Goal: Information Seeking & Learning: Find specific fact

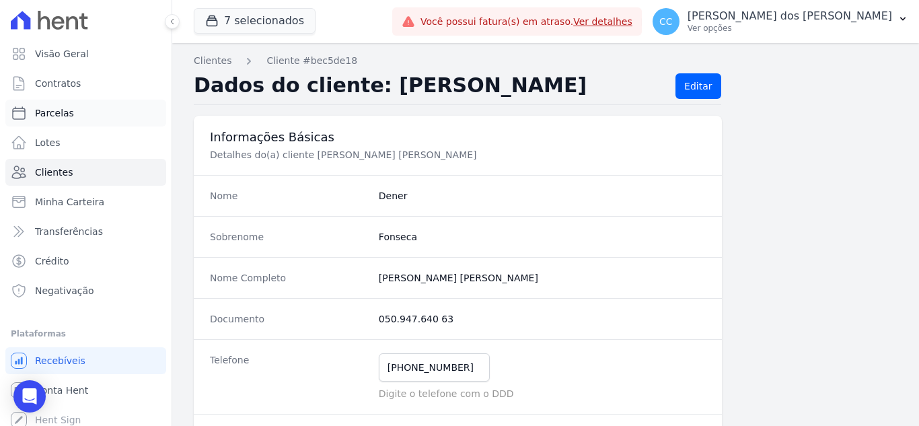
click at [55, 116] on span "Parcelas" at bounding box center [54, 112] width 39 height 13
select select
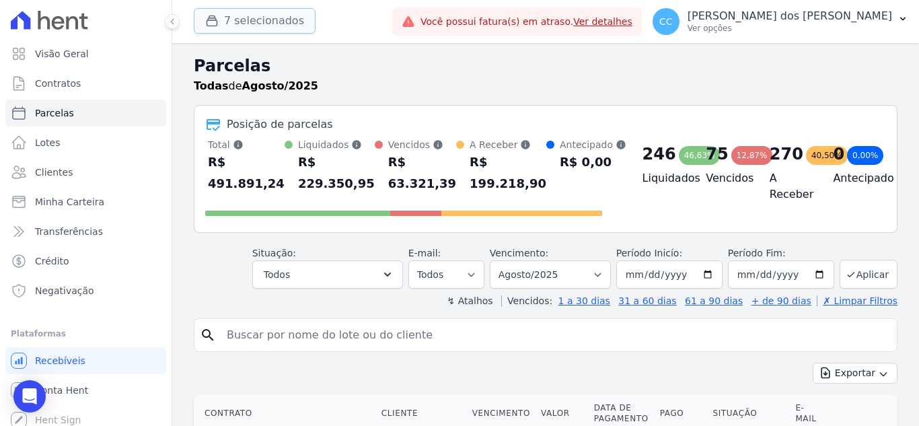
click at [215, 28] on button "7 selecionados" at bounding box center [255, 21] width 122 height 26
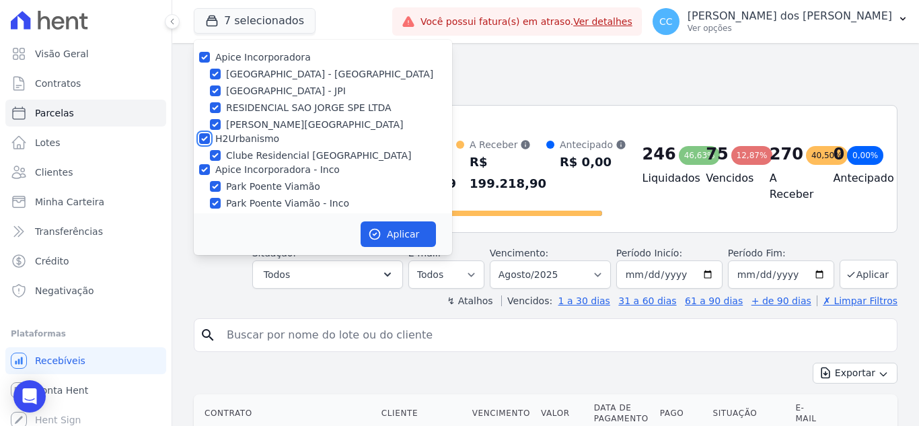
click at [204, 143] on input "H2Urbanismo" at bounding box center [204, 138] width 11 height 11
checkbox input "false"
click at [202, 170] on input "Apice Incorporadora - Inco" at bounding box center [204, 169] width 11 height 11
checkbox input "false"
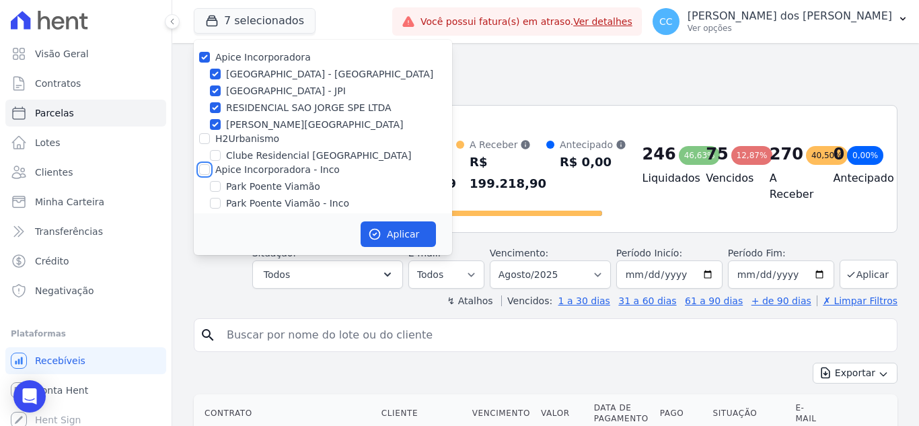
checkbox input "false"
click at [213, 127] on input "[GEOGRAPHIC_DATA]" at bounding box center [215, 124] width 11 height 11
checkbox input "false"
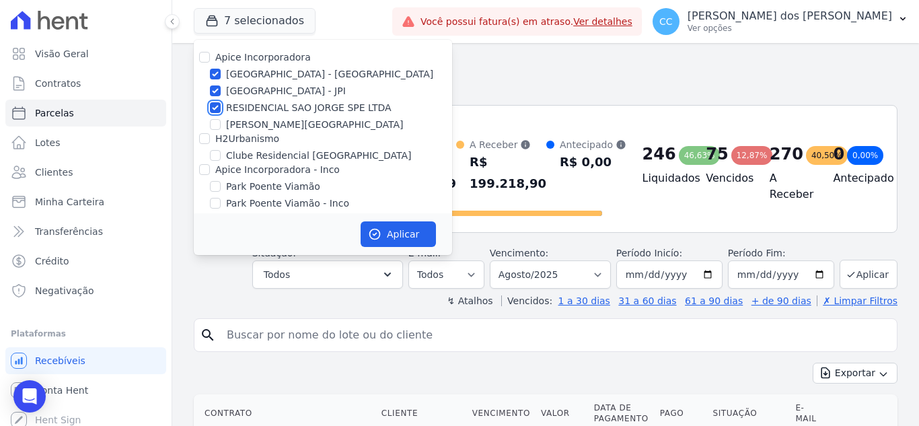
click at [217, 108] on input "RESIDENCIAL SAO JORGE SPE LTDA" at bounding box center [215, 107] width 11 height 11
checkbox input "false"
click at [390, 235] on button "Aplicar" at bounding box center [397, 234] width 75 height 26
select select
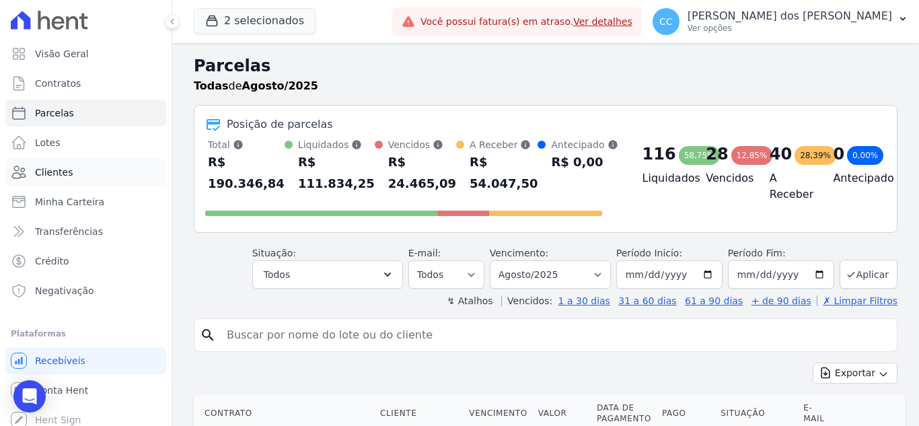
click at [54, 167] on span "Clientes" at bounding box center [54, 171] width 38 height 13
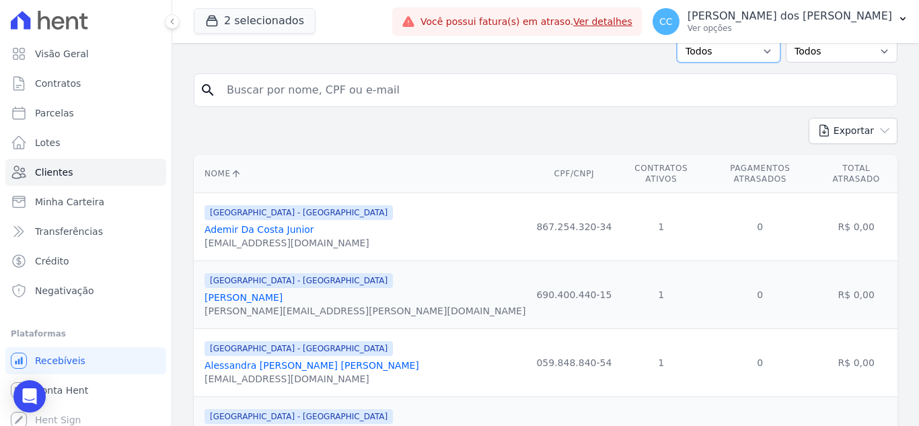
scroll to position [64, 0]
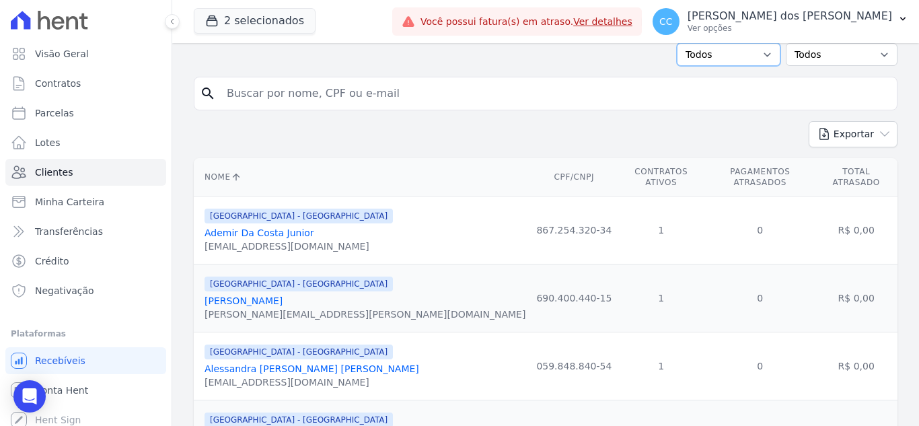
click at [743, 60] on select "Todos Adimplentes Inadimplentes" at bounding box center [729, 54] width 104 height 23
select select "overdue"
click at [682, 43] on select "Todos Adimplentes Inadimplentes" at bounding box center [729, 54] width 104 height 23
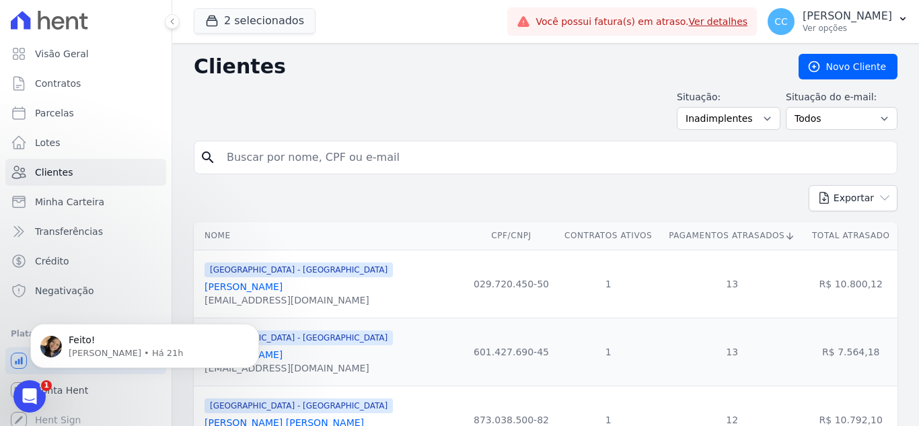
scroll to position [67, 0]
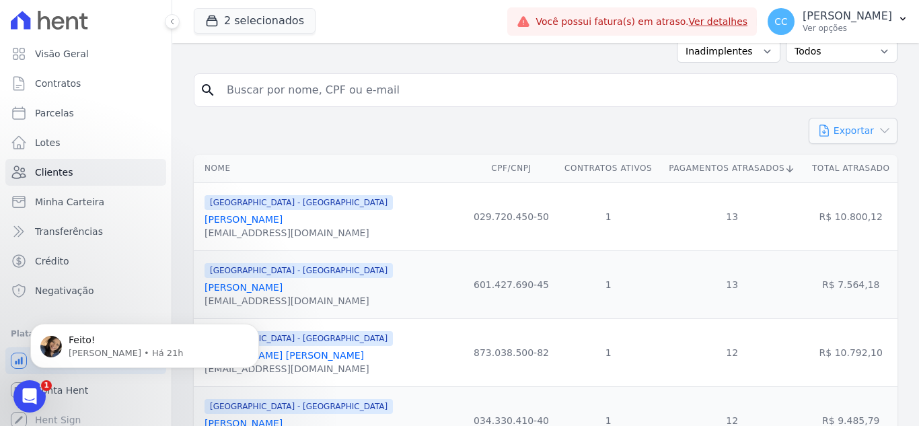
click at [839, 135] on button "Exportar" at bounding box center [852, 131] width 89 height 26
click at [876, 184] on link "CSV" at bounding box center [880, 186] width 75 height 25
click at [77, 348] on p "[PERSON_NAME] • Há 21h" at bounding box center [156, 353] width 174 height 12
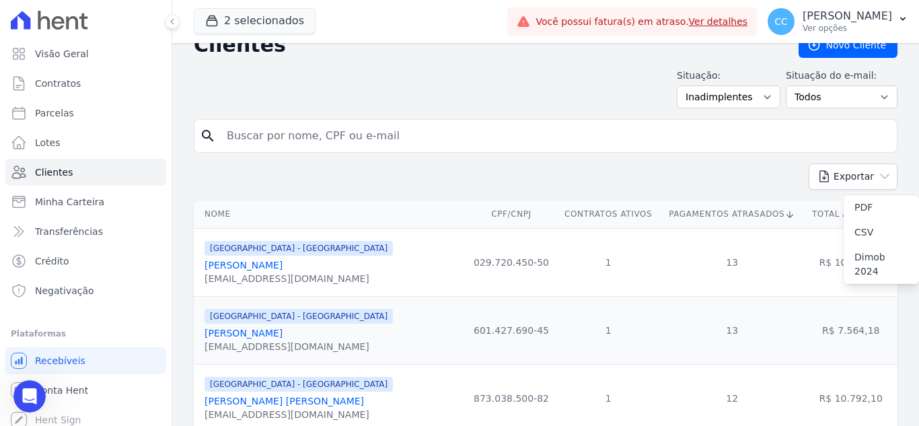
scroll to position [0, 0]
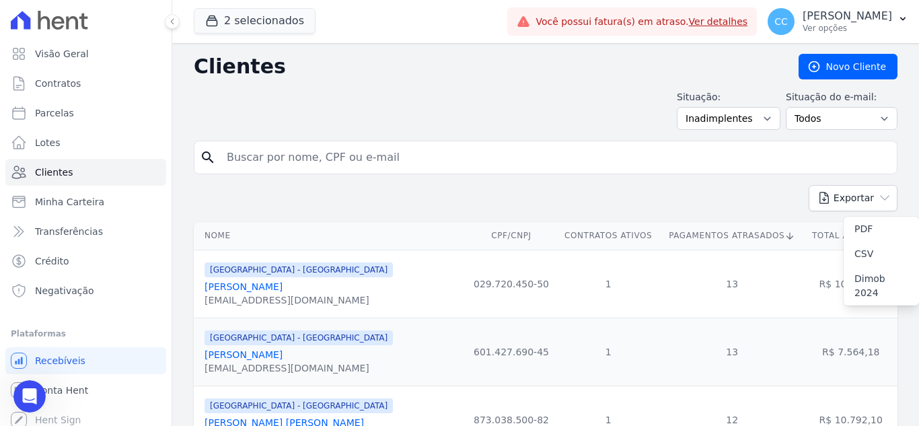
click at [381, 163] on input "search" at bounding box center [555, 157] width 672 height 27
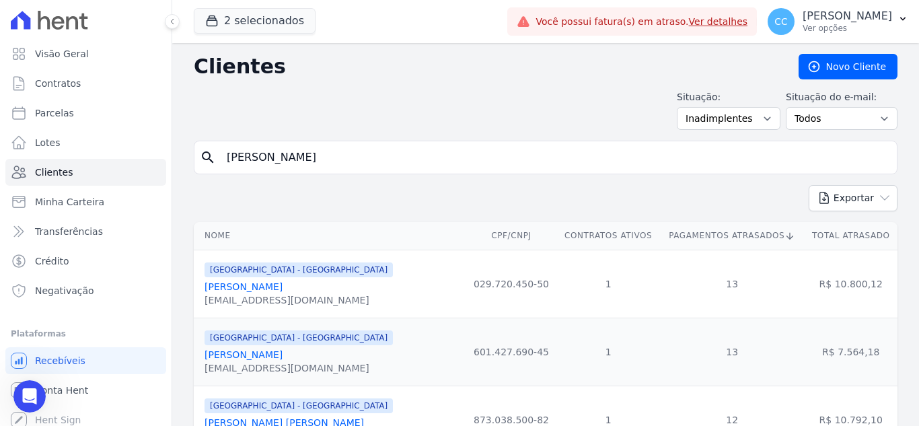
type input "[PERSON_NAME]"
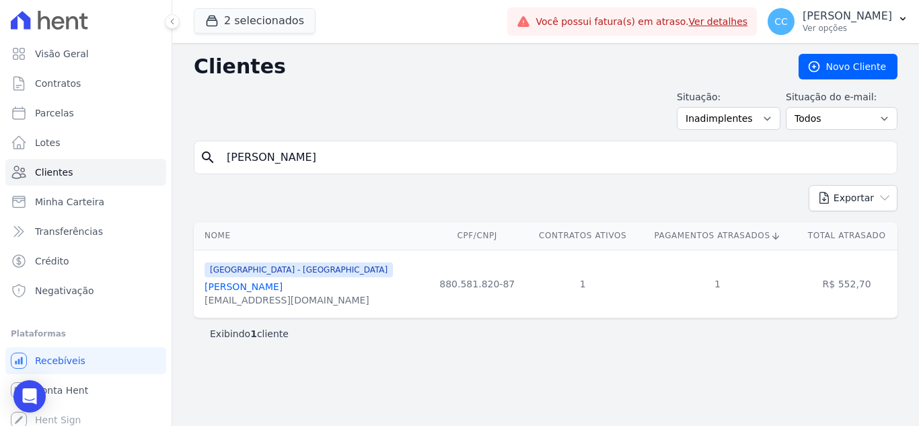
click at [282, 282] on link "[PERSON_NAME]" at bounding box center [243, 286] width 78 height 11
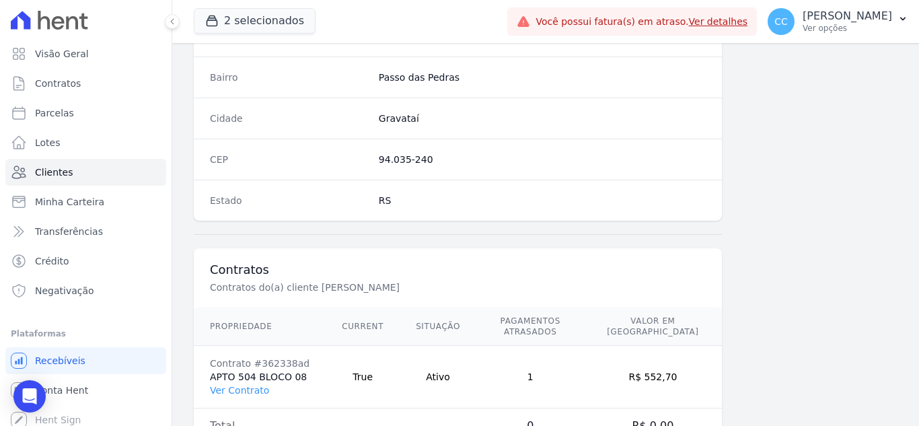
scroll to position [833, 0]
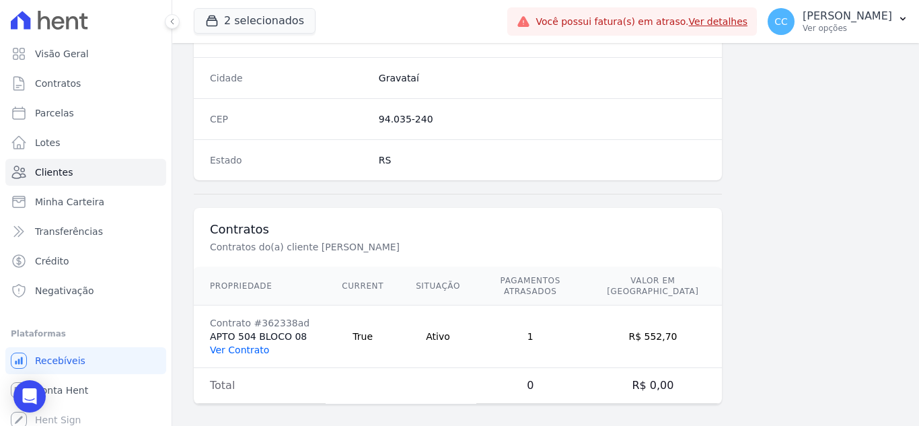
click at [240, 344] on link "Ver Contrato" at bounding box center [239, 349] width 59 height 11
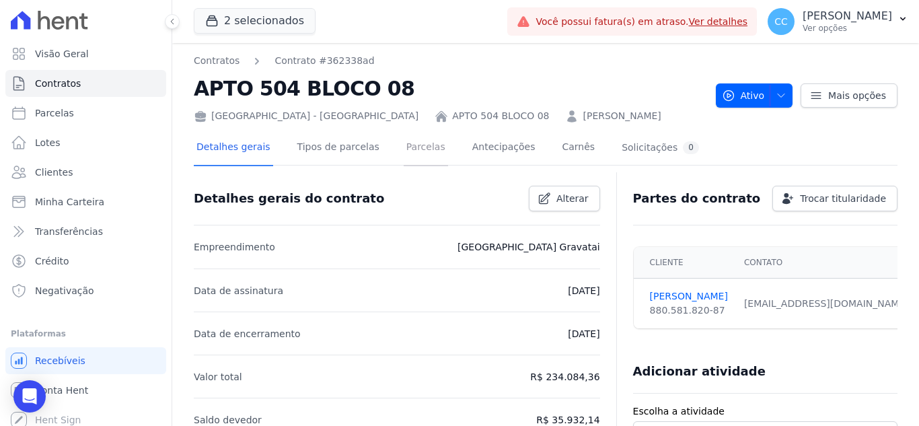
click at [403, 154] on link "Parcelas" at bounding box center [425, 148] width 44 height 36
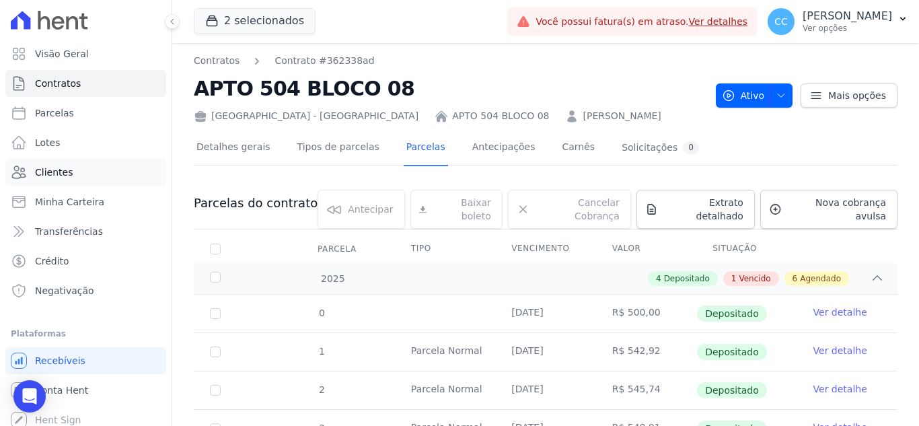
click at [73, 166] on link "Clientes" at bounding box center [85, 172] width 161 height 27
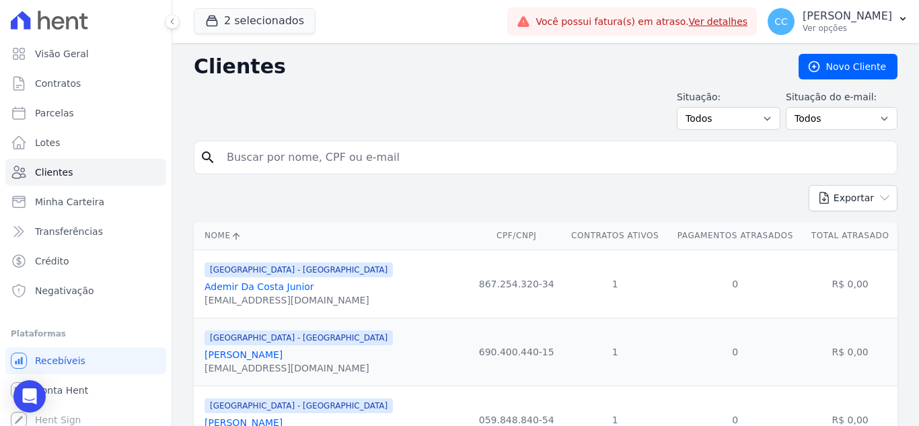
click at [298, 148] on input "search" at bounding box center [555, 157] width 672 height 27
type input "n"
type input "[PERSON_NAME]"
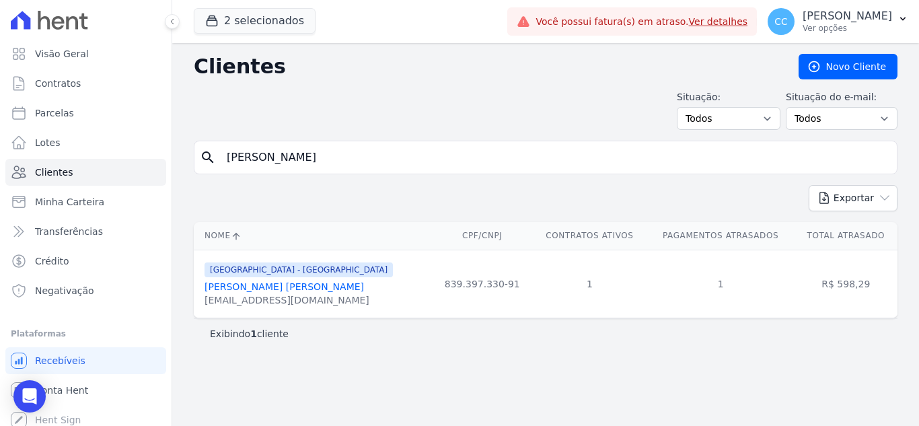
click at [316, 289] on link "[PERSON_NAME] [PERSON_NAME]" at bounding box center [283, 286] width 159 height 11
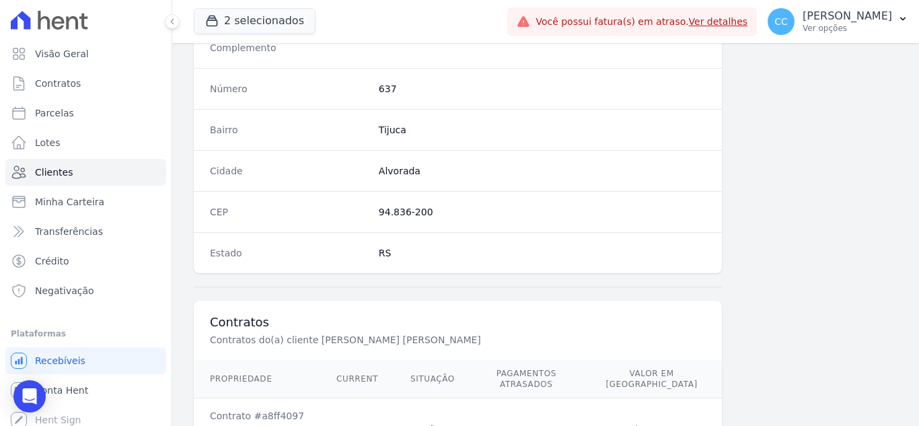
scroll to position [833, 0]
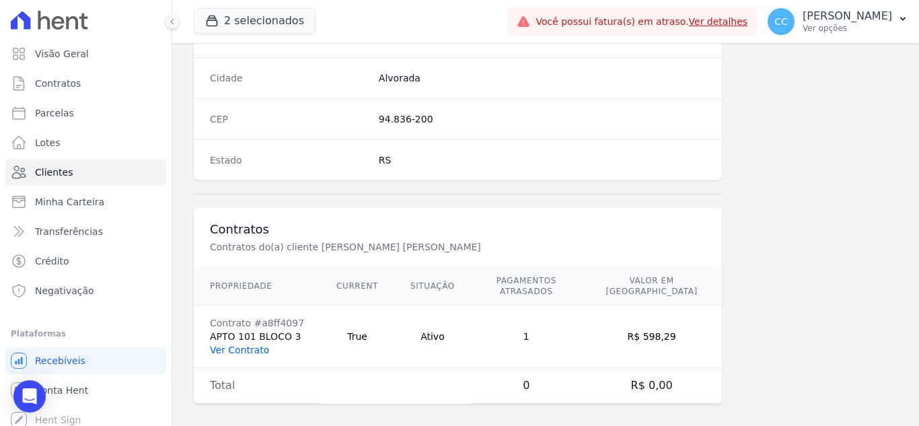
click at [251, 344] on link "Ver Contrato" at bounding box center [239, 349] width 59 height 11
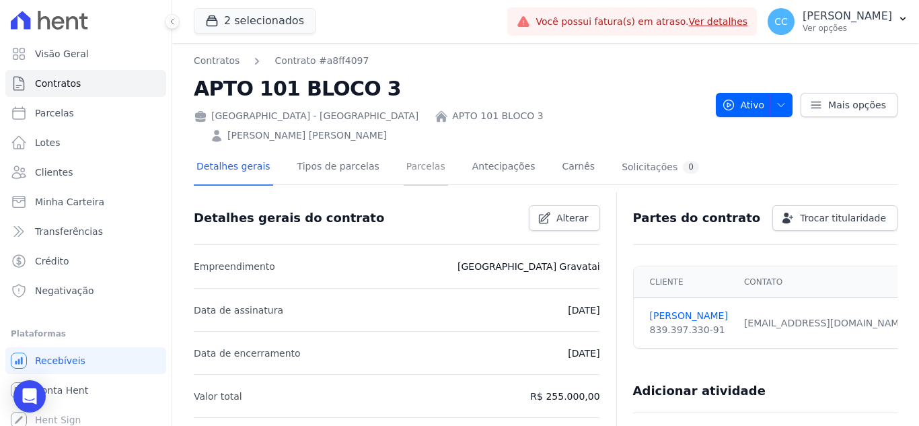
click at [403, 150] on link "Parcelas" at bounding box center [425, 168] width 44 height 36
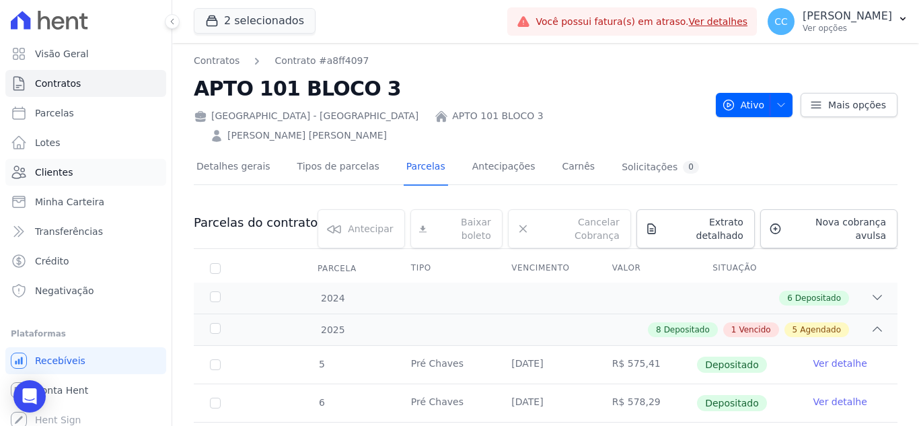
click at [63, 166] on span "Clientes" at bounding box center [54, 171] width 38 height 13
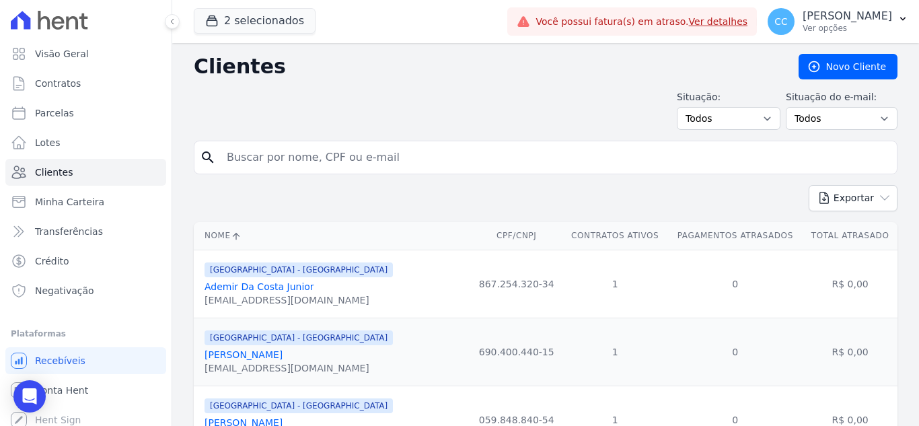
drag, startPoint x: 313, startPoint y: 171, endPoint x: 299, endPoint y: 164, distance: 15.3
click at [299, 164] on input "search" at bounding box center [555, 157] width 672 height 27
type input "[PERSON_NAME]"
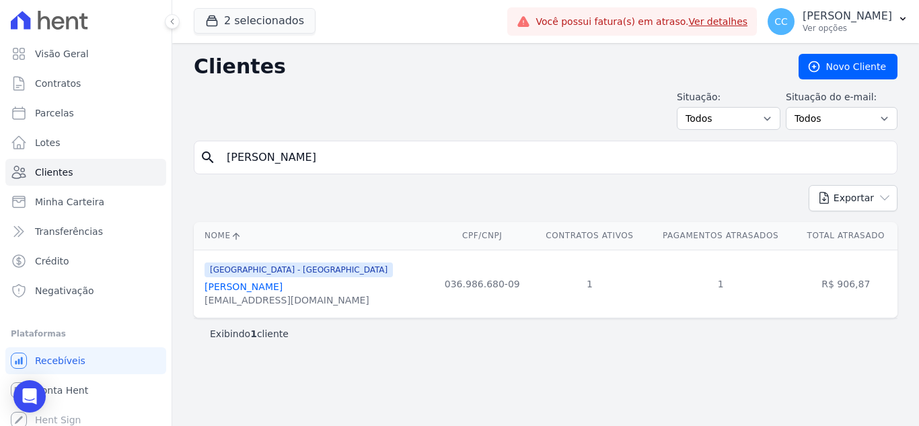
click at [282, 283] on link "[PERSON_NAME]" at bounding box center [243, 286] width 78 height 11
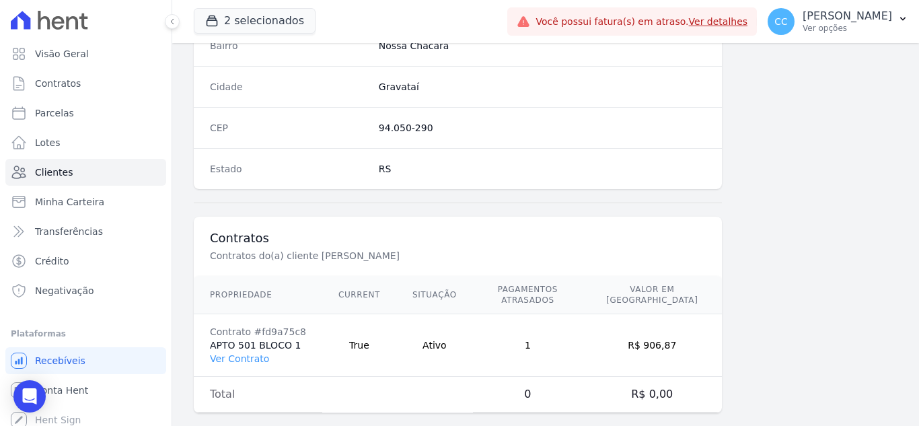
scroll to position [833, 0]
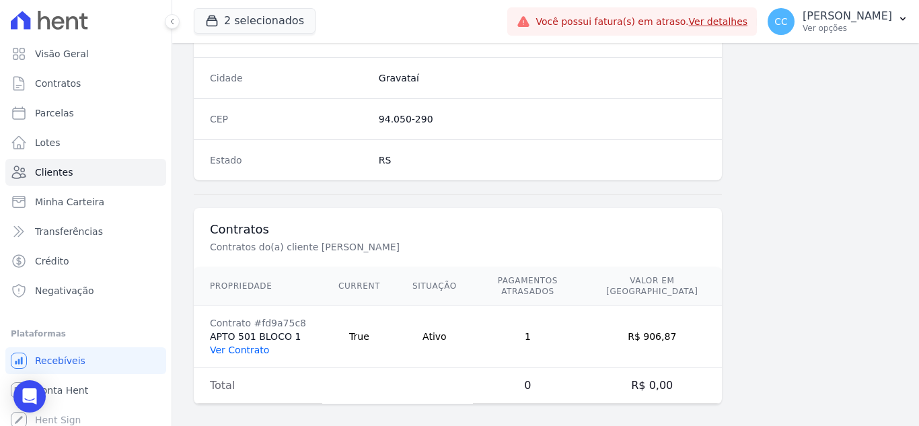
click at [226, 344] on link "Ver Contrato" at bounding box center [239, 349] width 59 height 11
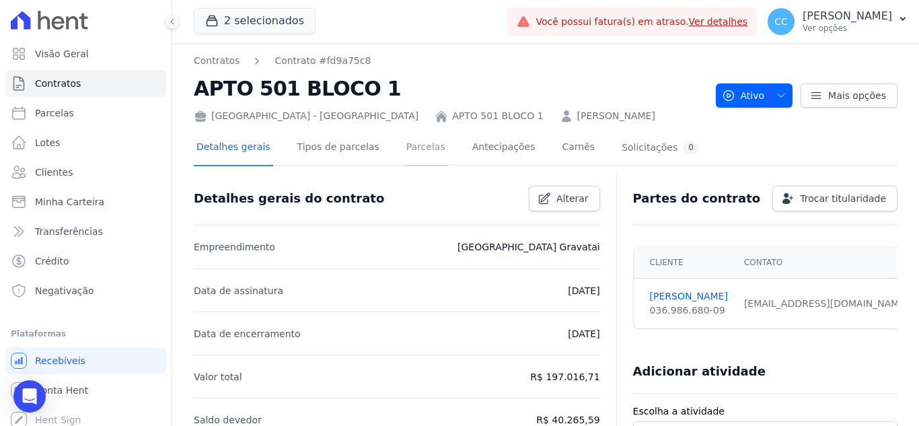
click at [403, 139] on link "Parcelas" at bounding box center [425, 148] width 44 height 36
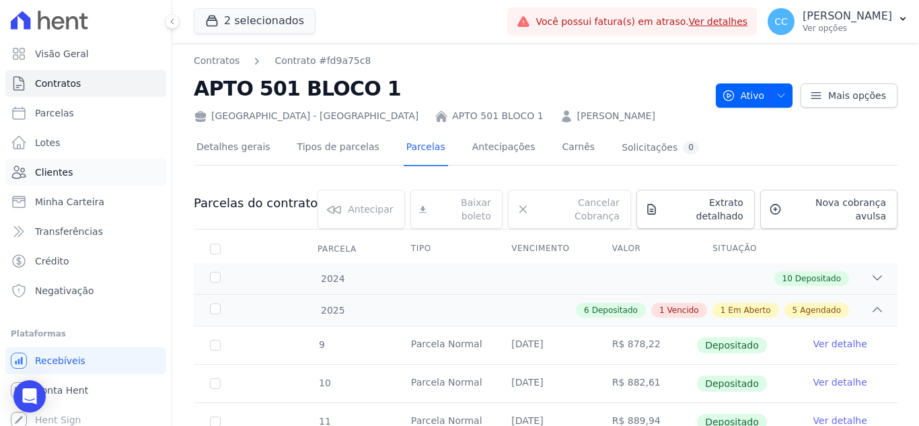
click at [32, 172] on link "Clientes" at bounding box center [85, 172] width 161 height 27
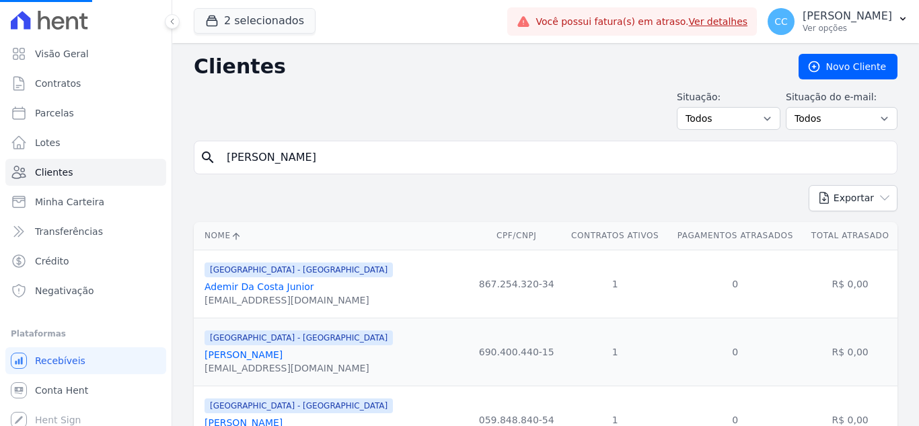
click at [316, 184] on form "search [PERSON_NAME]" at bounding box center [545, 163] width 703 height 44
click at [317, 161] on input "search" at bounding box center [555, 157] width 672 height 27
type input "[PERSON_NAME]"
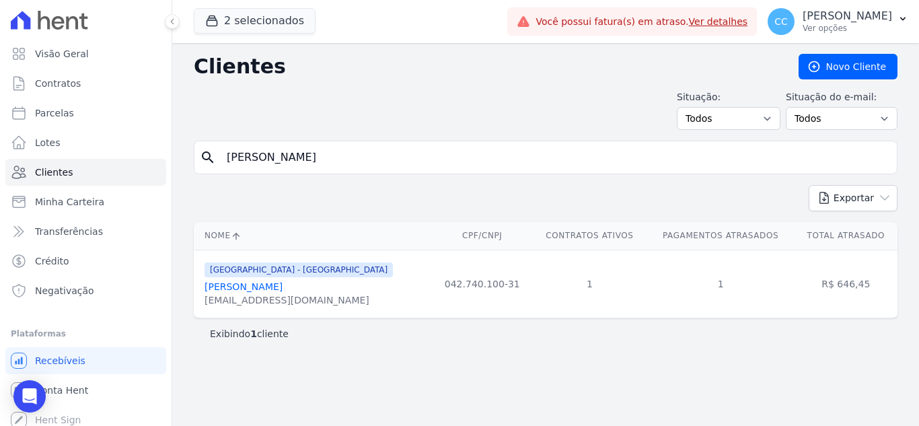
click at [278, 288] on link "[PERSON_NAME]" at bounding box center [243, 286] width 78 height 11
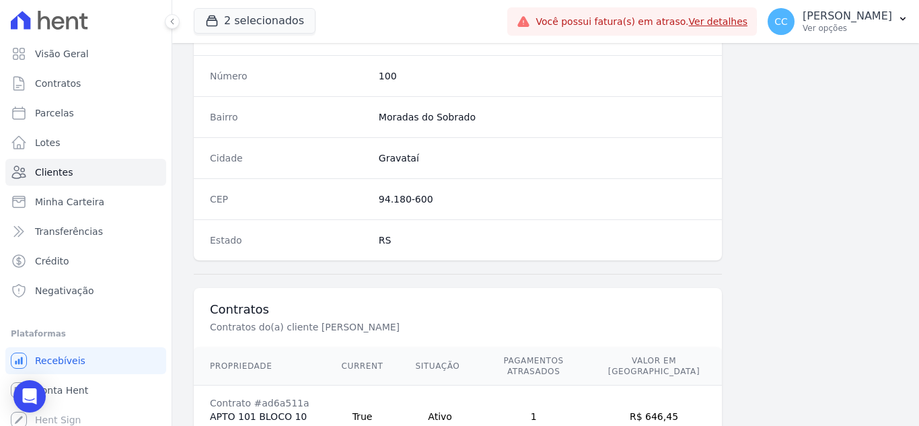
scroll to position [874, 0]
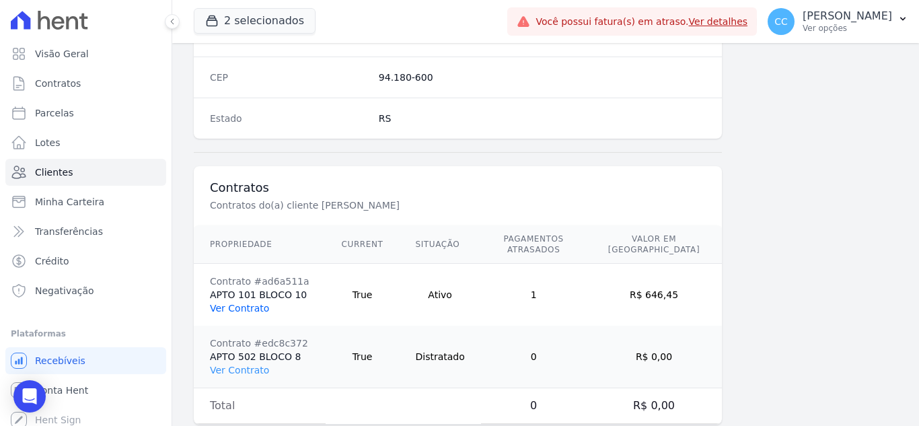
click at [249, 303] on link "Ver Contrato" at bounding box center [239, 308] width 59 height 11
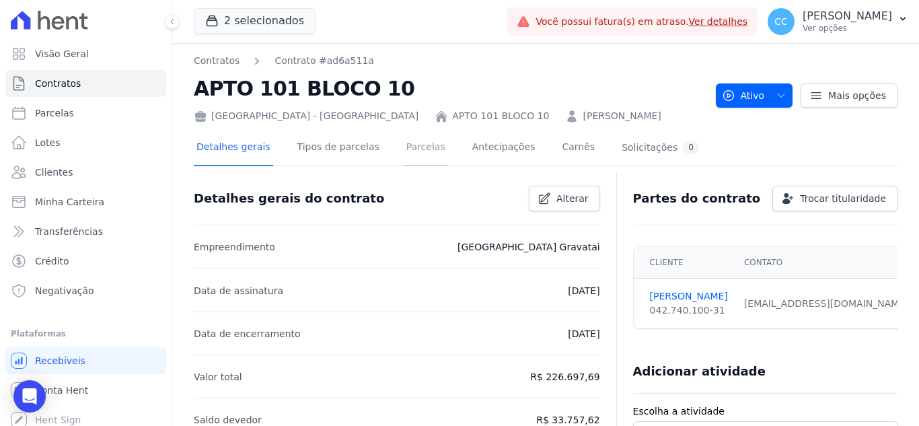
click at [403, 155] on link "Parcelas" at bounding box center [425, 148] width 44 height 36
click at [403, 151] on link "Parcelas" at bounding box center [425, 148] width 44 height 36
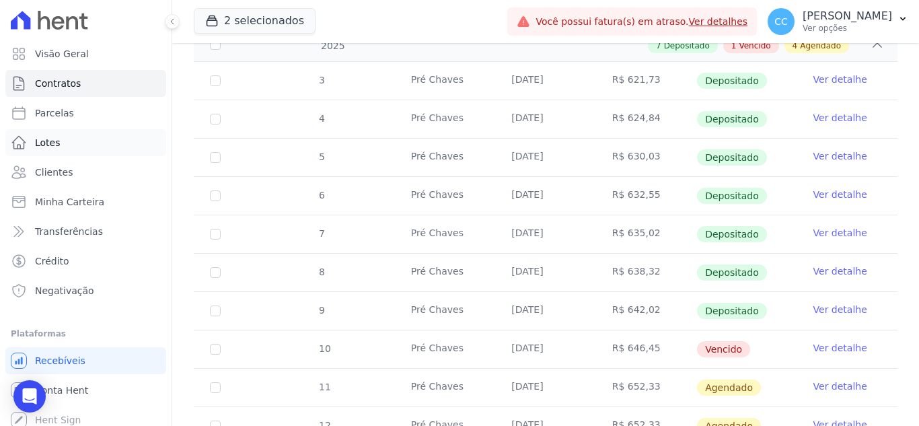
scroll to position [67, 0]
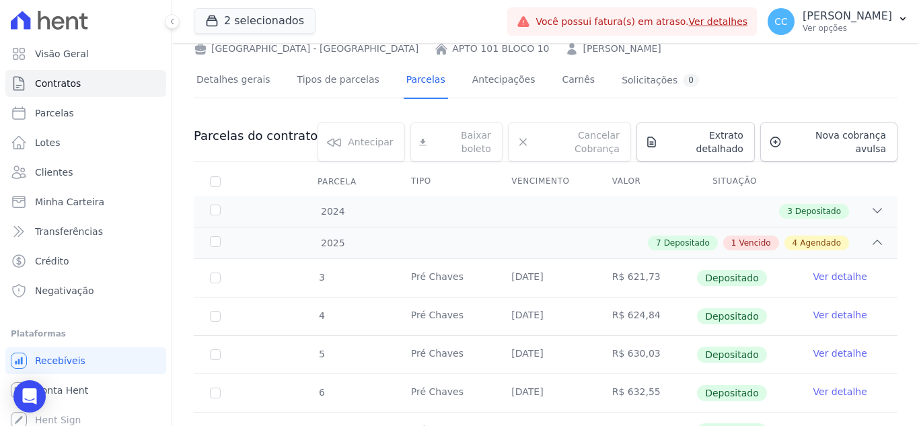
click at [94, 157] on ul "Visão Geral Contratos [GEOGRAPHIC_DATA] Lotes Clientes Minha Carteira Transferê…" at bounding box center [85, 172] width 161 height 264
click at [85, 165] on link "Clientes" at bounding box center [85, 172] width 161 height 27
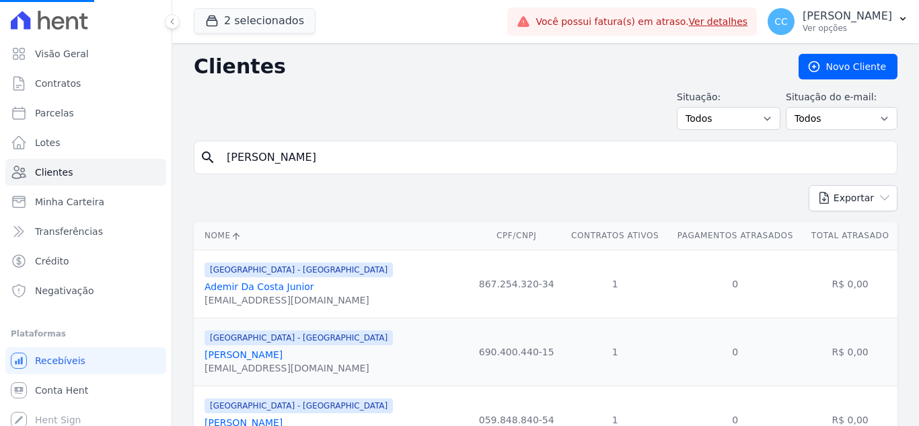
click at [319, 153] on input "[PERSON_NAME]" at bounding box center [555, 157] width 672 height 27
drag, startPoint x: 336, startPoint y: 155, endPoint x: 208, endPoint y: 147, distance: 127.3
click at [208, 147] on div "search" at bounding box center [545, 158] width 703 height 34
type input "cleves"
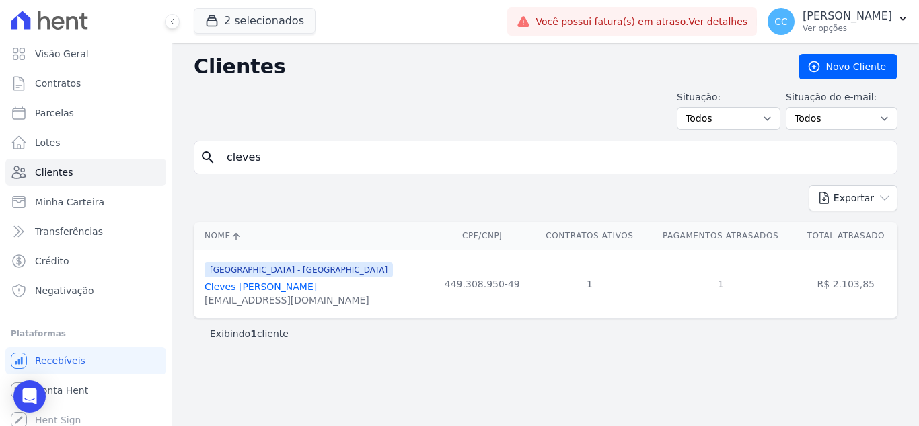
click at [258, 282] on link "Cleves [PERSON_NAME]" at bounding box center [260, 286] width 112 height 11
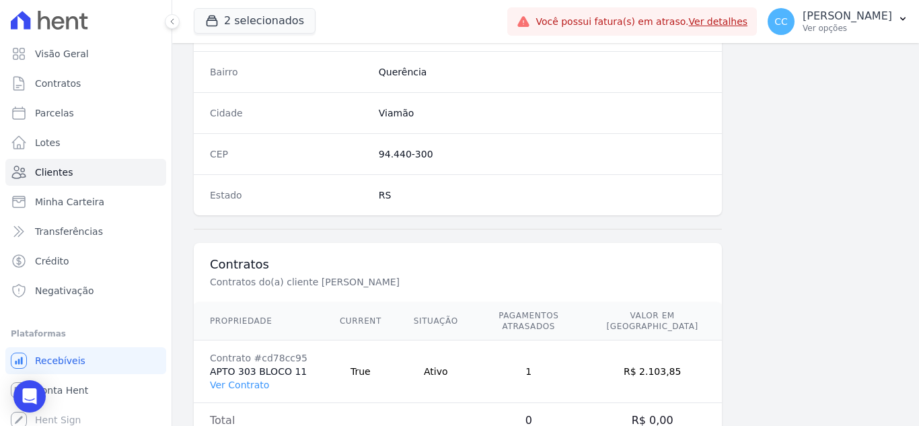
scroll to position [833, 0]
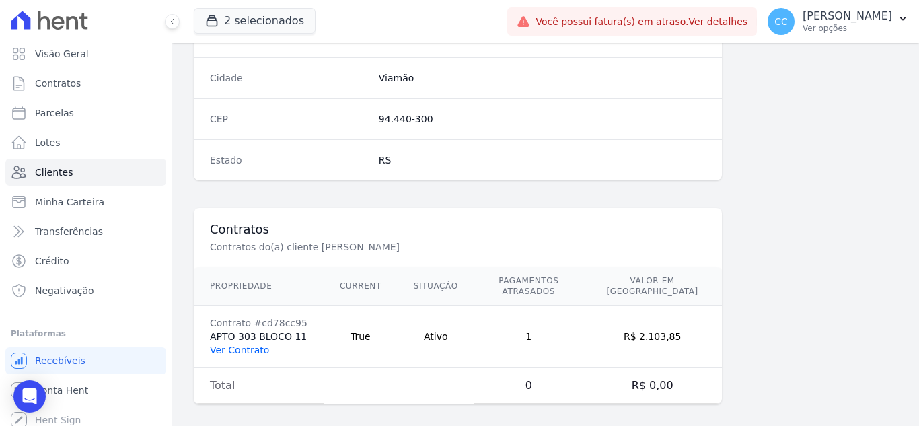
click at [236, 344] on link "Ver Contrato" at bounding box center [239, 349] width 59 height 11
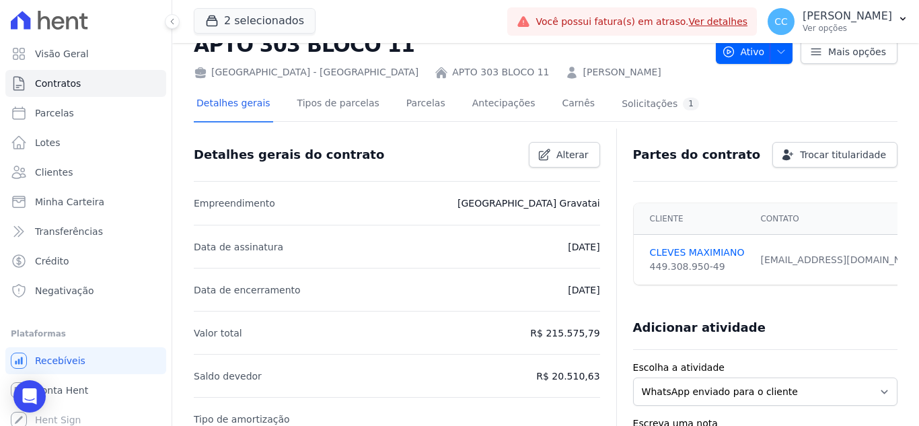
scroll to position [67, 0]
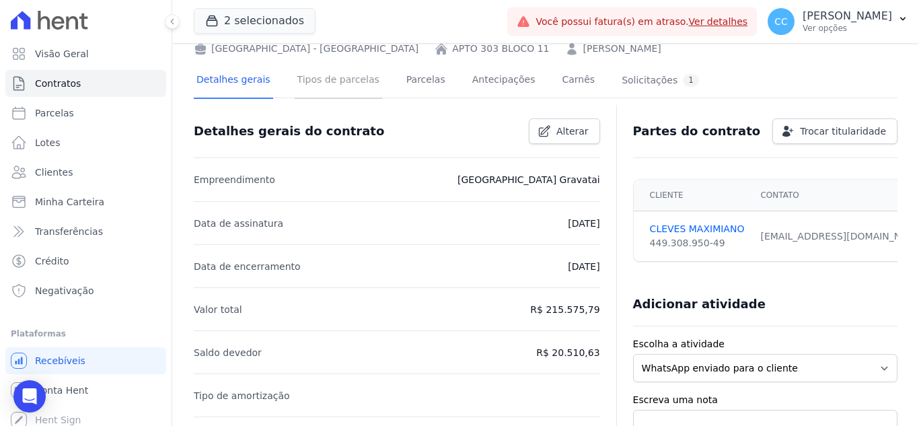
click at [324, 77] on link "Tipos de parcelas" at bounding box center [338, 81] width 87 height 36
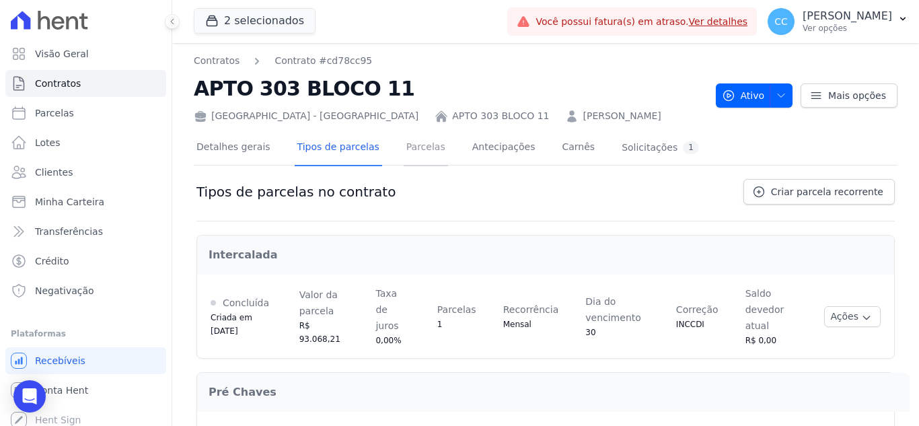
click at [412, 148] on link "Parcelas" at bounding box center [425, 148] width 44 height 36
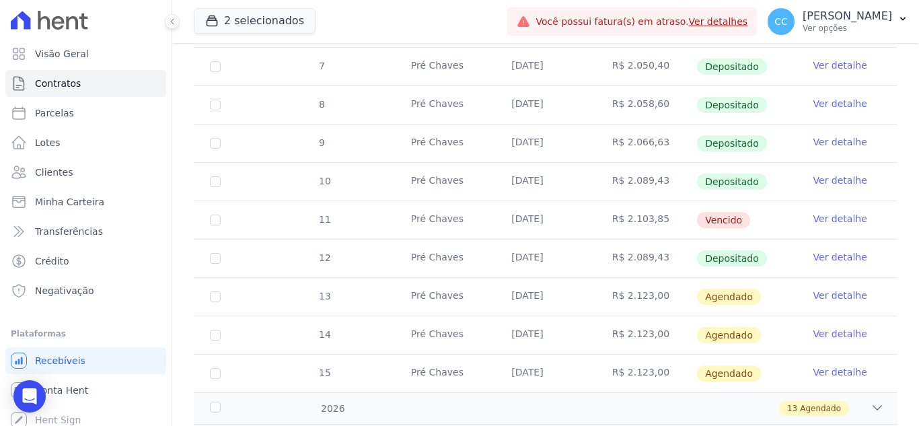
scroll to position [471, 0]
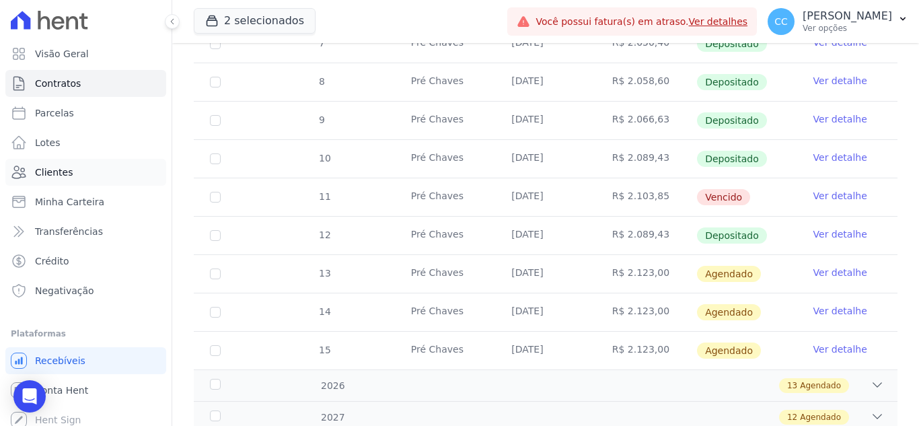
click at [67, 165] on span "Clientes" at bounding box center [54, 171] width 38 height 13
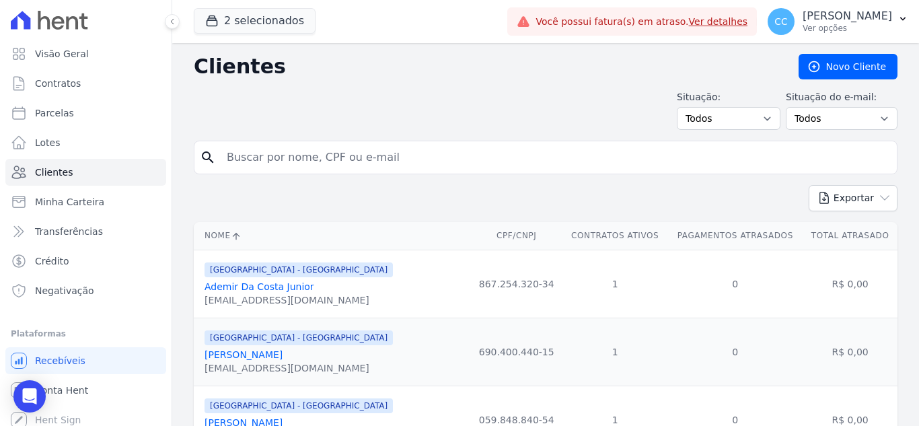
drag, startPoint x: 310, startPoint y: 167, endPoint x: 331, endPoint y: 162, distance: 21.5
click at [310, 167] on input "search" at bounding box center [555, 157] width 672 height 27
type input "[PERSON_NAME]"
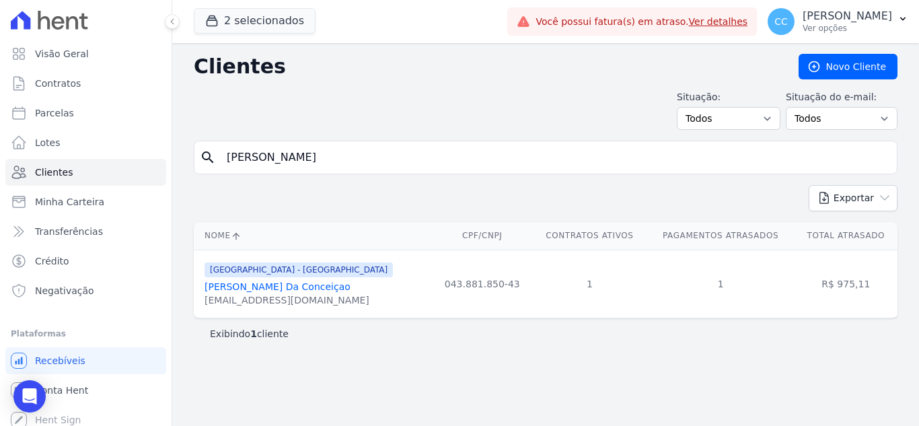
click at [281, 288] on link "[PERSON_NAME] Da Conceiçao" at bounding box center [277, 286] width 146 height 11
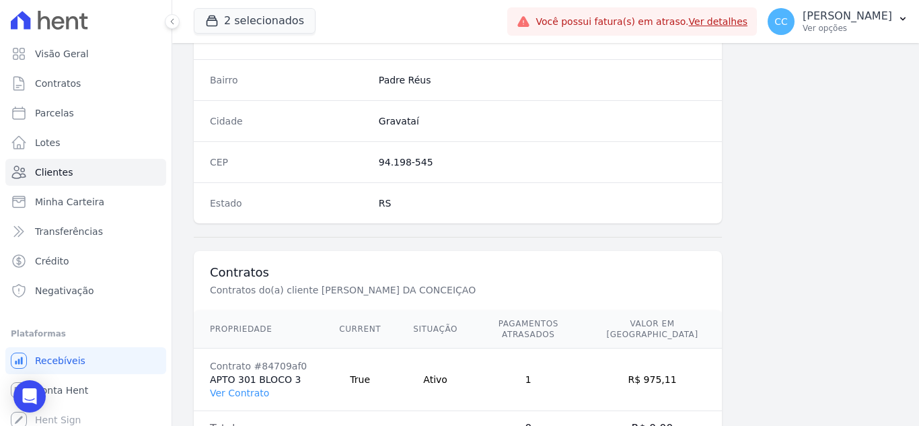
scroll to position [807, 0]
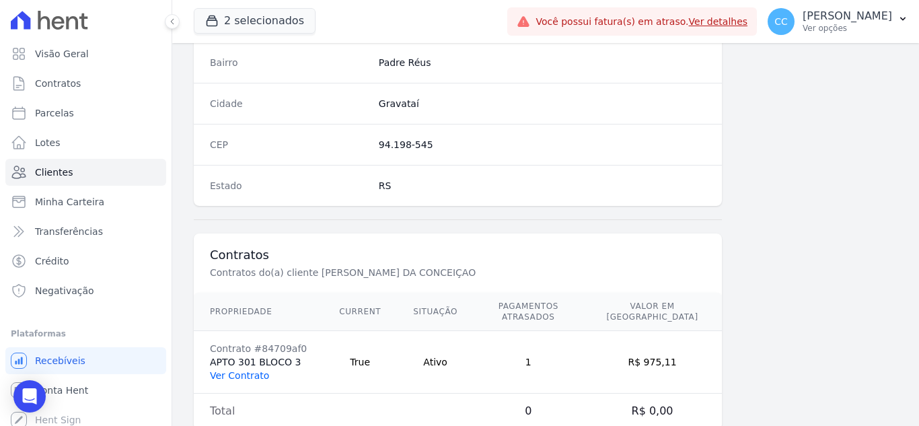
click at [237, 370] on link "Ver Contrato" at bounding box center [239, 375] width 59 height 11
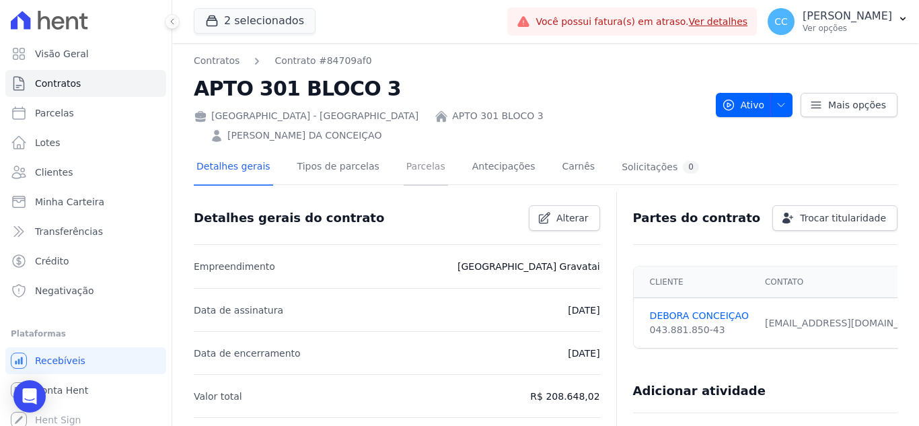
click at [422, 151] on link "Parcelas" at bounding box center [425, 168] width 44 height 36
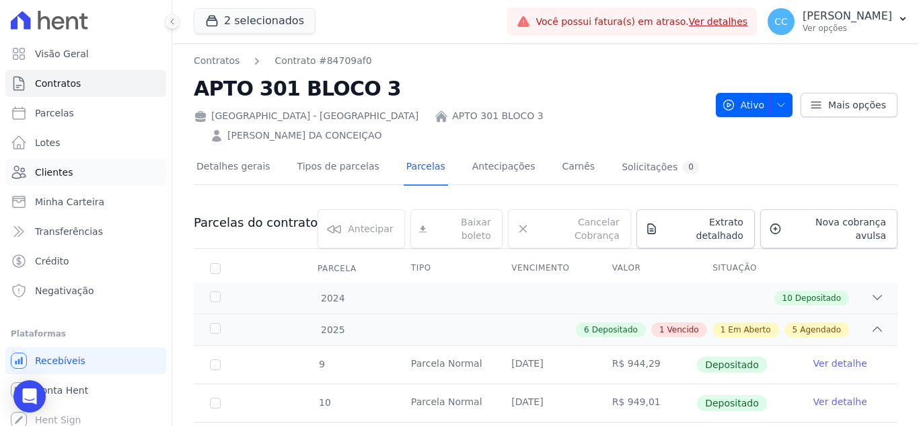
click at [83, 174] on link "Clientes" at bounding box center [85, 172] width 161 height 27
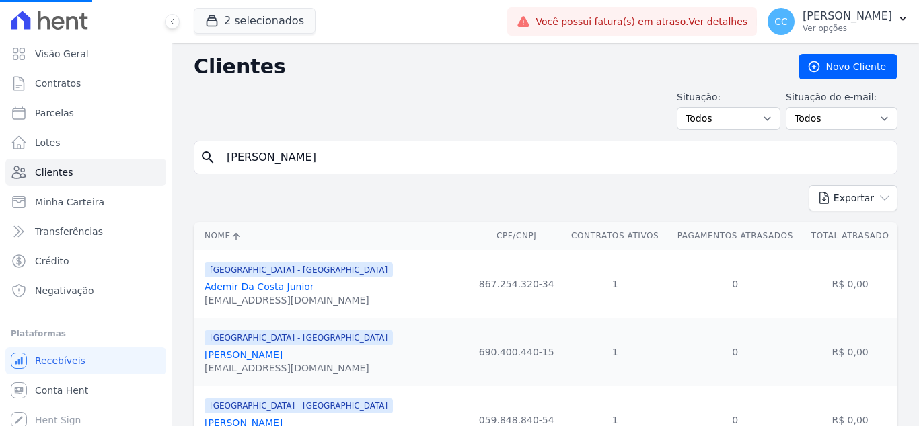
click at [311, 153] on input "[PERSON_NAME]" at bounding box center [555, 157] width 672 height 27
click at [311, 153] on input "search" at bounding box center [555, 157] width 672 height 27
type input "deise lindajara"
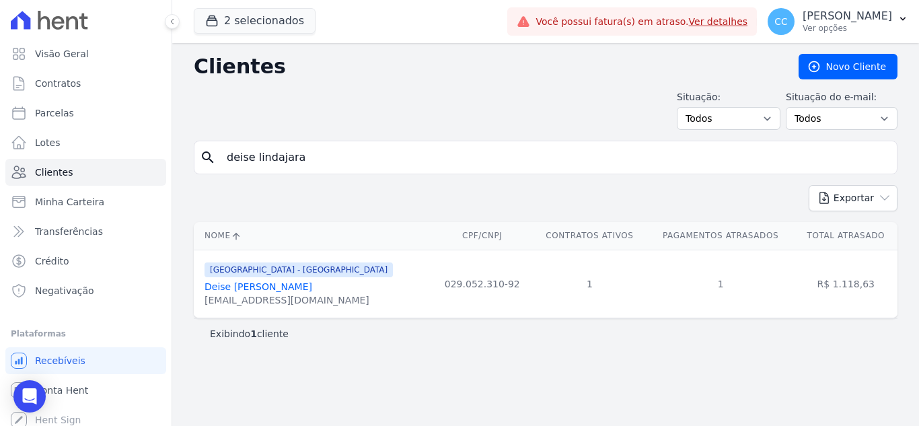
click at [282, 293] on div "Deise [PERSON_NAME]" at bounding box center [298, 286] width 188 height 13
click at [281, 287] on link "Deise [PERSON_NAME]" at bounding box center [258, 286] width 108 height 11
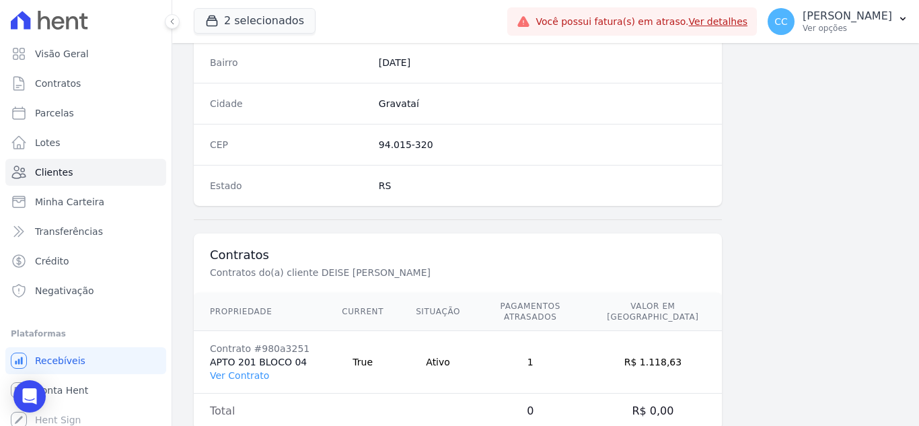
scroll to position [833, 0]
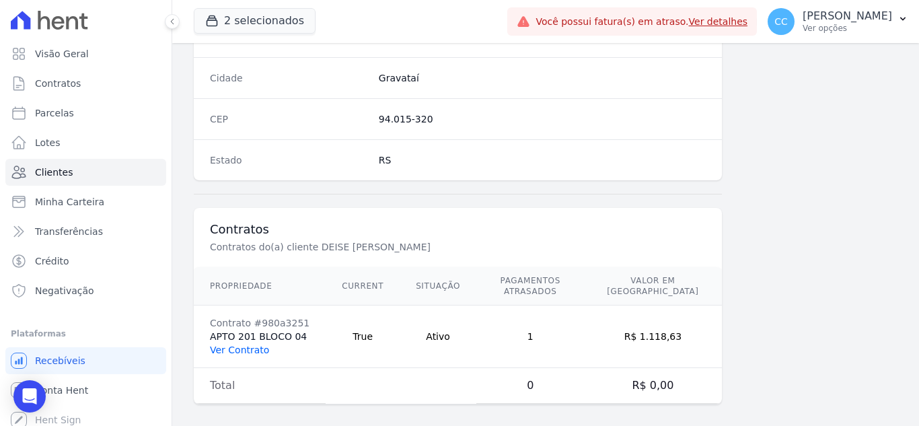
click at [244, 344] on link "Ver Contrato" at bounding box center [239, 349] width 59 height 11
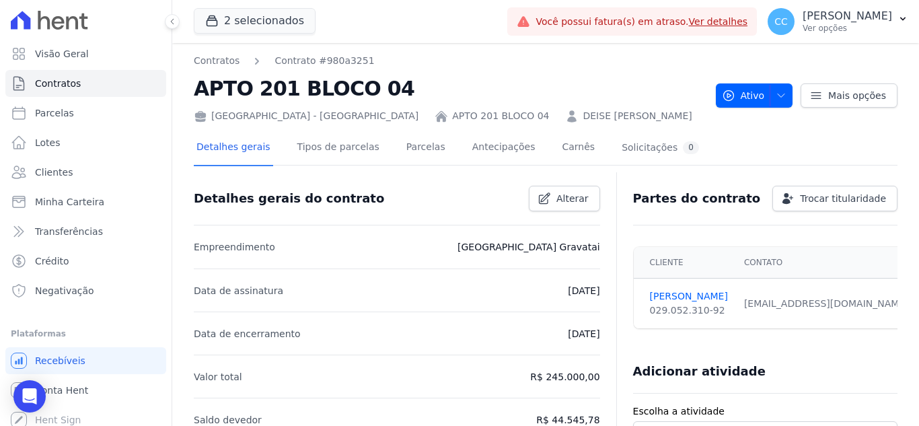
click at [368, 151] on div "Detalhes gerais Tipos de parcelas [GEOGRAPHIC_DATA] Antecipações Carnês Solicit…" at bounding box center [448, 148] width 508 height 36
click at [419, 153] on link "Parcelas" at bounding box center [425, 148] width 44 height 36
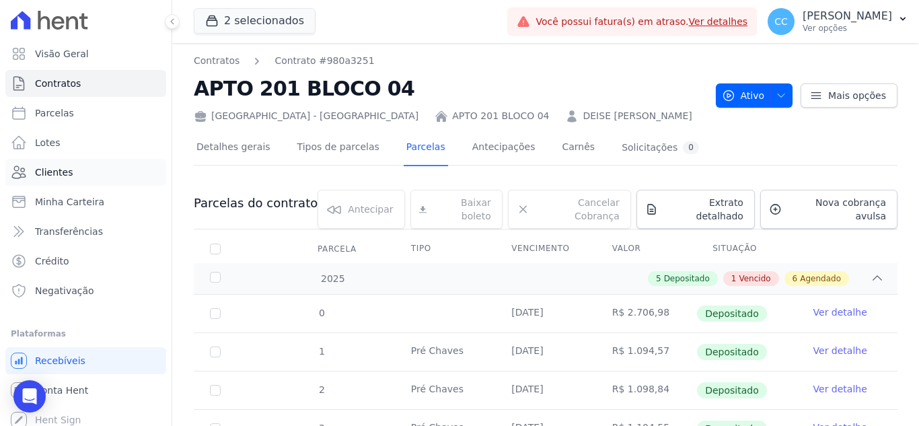
click at [75, 168] on link "Clientes" at bounding box center [85, 172] width 161 height 27
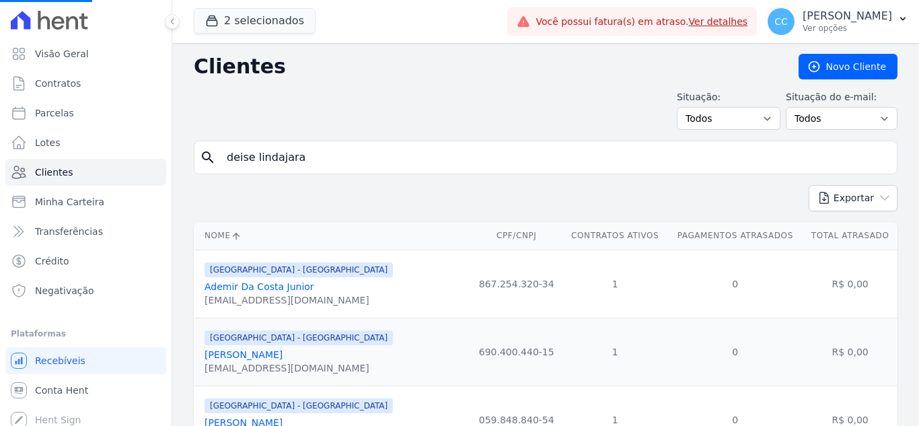
click at [302, 167] on input "deise lindajara" at bounding box center [555, 157] width 672 height 27
click at [387, 165] on input "search" at bounding box center [555, 157] width 672 height 27
type input "[PERSON_NAME]"
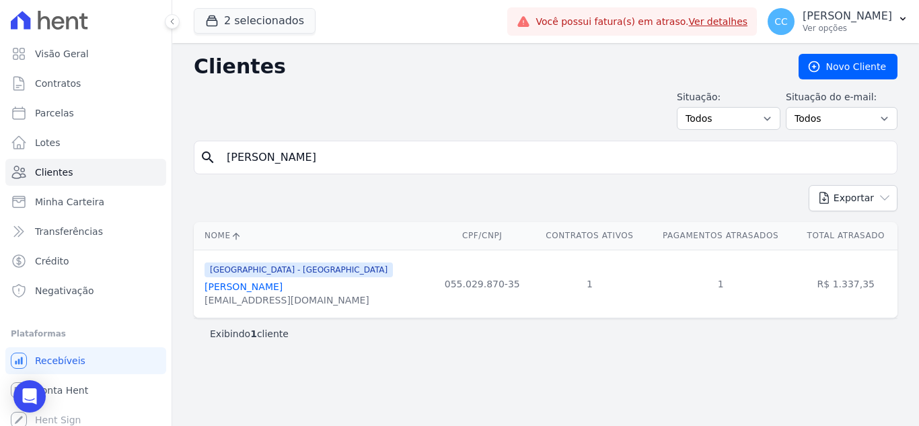
click at [256, 291] on link "[PERSON_NAME]" at bounding box center [243, 286] width 78 height 11
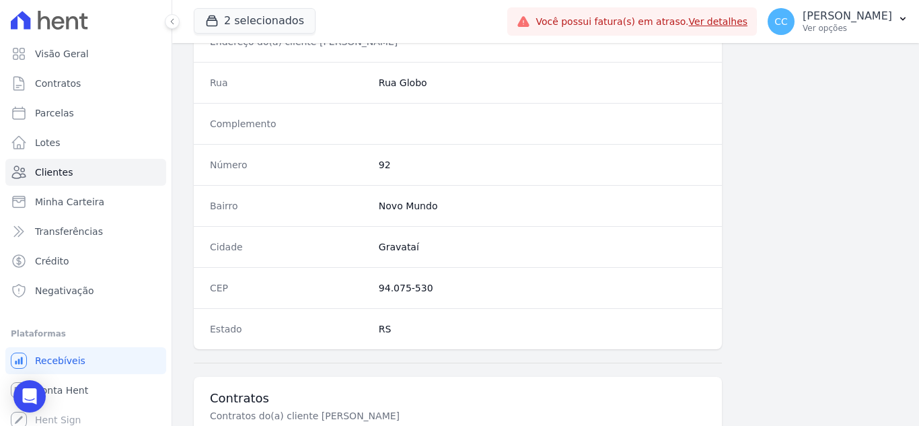
scroll to position [833, 0]
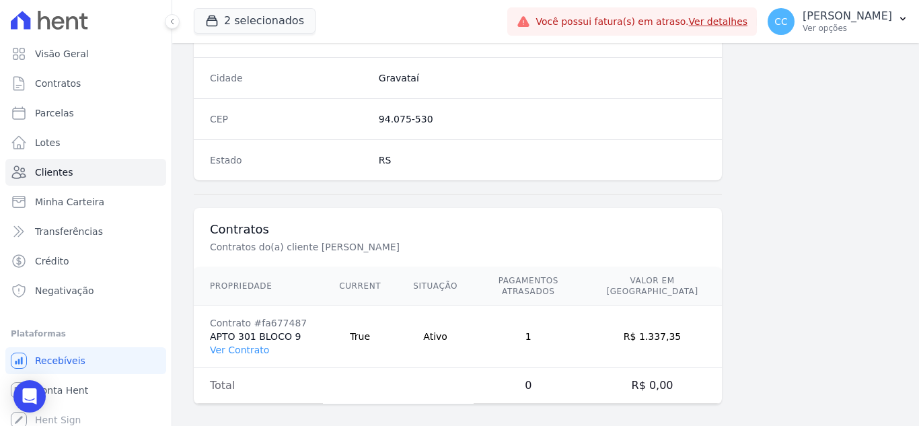
click at [246, 345] on td "Contrato #fa677487 APTO 301 BLOCO 9 Ver Contrato" at bounding box center [258, 336] width 129 height 63
click at [241, 344] on link "Ver Contrato" at bounding box center [239, 349] width 59 height 11
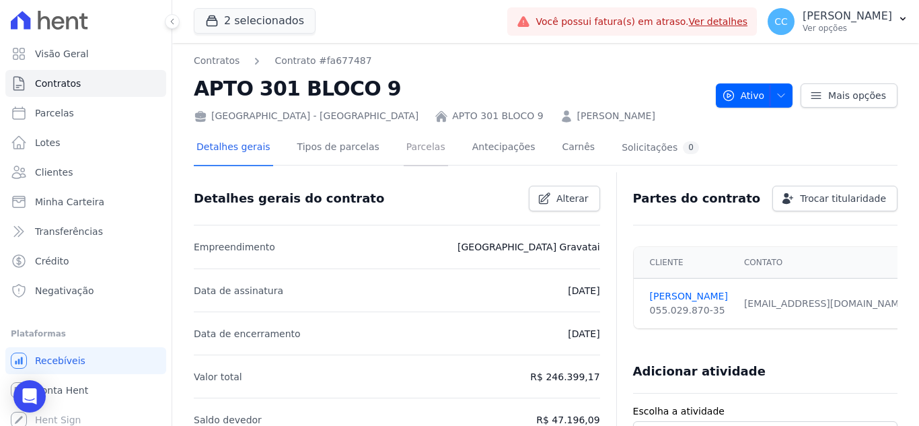
click at [403, 155] on link "Parcelas" at bounding box center [425, 148] width 44 height 36
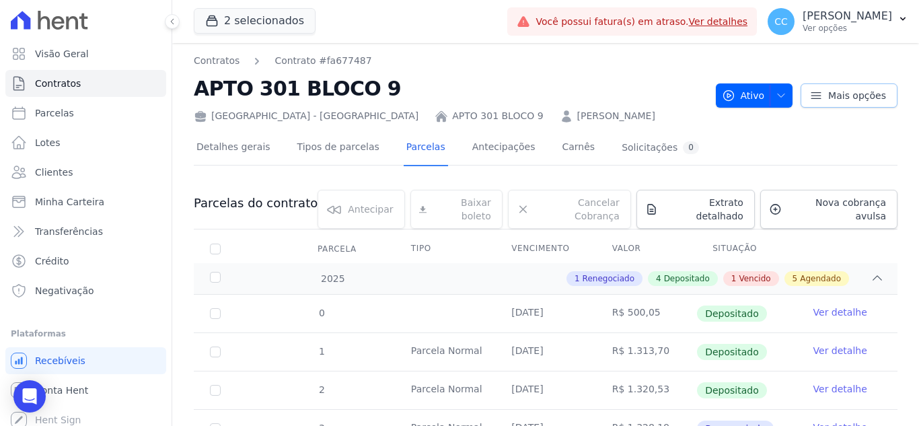
click at [838, 97] on span "Mais opções" at bounding box center [857, 95] width 58 height 13
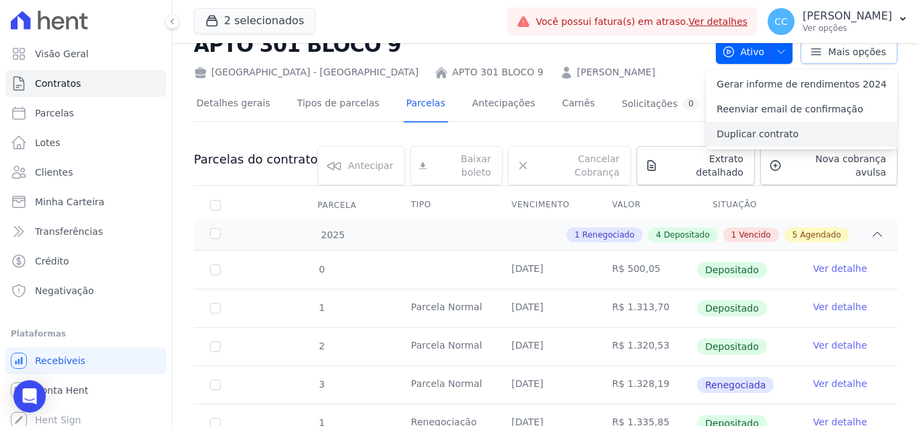
scroll to position [67, 0]
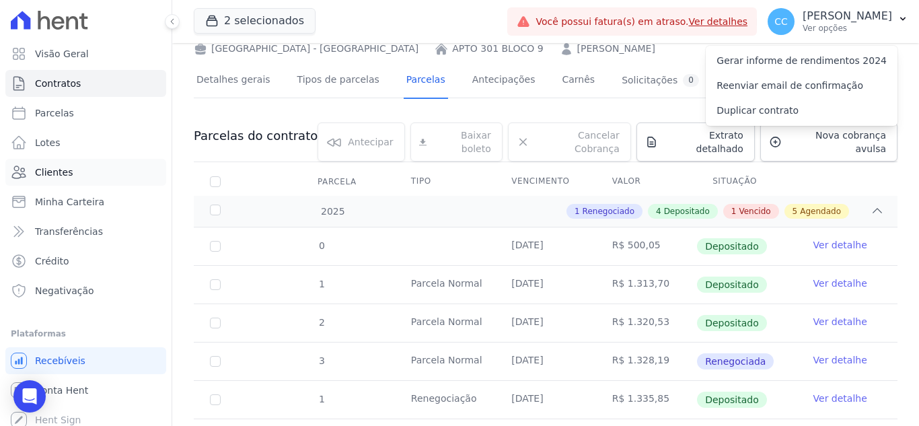
click at [52, 167] on span "Clientes" at bounding box center [54, 171] width 38 height 13
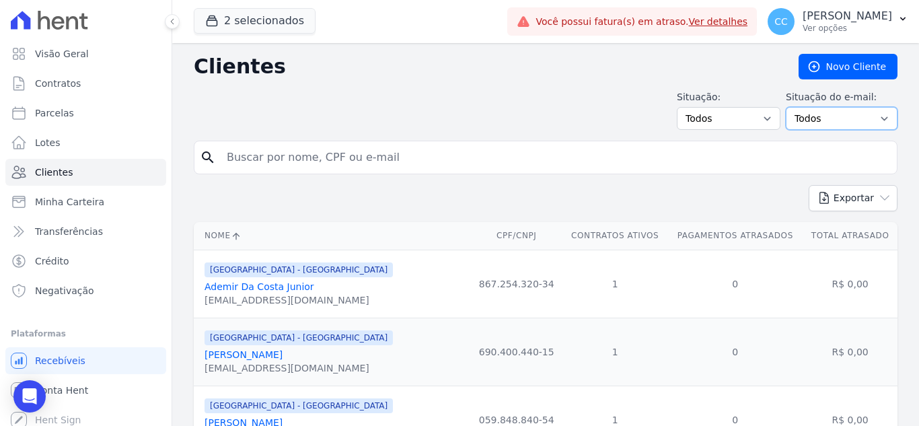
click at [869, 110] on select "Todos Confirmado Não confirmado" at bounding box center [841, 118] width 112 height 23
click at [272, 163] on input "search" at bounding box center [555, 157] width 672 height 27
type input "fabiane"
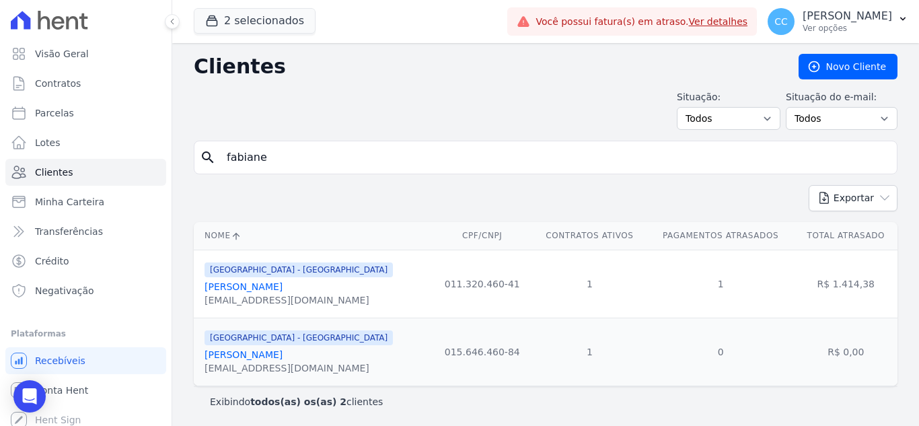
click at [263, 289] on link "[PERSON_NAME]" at bounding box center [243, 286] width 78 height 11
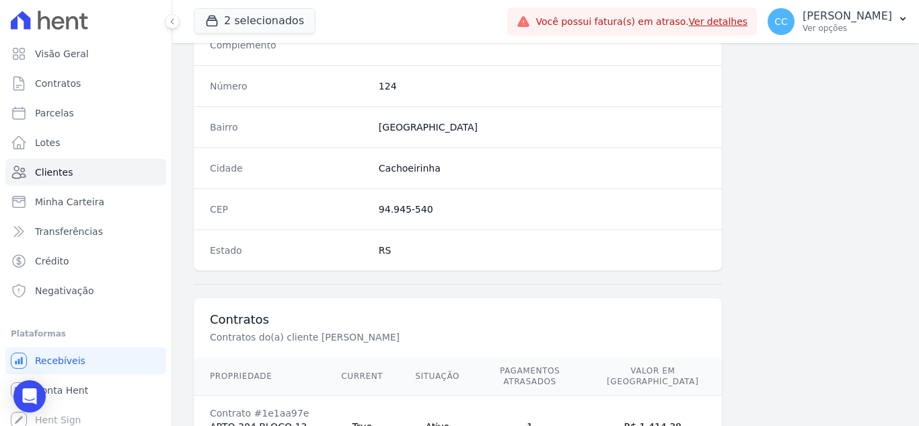
scroll to position [833, 0]
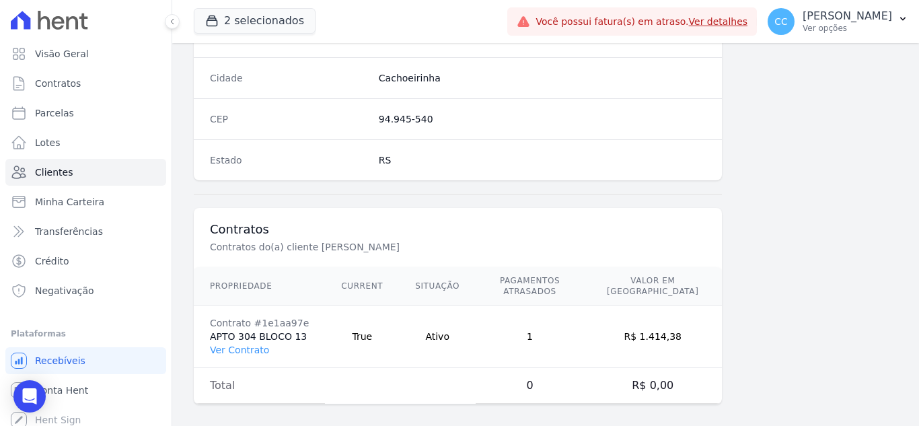
drag, startPoint x: 243, startPoint y: 354, endPoint x: 233, endPoint y: 346, distance: 13.3
click at [237, 353] on td "Contrato #1e1aa97e APTO 304 BLOCO 13 Ver Contrato" at bounding box center [259, 336] width 131 height 63
click at [233, 344] on link "Ver Contrato" at bounding box center [239, 349] width 59 height 11
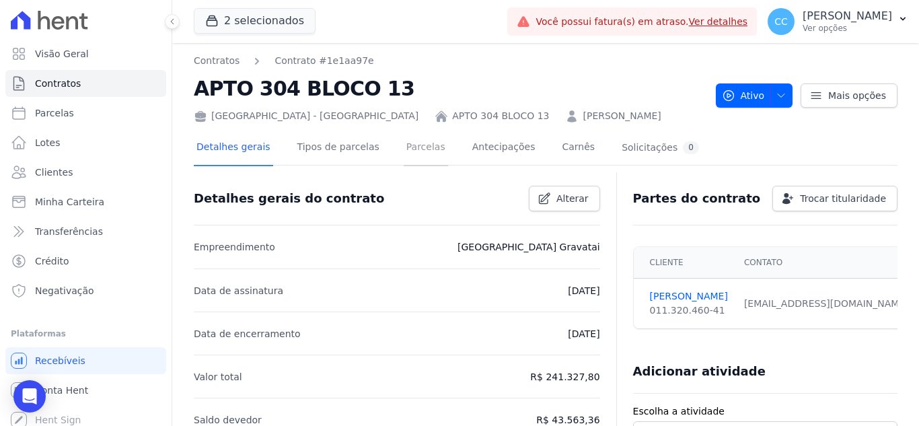
click at [405, 143] on link "Parcelas" at bounding box center [425, 148] width 44 height 36
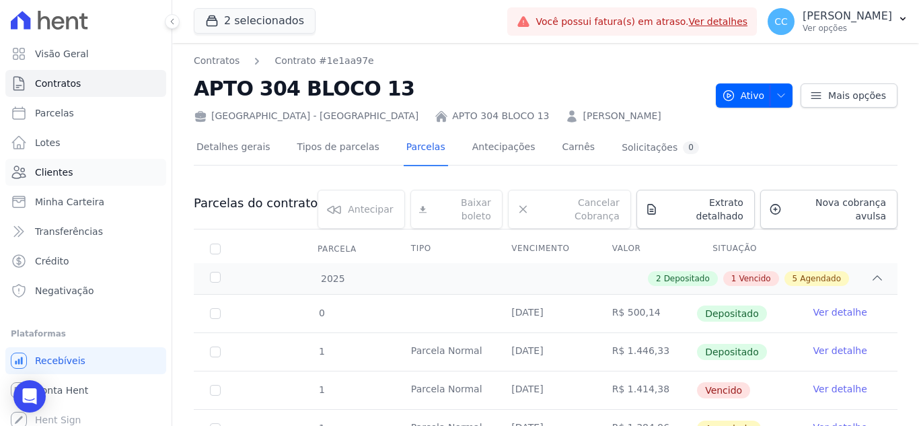
click at [40, 173] on span "Clientes" at bounding box center [54, 171] width 38 height 13
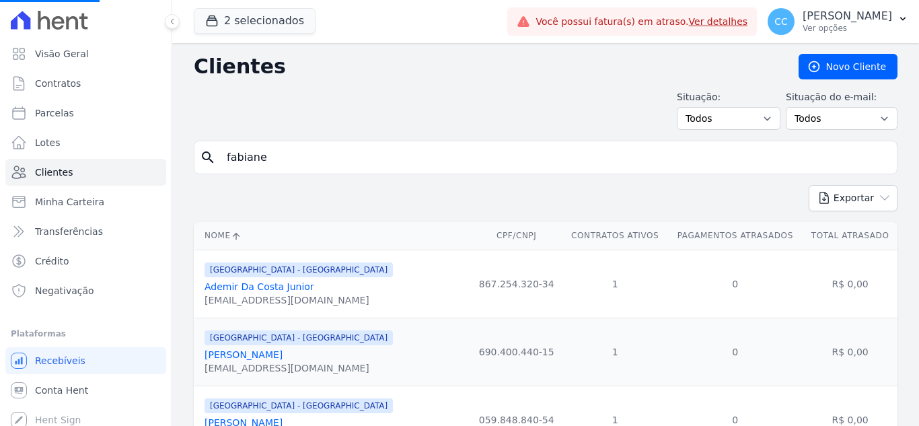
click at [342, 166] on input "fabiane" at bounding box center [555, 157] width 672 height 27
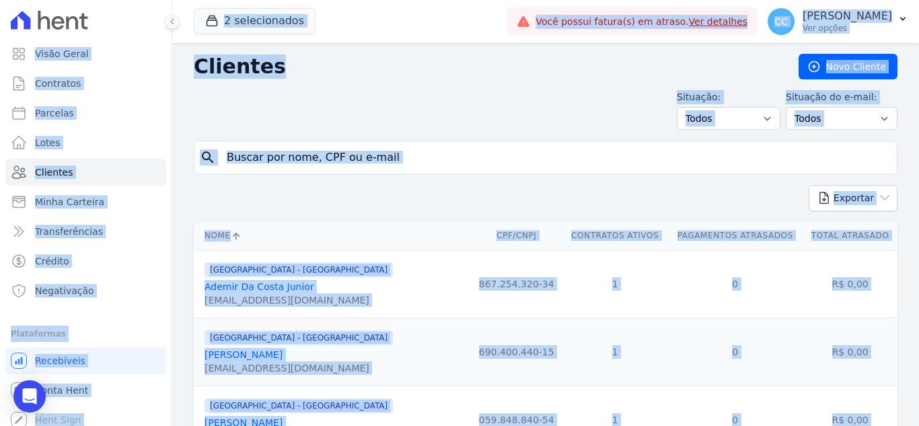
click at [342, 166] on input "search" at bounding box center [555, 157] width 672 height 27
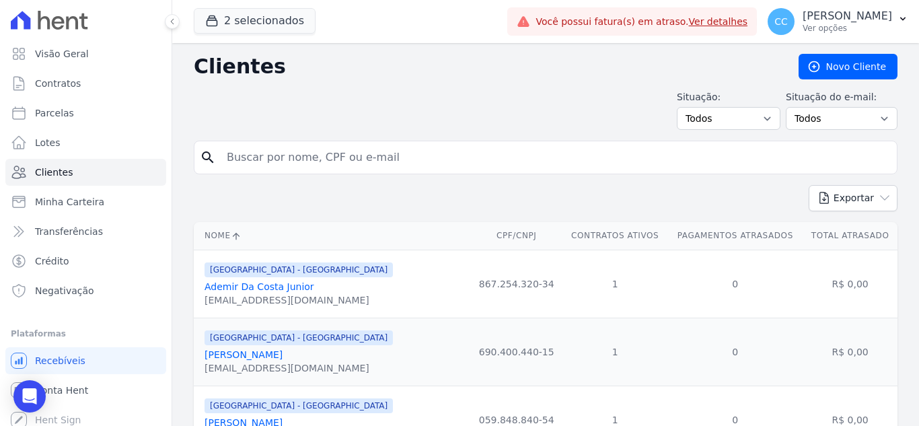
click at [391, 157] on input "search" at bounding box center [555, 157] width 672 height 27
type input "[PERSON_NAME]"
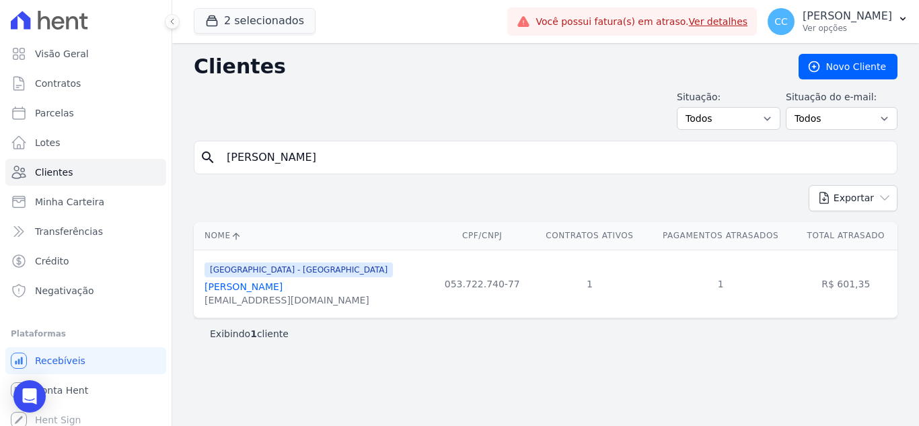
click at [249, 286] on link "[PERSON_NAME]" at bounding box center [243, 286] width 78 height 11
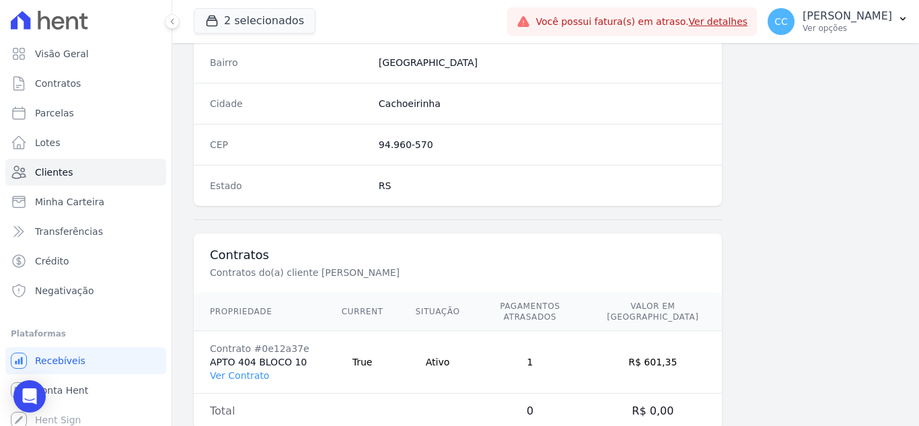
scroll to position [833, 0]
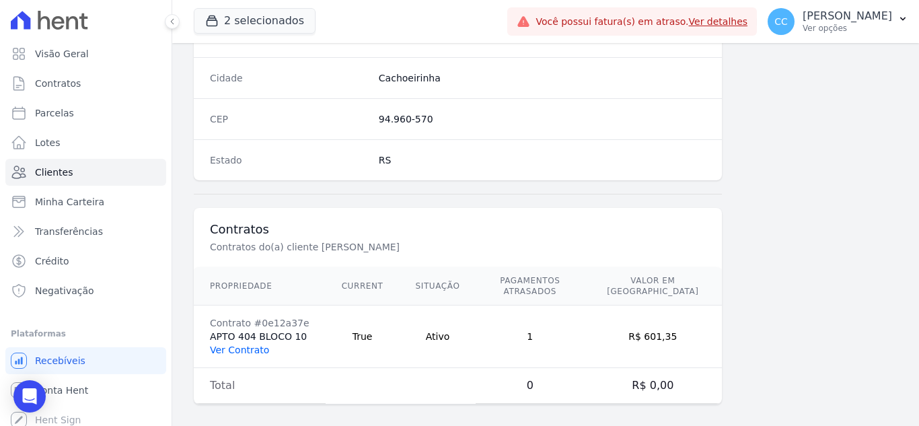
click at [256, 344] on link "Ver Contrato" at bounding box center [239, 349] width 59 height 11
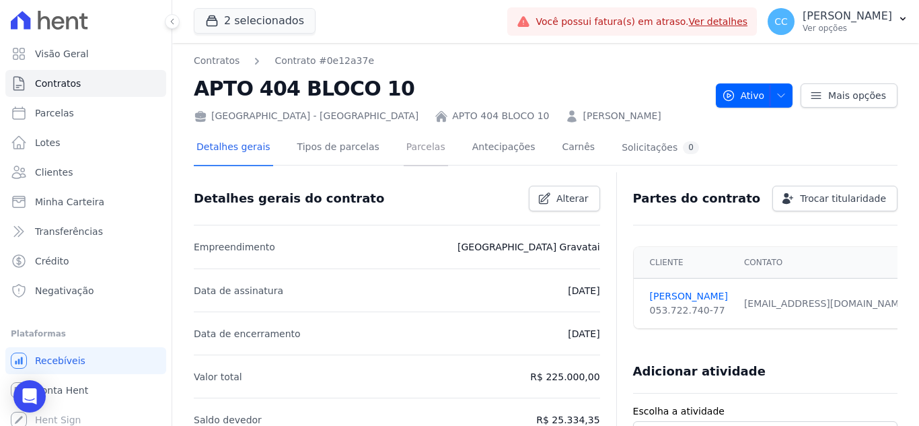
click at [411, 143] on link "Parcelas" at bounding box center [425, 148] width 44 height 36
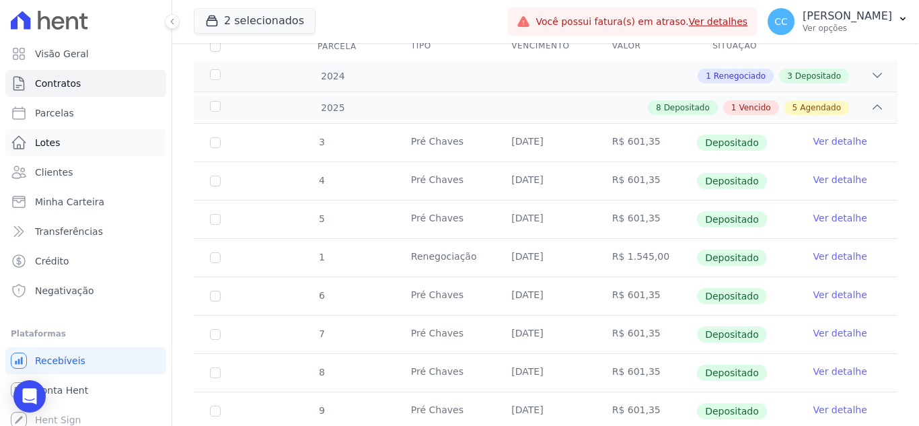
scroll to position [202, 0]
click at [56, 169] on span "Clientes" at bounding box center [54, 171] width 38 height 13
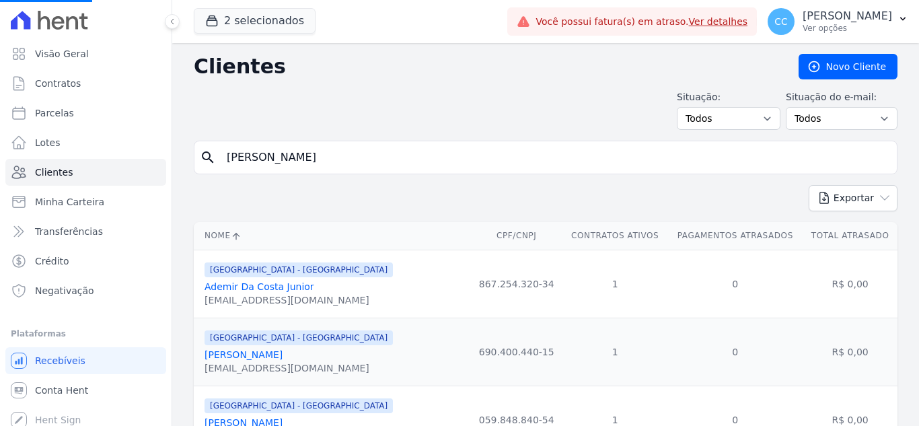
click at [233, 169] on input "search" at bounding box center [555, 157] width 672 height 27
type input "[PERSON_NAME]"
click at [403, 162] on input "[PERSON_NAME]" at bounding box center [555, 157] width 672 height 27
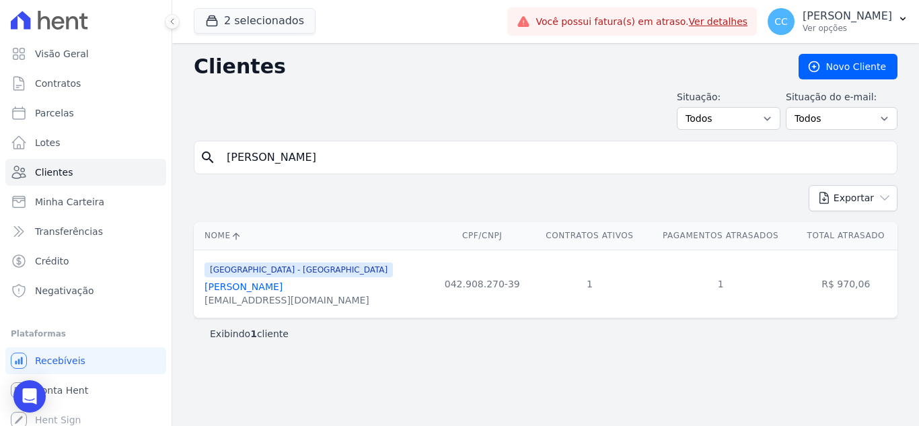
click at [311, 280] on div "[GEOGRAPHIC_DATA] - [GEOGRAPHIC_DATA] [PERSON_NAME] [EMAIL_ADDRESS][DOMAIN_NAME]" at bounding box center [298, 284] width 188 height 46
click at [282, 283] on link "[PERSON_NAME]" at bounding box center [243, 286] width 78 height 11
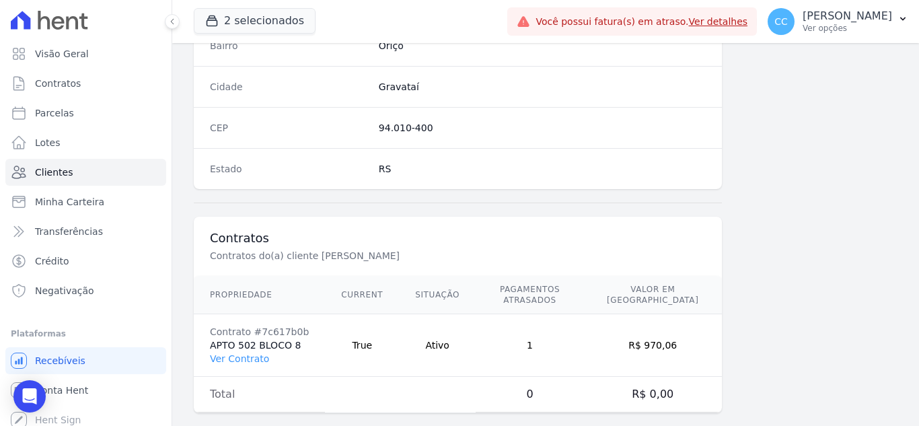
scroll to position [833, 0]
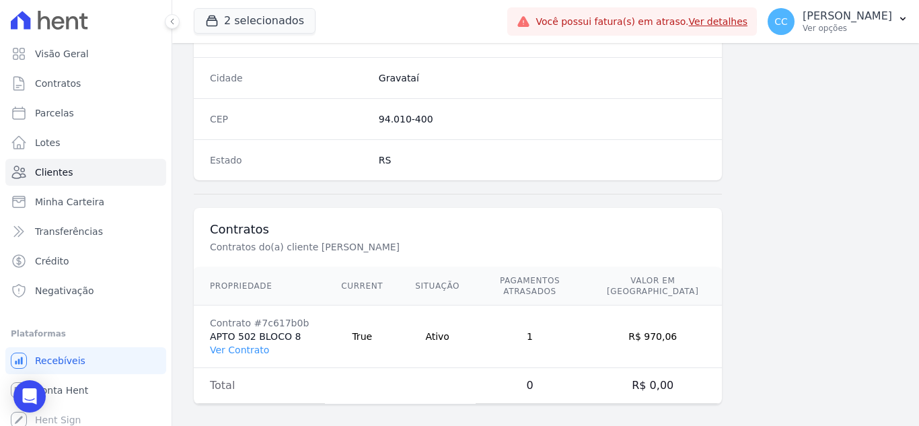
click at [266, 340] on td "Contrato #7c617b0b APTO 502 BLOCO 8 Ver Contrato" at bounding box center [259, 336] width 131 height 63
click at [254, 344] on link "Ver Contrato" at bounding box center [239, 349] width 59 height 11
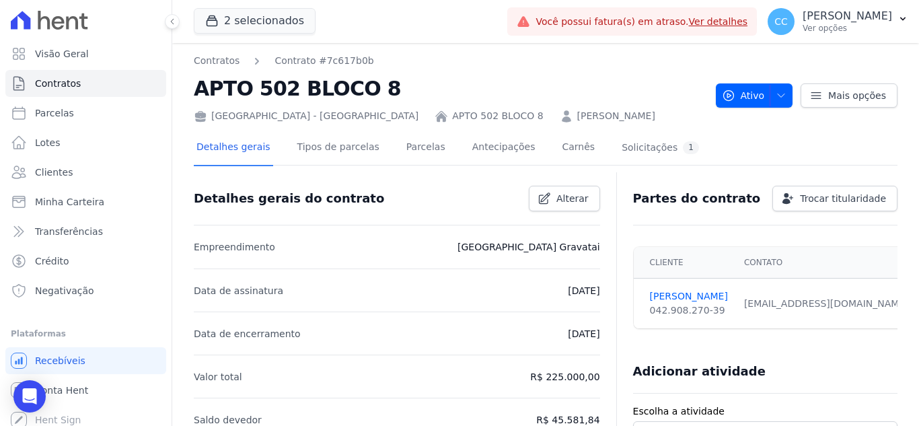
click at [408, 140] on link "Parcelas" at bounding box center [425, 148] width 44 height 36
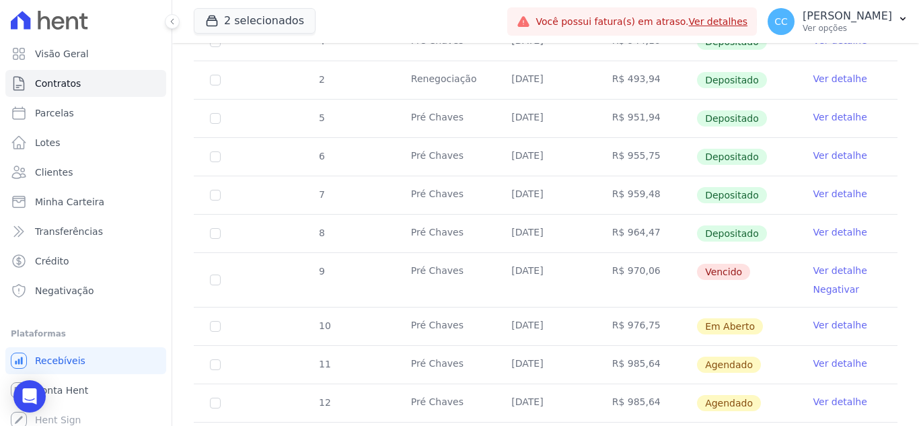
scroll to position [403, 0]
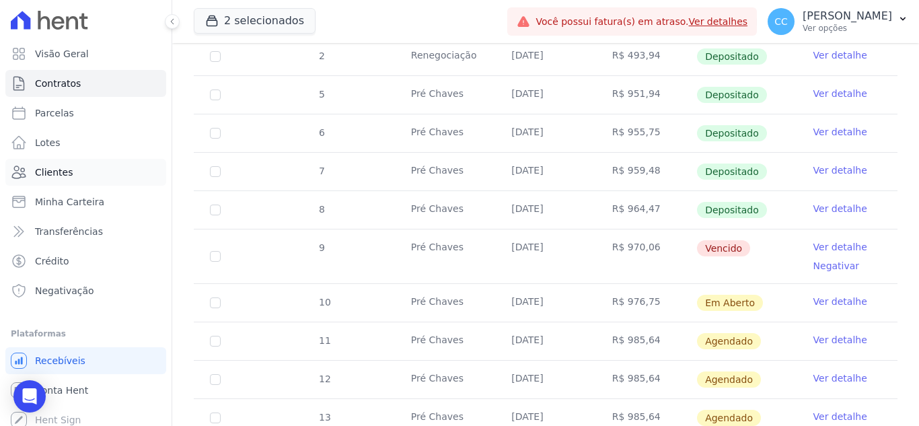
click at [71, 167] on link "Clientes" at bounding box center [85, 172] width 161 height 27
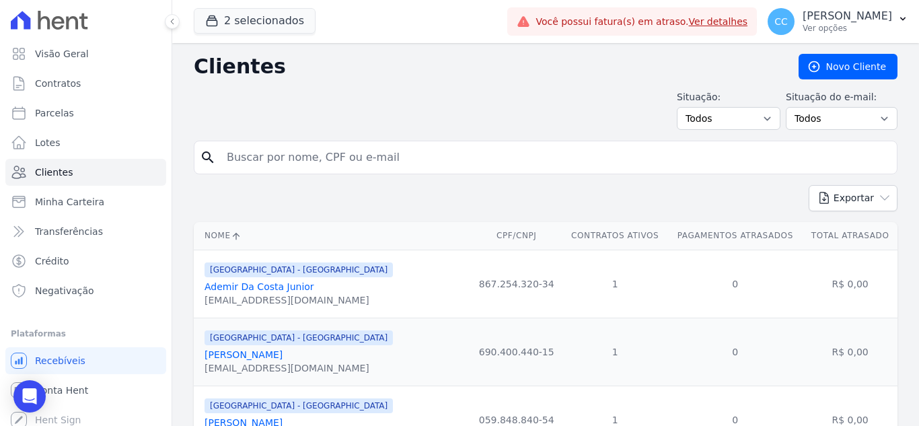
click at [321, 154] on input "search" at bounding box center [555, 157] width 672 height 27
type input "[PERSON_NAME]"
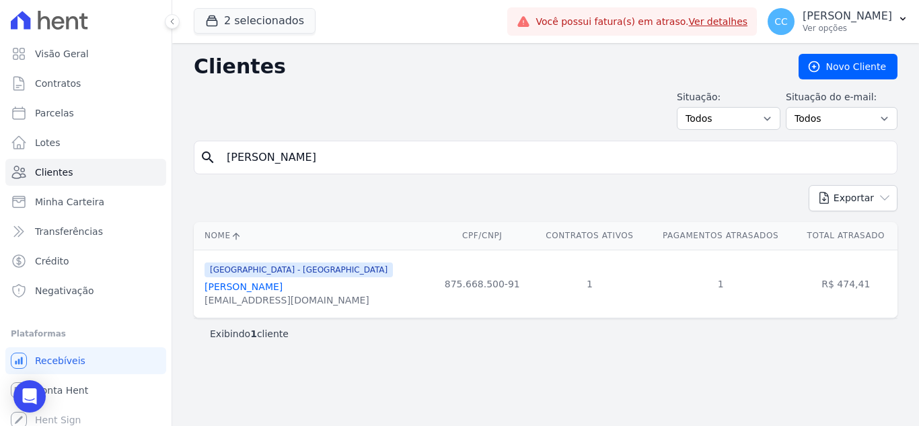
click at [282, 287] on link "[PERSON_NAME]" at bounding box center [243, 286] width 78 height 11
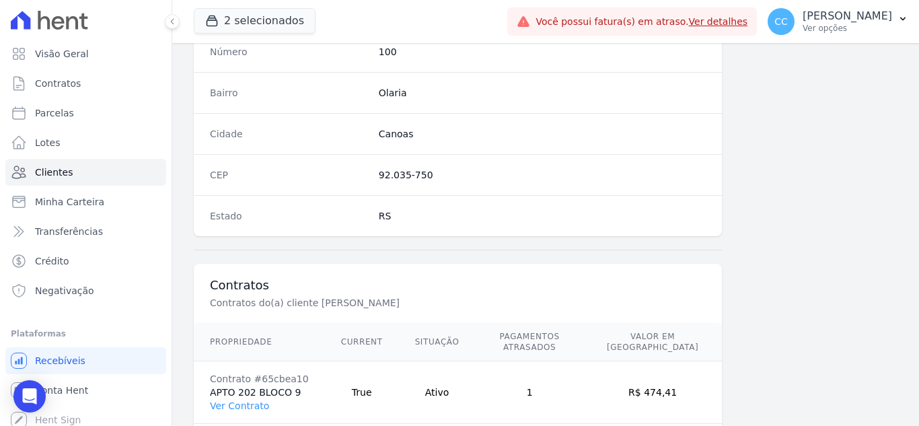
scroll to position [833, 0]
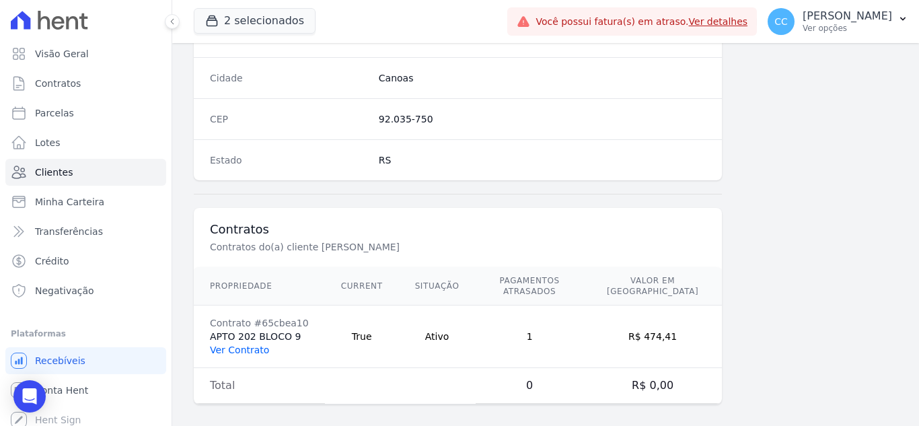
click at [237, 344] on link "Ver Contrato" at bounding box center [239, 349] width 59 height 11
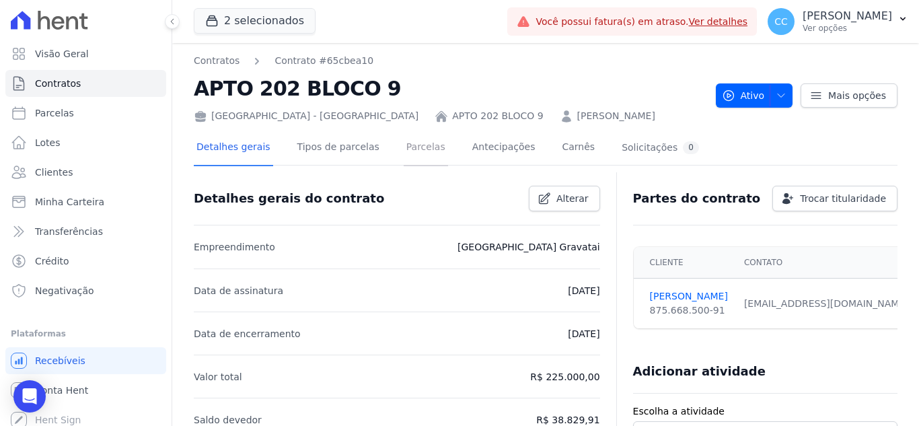
click at [403, 152] on link "Parcelas" at bounding box center [425, 148] width 44 height 36
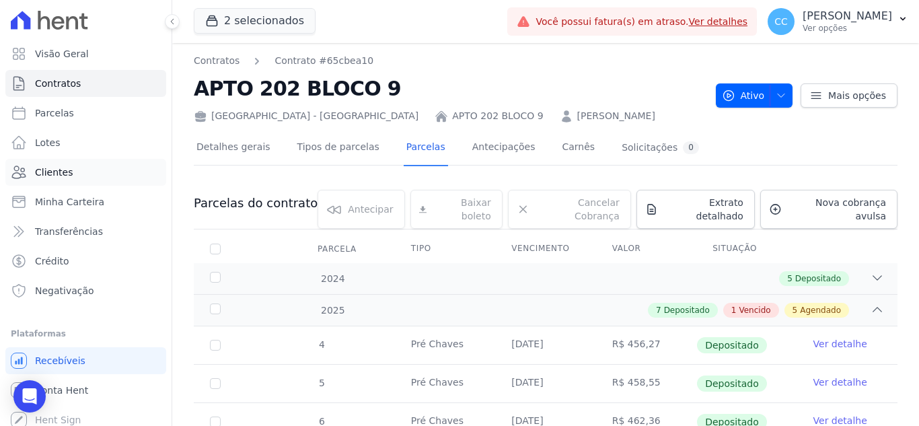
click at [54, 176] on span "Clientes" at bounding box center [54, 171] width 38 height 13
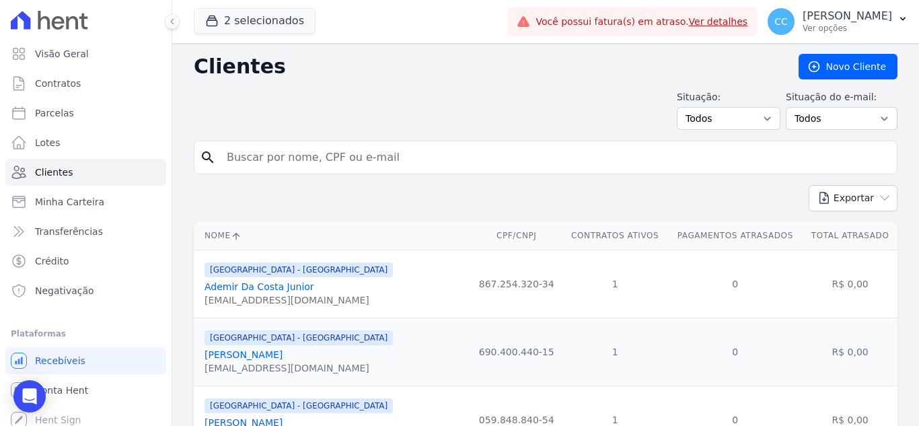
click at [313, 158] on input "search" at bounding box center [555, 157] width 672 height 27
type input "[PERSON_NAME]"
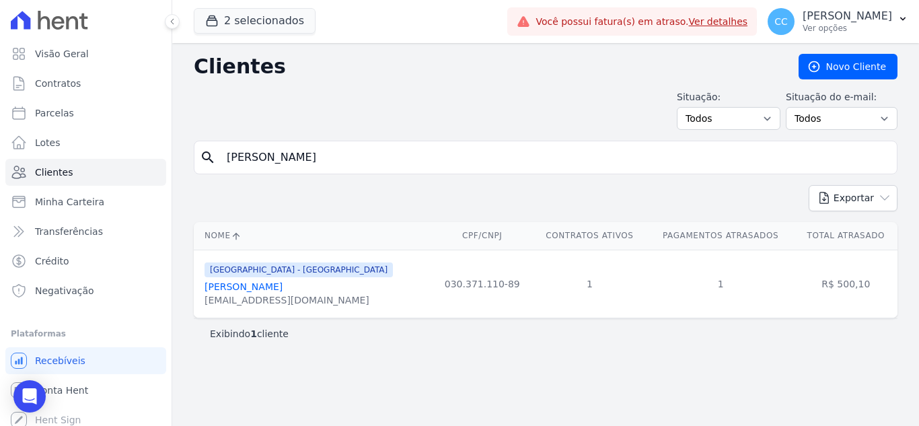
click at [282, 289] on link "[PERSON_NAME]" at bounding box center [243, 286] width 78 height 11
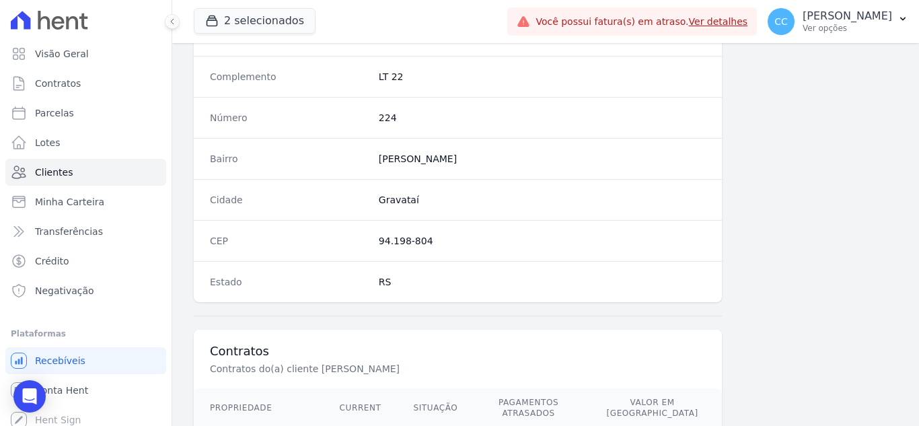
scroll to position [833, 0]
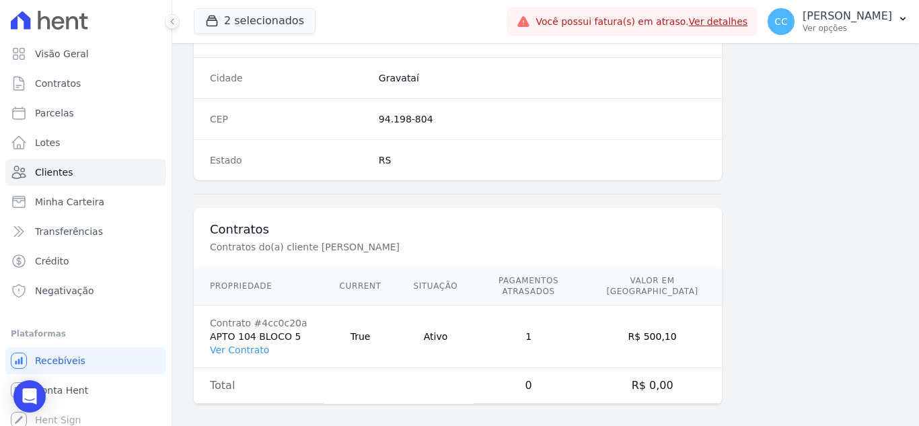
click at [233, 345] on td "Contrato #4cc0c20a APTO 104 BLOCO 5 Ver Contrato" at bounding box center [259, 336] width 130 height 63
click at [233, 344] on link "Ver Contrato" at bounding box center [239, 349] width 59 height 11
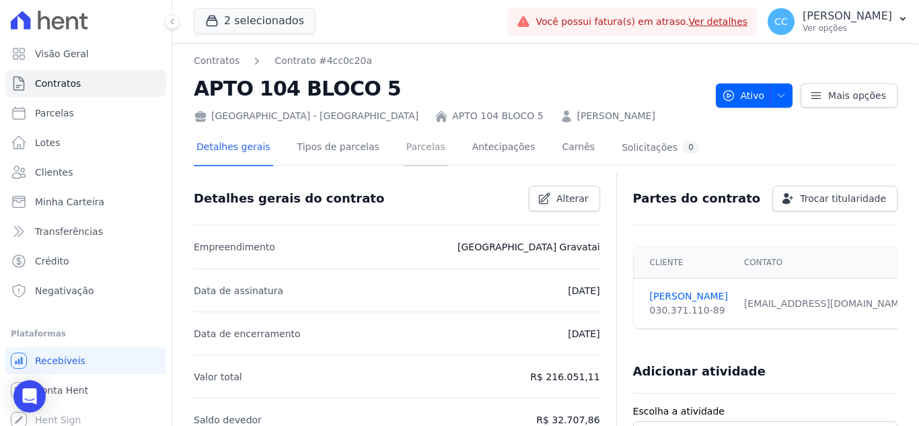
click at [418, 149] on link "Parcelas" at bounding box center [425, 148] width 44 height 36
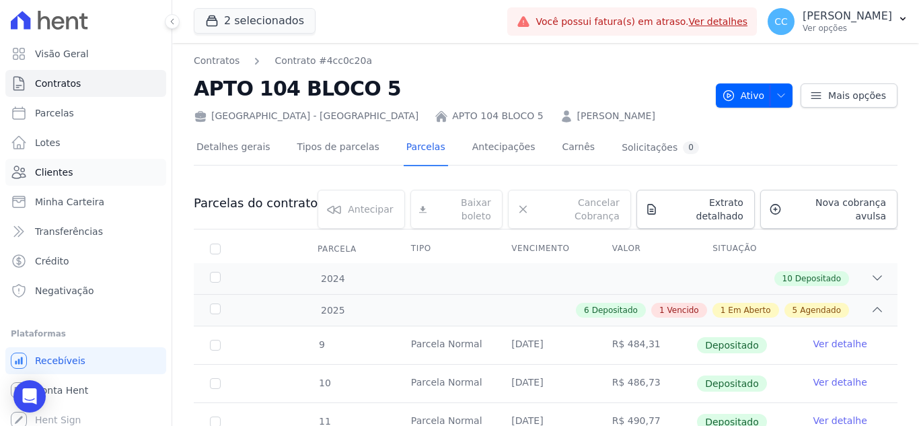
click at [69, 171] on span "Clientes" at bounding box center [54, 171] width 38 height 13
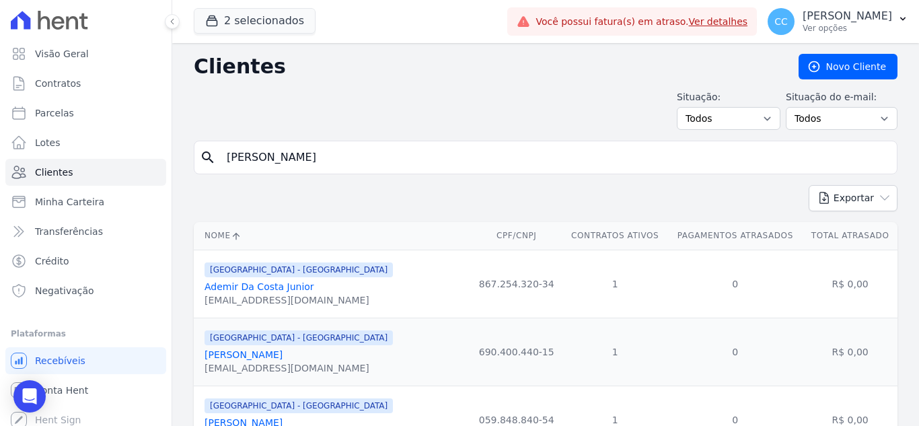
type input "[PERSON_NAME]"
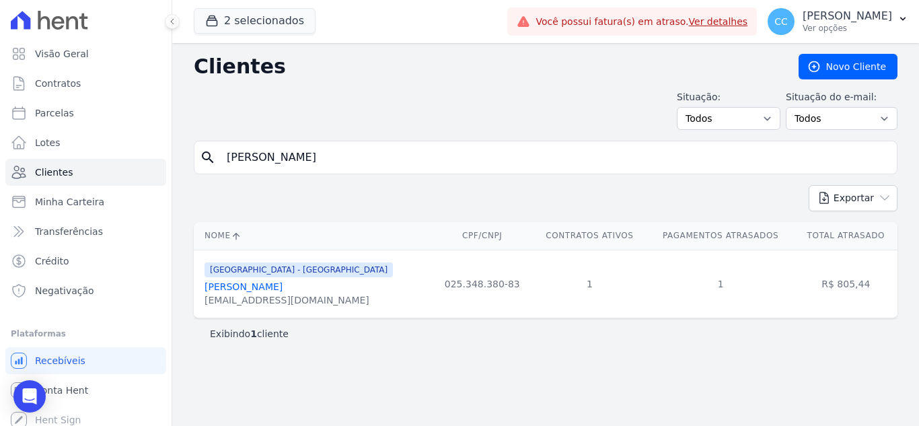
click at [275, 292] on link "[PERSON_NAME]" at bounding box center [243, 286] width 78 height 11
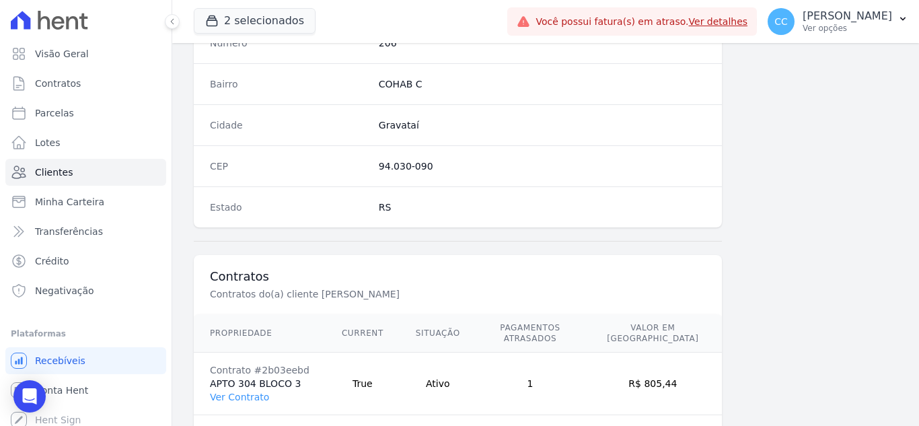
scroll to position [833, 0]
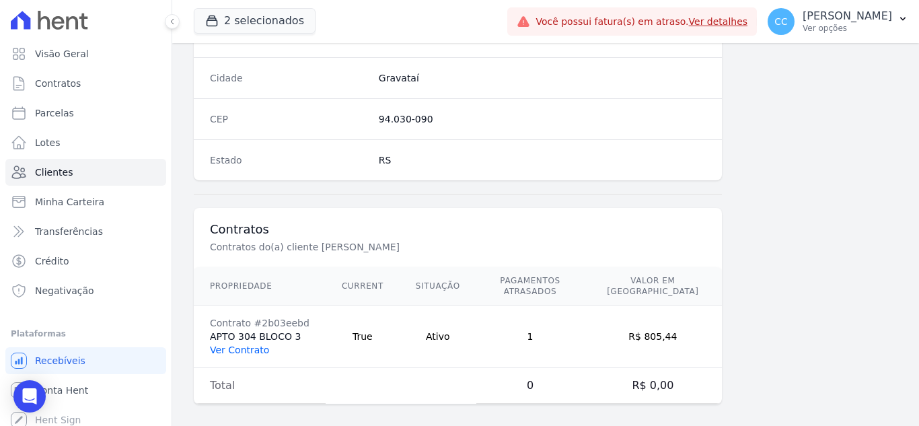
click at [229, 344] on link "Ver Contrato" at bounding box center [239, 349] width 59 height 11
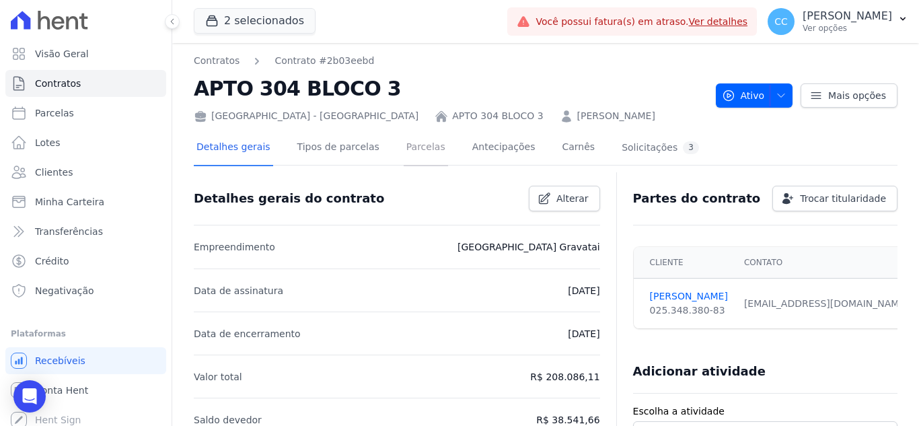
click at [403, 145] on link "Parcelas" at bounding box center [425, 148] width 44 height 36
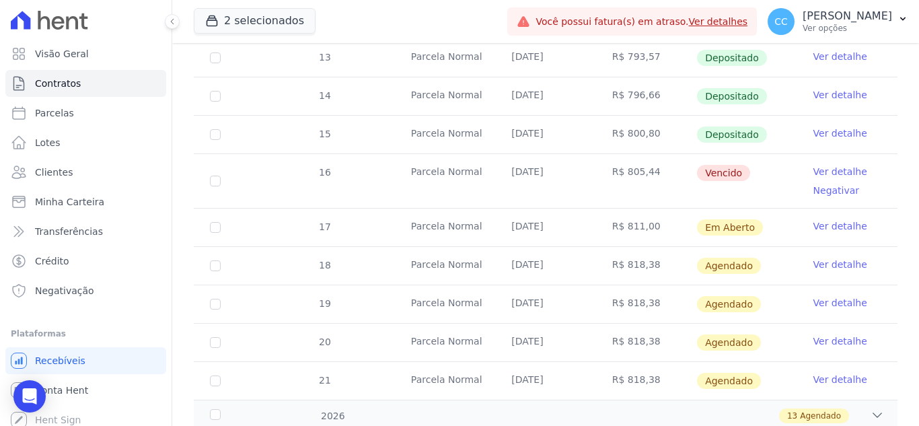
scroll to position [403, 0]
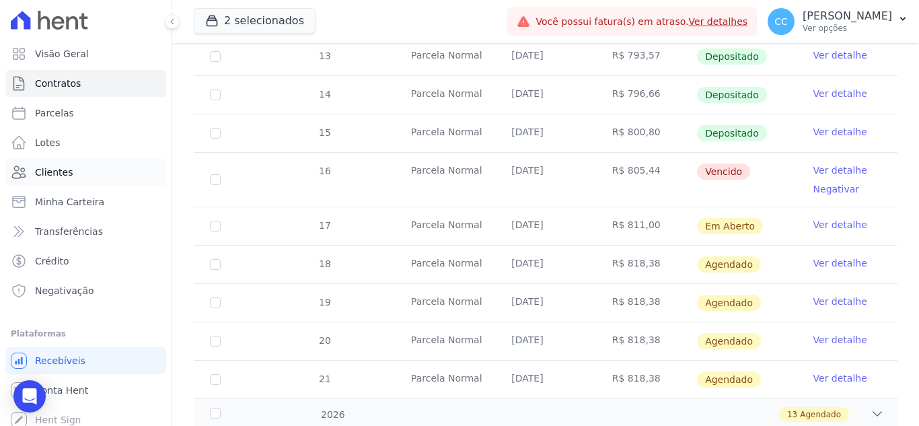
click at [55, 176] on span "Clientes" at bounding box center [54, 171] width 38 height 13
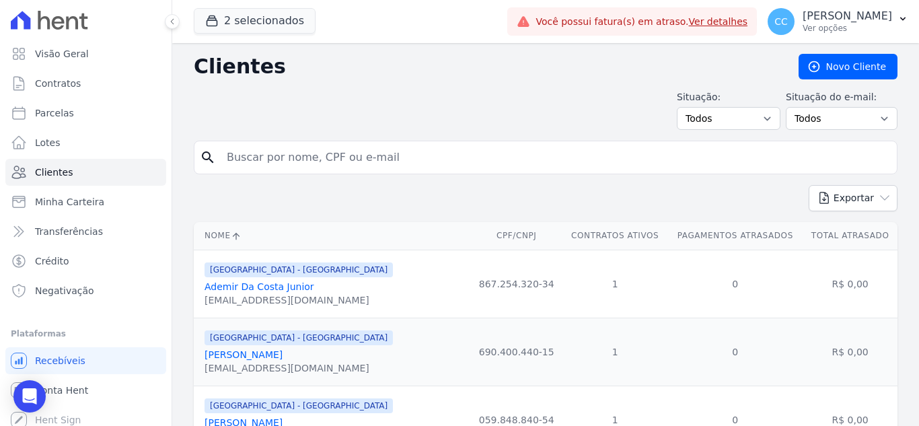
click at [334, 163] on input "search" at bounding box center [555, 157] width 672 height 27
type input "l"
click at [277, 151] on input "search" at bounding box center [555, 157] width 672 height 27
type input "[PERSON_NAME]"
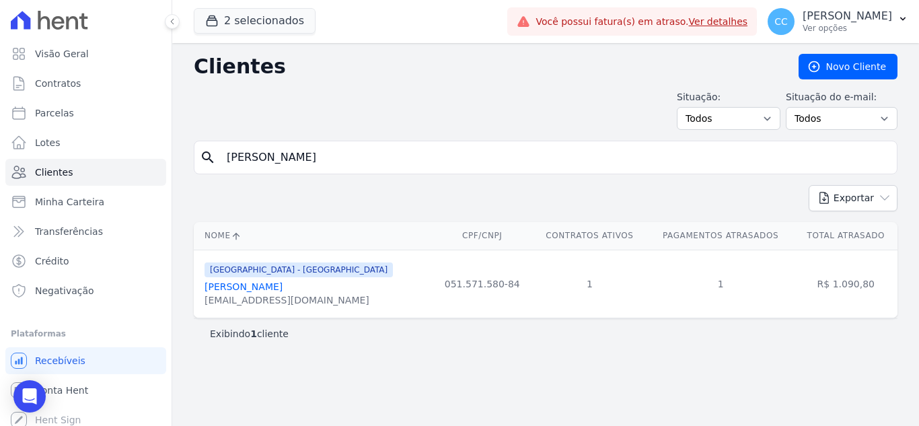
click at [282, 286] on link "[PERSON_NAME]" at bounding box center [243, 286] width 78 height 11
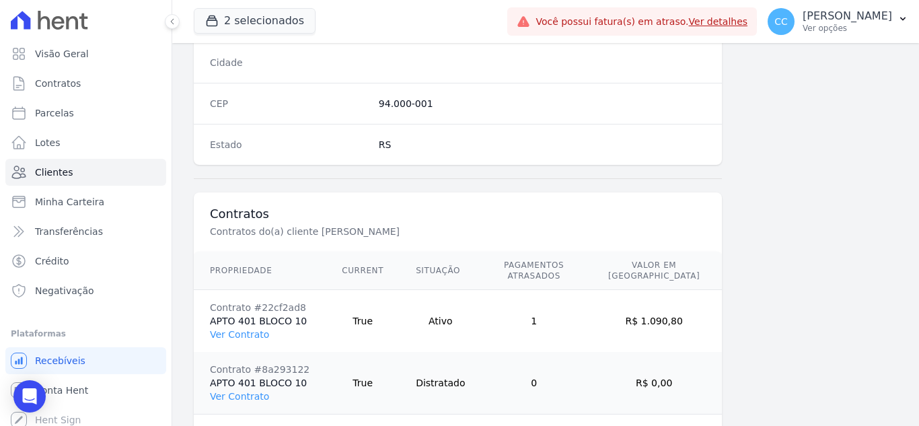
scroll to position [894, 0]
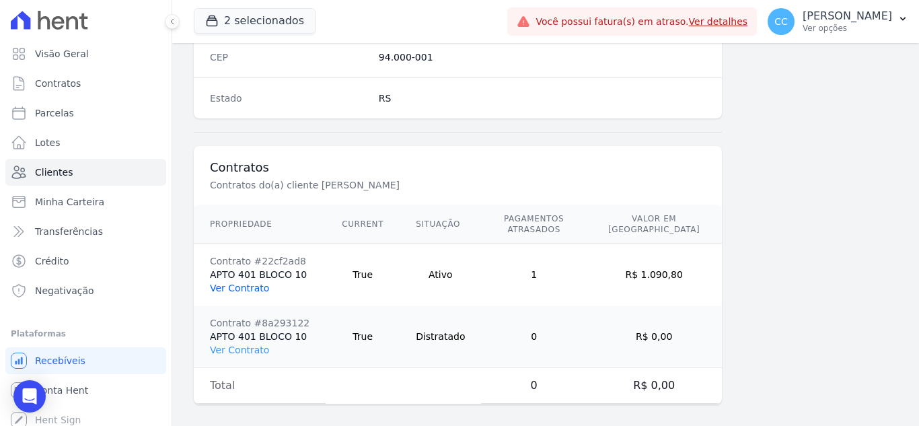
click at [252, 282] on link "Ver Contrato" at bounding box center [239, 287] width 59 height 11
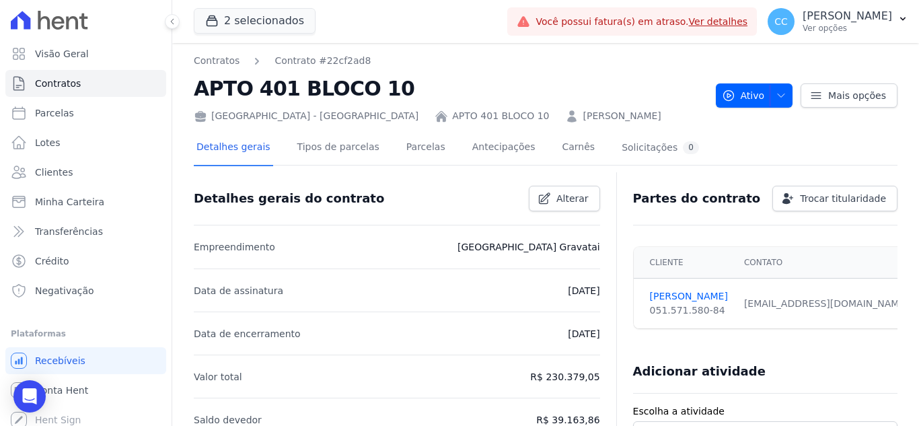
click at [385, 150] on div "Detalhes gerais Tipos de parcelas [GEOGRAPHIC_DATA] Antecipações Carnês Solicit…" at bounding box center [448, 148] width 508 height 36
click at [403, 151] on link "Parcelas" at bounding box center [425, 148] width 44 height 36
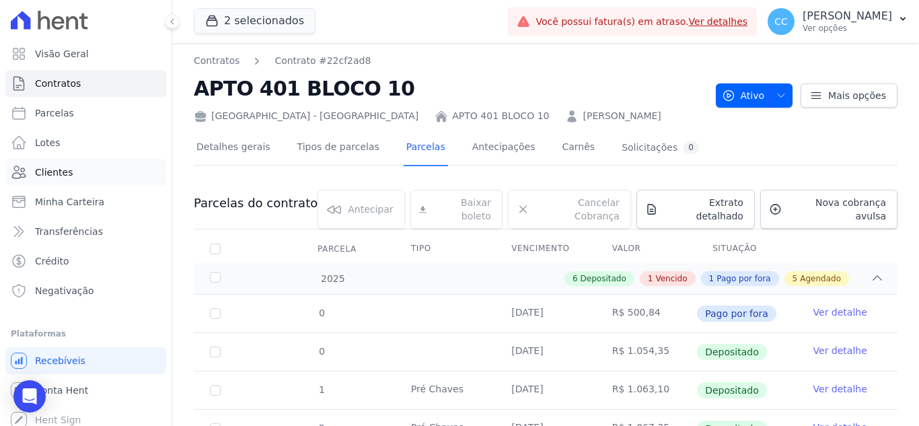
click at [71, 175] on link "Clientes" at bounding box center [85, 172] width 161 height 27
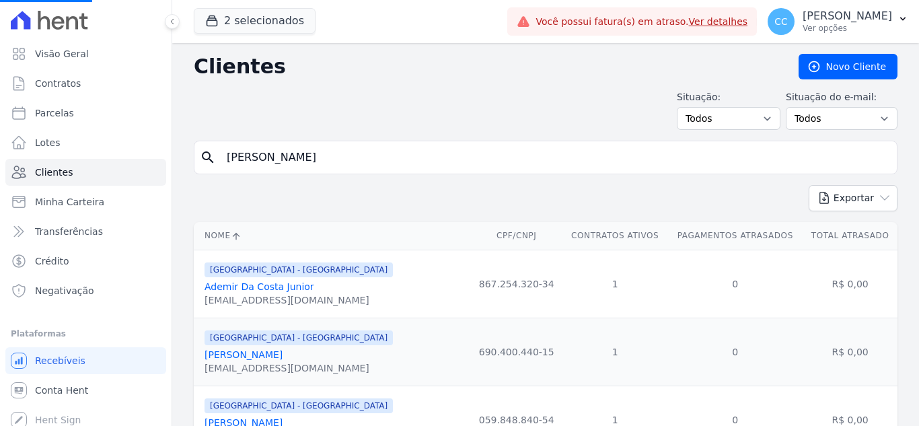
click at [350, 155] on input "[PERSON_NAME]" at bounding box center [555, 157] width 672 height 27
drag, startPoint x: 199, startPoint y: 134, endPoint x: 157, endPoint y: 127, distance: 42.2
click at [158, 128] on div "Visão Geral Contratos [GEOGRAPHIC_DATA] Lotes Clientes Minha Carteira Transferê…" at bounding box center [459, 213] width 919 height 426
type input "[PERSON_NAME]"
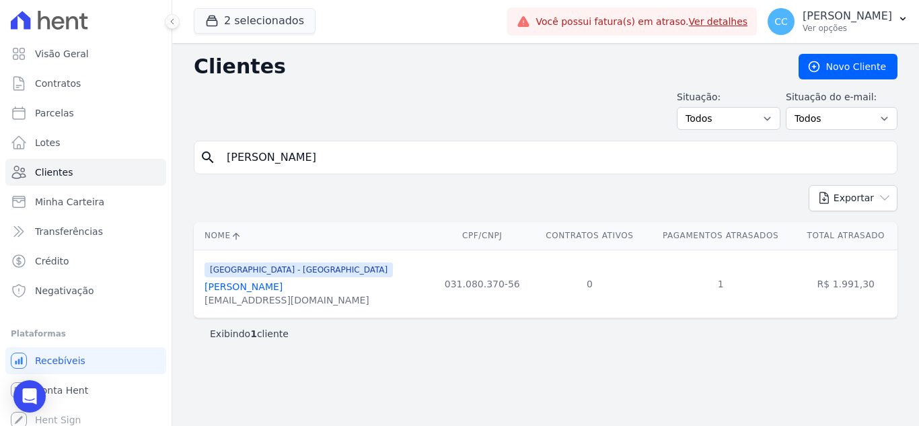
click at [260, 291] on link "[PERSON_NAME]" at bounding box center [243, 286] width 78 height 11
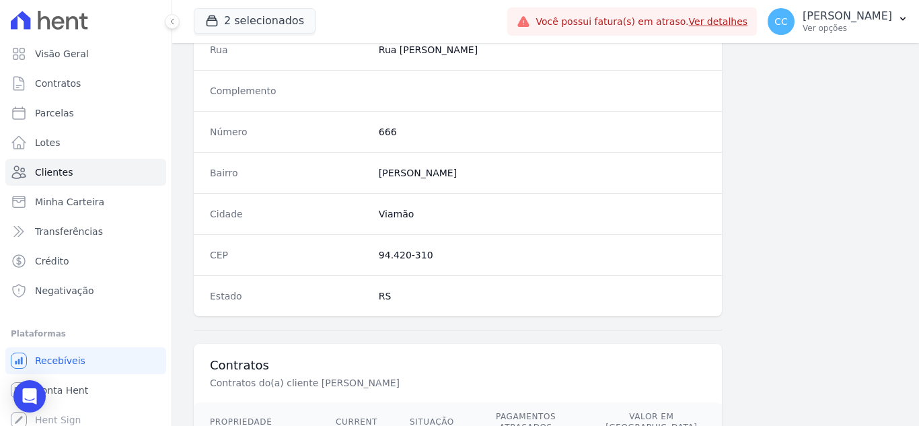
scroll to position [833, 0]
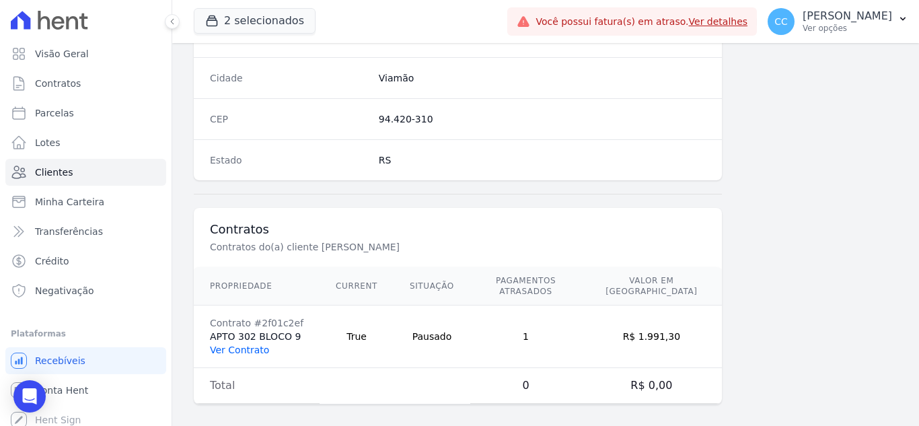
click at [241, 344] on link "Ver Contrato" at bounding box center [239, 349] width 59 height 11
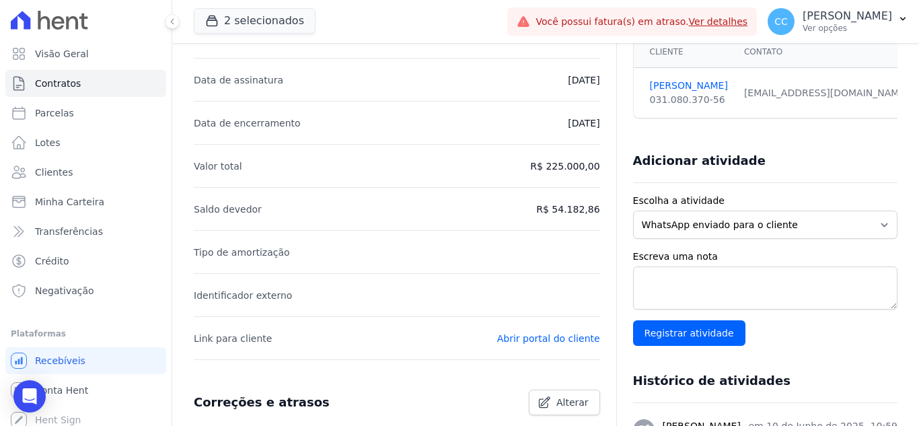
scroll to position [79, 0]
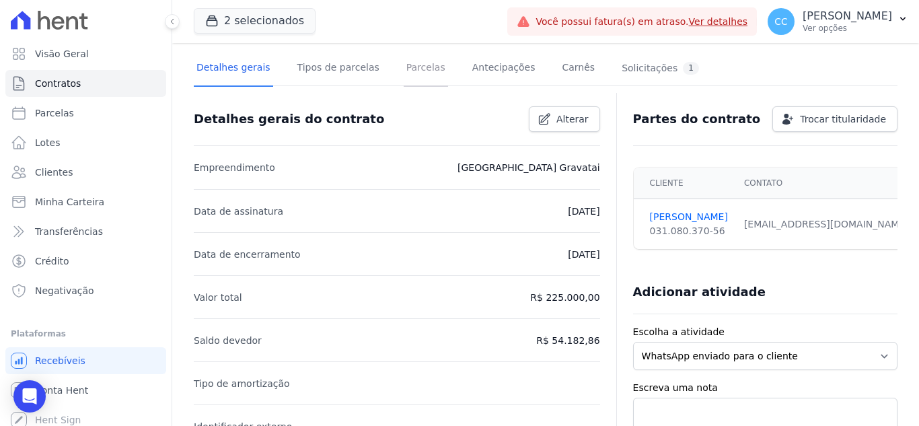
click at [403, 75] on link "Parcelas" at bounding box center [425, 69] width 44 height 36
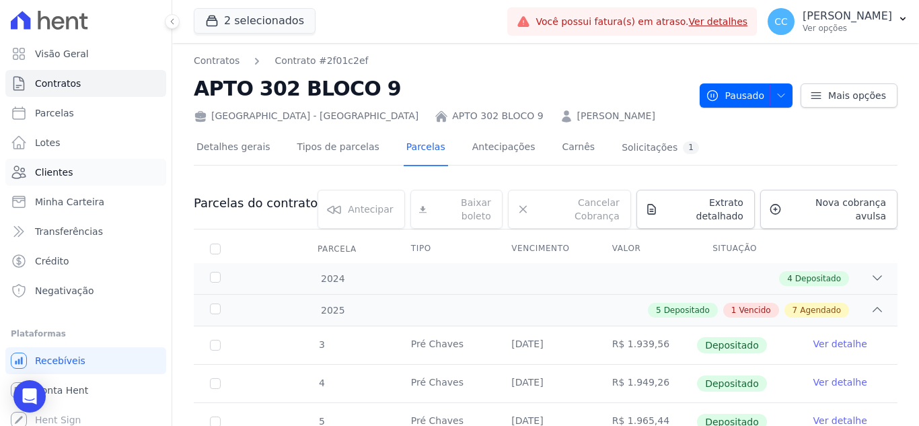
click at [64, 172] on span "Clientes" at bounding box center [54, 171] width 38 height 13
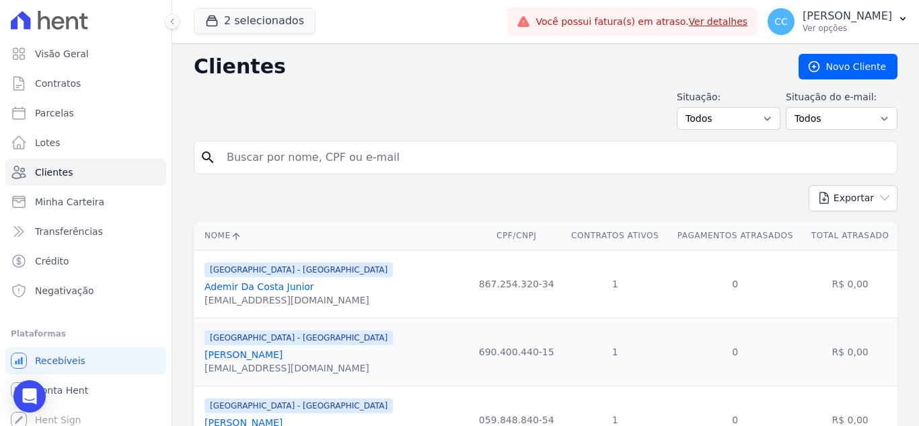
click at [325, 158] on input "search" at bounding box center [555, 157] width 672 height 27
type input "n"
type input "[PERSON_NAME]"
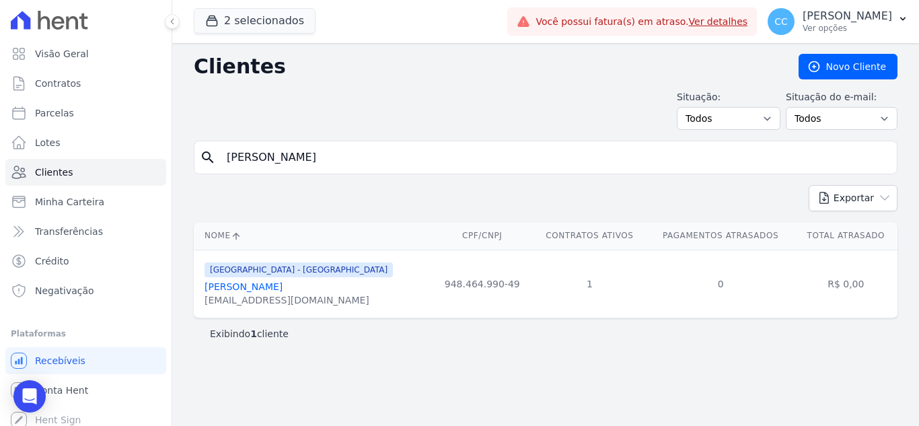
click at [270, 286] on link "[PERSON_NAME]" at bounding box center [243, 286] width 78 height 11
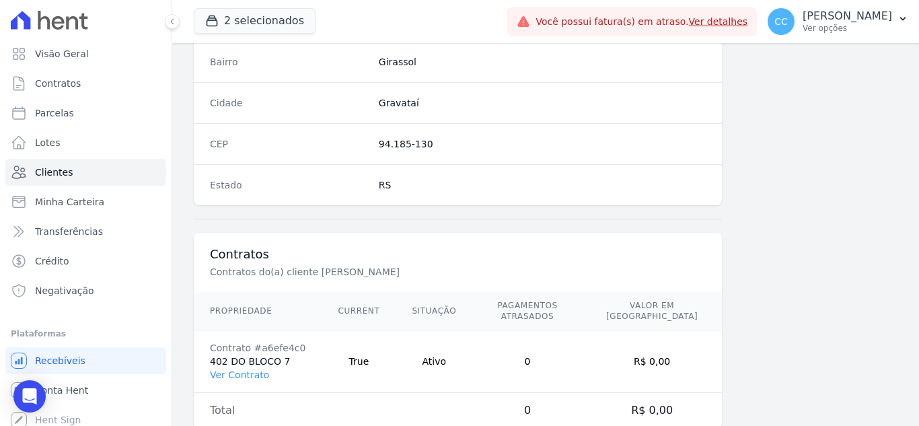
scroll to position [833, 0]
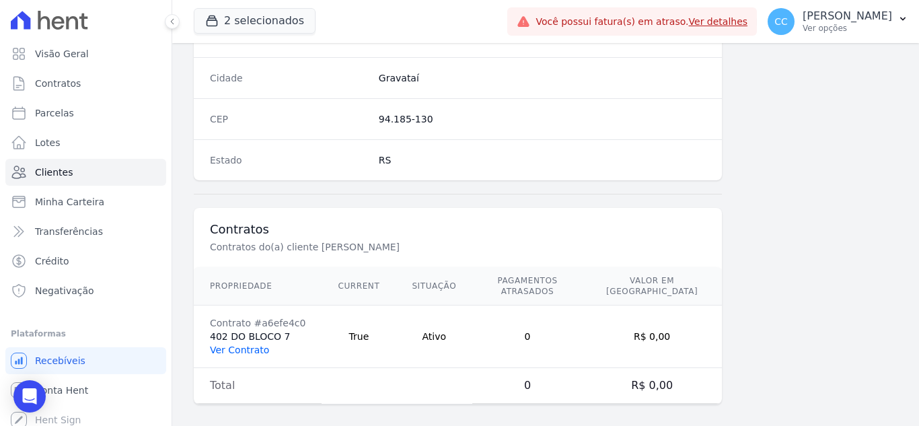
click at [227, 344] on link "Ver Contrato" at bounding box center [239, 349] width 59 height 11
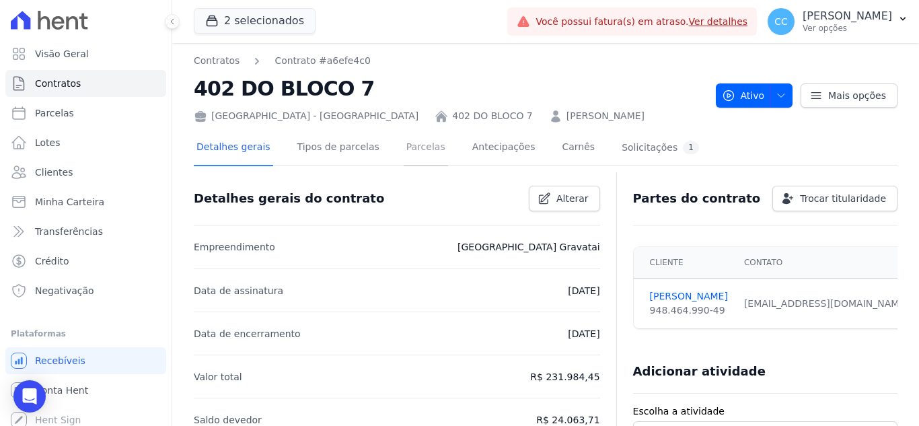
click at [403, 147] on link "Parcelas" at bounding box center [425, 148] width 44 height 36
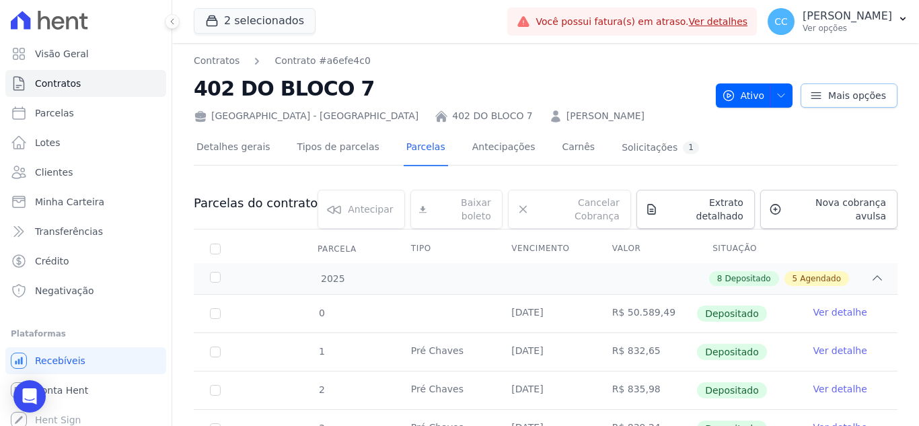
click at [818, 106] on link "Mais opções" at bounding box center [848, 95] width 97 height 24
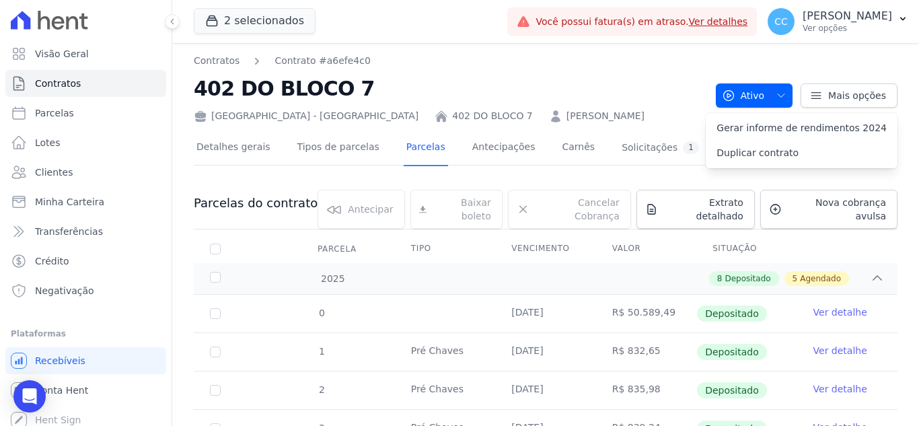
click at [693, 151] on div "Detalhes gerais Tipos de parcelas [GEOGRAPHIC_DATA] Antecipações Carnês Solicit…" at bounding box center [545, 148] width 703 height 34
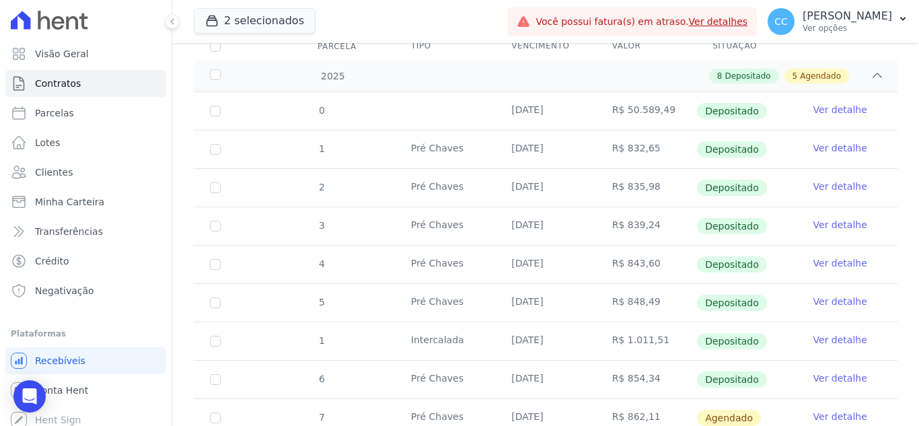
scroll to position [202, 0]
click at [217, 70] on div "2025" at bounding box center [237, 77] width 61 height 14
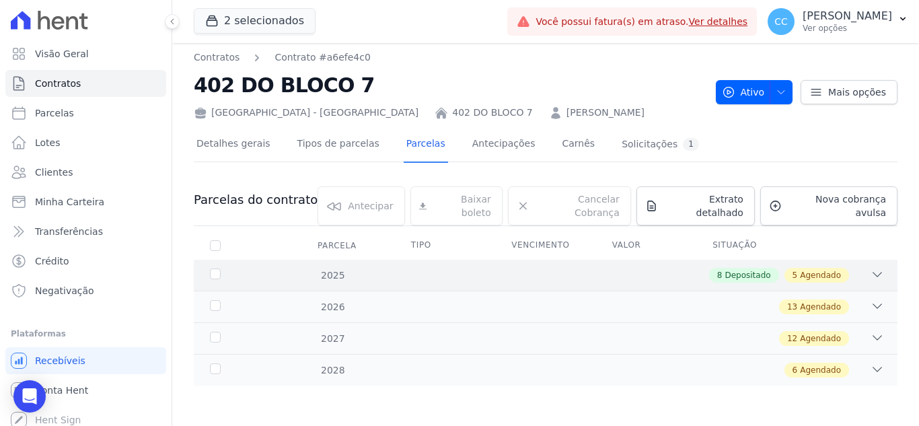
scroll to position [0, 0]
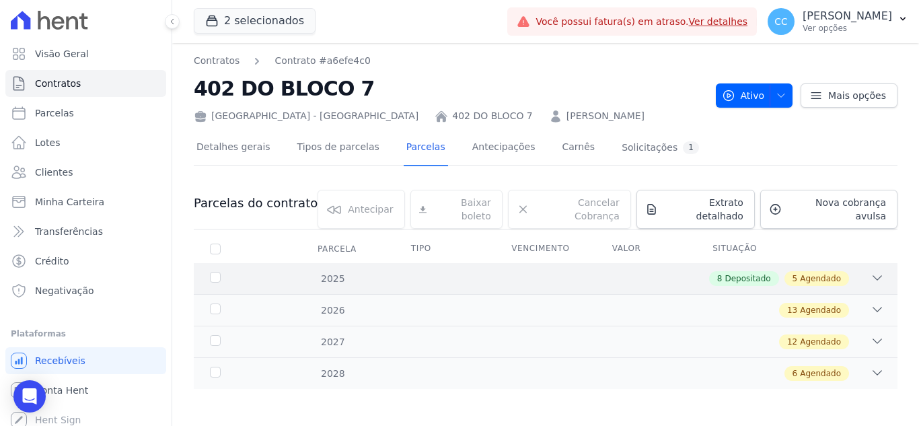
click at [712, 271] on div "8 Depositado 5 Agendado" at bounding box center [580, 278] width 608 height 15
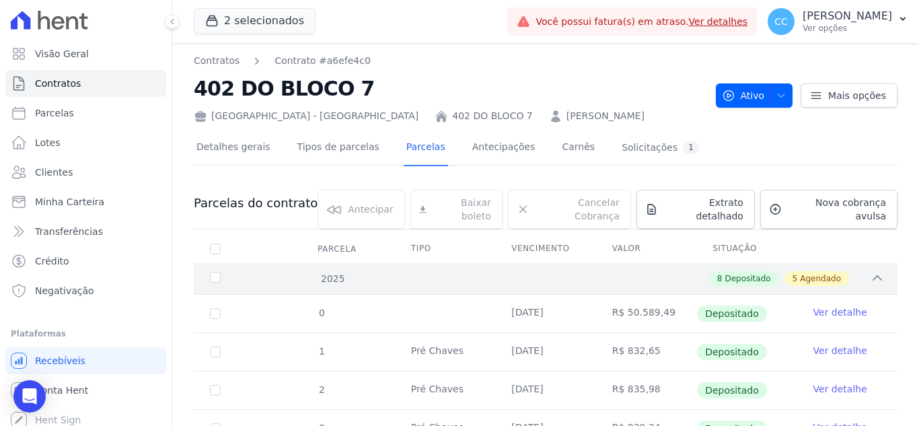
click at [712, 271] on div "8 Depositado" at bounding box center [744, 278] width 70 height 15
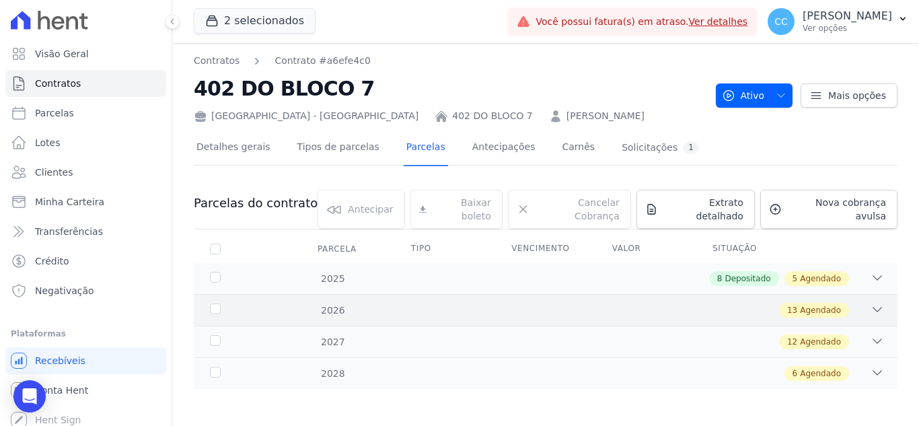
click at [820, 294] on div "2026 13 Agendado" at bounding box center [545, 310] width 703 height 32
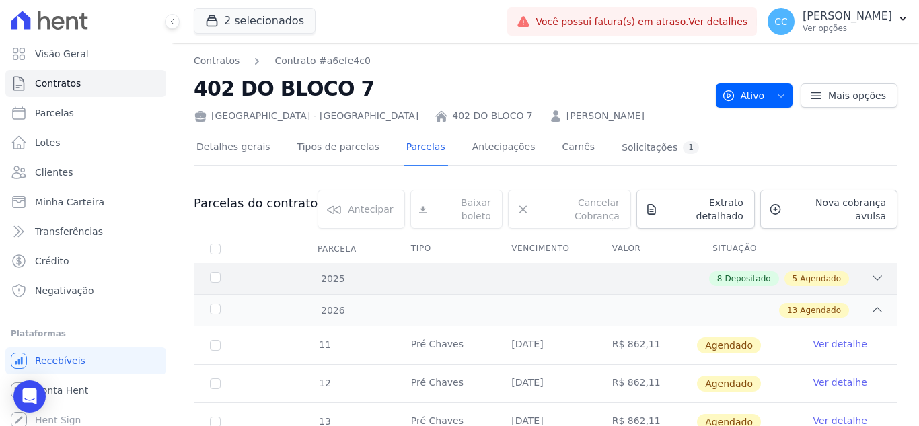
click at [829, 274] on div "5 Agendado" at bounding box center [816, 278] width 65 height 15
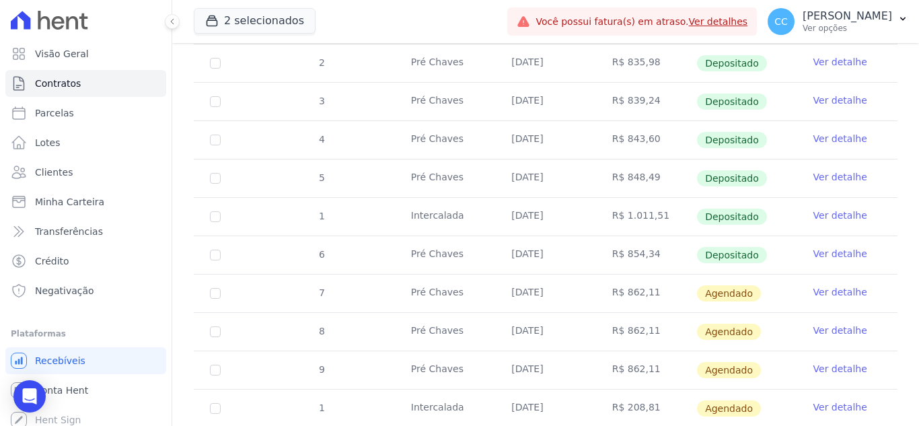
scroll to position [403, 0]
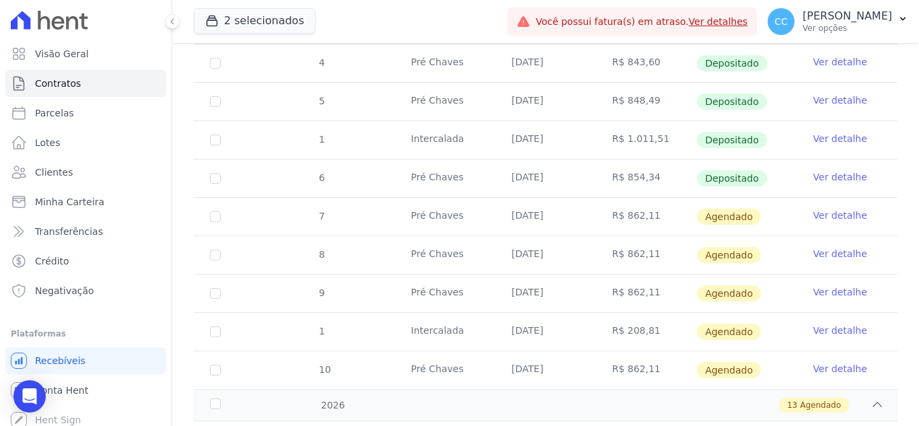
click at [208, 208] on td "7" at bounding box center [215, 217] width 43 height 38
click at [212, 211] on input "checkbox" at bounding box center [215, 216] width 11 height 11
checkbox input "true"
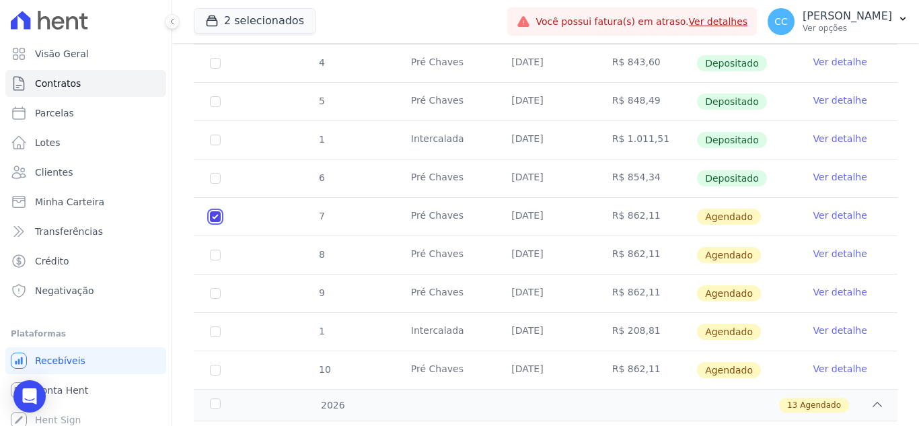
scroll to position [414, 0]
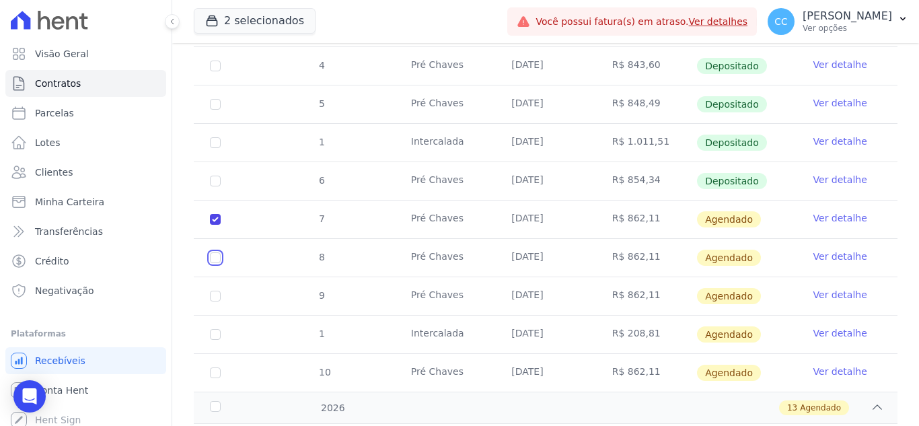
click at [217, 225] on input "checkbox" at bounding box center [215, 219] width 11 height 11
checkbox input "true"
click at [221, 283] on td "9" at bounding box center [215, 296] width 43 height 38
click at [215, 225] on input "checkbox" at bounding box center [215, 219] width 11 height 11
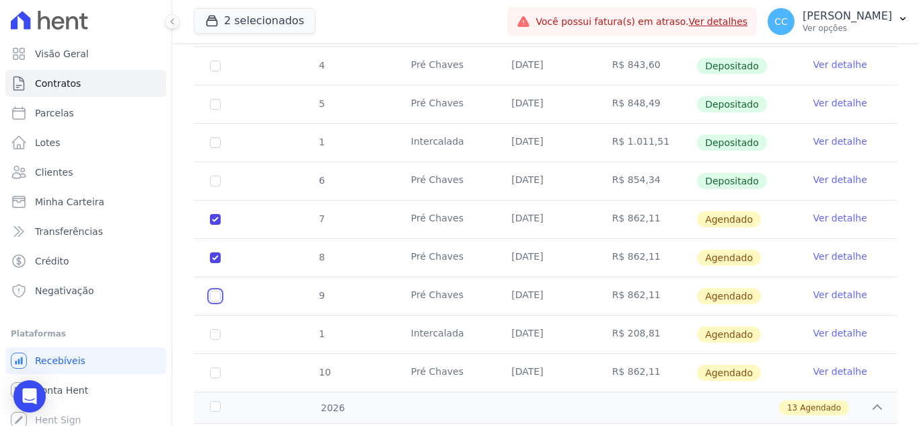
checkbox input "true"
click at [216, 225] on input "checkbox" at bounding box center [215, 219] width 11 height 11
checkbox input "true"
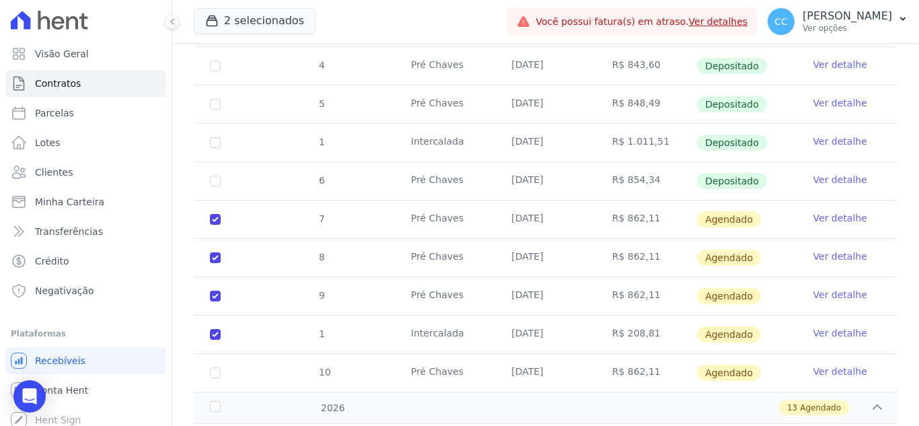
click at [215, 354] on td "10" at bounding box center [215, 373] width 43 height 38
click at [215, 225] on input "checkbox" at bounding box center [215, 219] width 11 height 11
checkbox input "true"
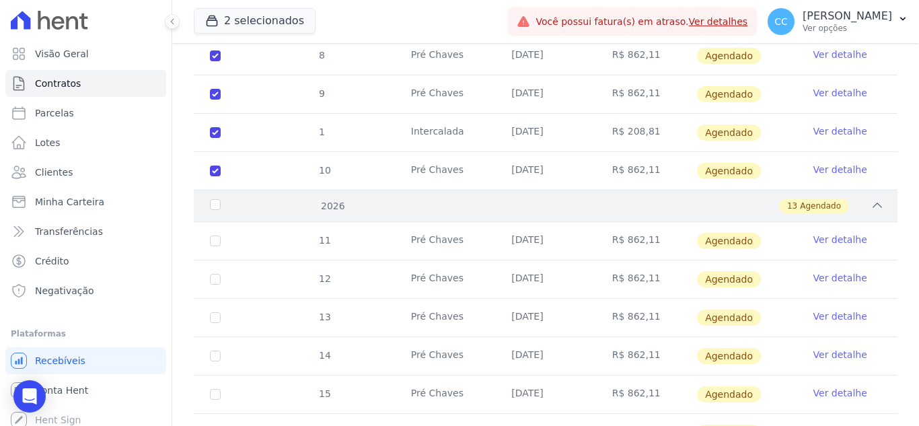
click at [209, 199] on div "2026" at bounding box center [237, 206] width 61 height 14
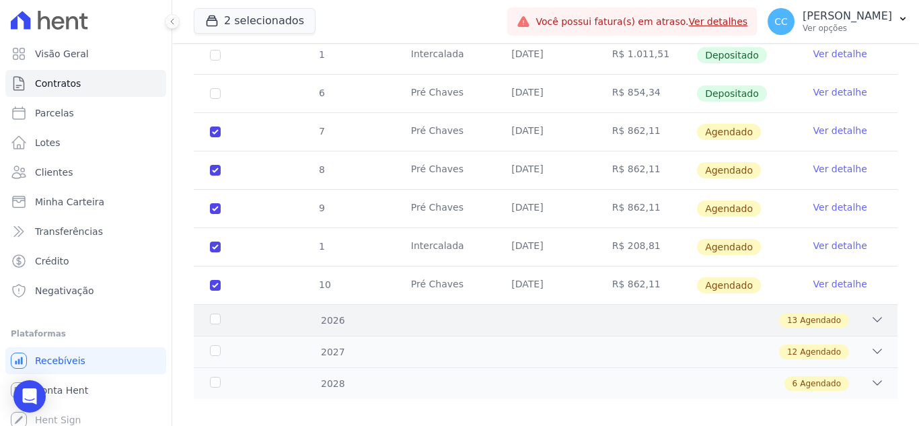
click at [217, 313] on div "2026" at bounding box center [237, 320] width 61 height 14
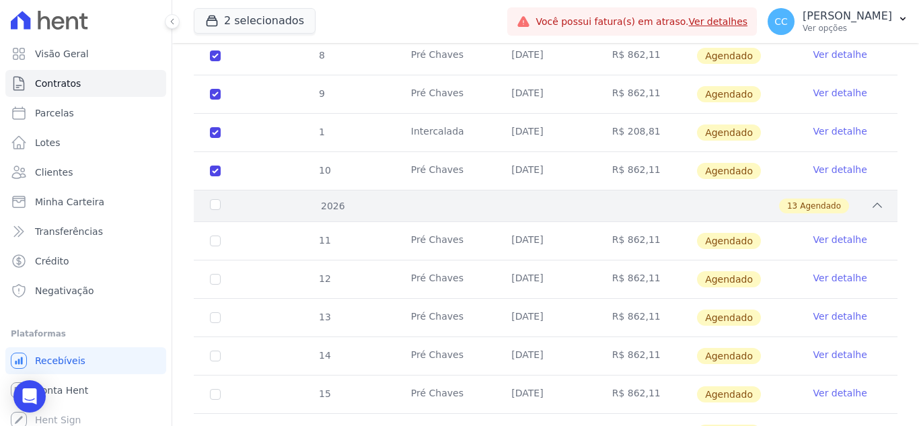
click at [216, 199] on div "2026" at bounding box center [237, 206] width 61 height 14
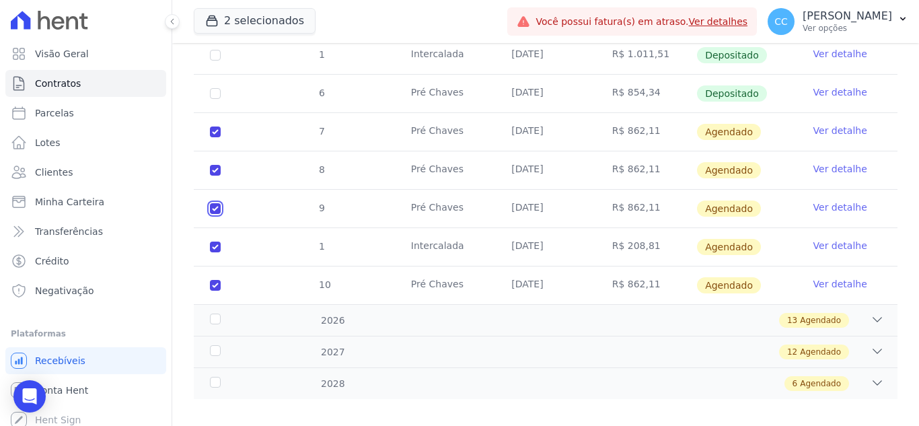
click at [216, 137] on input "checkbox" at bounding box center [215, 131] width 11 height 11
checkbox input "false"
checkbox input "true"
click at [216, 137] on input "checkbox" at bounding box center [215, 131] width 11 height 11
checkbox input "true"
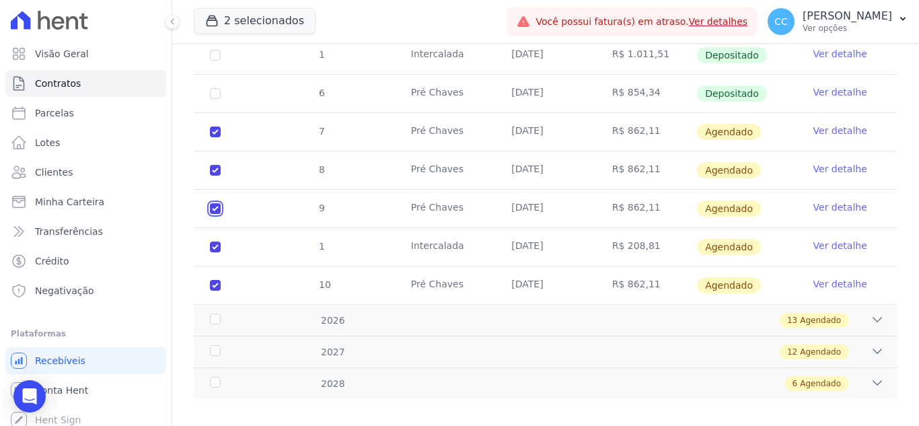
checkbox input "true"
click at [210, 313] on div "2026" at bounding box center [237, 320] width 61 height 14
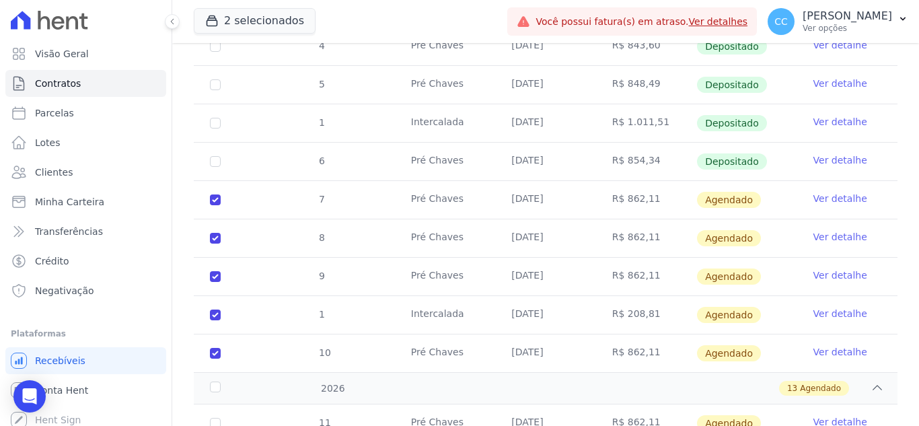
scroll to position [569, 0]
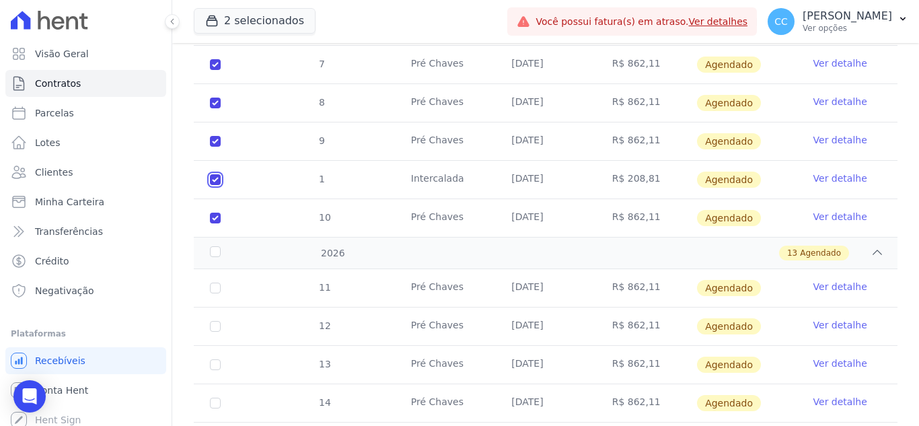
click at [213, 70] on input "checkbox" at bounding box center [215, 64] width 11 height 11
checkbox input "false"
checkbox input "true"
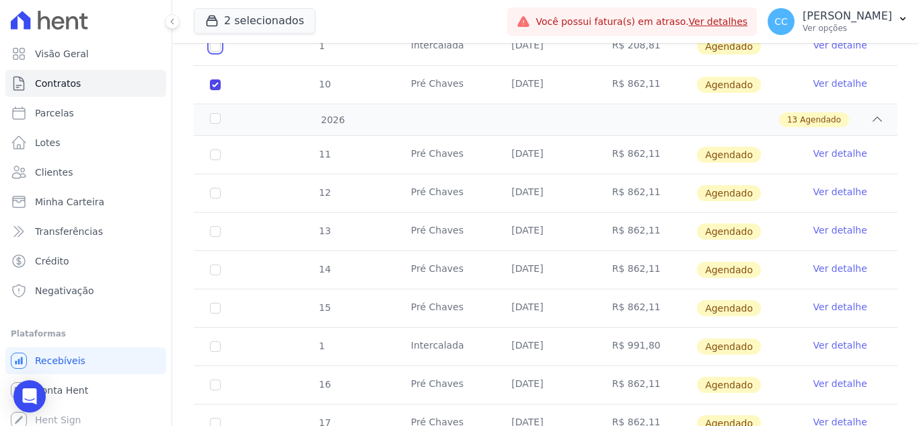
scroll to position [703, 0]
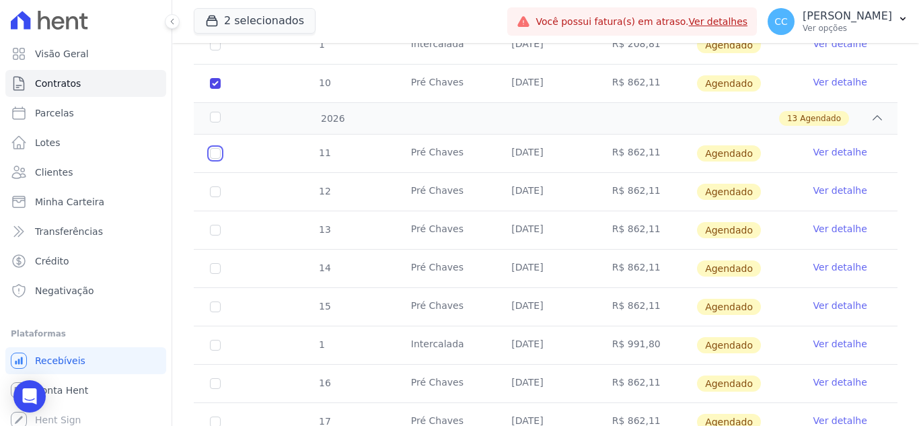
click at [219, 148] on input "checkbox" at bounding box center [215, 153] width 11 height 11
checkbox input "true"
click at [215, 159] on input "checkbox" at bounding box center [215, 153] width 11 height 11
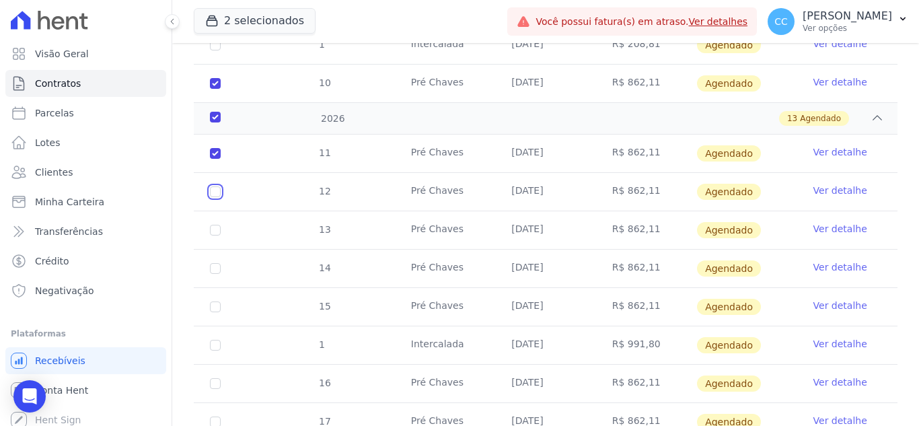
checkbox input "true"
click at [213, 211] on td "13" at bounding box center [215, 230] width 43 height 38
click at [212, 223] on td "13" at bounding box center [215, 230] width 43 height 38
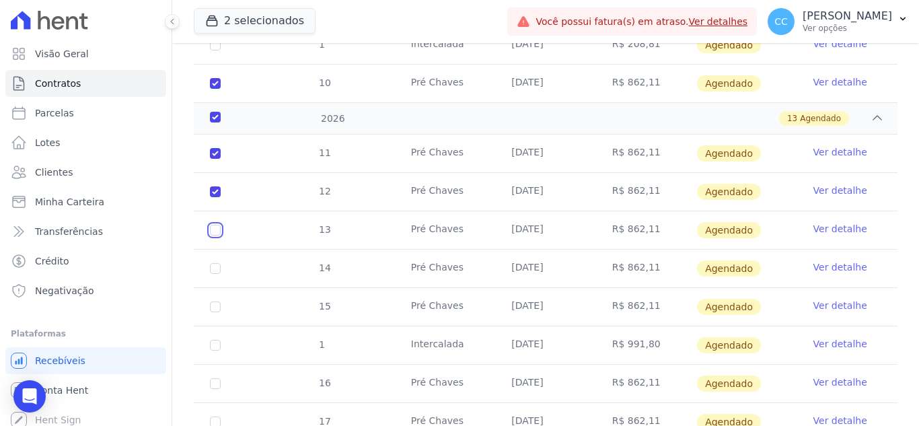
click at [217, 159] on input "checkbox" at bounding box center [215, 153] width 11 height 11
checkbox input "true"
click at [212, 249] on td "14" at bounding box center [215, 268] width 43 height 38
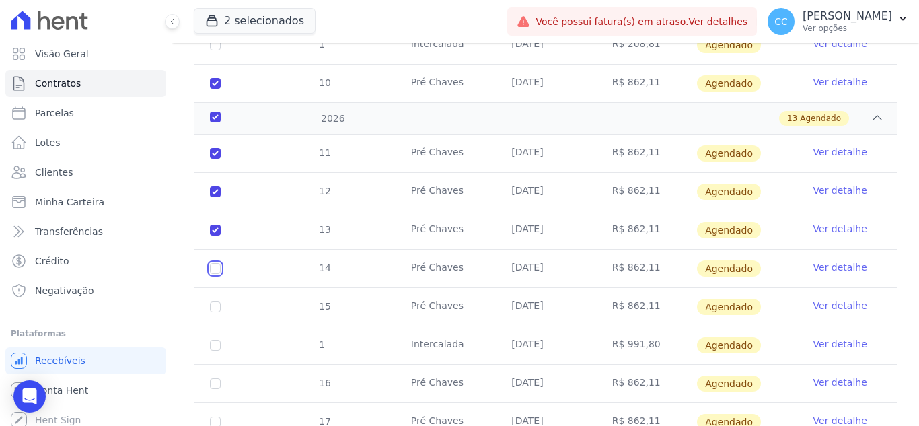
click at [217, 159] on input "checkbox" at bounding box center [215, 153] width 11 height 11
checkbox input "true"
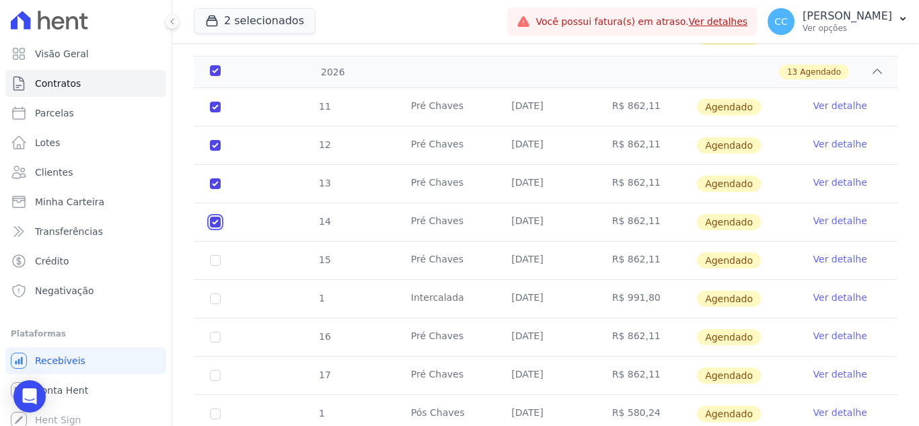
scroll to position [838, 0]
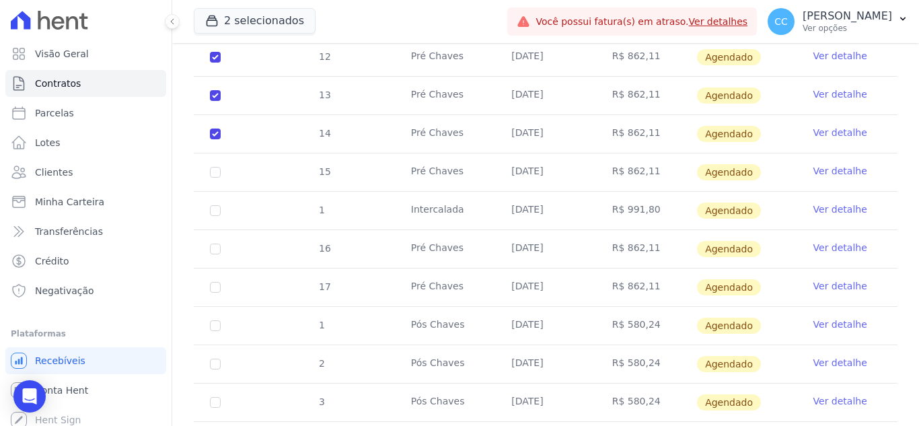
click at [219, 230] on td "16" at bounding box center [215, 249] width 43 height 38
click at [217, 241] on td "16" at bounding box center [215, 249] width 43 height 38
click at [223, 231] on td "16" at bounding box center [215, 249] width 43 height 38
click at [213, 24] on input "checkbox" at bounding box center [215, 18] width 11 height 11
checkbox input "true"
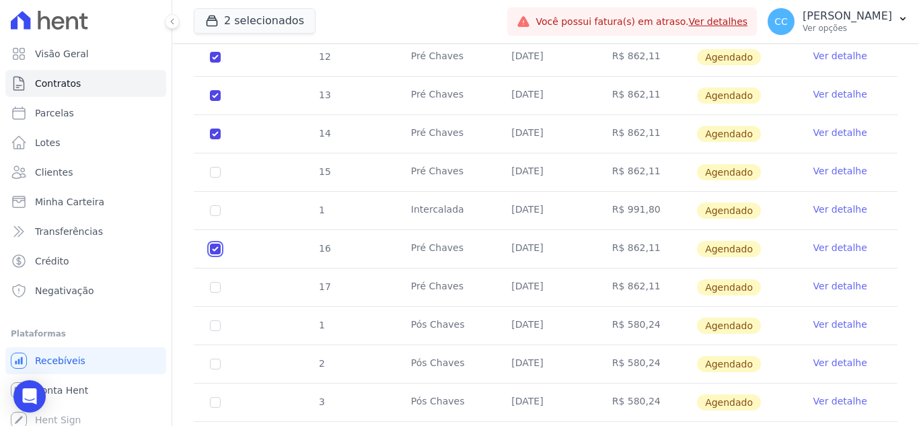
checkbox input "true"
click at [215, 268] on td "17" at bounding box center [215, 287] width 43 height 38
click at [217, 24] on input "checkbox" at bounding box center [215, 18] width 11 height 11
checkbox input "true"
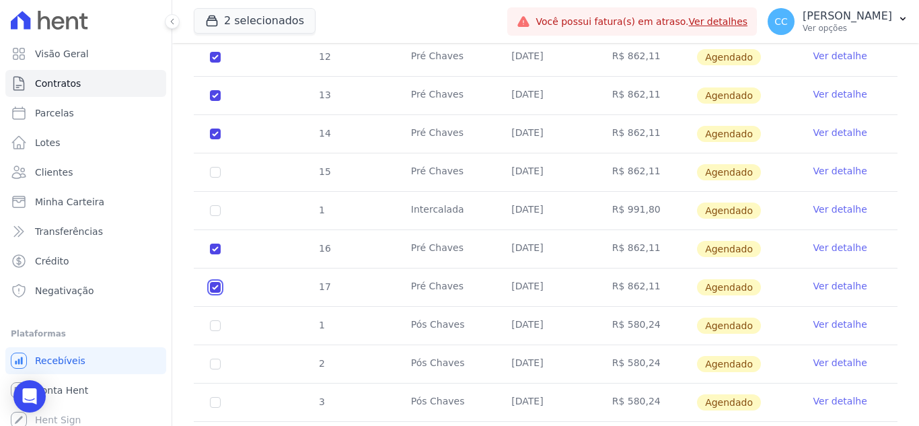
checkbox input "true"
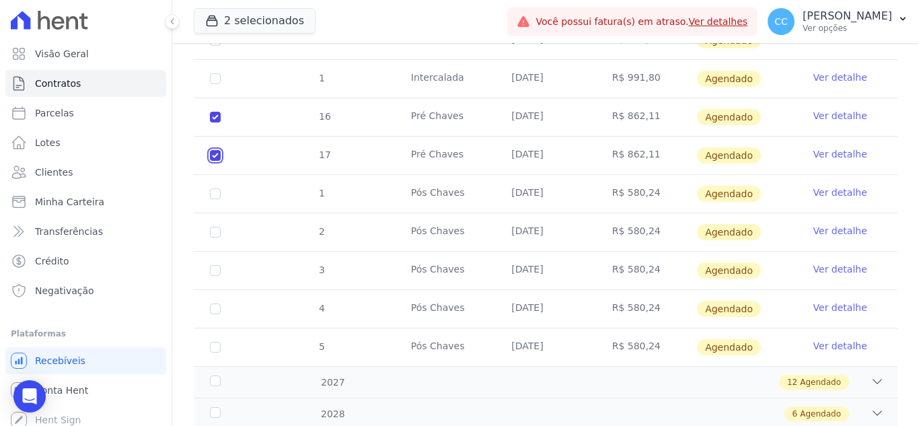
scroll to position [972, 0]
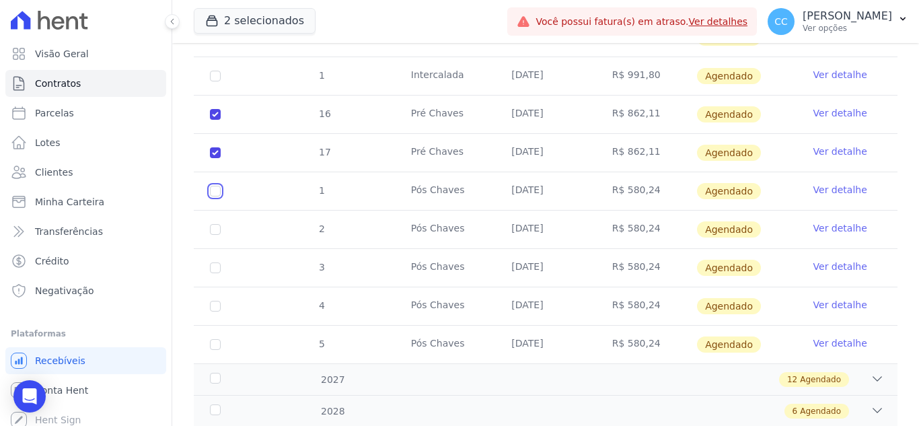
checkbox input "true"
click at [210, 216] on td "2" at bounding box center [215, 229] width 43 height 38
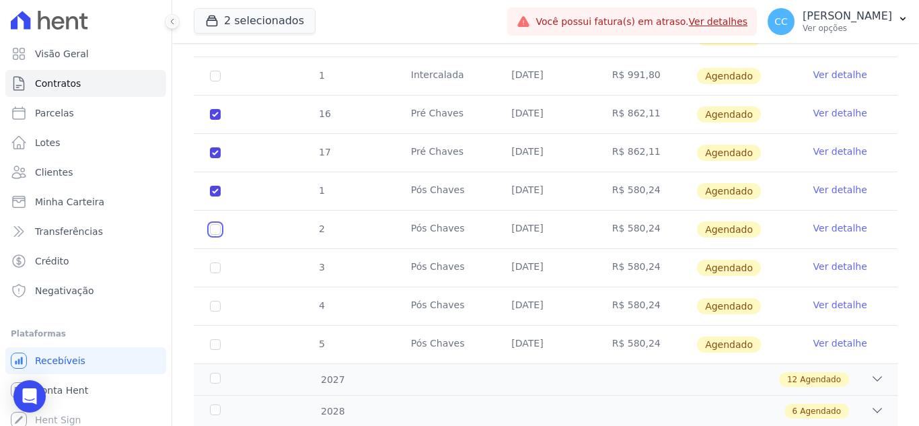
checkbox input "true"
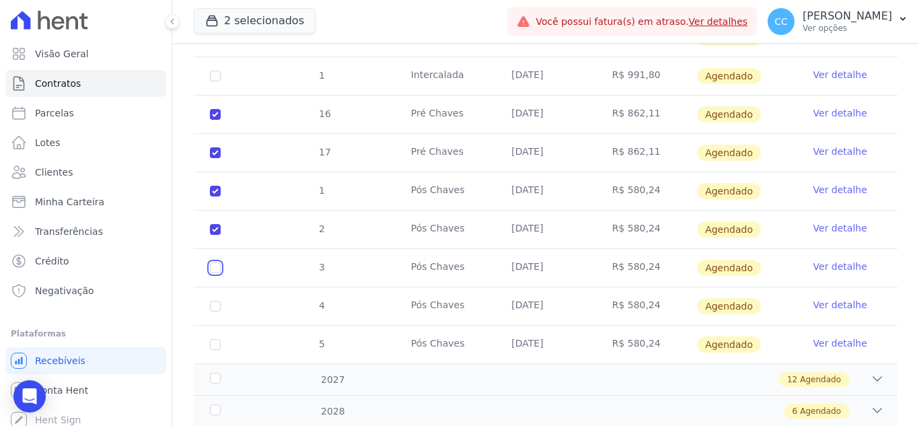
checkbox input "true"
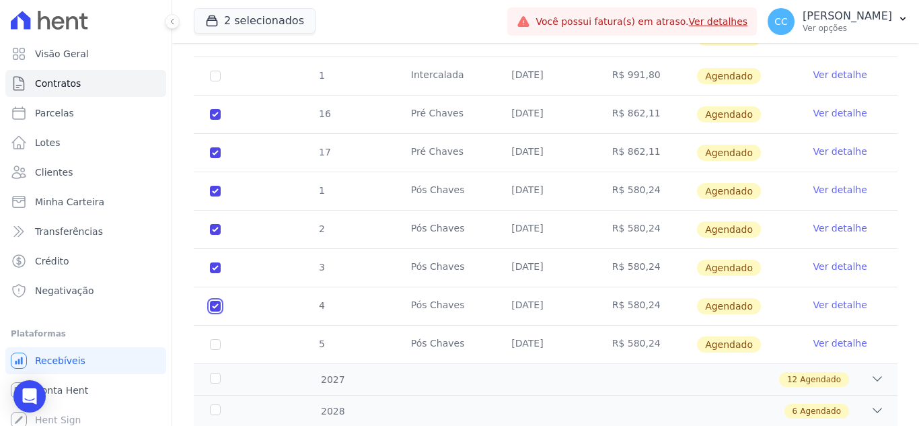
checkbox input "true"
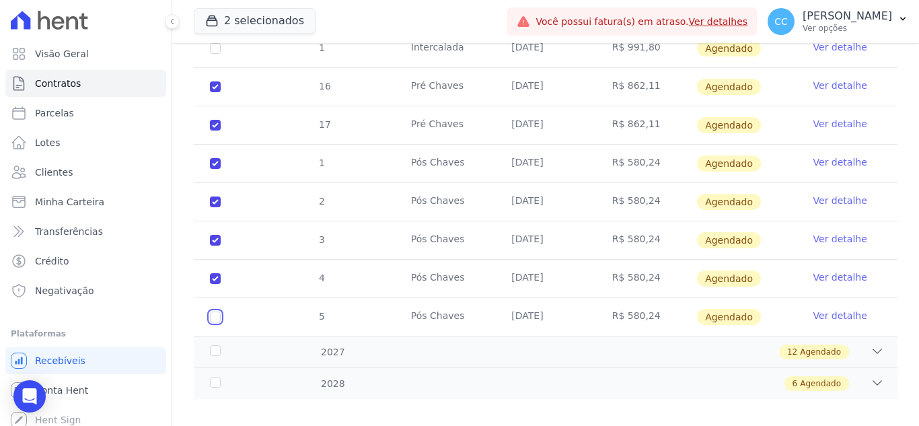
checkbox input "true"
click at [310, 344] on div "12 Agendado" at bounding box center [580, 351] width 608 height 15
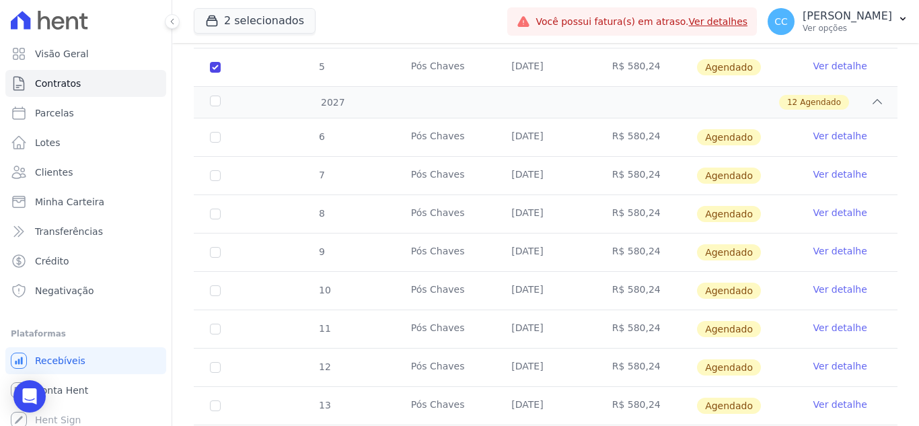
scroll to position [1269, 0]
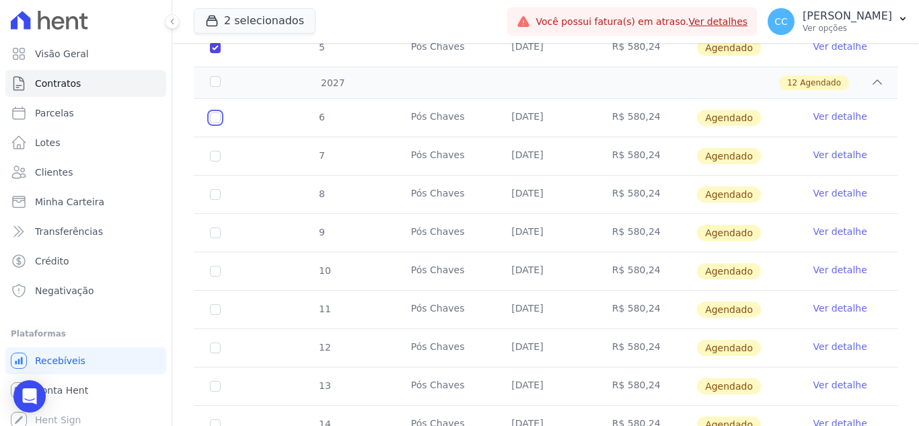
click at [214, 112] on input "checkbox" at bounding box center [215, 117] width 11 height 11
checkbox input "true"
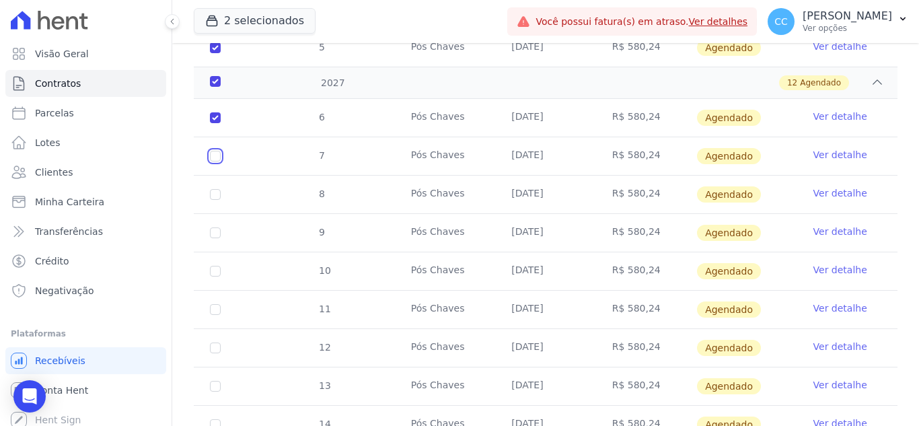
click at [215, 123] on input "checkbox" at bounding box center [215, 117] width 11 height 11
checkbox input "true"
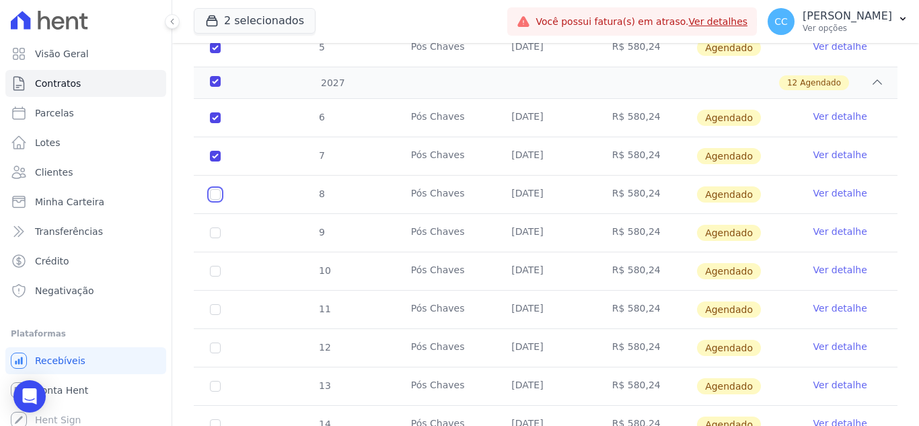
click at [220, 123] on input "checkbox" at bounding box center [215, 117] width 11 height 11
checkbox input "true"
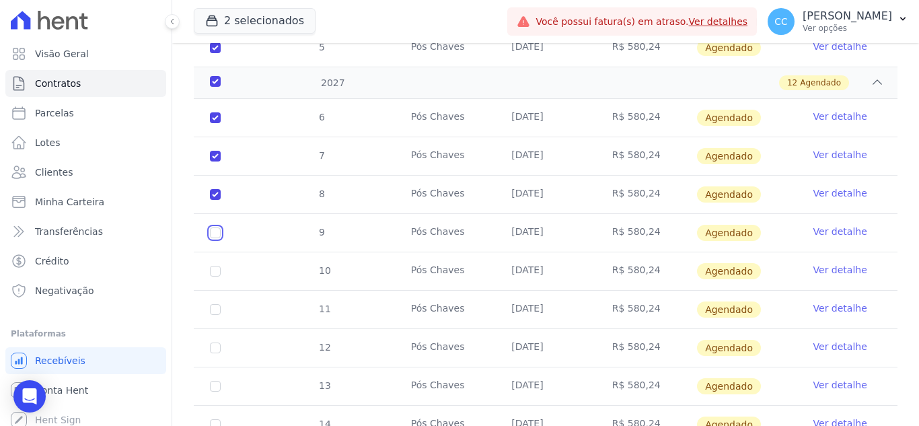
click at [219, 123] on input "checkbox" at bounding box center [215, 117] width 11 height 11
checkbox input "true"
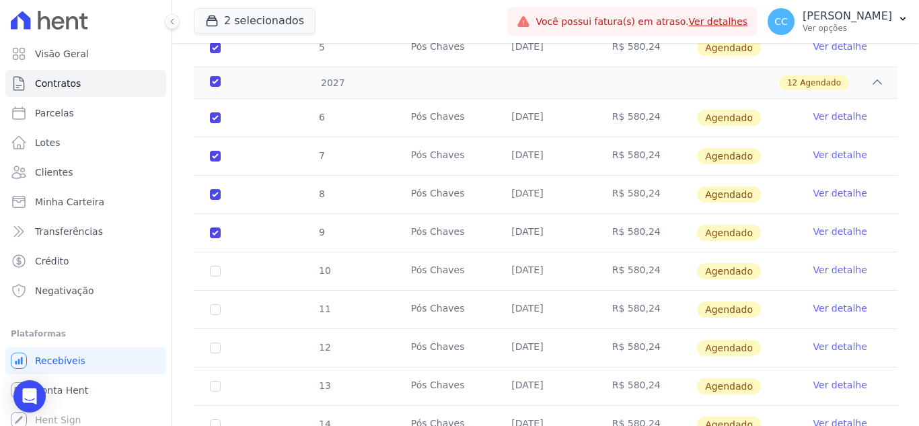
click at [217, 266] on td "10" at bounding box center [215, 271] width 43 height 38
click at [215, 123] on input "checkbox" at bounding box center [215, 117] width 11 height 11
checkbox input "true"
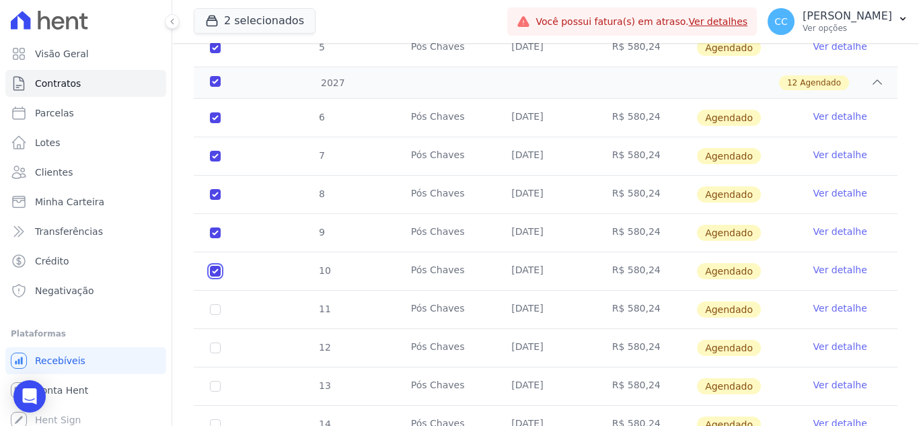
checkbox input "true"
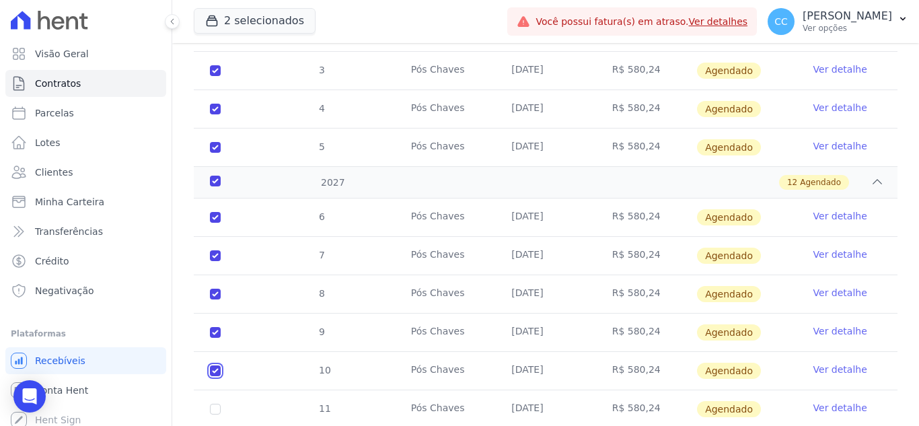
scroll to position [1134, 0]
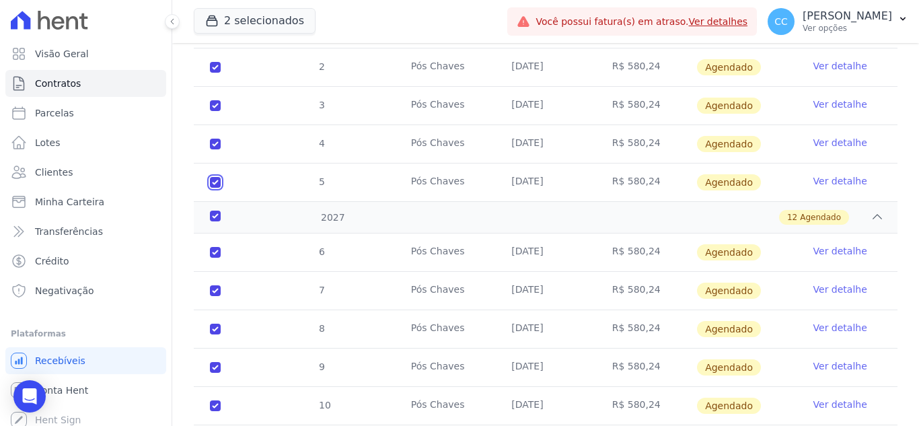
checkbox input "false"
checkbox input "true"
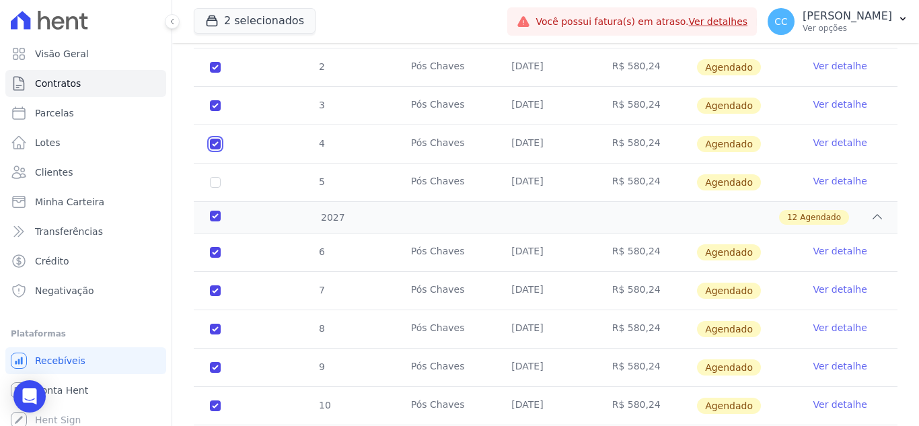
checkbox input "false"
checkbox input "true"
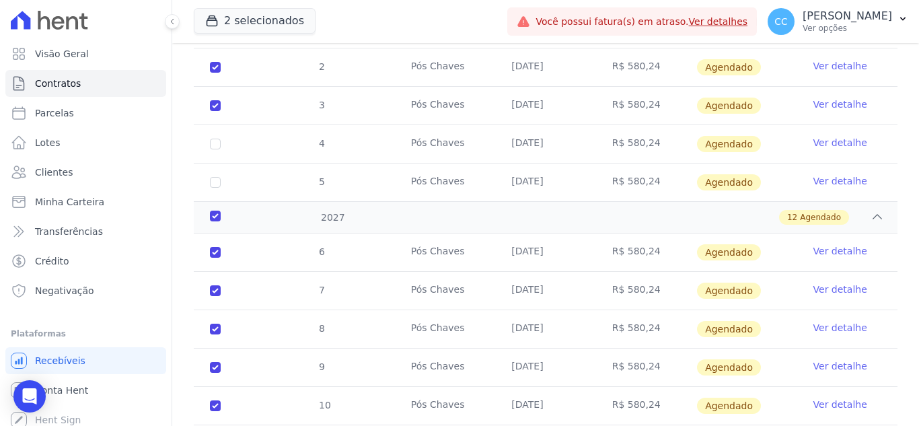
click at [209, 89] on td "3" at bounding box center [215, 106] width 43 height 38
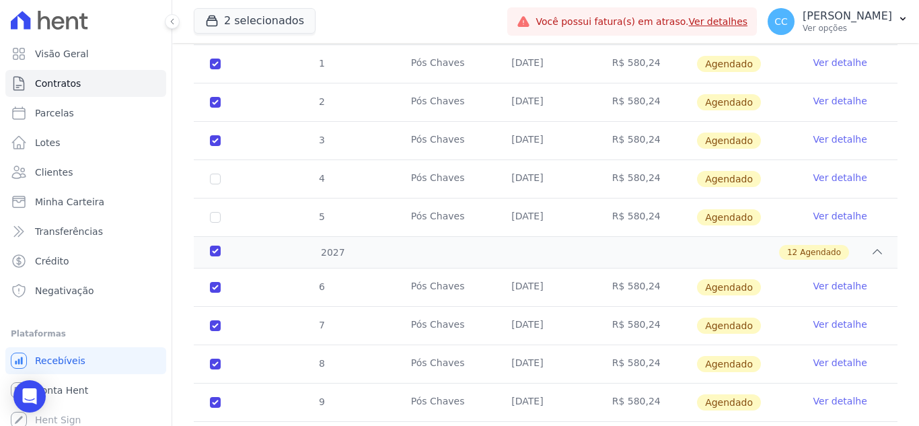
scroll to position [1067, 0]
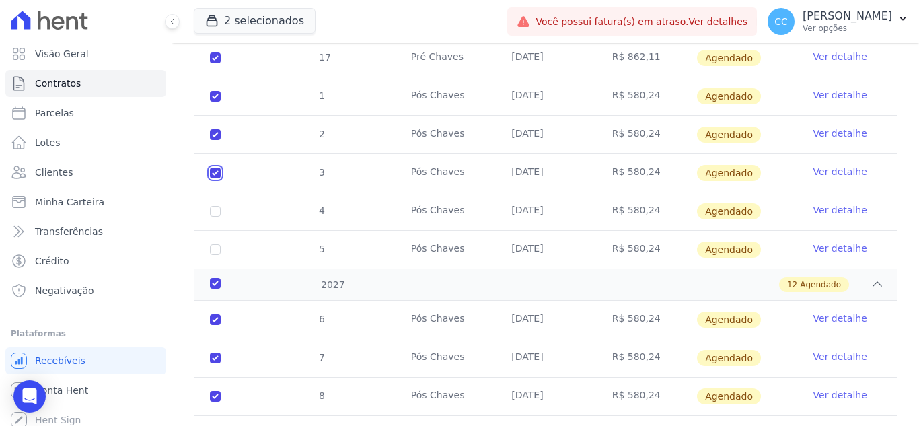
checkbox input "false"
checkbox input "true"
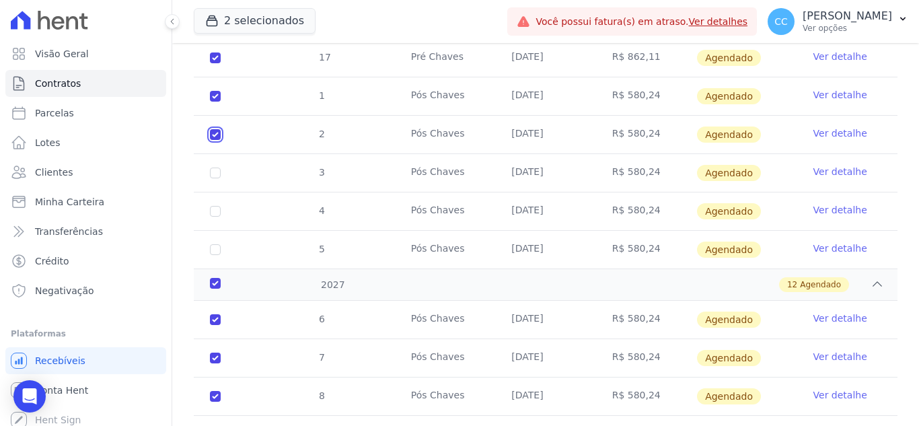
checkbox input "false"
checkbox input "true"
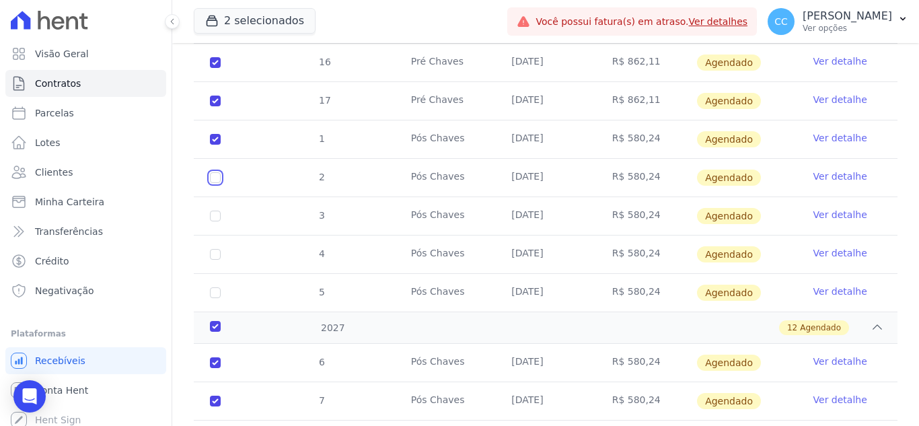
scroll to position [1000, 0]
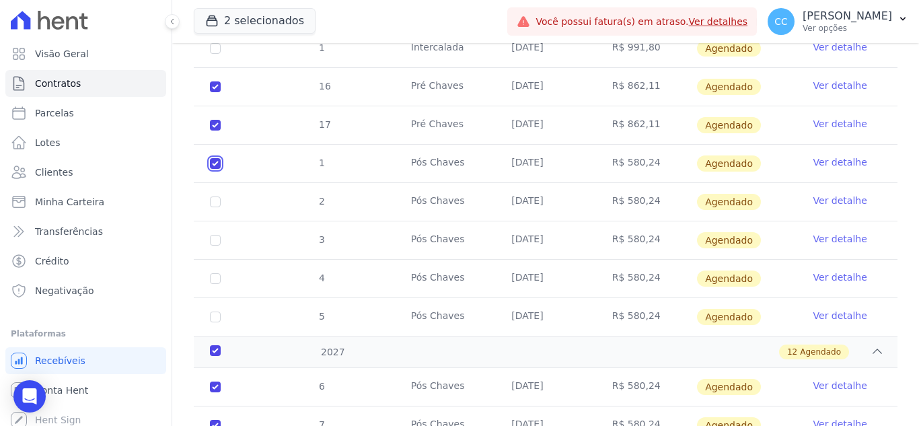
checkbox input "false"
checkbox input "true"
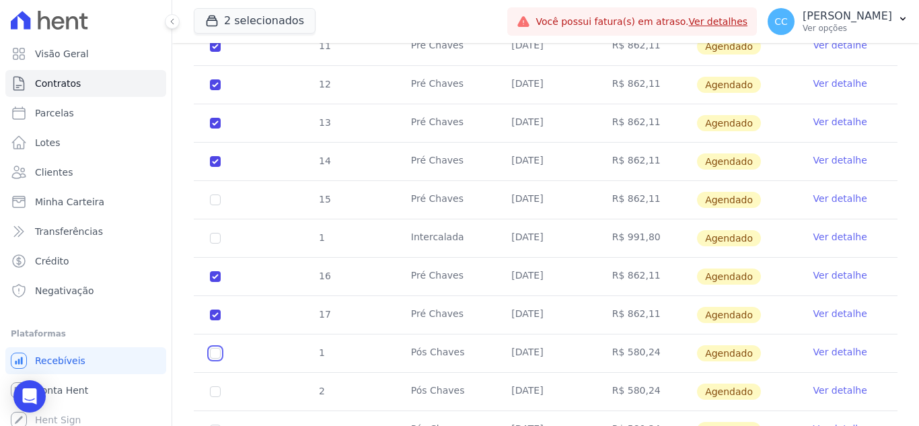
scroll to position [798, 0]
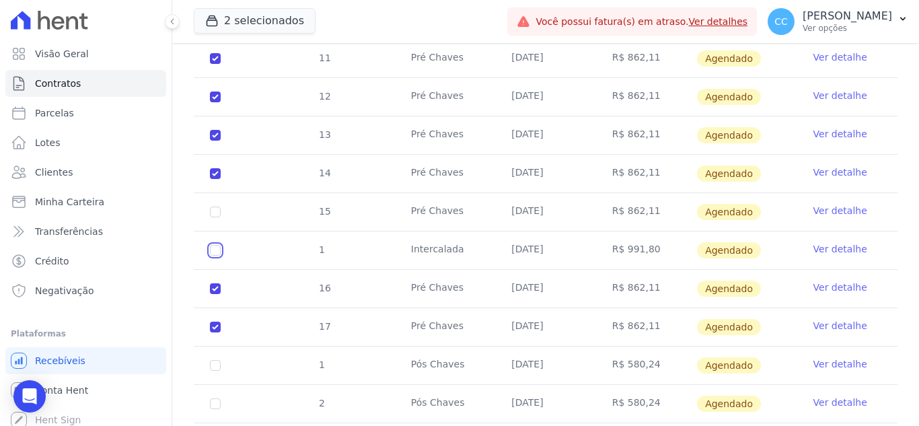
click at [212, 64] on input "checkbox" at bounding box center [215, 58] width 11 height 11
checkbox input "true"
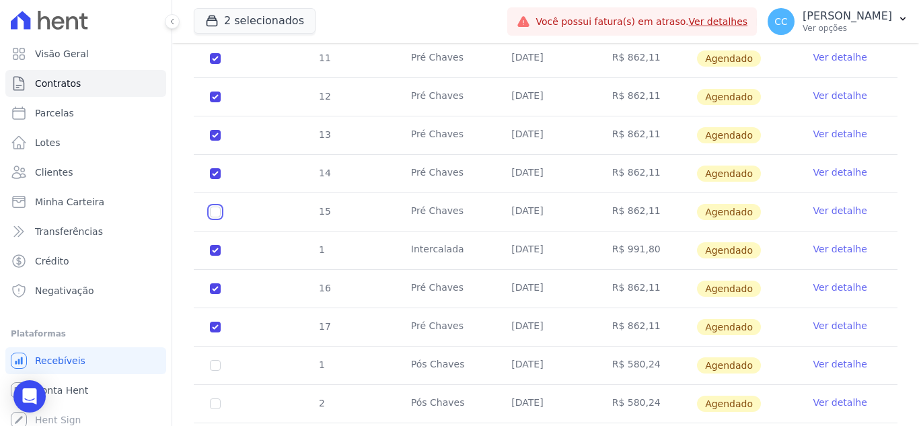
click at [210, 64] on input "checkbox" at bounding box center [215, 58] width 11 height 11
checkbox input "true"
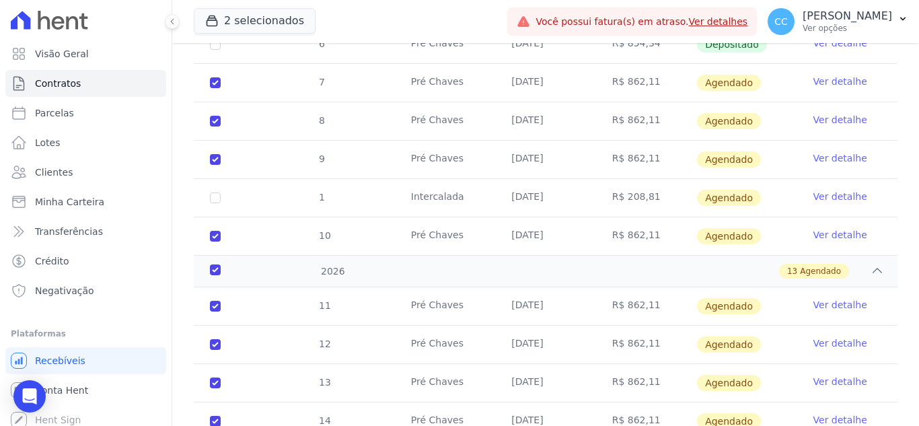
scroll to position [529, 0]
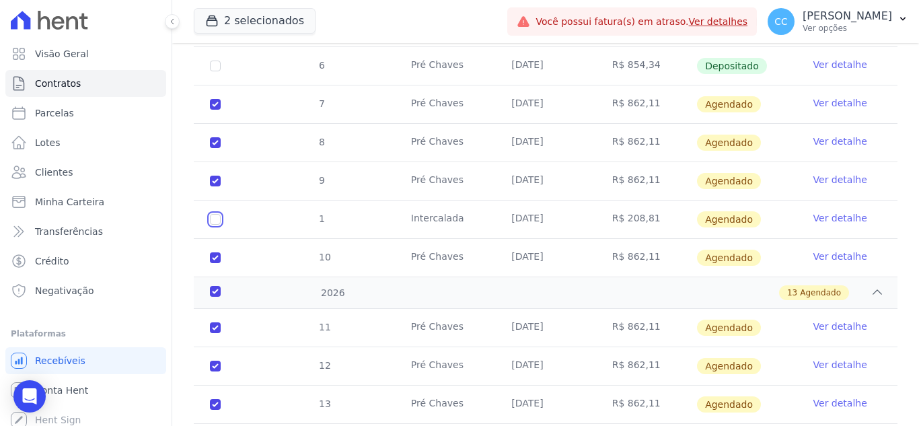
click at [216, 110] on input "checkbox" at bounding box center [215, 104] width 11 height 11
checkbox input "true"
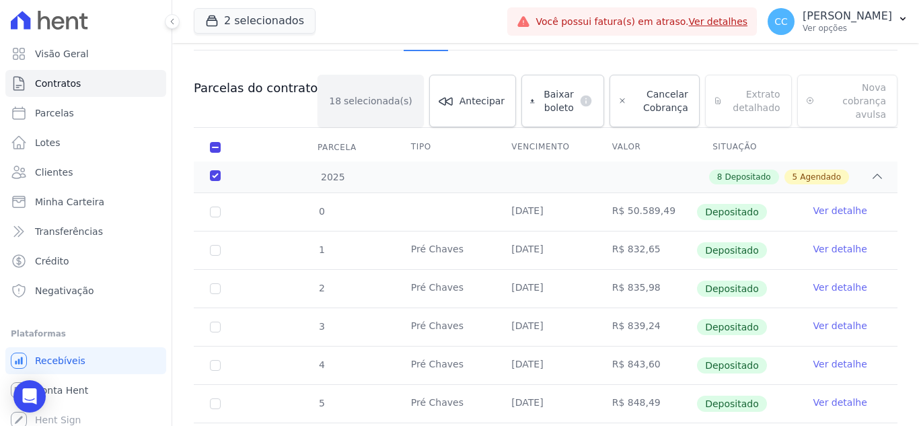
scroll to position [0, 0]
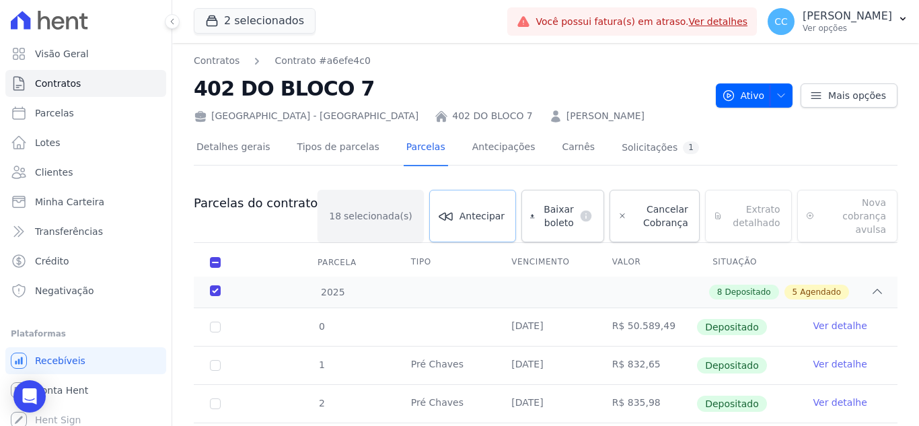
click at [459, 211] on span "Antecipar" at bounding box center [481, 215] width 45 height 13
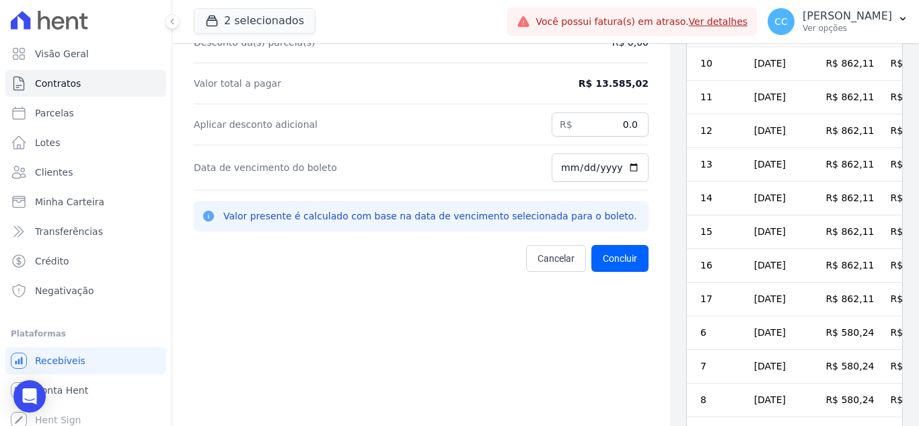
scroll to position [134, 0]
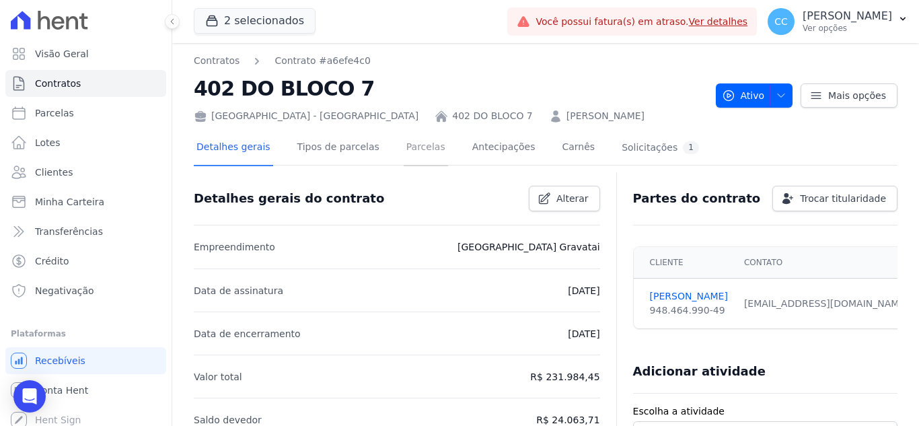
click at [406, 142] on link "Parcelas" at bounding box center [425, 148] width 44 height 36
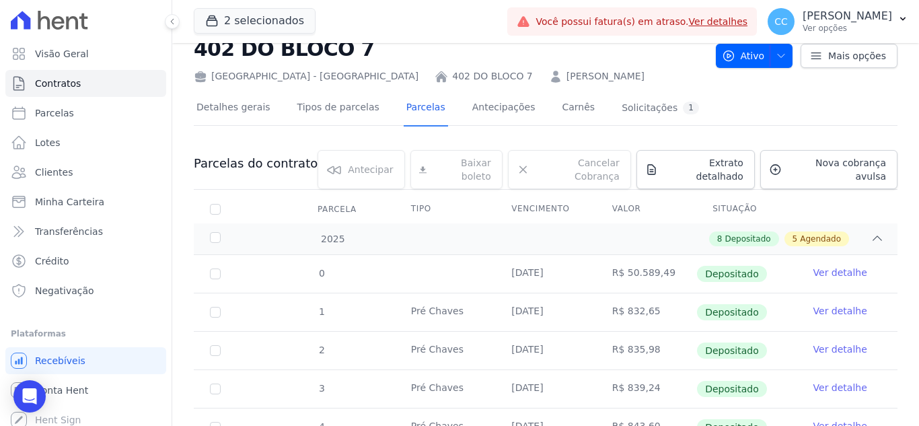
scroll to position [20, 0]
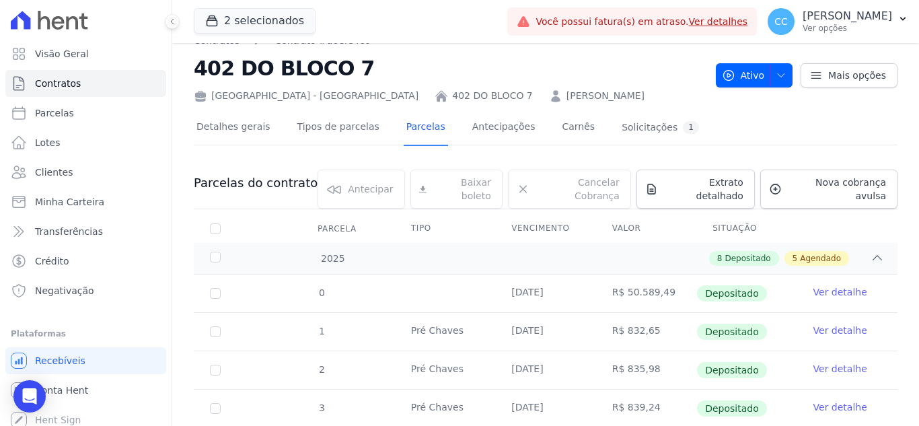
click at [209, 220] on th "Parcela" at bounding box center [215, 229] width 43 height 28
click at [213, 223] on input "checkbox" at bounding box center [215, 228] width 11 height 11
checkbox input "true"
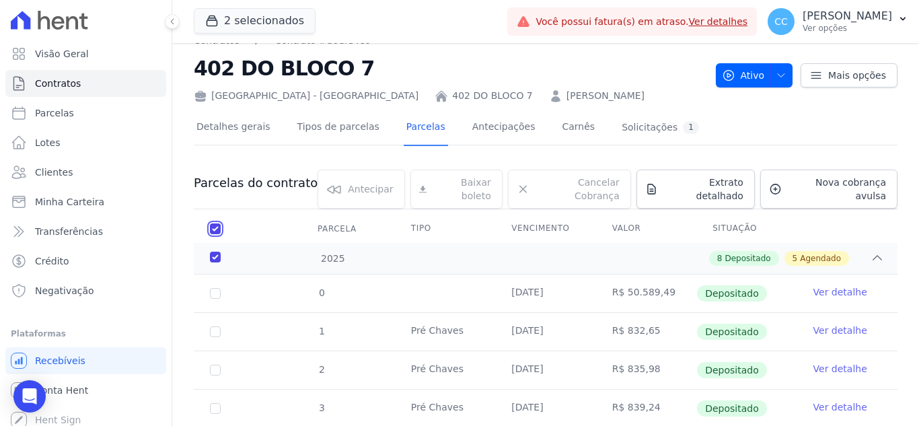
checkbox input "true"
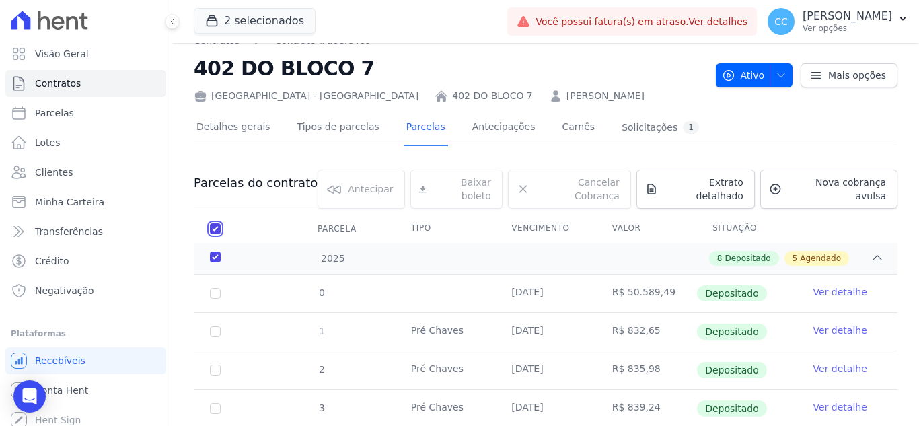
checkbox input "true"
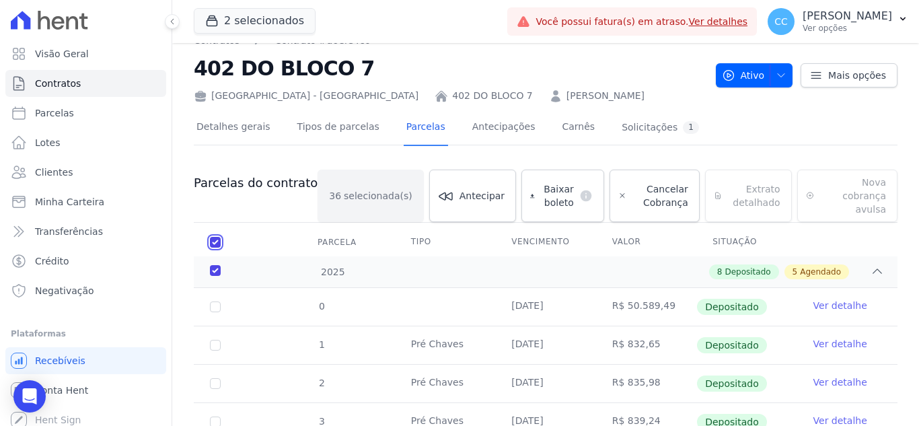
click at [217, 237] on input "checkbox" at bounding box center [215, 242] width 11 height 11
checkbox input "false"
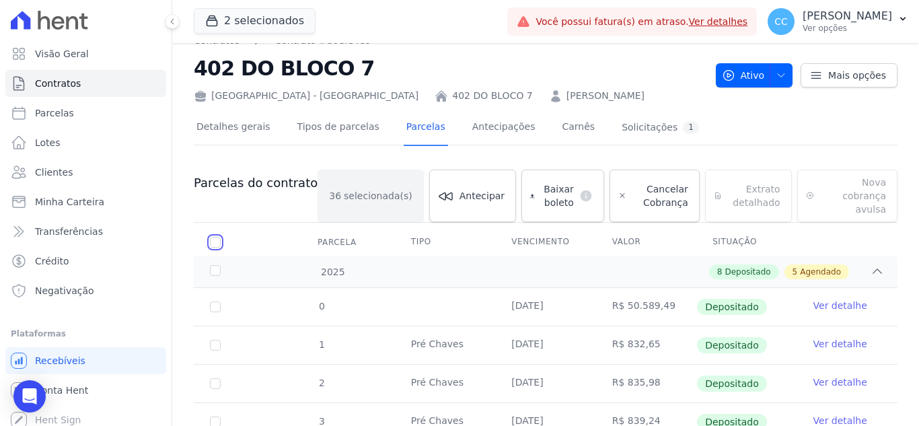
checkbox input "false"
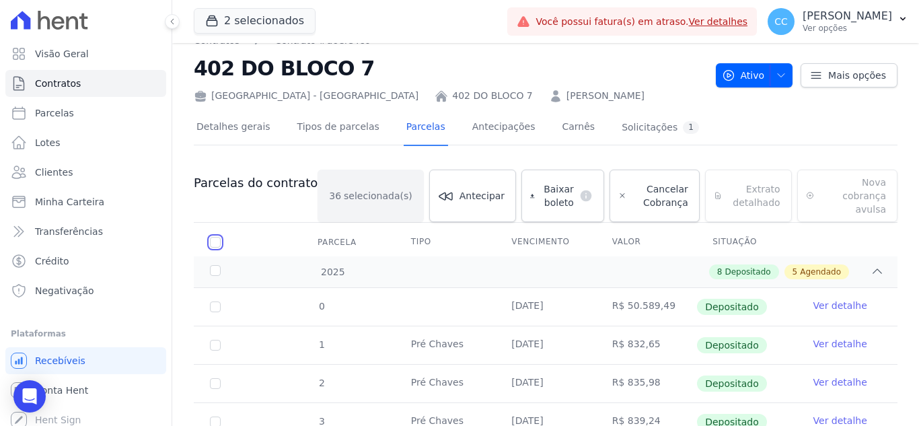
checkbox input "false"
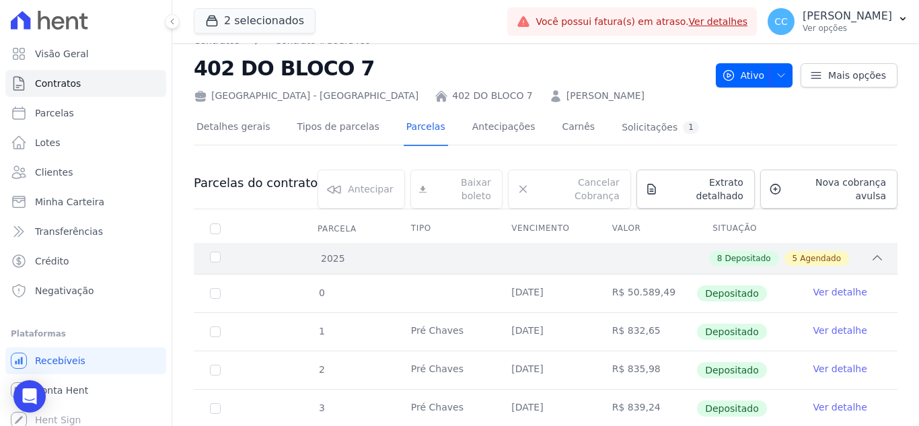
click at [219, 252] on div "2025" at bounding box center [237, 259] width 61 height 14
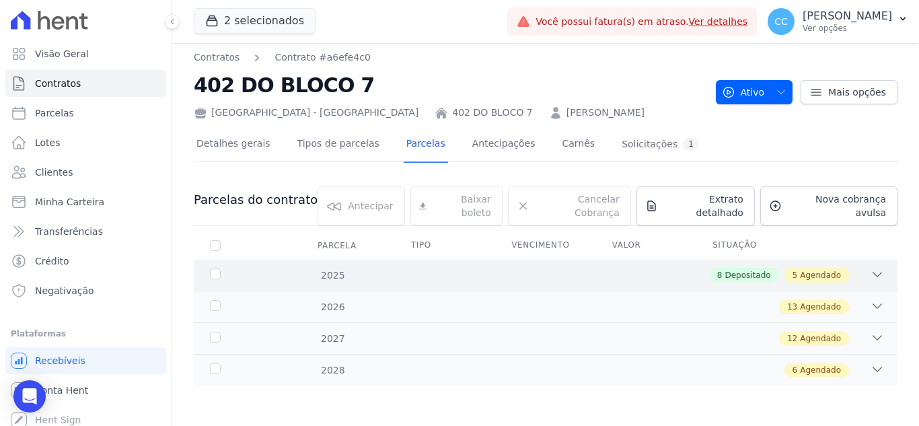
scroll to position [0, 0]
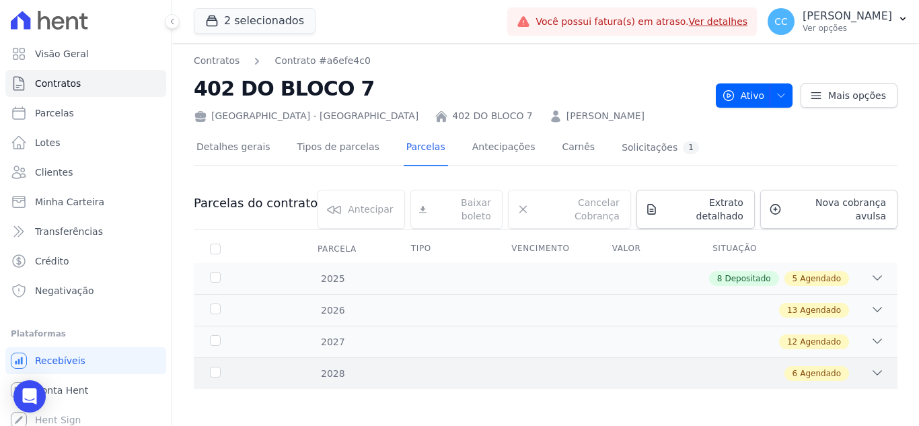
click at [276, 366] on div "6 Agendado" at bounding box center [580, 373] width 608 height 15
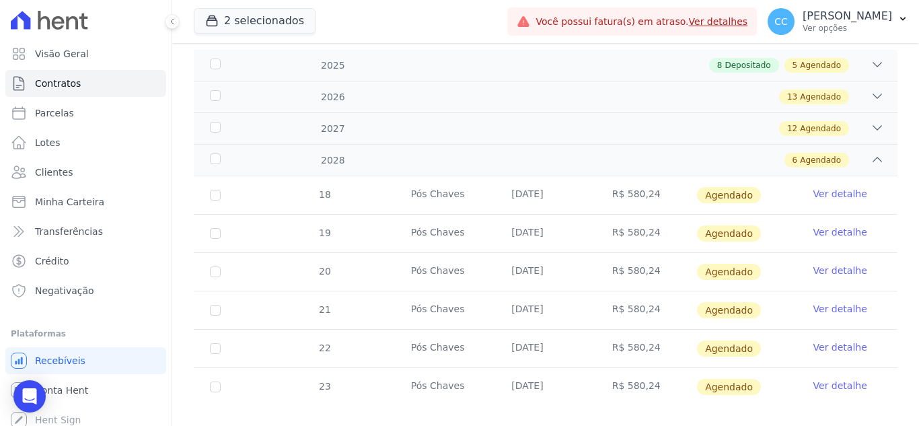
scroll to position [223, 0]
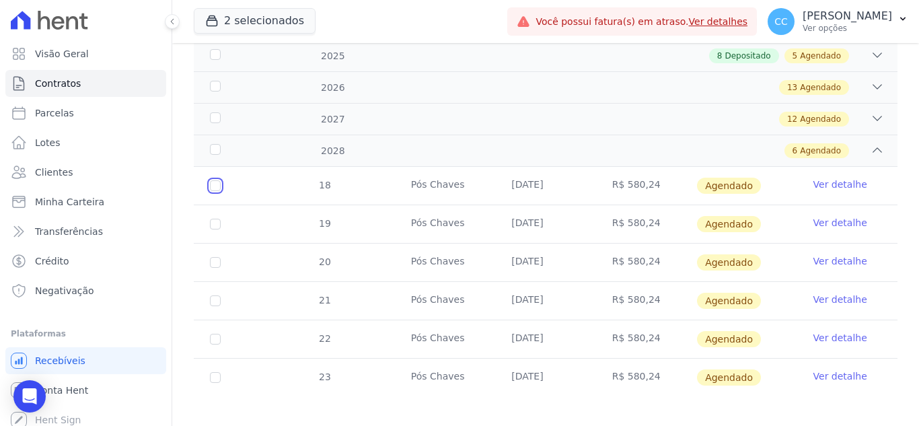
click at [213, 180] on input "checkbox" at bounding box center [215, 185] width 11 height 11
checkbox input "true"
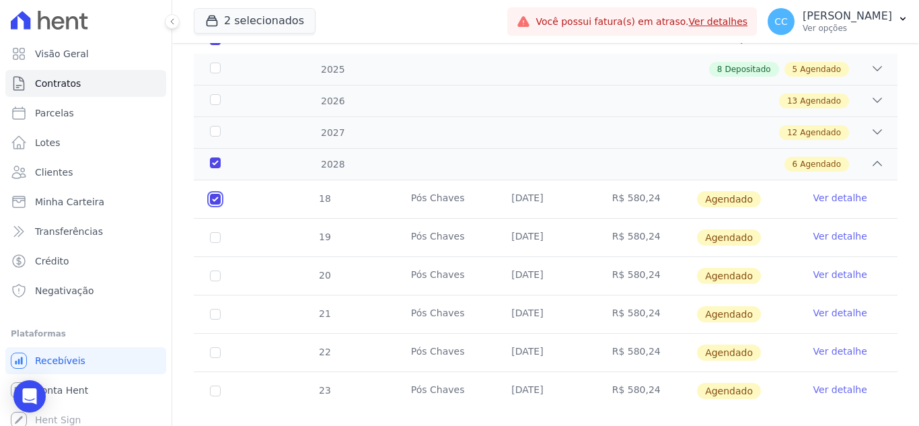
scroll to position [233, 0]
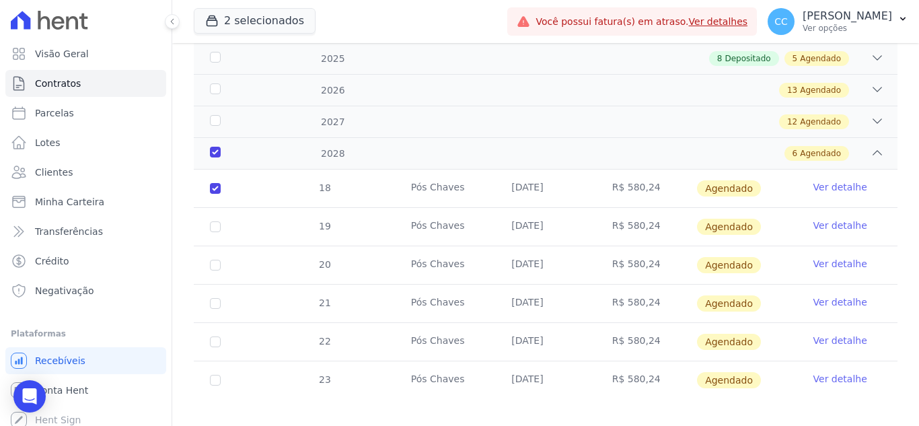
click at [215, 208] on td "19" at bounding box center [215, 227] width 43 height 38
click at [217, 194] on input "checkbox" at bounding box center [215, 188] width 11 height 11
checkbox input "true"
click at [214, 260] on td "20" at bounding box center [215, 265] width 43 height 38
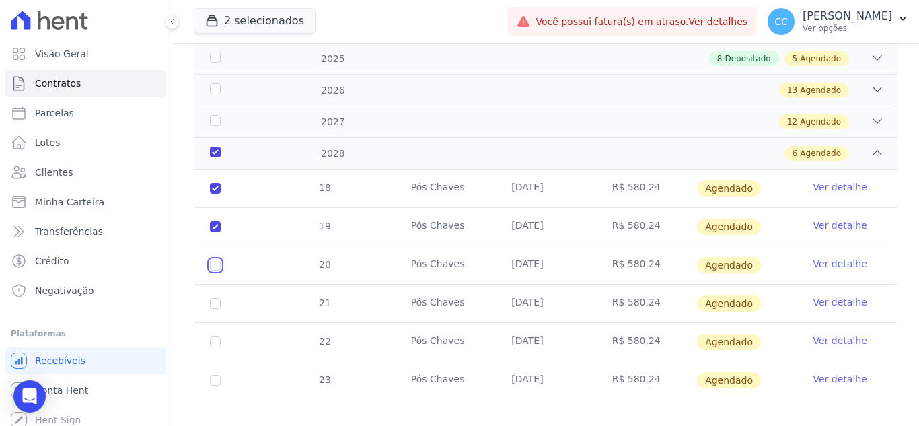
click at [214, 194] on input "checkbox" at bounding box center [215, 188] width 11 height 11
checkbox input "true"
click at [215, 194] on input "checkbox" at bounding box center [215, 188] width 11 height 11
checkbox input "true"
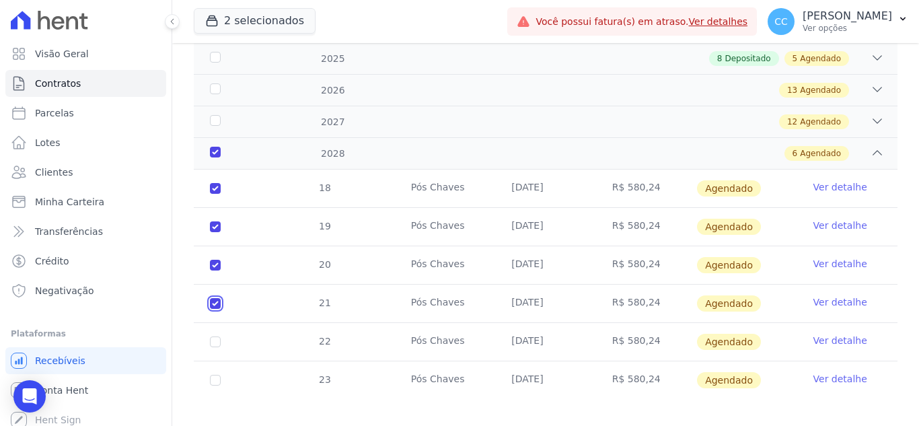
checkbox input "true"
click at [220, 194] on input "checkbox" at bounding box center [215, 188] width 11 height 11
checkbox input "true"
click at [219, 194] on input "checkbox" at bounding box center [215, 188] width 11 height 11
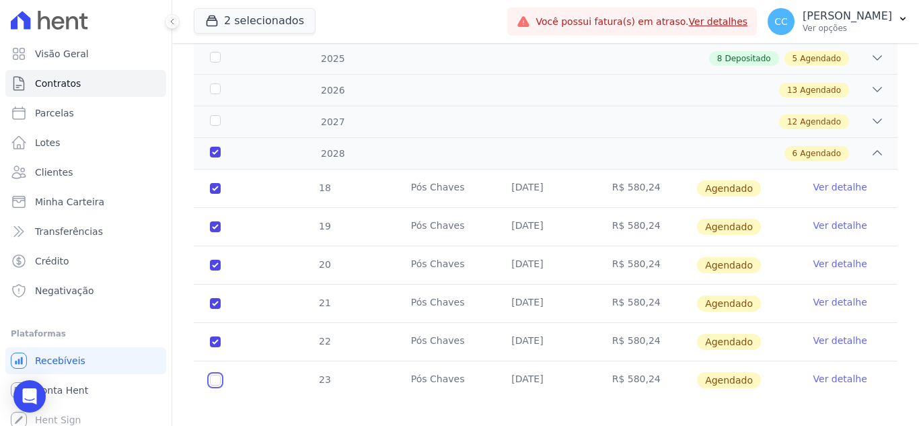
checkbox input "true"
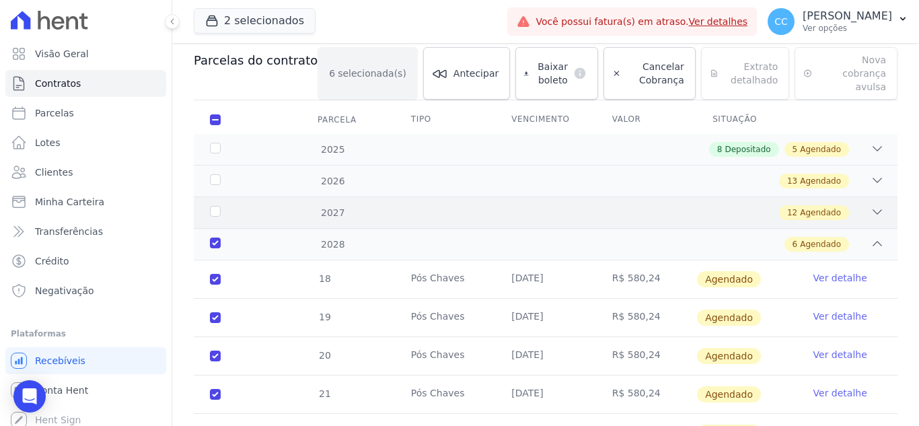
scroll to position [166, 0]
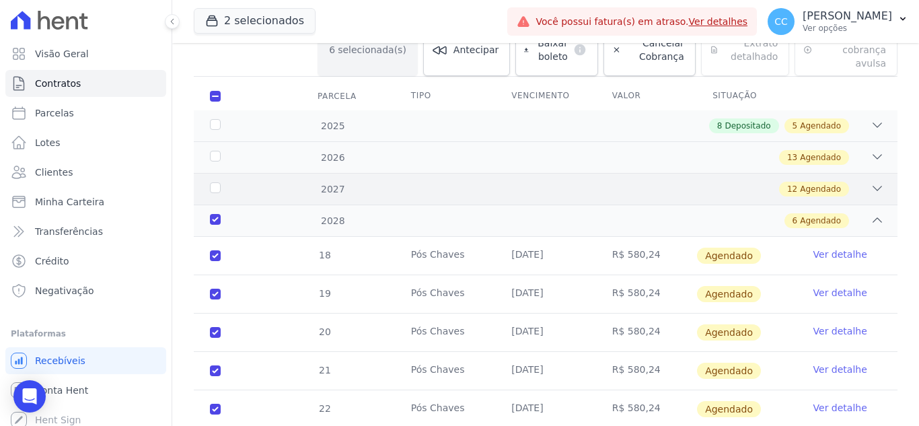
click at [326, 182] on div "12 Agendado" at bounding box center [580, 189] width 608 height 15
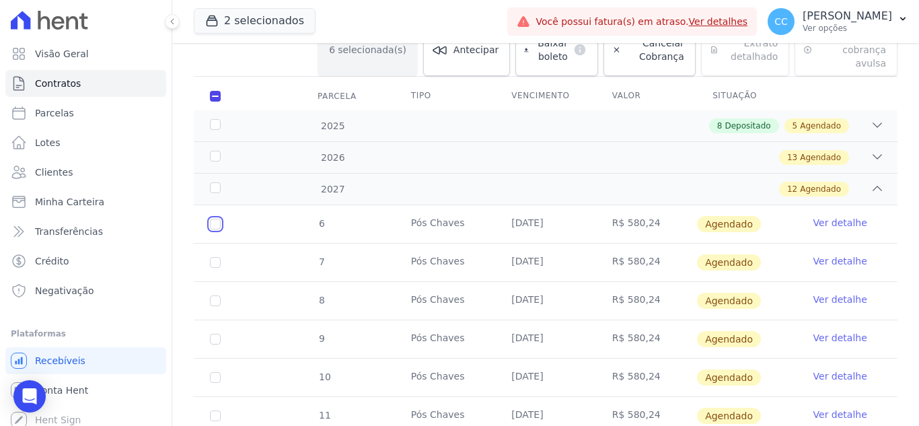
click at [213, 219] on input "checkbox" at bounding box center [215, 224] width 11 height 11
checkbox input "true"
click at [216, 229] on input "checkbox" at bounding box center [215, 224] width 11 height 11
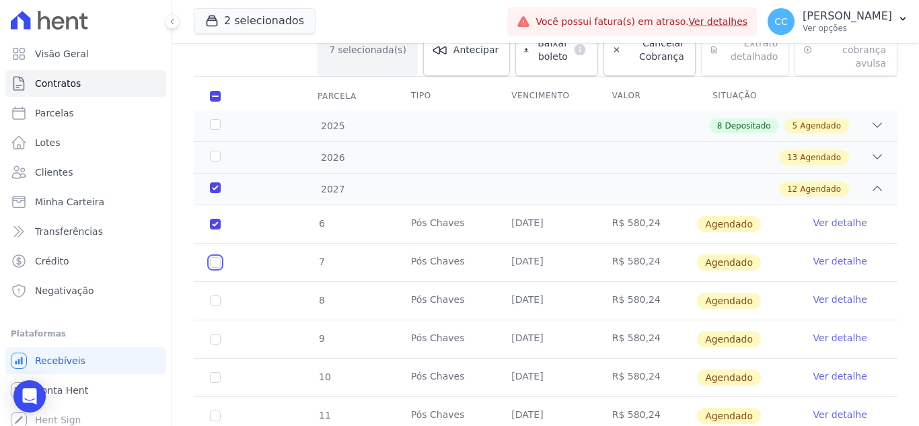
checkbox input "true"
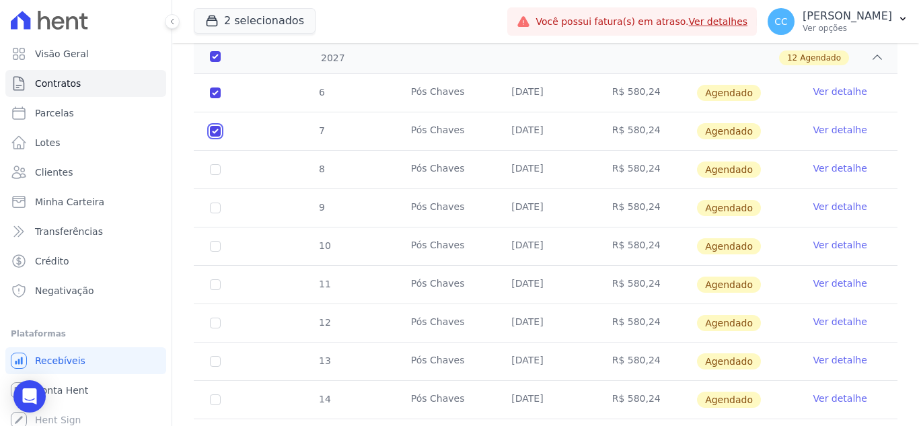
scroll to position [301, 0]
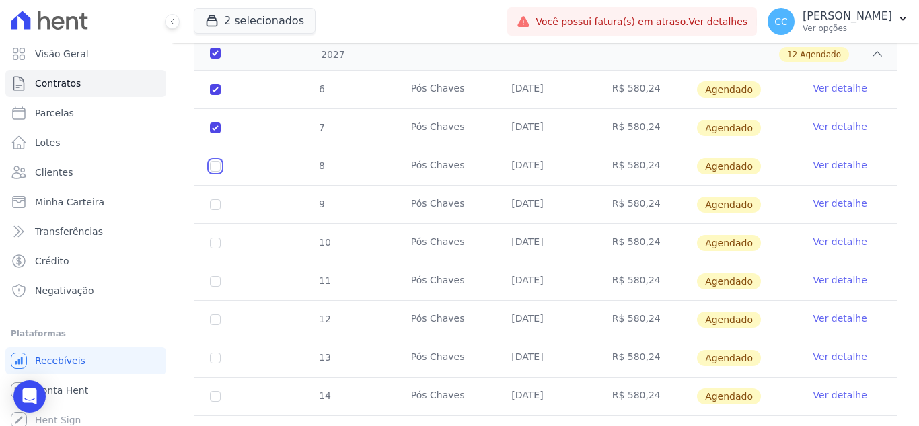
click at [213, 95] on input "checkbox" at bounding box center [215, 89] width 11 height 11
checkbox input "true"
click at [215, 95] on input "checkbox" at bounding box center [215, 89] width 11 height 11
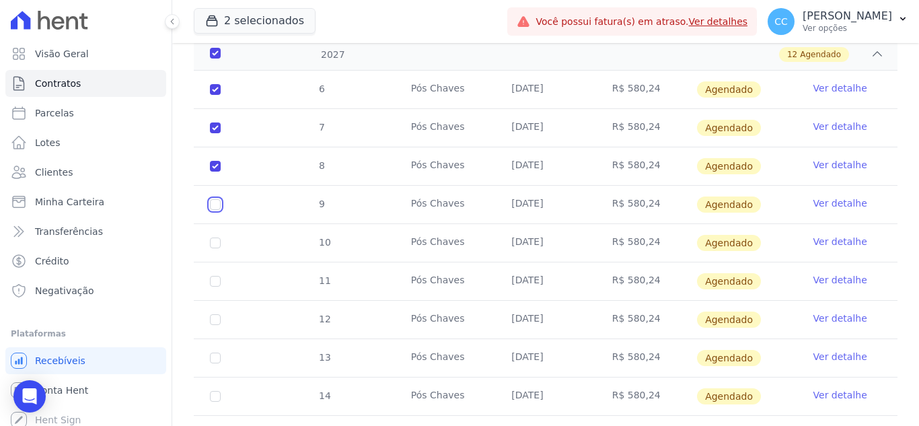
checkbox input "true"
click at [214, 95] on input "checkbox" at bounding box center [215, 89] width 11 height 11
checkbox input "true"
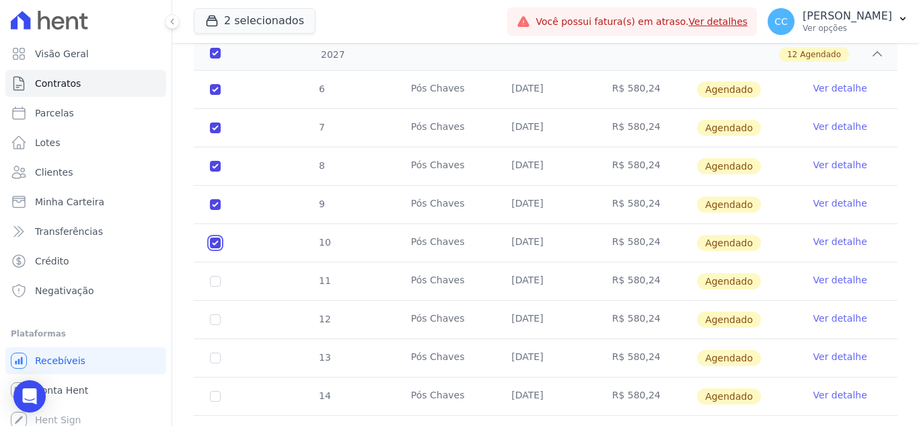
checkbox input "true"
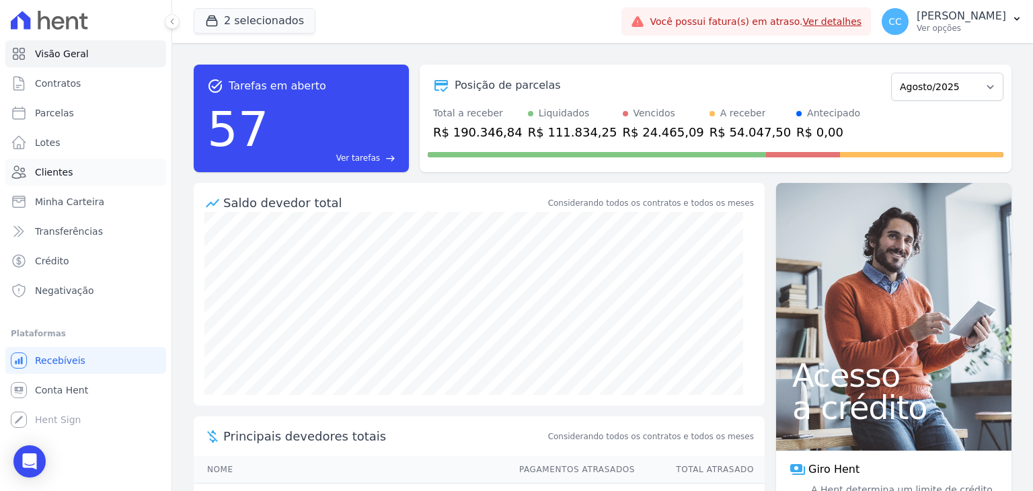
click at [64, 176] on span "Clientes" at bounding box center [54, 171] width 38 height 13
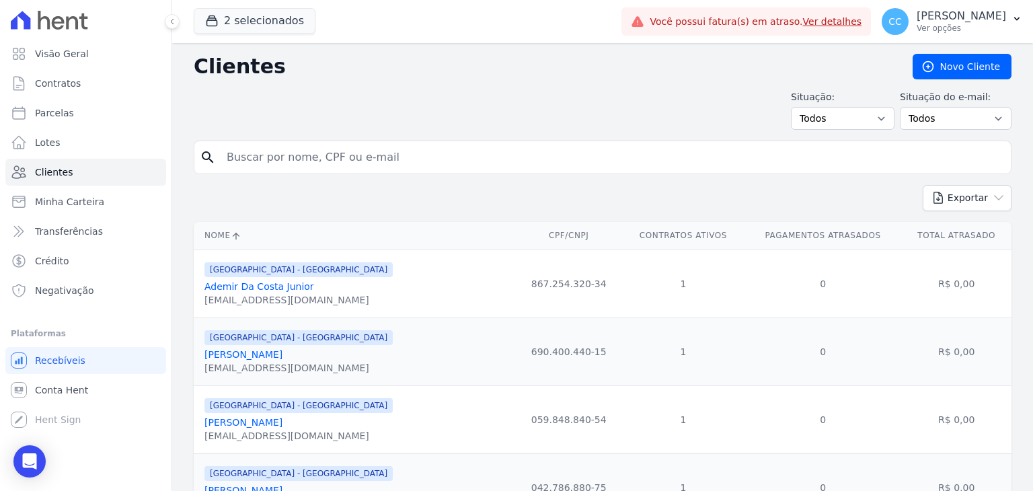
click at [293, 166] on input "search" at bounding box center [612, 157] width 787 height 27
type input "S"
type input "andrea mora"
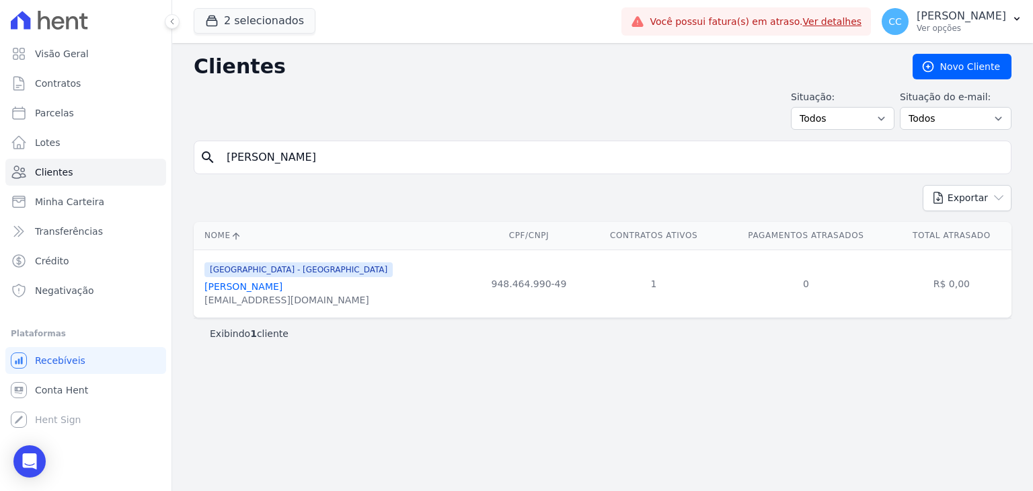
click at [270, 299] on div "[EMAIL_ADDRESS][DOMAIN_NAME]" at bounding box center [298, 299] width 188 height 13
click at [282, 283] on link "[PERSON_NAME]" at bounding box center [243, 286] width 78 height 11
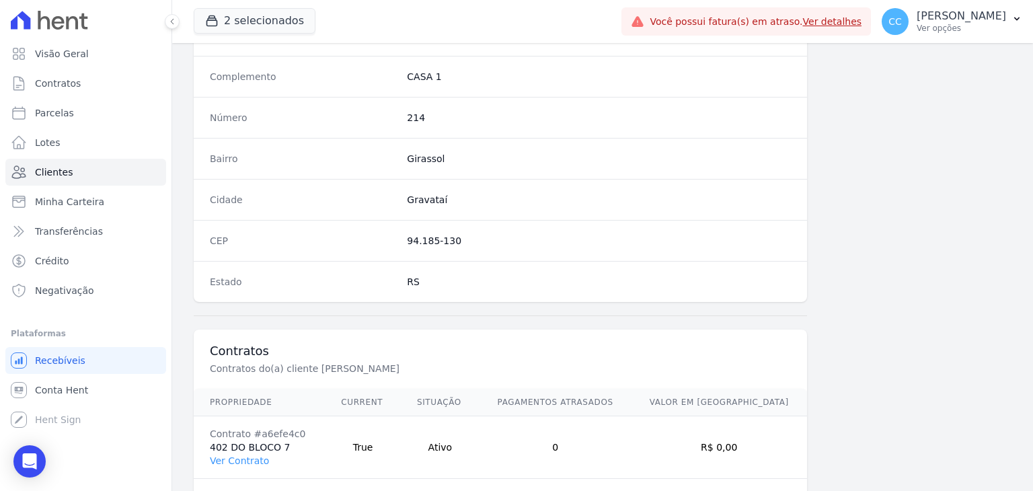
scroll to position [763, 0]
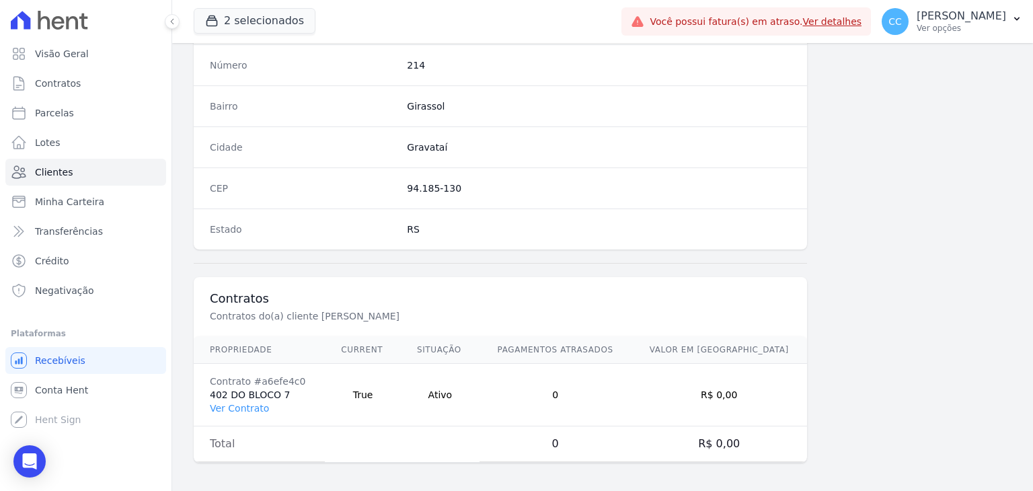
click at [237, 410] on td "Contrato #a6efe4c0 402 DO BLOCO 7 Ver Contrato" at bounding box center [259, 395] width 131 height 63
click at [240, 409] on link "Ver Contrato" at bounding box center [239, 408] width 59 height 11
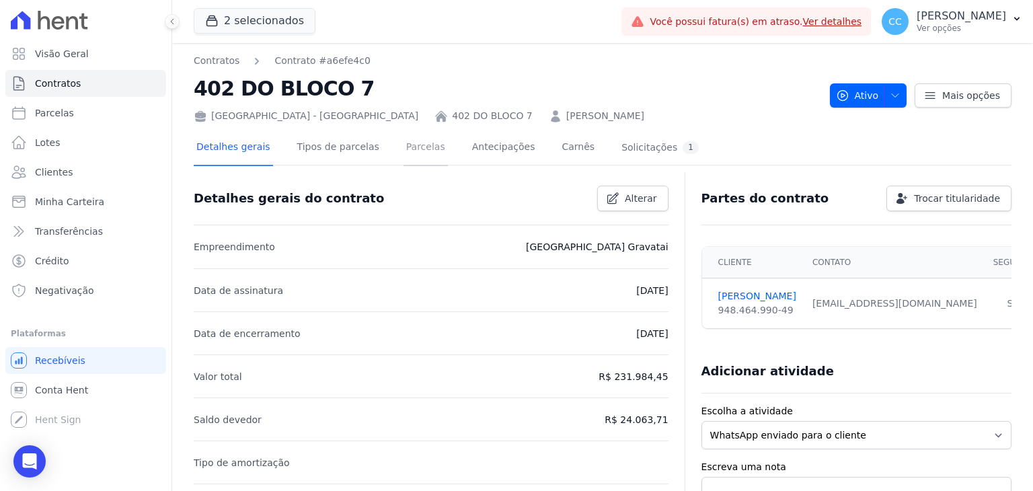
click at [424, 151] on link "Parcelas" at bounding box center [425, 148] width 44 height 36
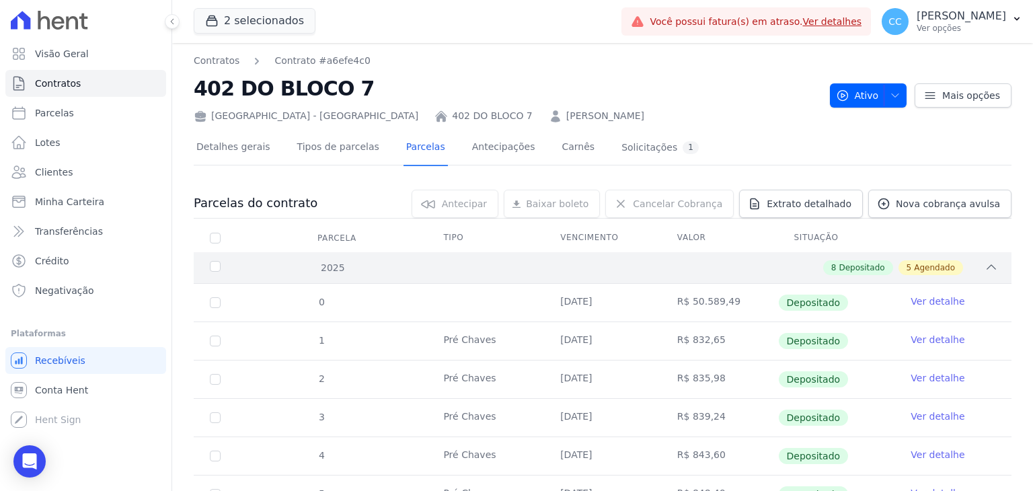
click at [282, 265] on div "2025 8 Depositado 5 Agendado" at bounding box center [603, 267] width 818 height 31
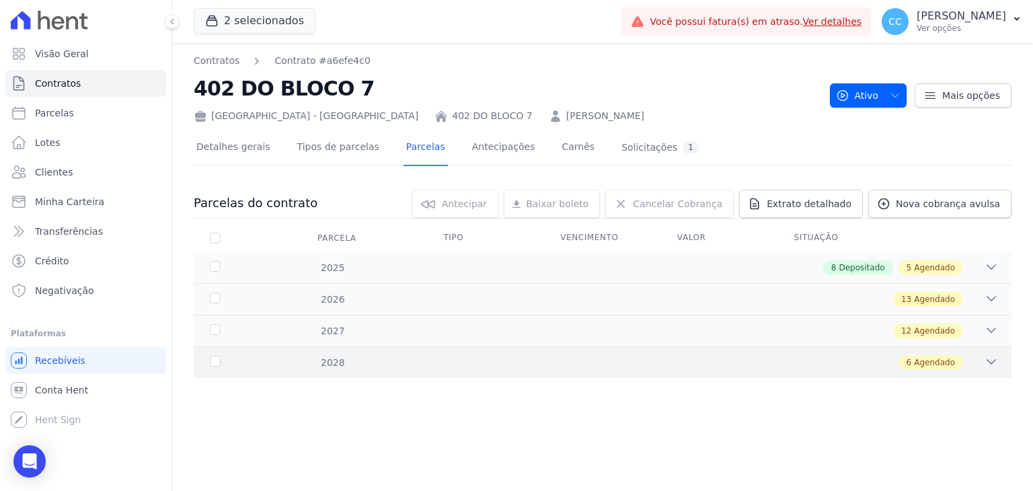
click at [267, 359] on div "2028" at bounding box center [243, 363] width 72 height 14
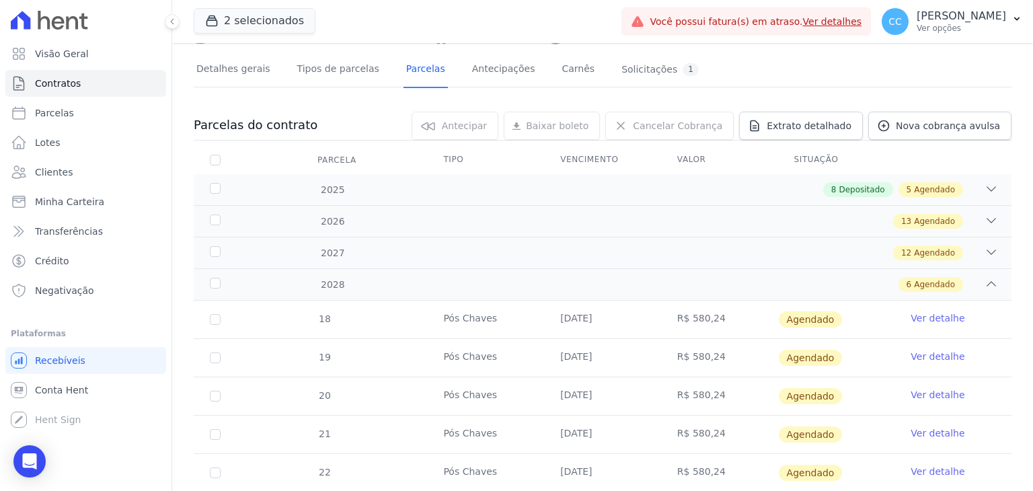
scroll to position [155, 0]
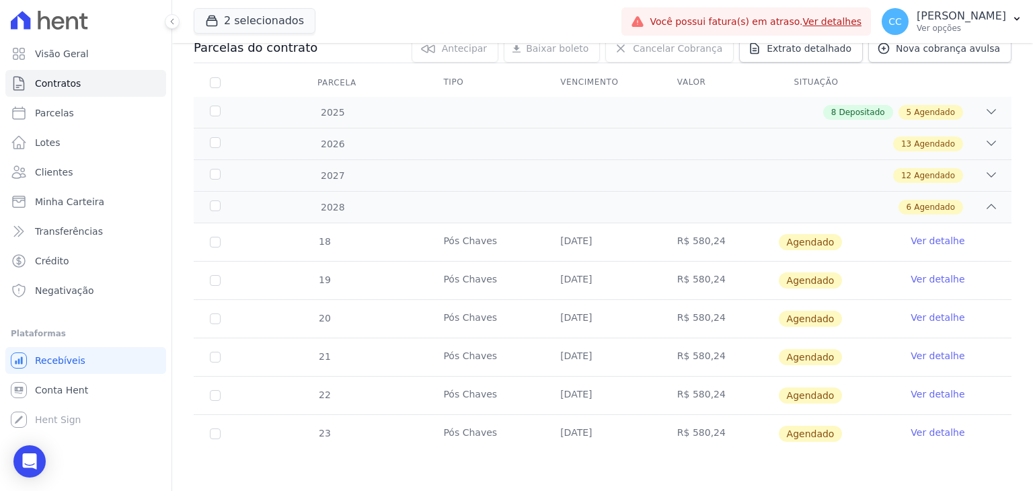
click at [222, 241] on td "18" at bounding box center [215, 242] width 43 height 38
click at [216, 239] on input "checkbox" at bounding box center [215, 242] width 11 height 11
checkbox input "true"
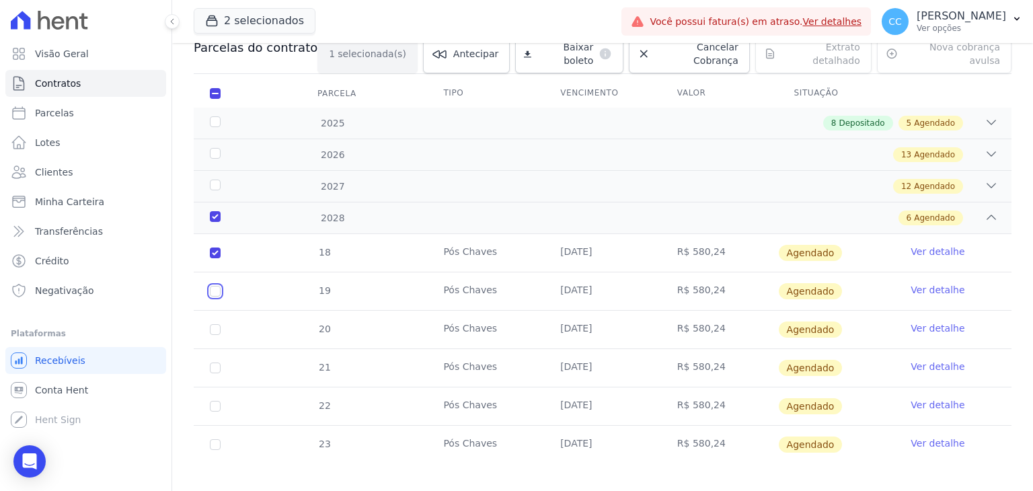
click at [217, 258] on input "checkbox" at bounding box center [215, 252] width 11 height 11
checkbox input "true"
click at [213, 258] on input "checkbox" at bounding box center [215, 252] width 11 height 11
checkbox input "true"
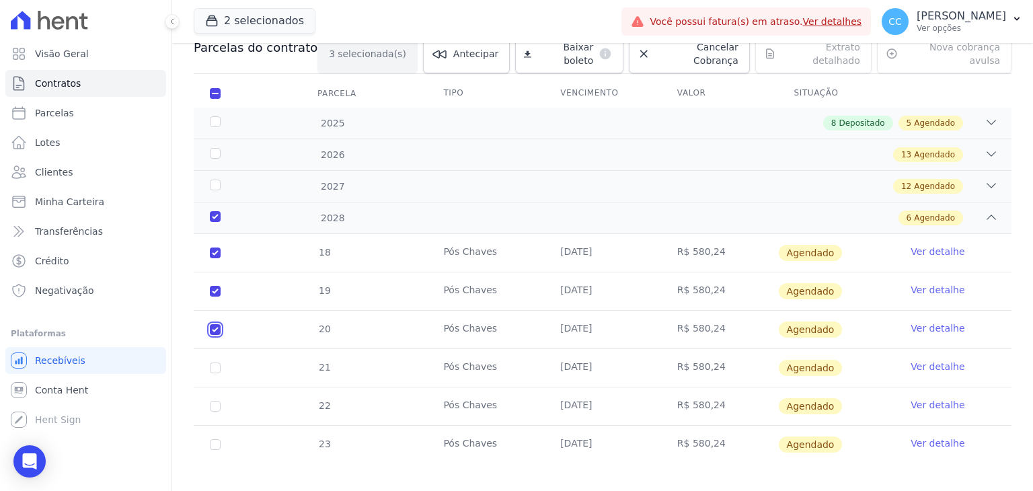
checkbox input "true"
click at [213, 258] on input "checkbox" at bounding box center [215, 252] width 11 height 11
checkbox input "true"
click at [221, 391] on td "22" at bounding box center [215, 406] width 43 height 38
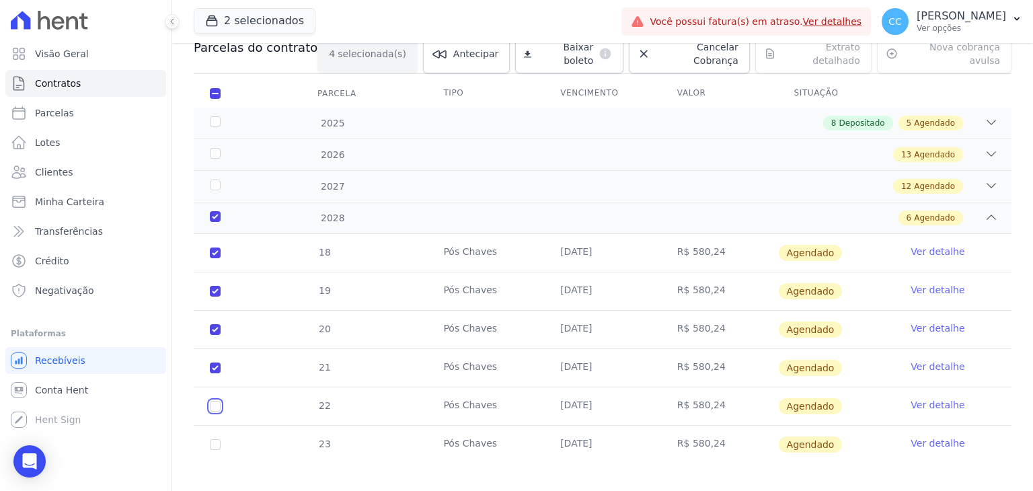
click at [213, 258] on input "checkbox" at bounding box center [215, 252] width 11 height 11
checkbox input "true"
drag, startPoint x: 203, startPoint y: 427, endPoint x: 213, endPoint y: 430, distance: 10.4
click at [204, 428] on td "23" at bounding box center [215, 445] width 43 height 38
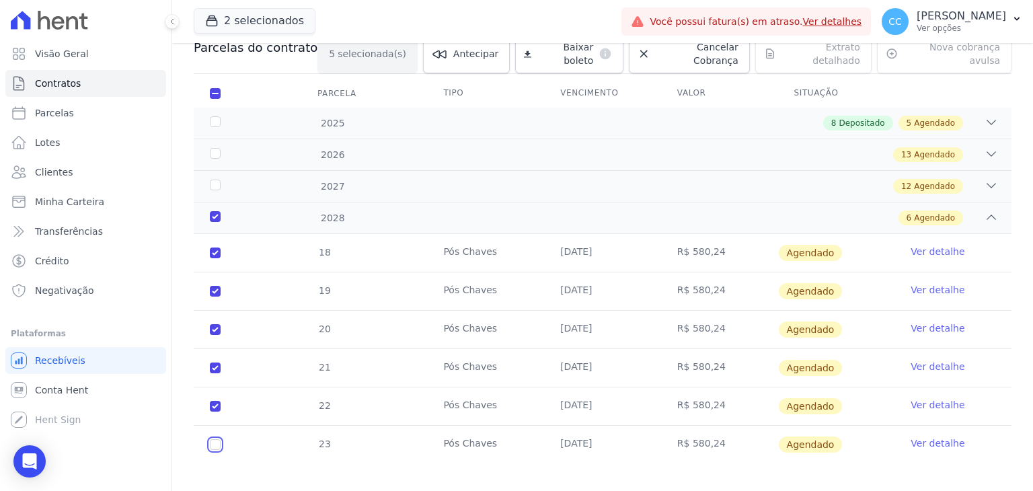
click at [215, 258] on input "checkbox" at bounding box center [215, 252] width 11 height 11
checkbox input "true"
click at [219, 451] on div "18 Pós Chaves 10/01/2028 R$ 580,24 Agendado Ver detalhe 19 Pós Chaves 10/02/202…" at bounding box center [602, 349] width 861 height 240
click at [214, 453] on div "18 Pós Chaves 10/01/2028 R$ 580,24 Agendado Ver detalhe 19 Pós Chaves 10/02/202…" at bounding box center [602, 349] width 861 height 240
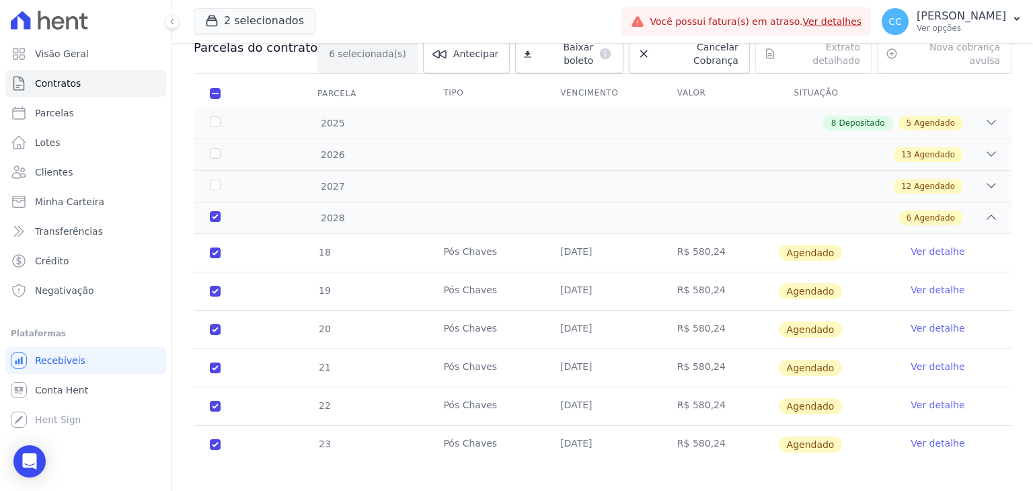
click at [206, 475] on div "Parcelas do contrato 6 selecionada(s) Antecipar Antecipar Renegociar Baixar bol…" at bounding box center [603, 257] width 818 height 472
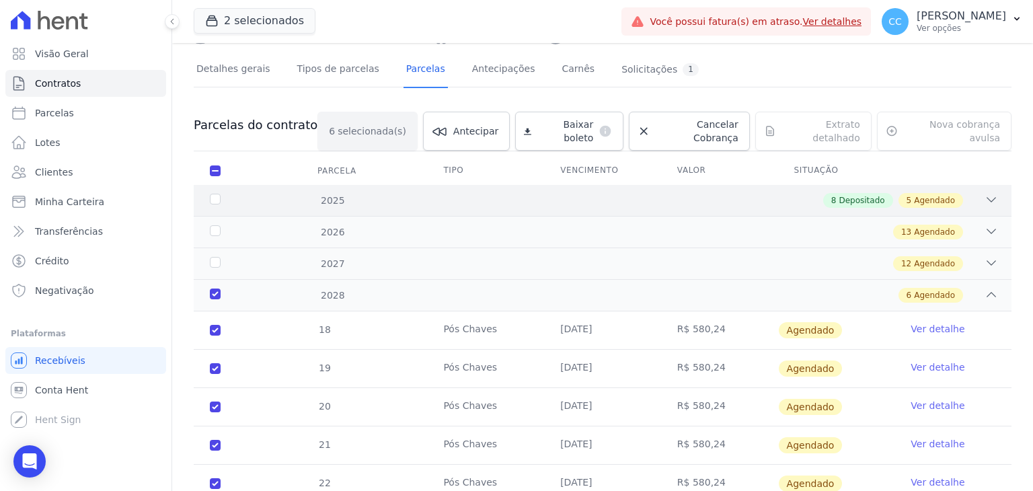
scroll to position [0, 0]
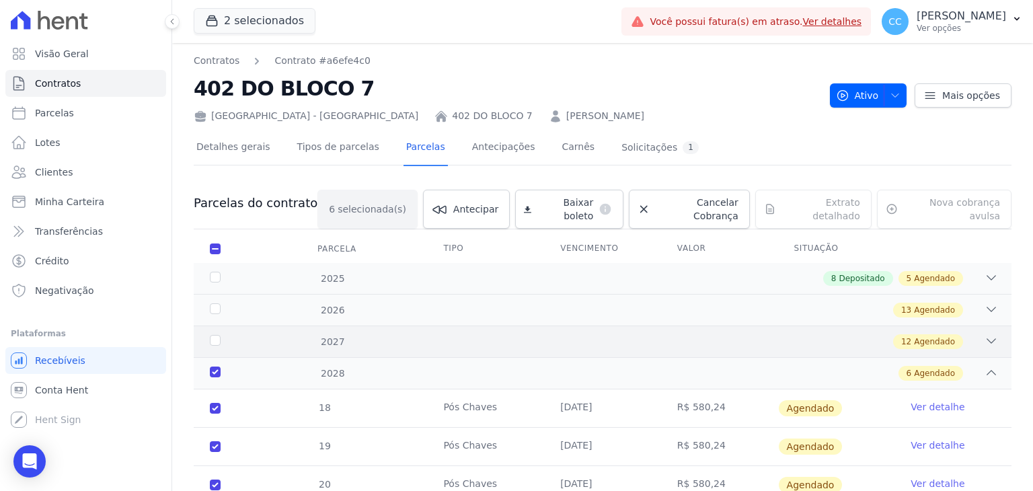
click at [319, 334] on div "12 Agendado" at bounding box center [642, 341] width 711 height 15
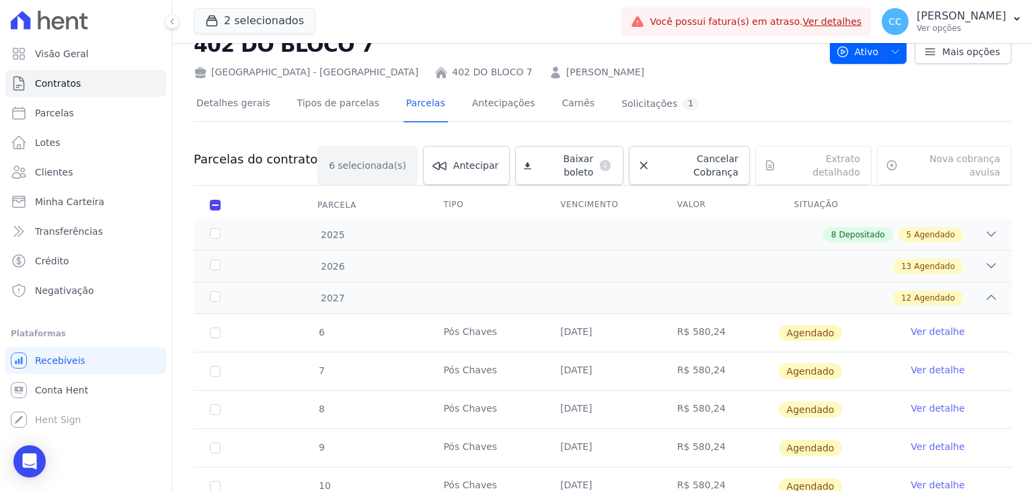
scroll to position [67, 0]
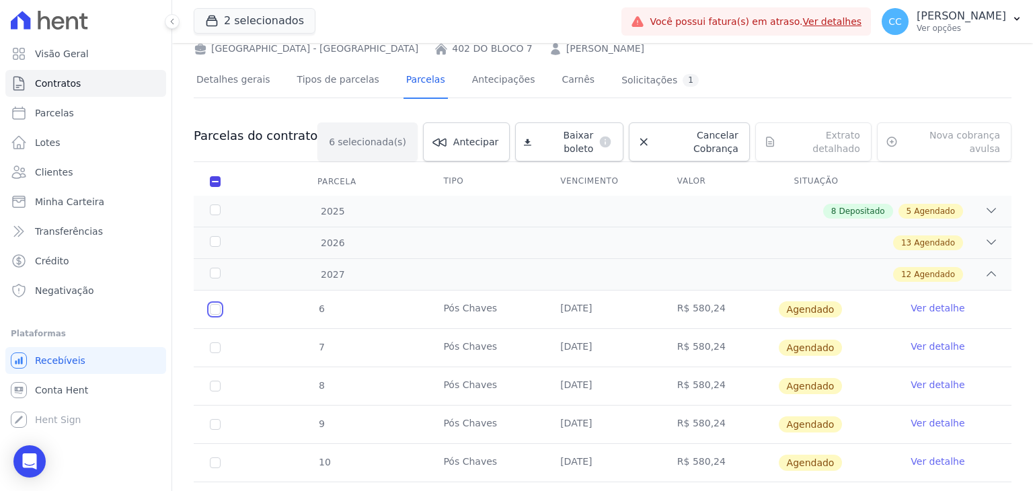
click at [214, 304] on input "checkbox" at bounding box center [215, 309] width 11 height 11
checkbox input "true"
click at [213, 315] on input "checkbox" at bounding box center [215, 309] width 11 height 11
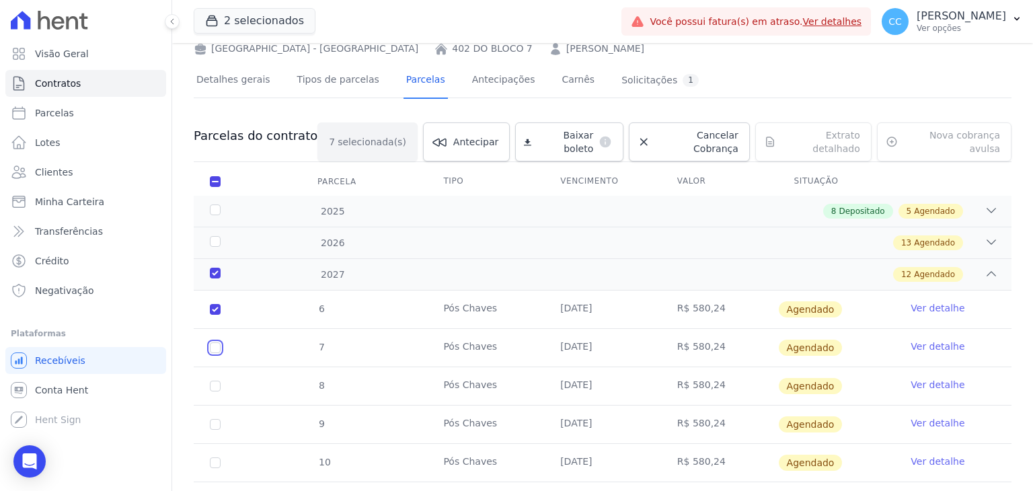
checkbox input "true"
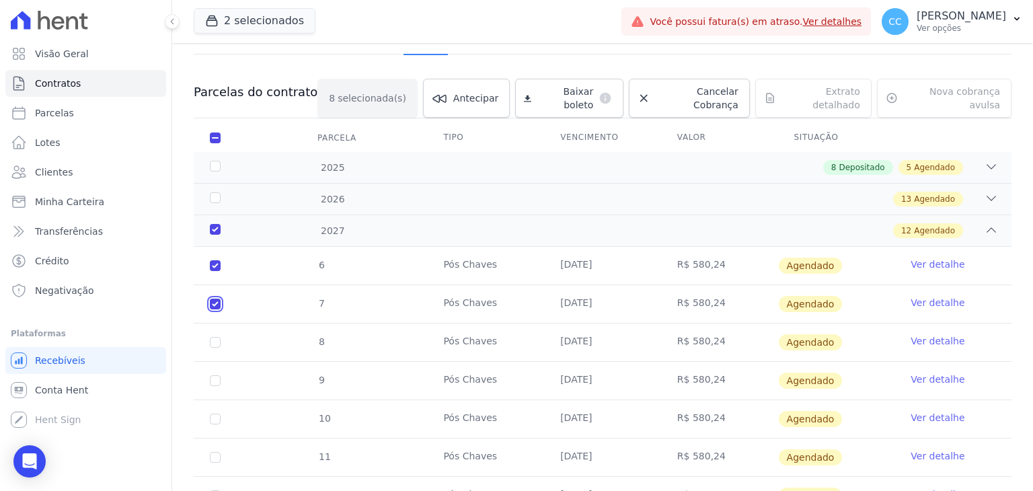
scroll to position [134, 0]
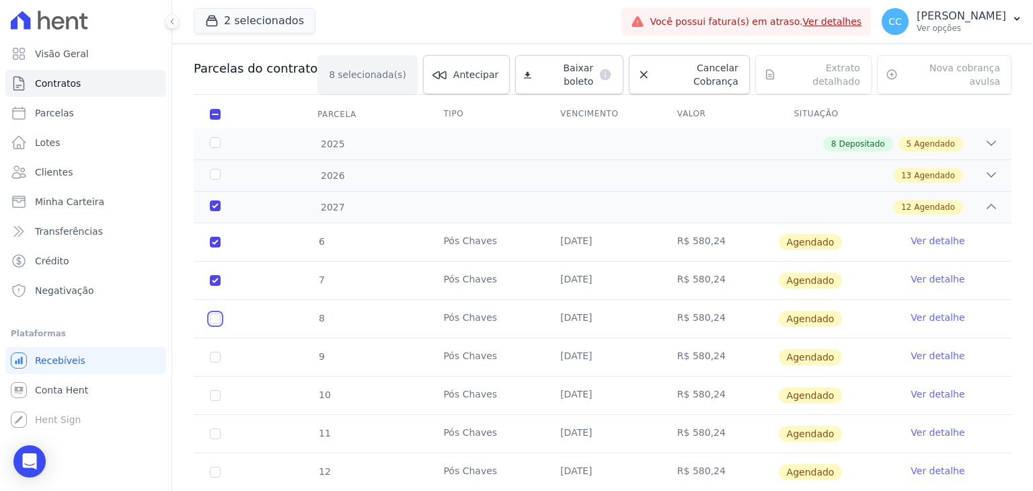
click at [217, 247] on input "checkbox" at bounding box center [215, 242] width 11 height 11
checkbox input "true"
click at [220, 339] on td "9" at bounding box center [215, 357] width 43 height 38
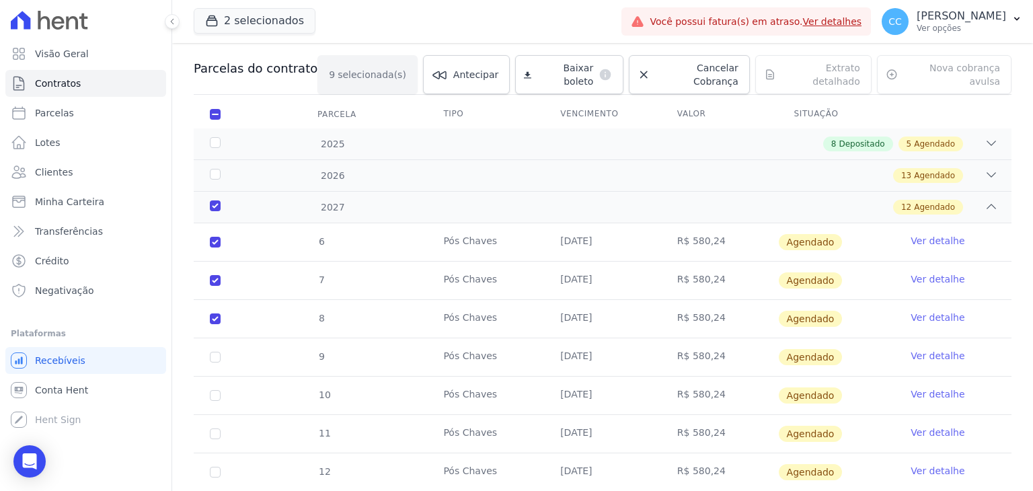
click at [221, 348] on td "9" at bounding box center [215, 357] width 43 height 38
click at [219, 247] on input "checkbox" at bounding box center [215, 242] width 11 height 11
checkbox input "true"
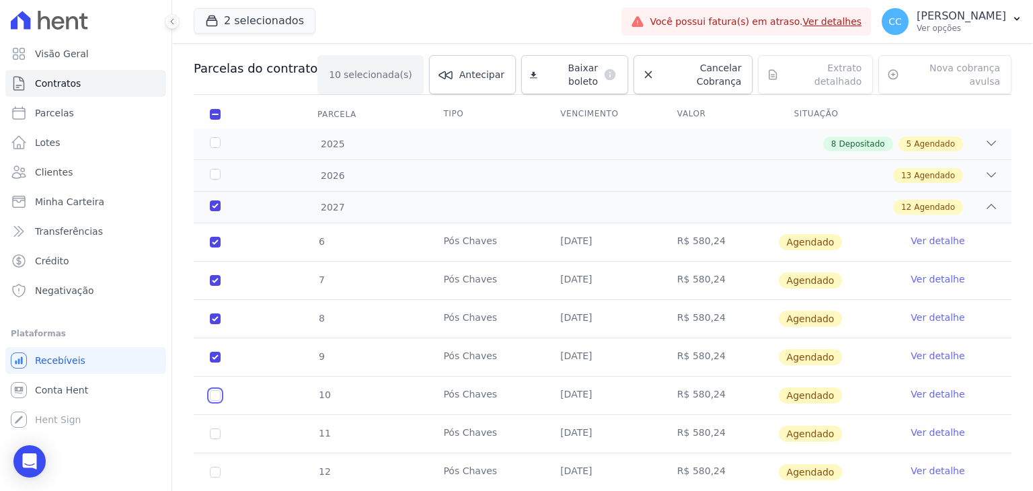
click at [213, 247] on input "checkbox" at bounding box center [215, 242] width 11 height 11
checkbox input "true"
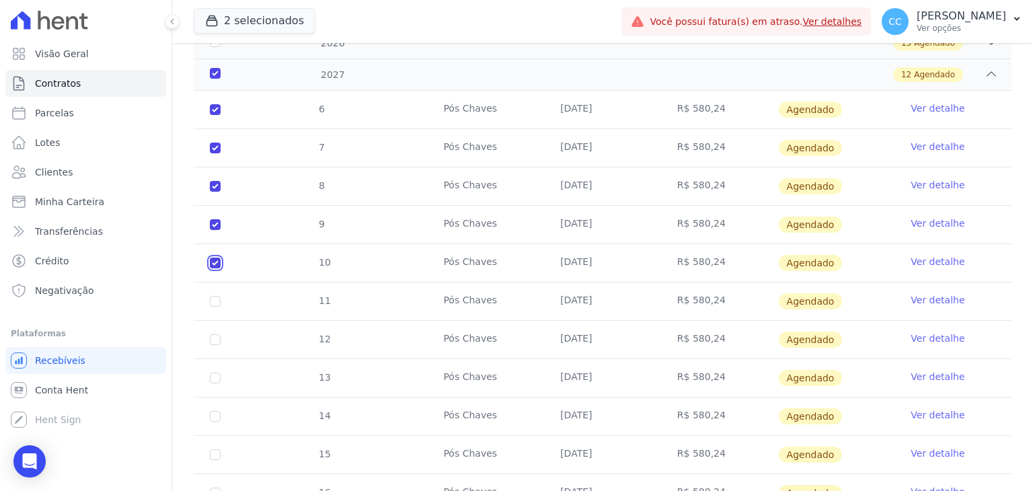
scroll to position [269, 0]
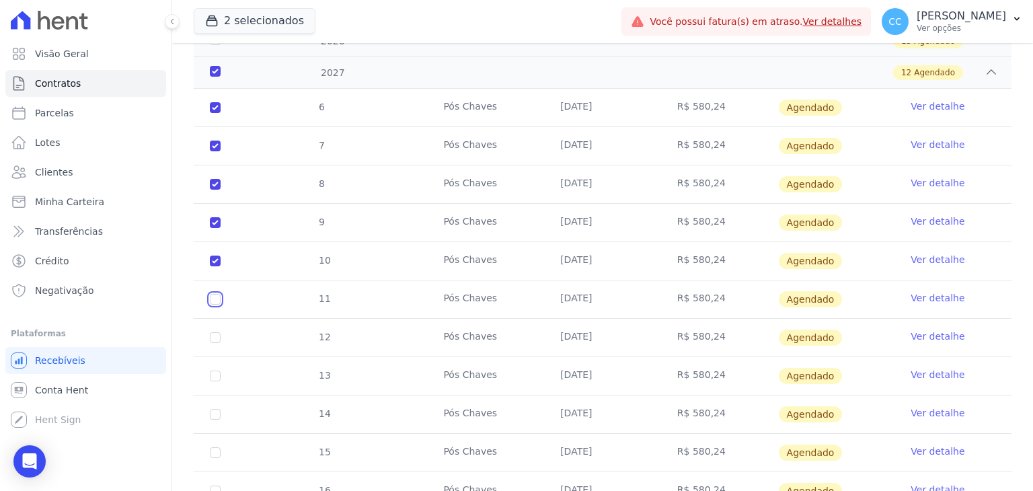
click at [214, 113] on input "checkbox" at bounding box center [215, 107] width 11 height 11
checkbox input "true"
click at [219, 113] on input "checkbox" at bounding box center [215, 107] width 11 height 11
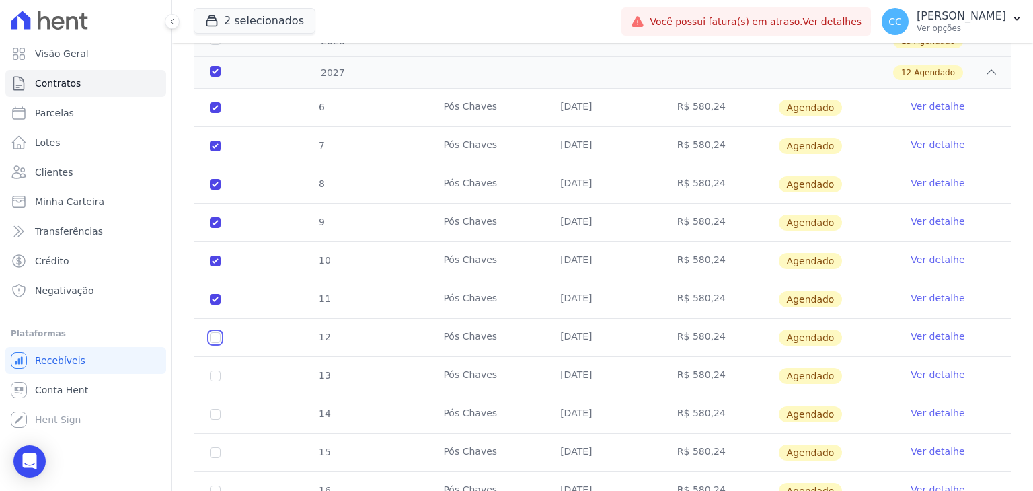
checkbox input "true"
click at [215, 113] on input "checkbox" at bounding box center [215, 107] width 11 height 11
checkbox input "true"
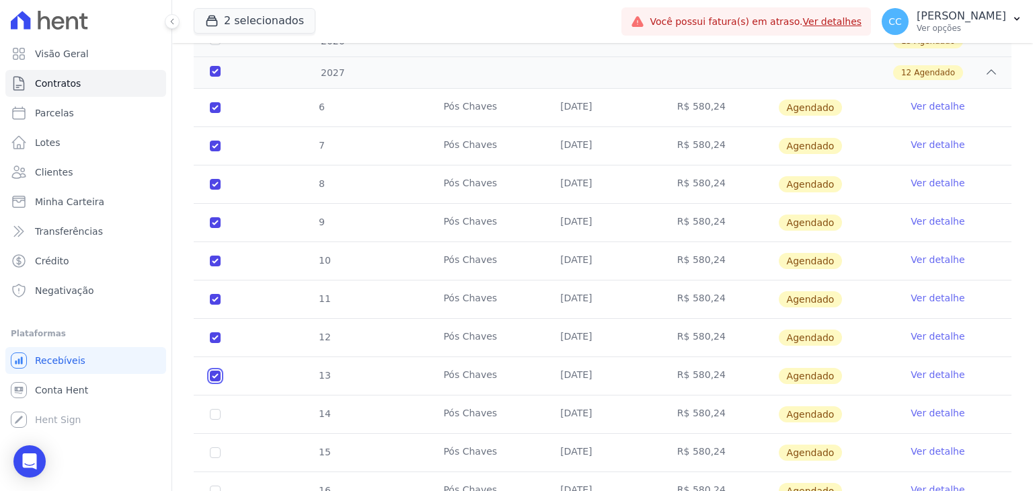
checkbox input "true"
click at [220, 403] on td "14" at bounding box center [215, 414] width 43 height 38
click at [211, 113] on input "checkbox" at bounding box center [215, 107] width 11 height 11
checkbox input "true"
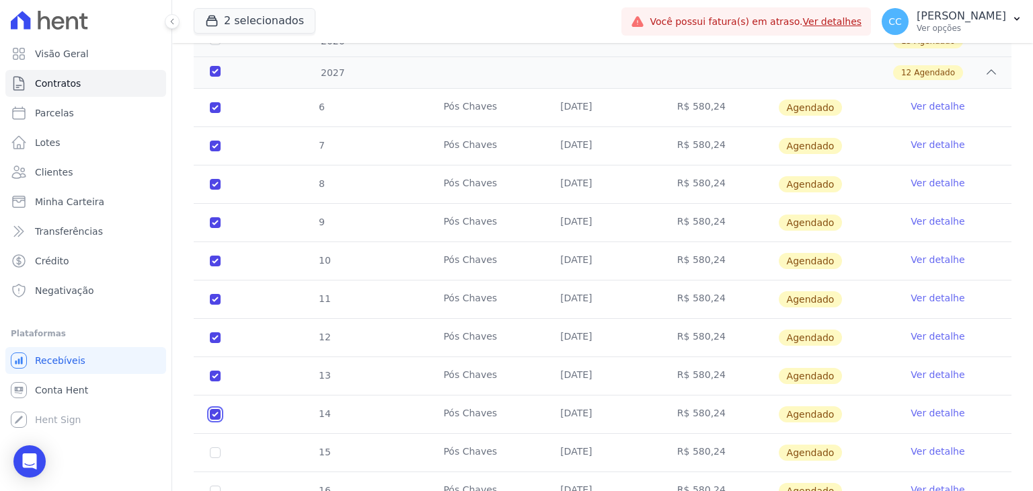
checkbox input "true"
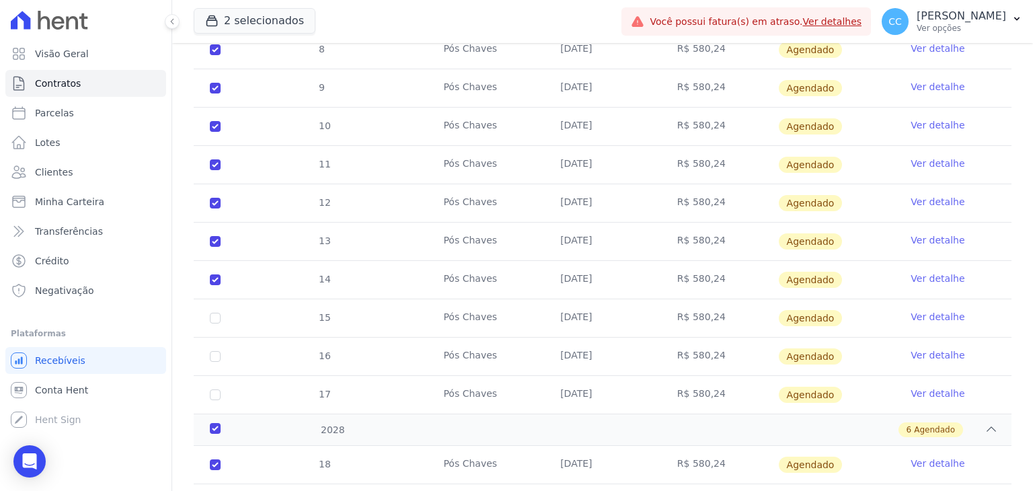
click at [221, 306] on td "15" at bounding box center [215, 318] width 43 height 38
checkbox input "true"
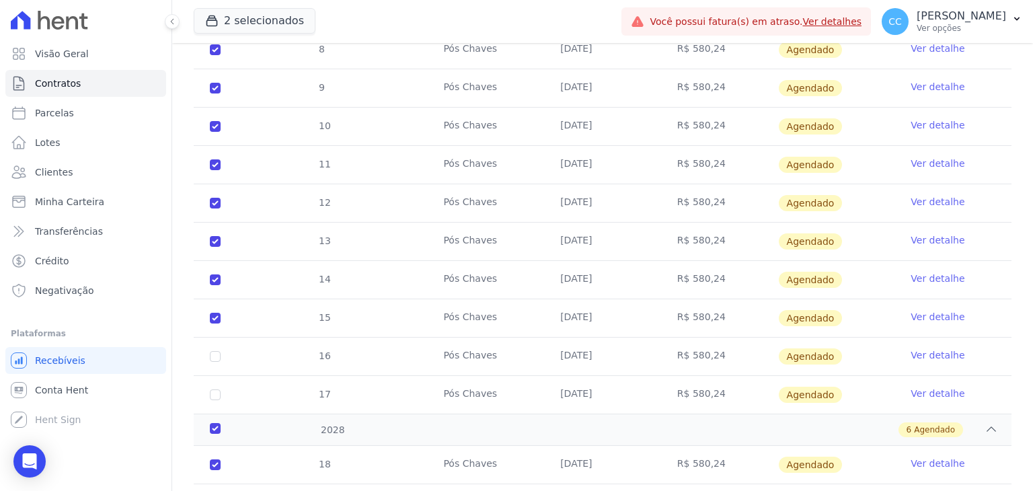
click at [210, 342] on td "16" at bounding box center [215, 357] width 43 height 38
checkbox input "true"
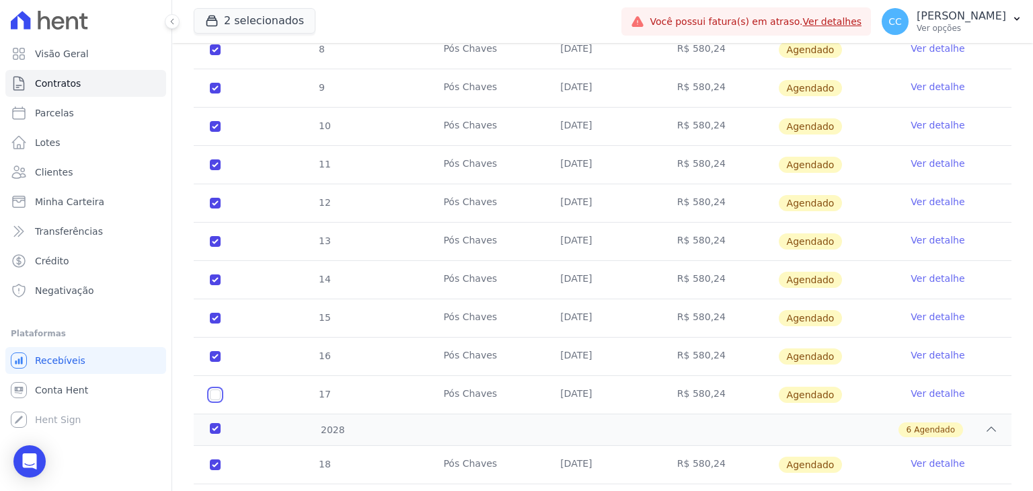
checkbox input "true"
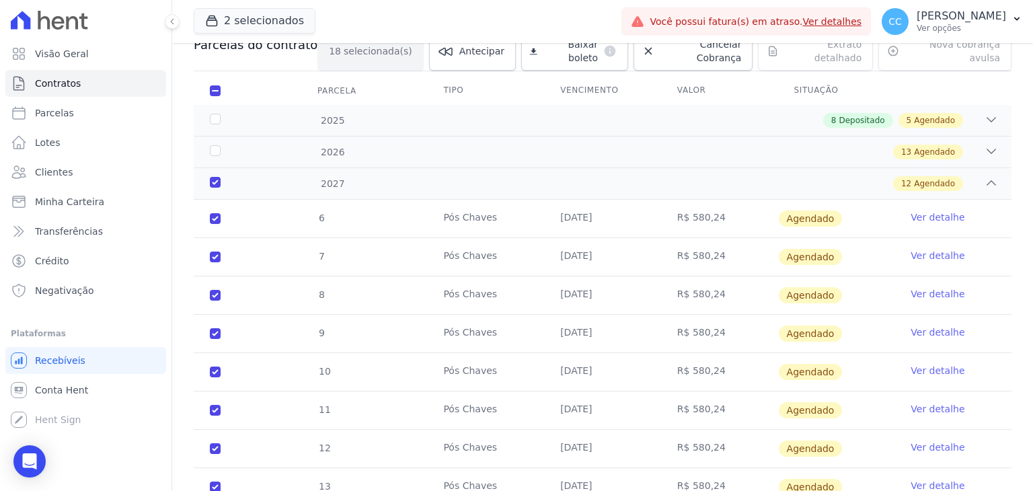
scroll to position [134, 0]
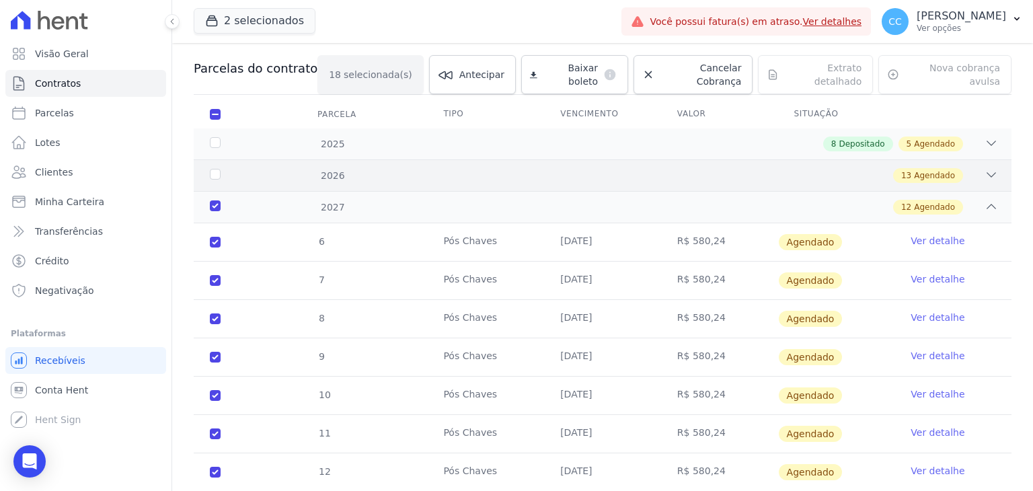
click at [356, 168] on div "13 Agendado" at bounding box center [642, 175] width 711 height 15
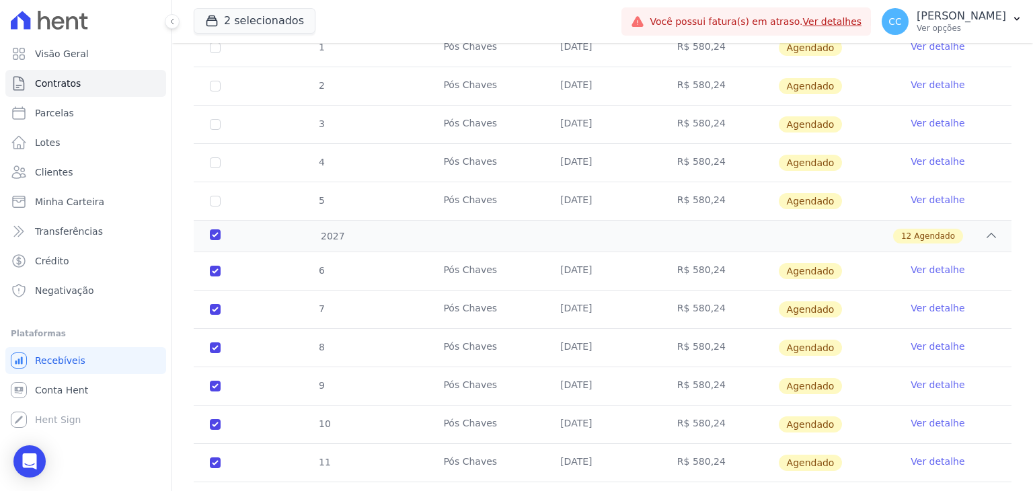
scroll to position [605, 0]
checkbox input "true"
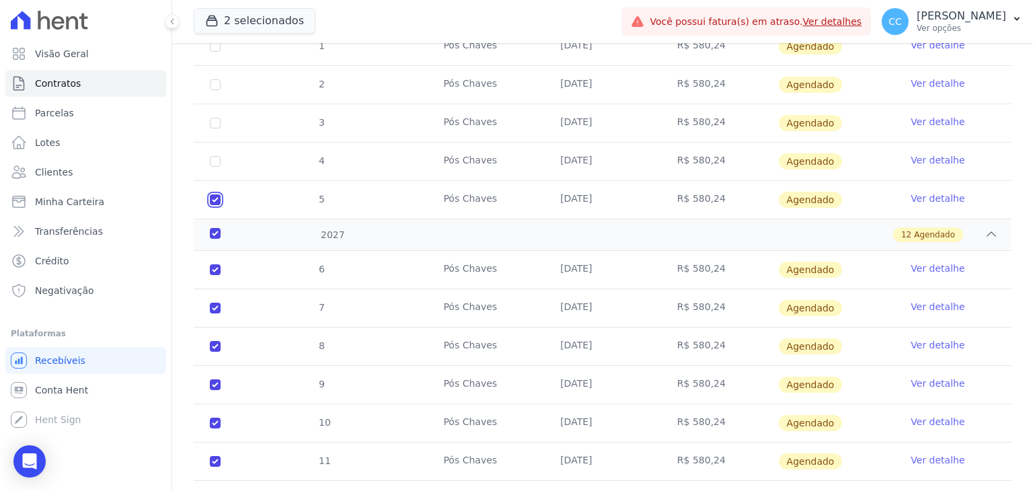
checkbox input "true"
click at [226, 151] on td "4" at bounding box center [215, 162] width 43 height 38
checkbox input "true"
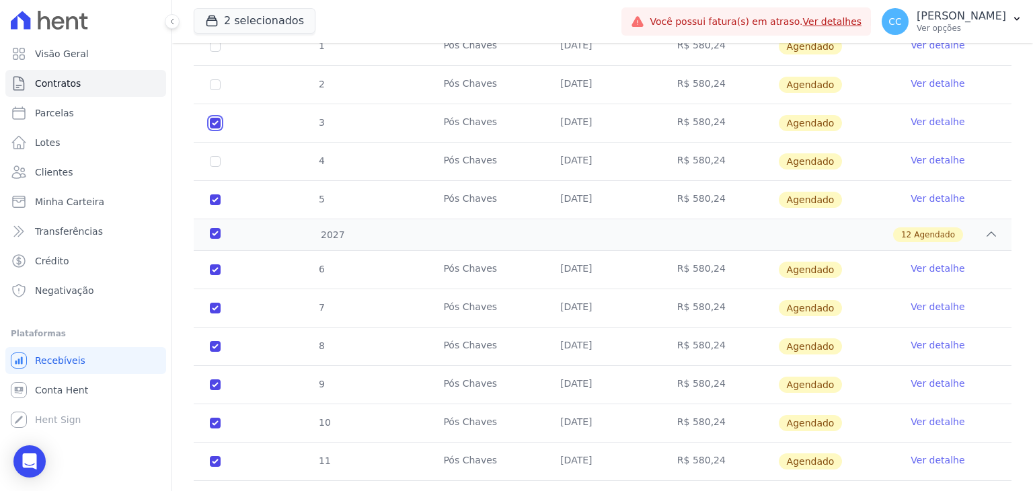
checkbox input "true"
click at [219, 143] on td "4" at bounding box center [215, 162] width 43 height 38
checkbox input "true"
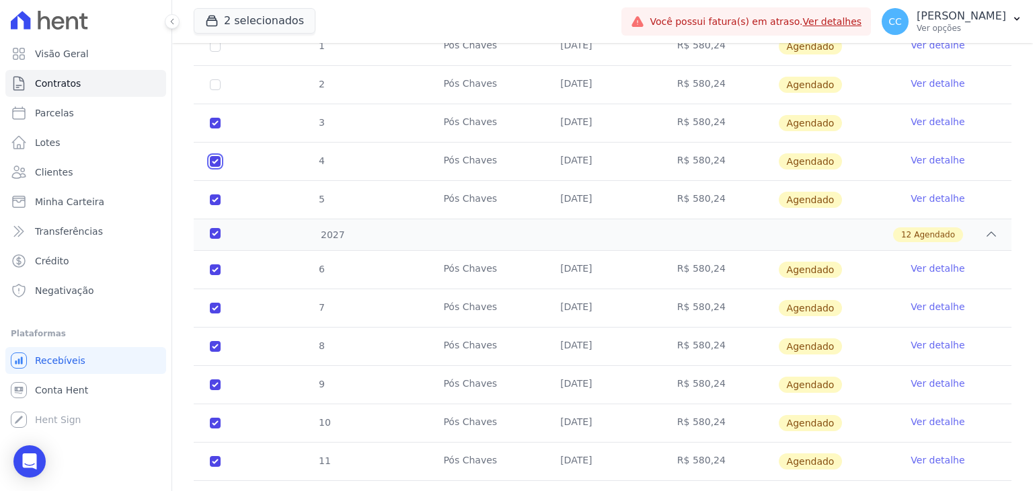
checkbox input "true"
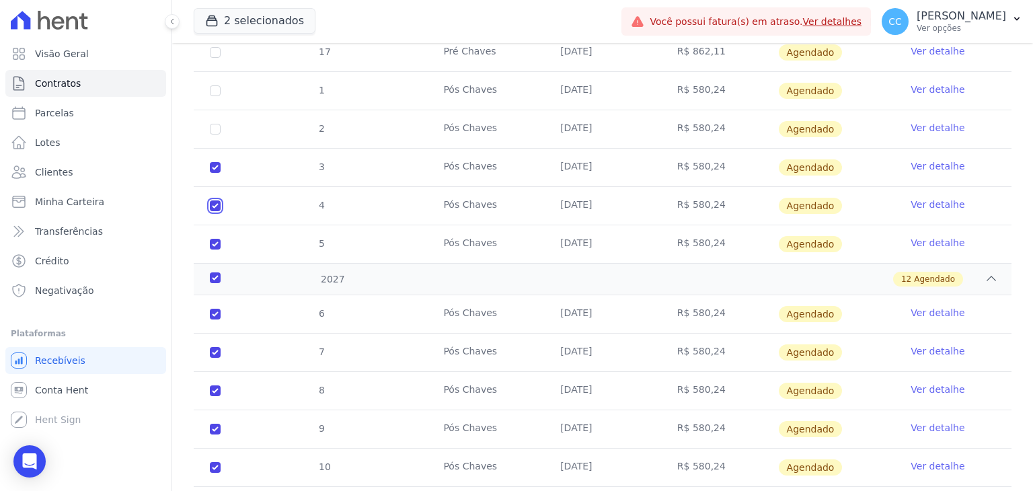
scroll to position [538, 0]
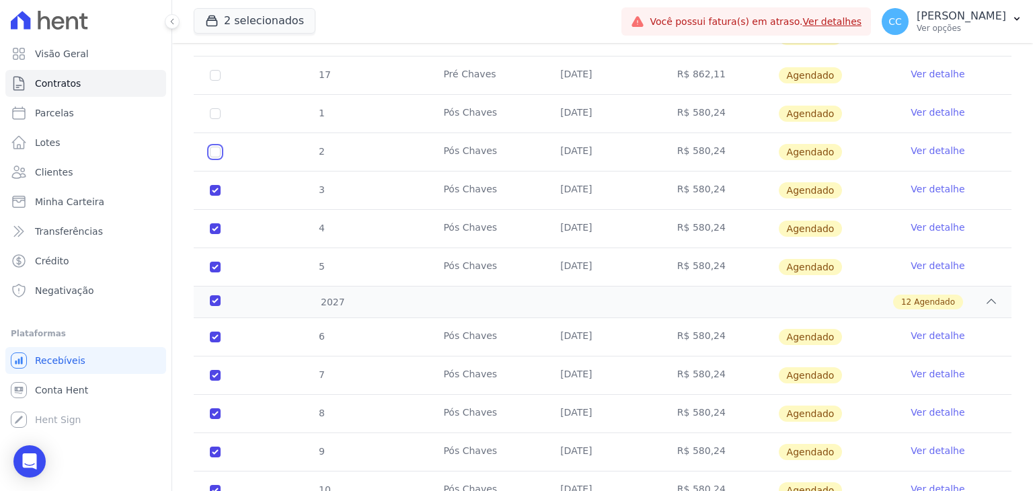
checkbox input "true"
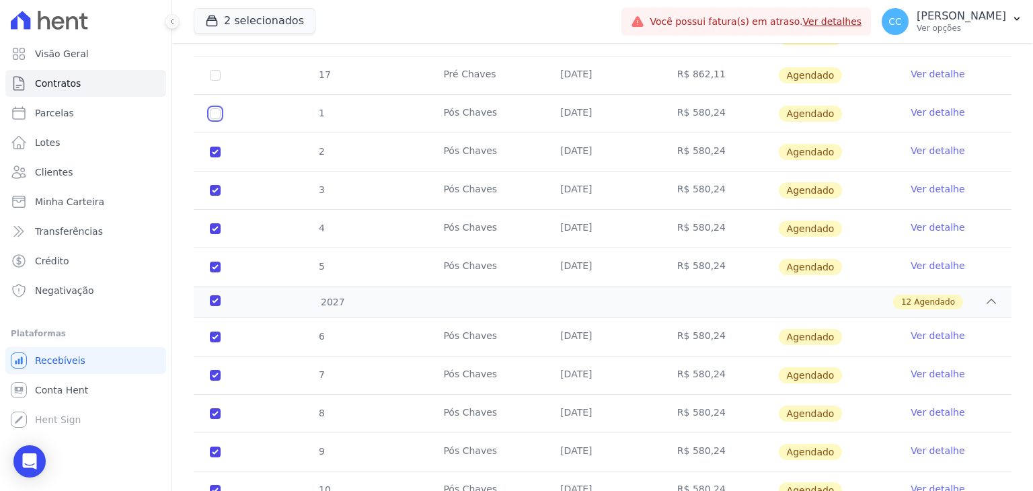
checkbox input "true"
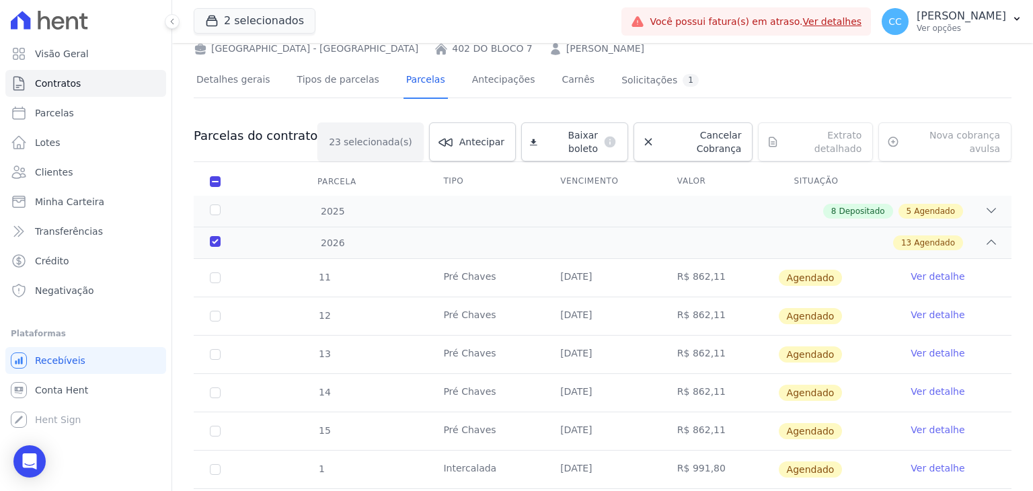
scroll to position [0, 0]
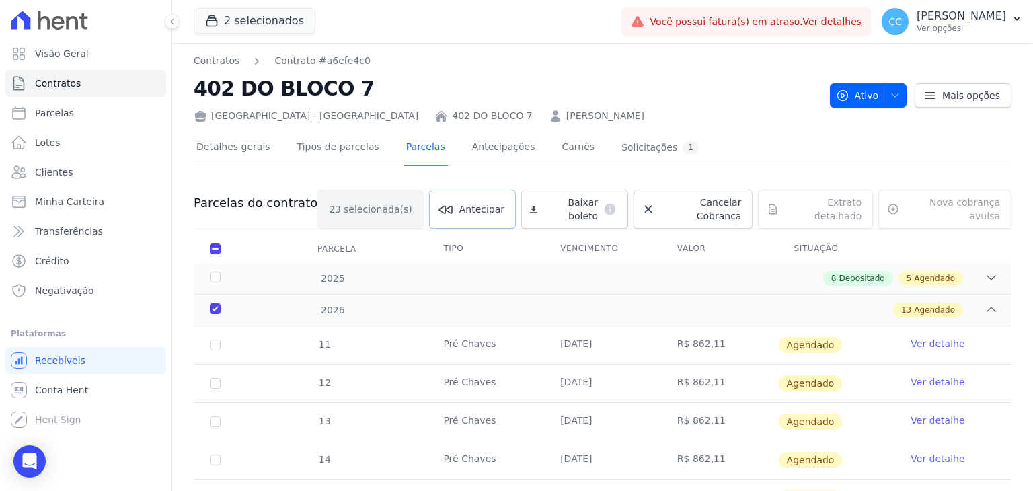
click at [430, 204] on link "Antecipar" at bounding box center [472, 209] width 87 height 39
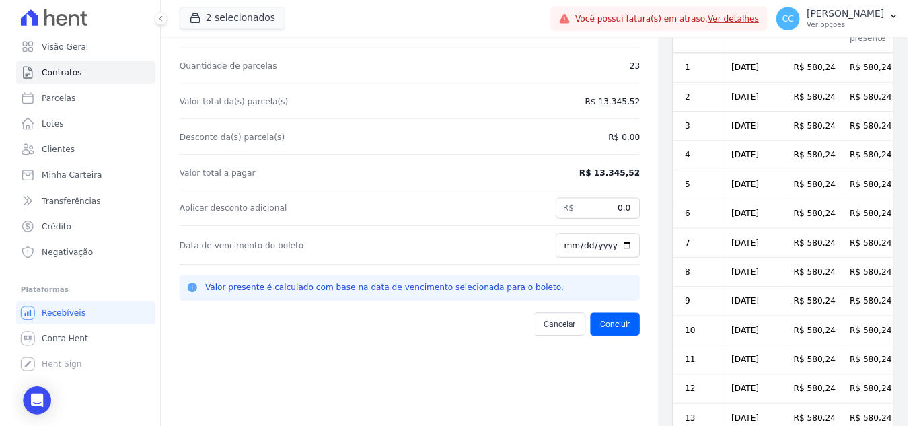
scroll to position [77, 0]
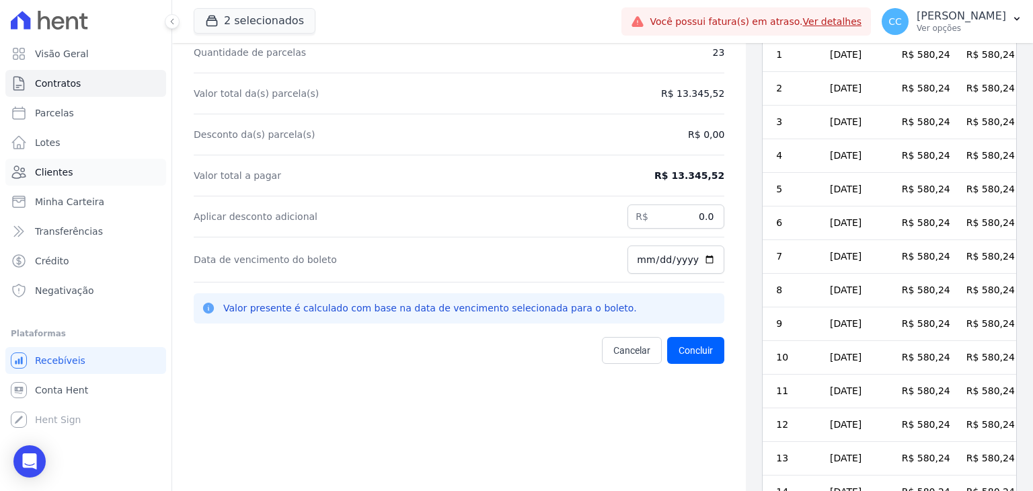
click at [42, 175] on span "Clientes" at bounding box center [54, 171] width 38 height 13
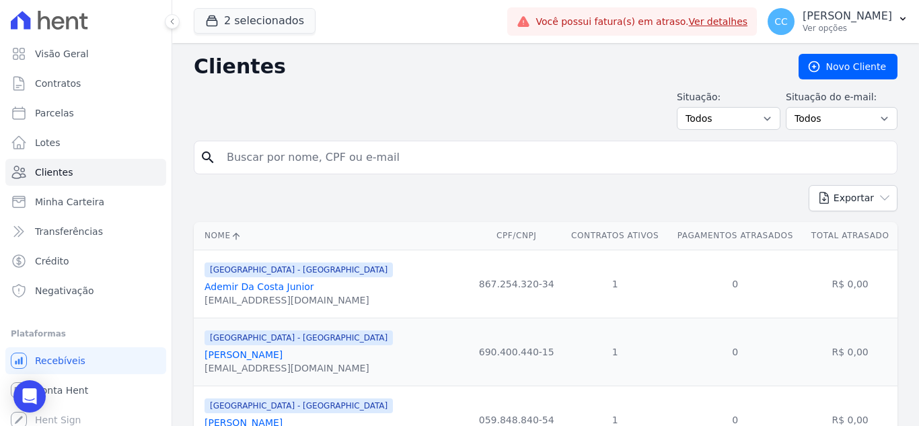
click at [290, 158] on input "search" at bounding box center [555, 157] width 672 height 27
type input "[PERSON_NAME]"
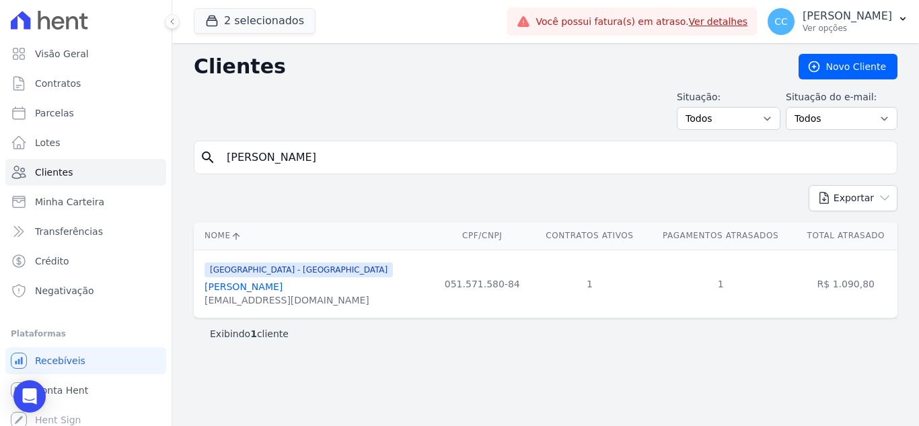
click at [269, 276] on span "[GEOGRAPHIC_DATA] - [GEOGRAPHIC_DATA]" at bounding box center [298, 269] width 188 height 15
click at [282, 291] on link "[PERSON_NAME]" at bounding box center [243, 286] width 78 height 11
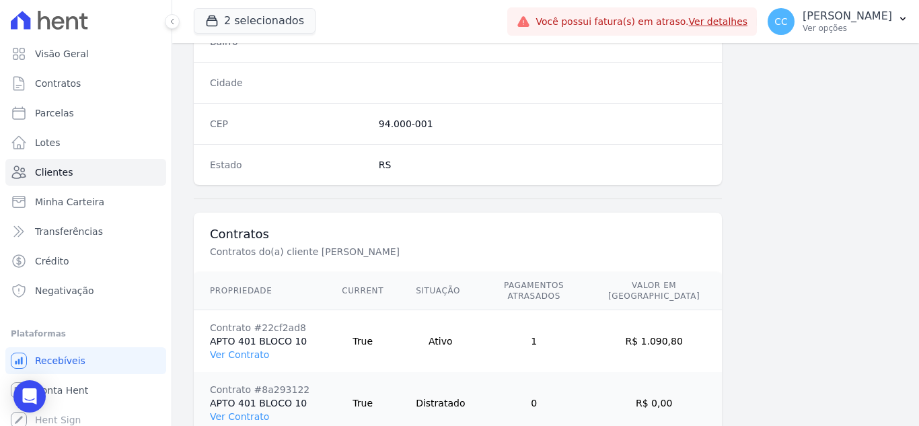
scroll to position [894, 0]
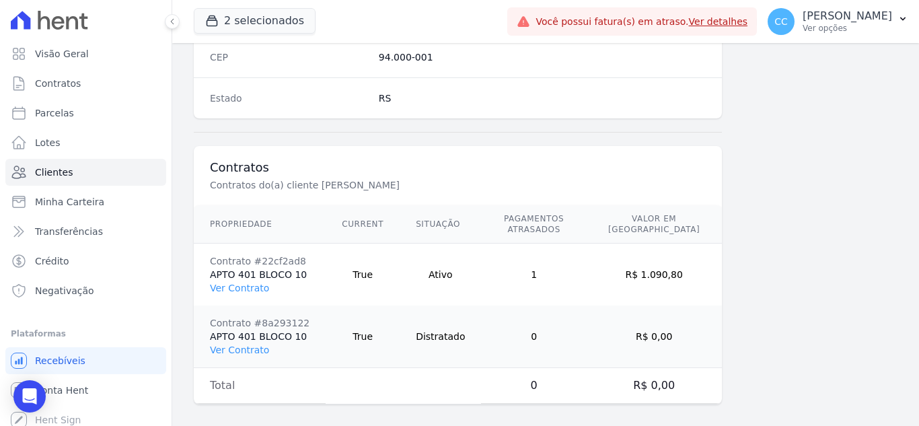
click at [240, 269] on td "Contrato #22cf2ad8 APTO 401 BLOCO 10 Ver Contrato" at bounding box center [260, 274] width 132 height 63
click at [240, 282] on link "Ver Contrato" at bounding box center [239, 287] width 59 height 11
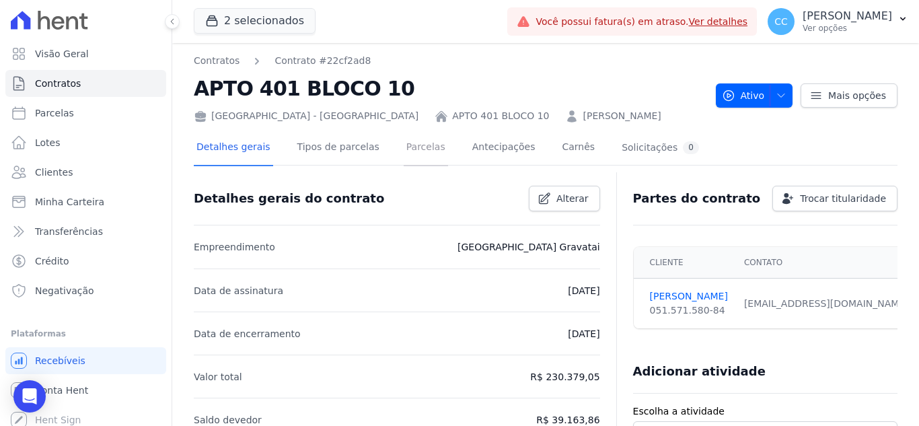
click at [403, 149] on link "Parcelas" at bounding box center [425, 148] width 44 height 36
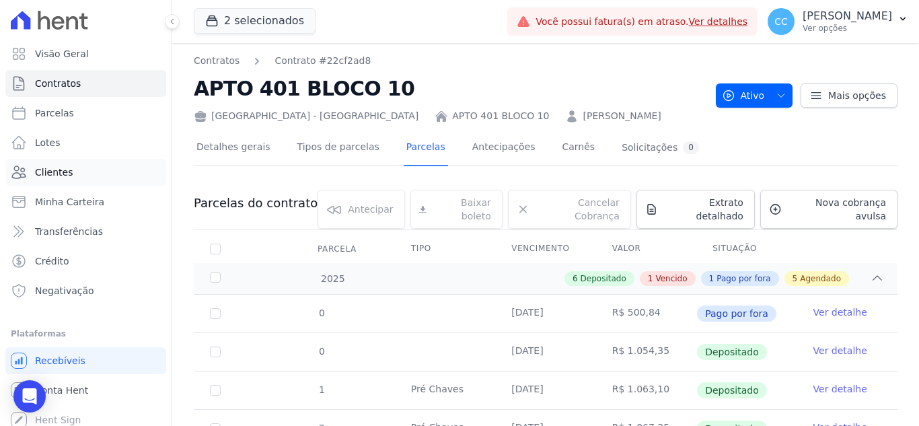
click at [56, 168] on span "Clientes" at bounding box center [54, 171] width 38 height 13
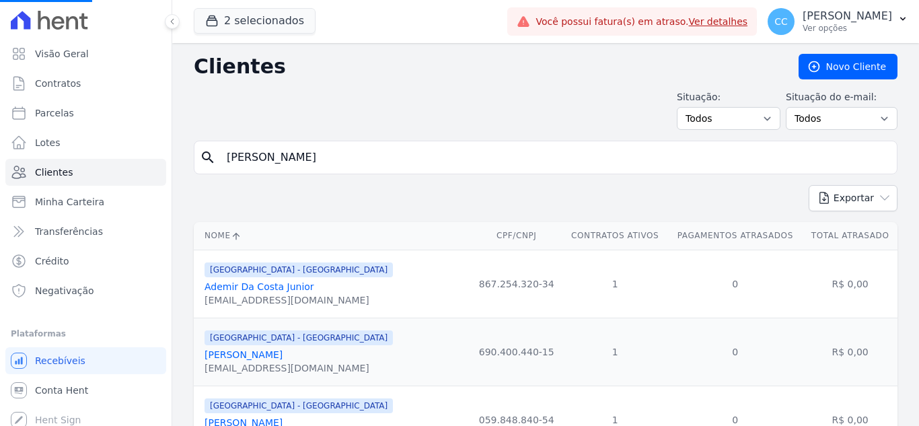
click at [371, 149] on input "[PERSON_NAME]" at bounding box center [555, 157] width 672 height 27
click at [371, 148] on input "search" at bounding box center [555, 157] width 672 height 27
type input "ritiele"
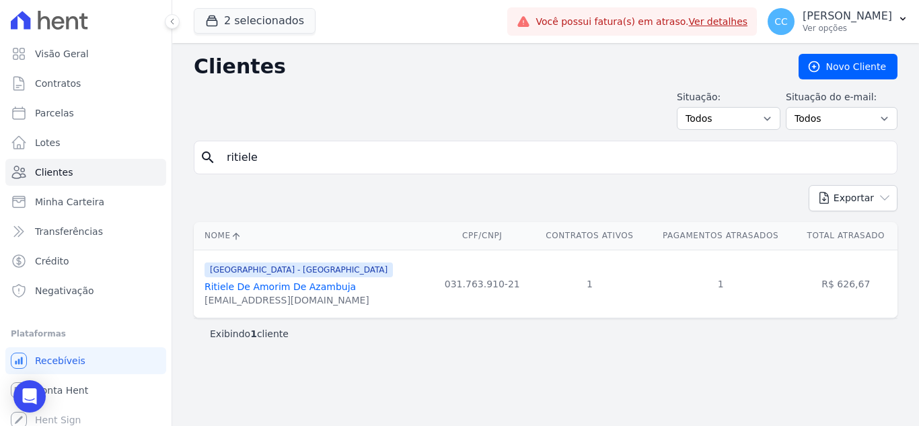
click at [249, 292] on link "Ritiele De Amorim De Azambuja" at bounding box center [279, 286] width 151 height 11
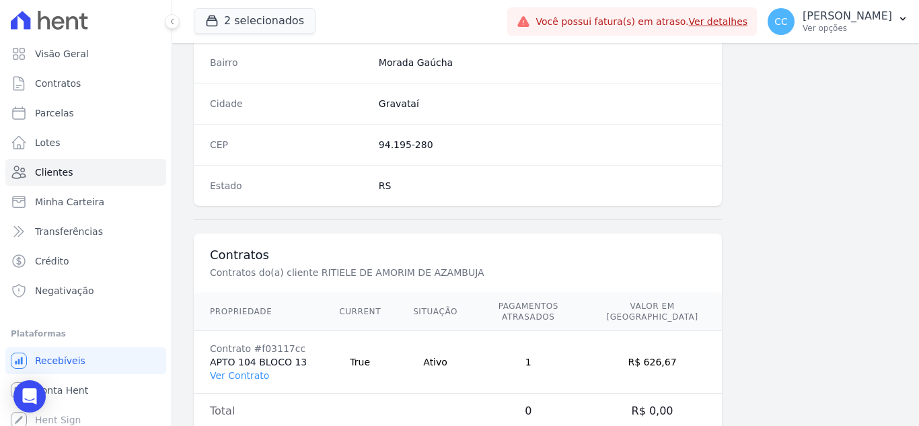
scroll to position [833, 0]
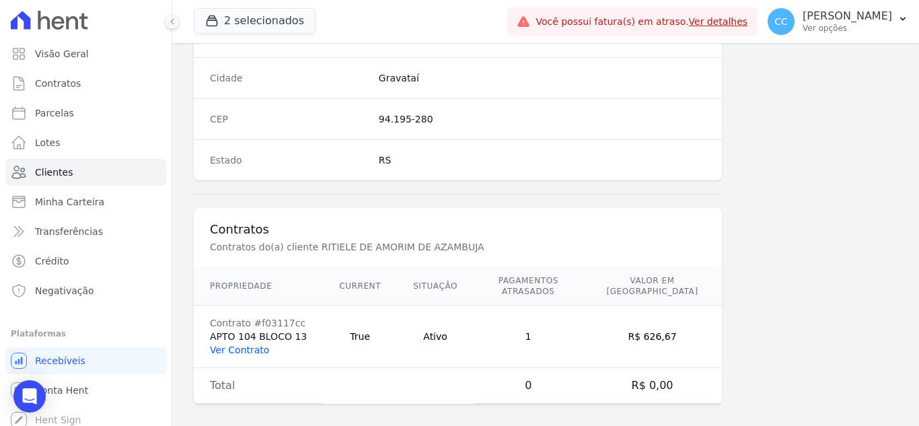
click at [256, 344] on link "Ver Contrato" at bounding box center [239, 349] width 59 height 11
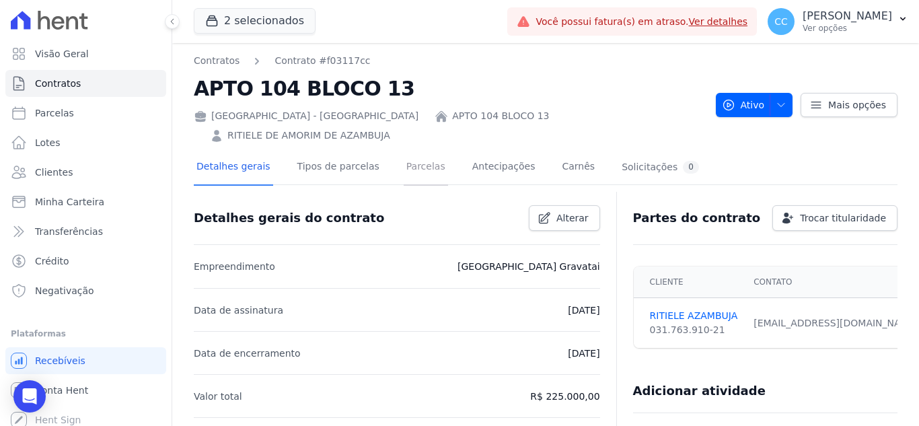
click at [412, 153] on link "Parcelas" at bounding box center [425, 168] width 44 height 36
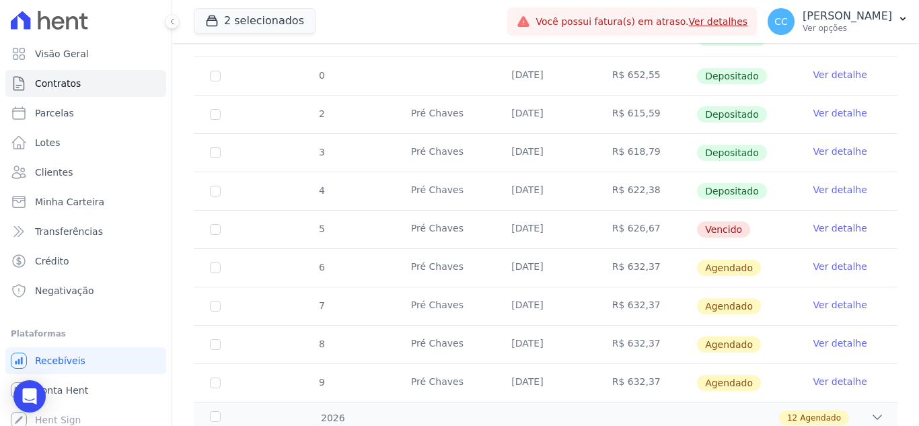
scroll to position [453, 0]
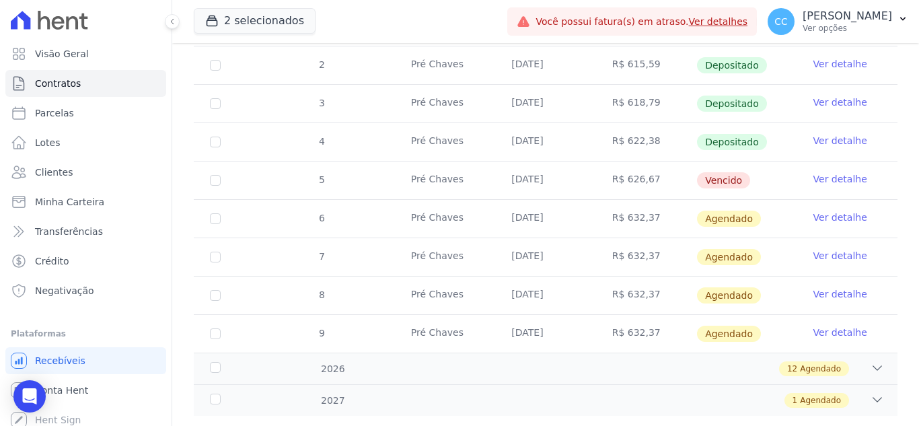
click at [831, 134] on link "Ver detalhe" at bounding box center [840, 140] width 54 height 13
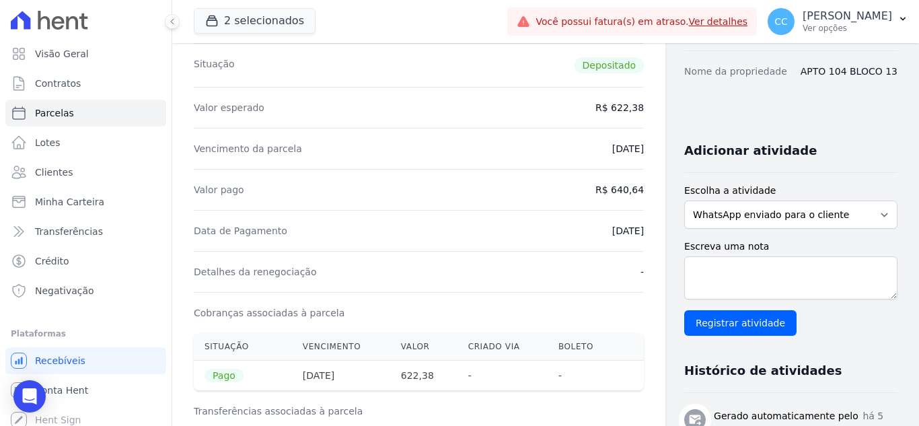
scroll to position [202, 0]
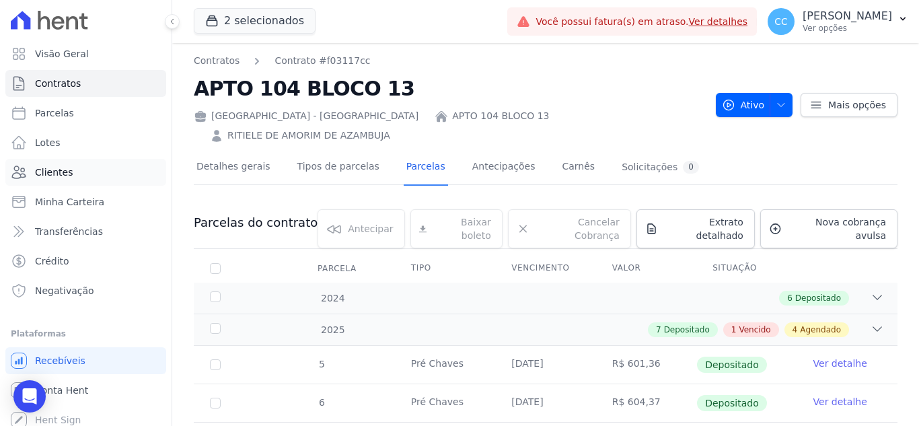
click at [63, 178] on span "Clientes" at bounding box center [54, 171] width 38 height 13
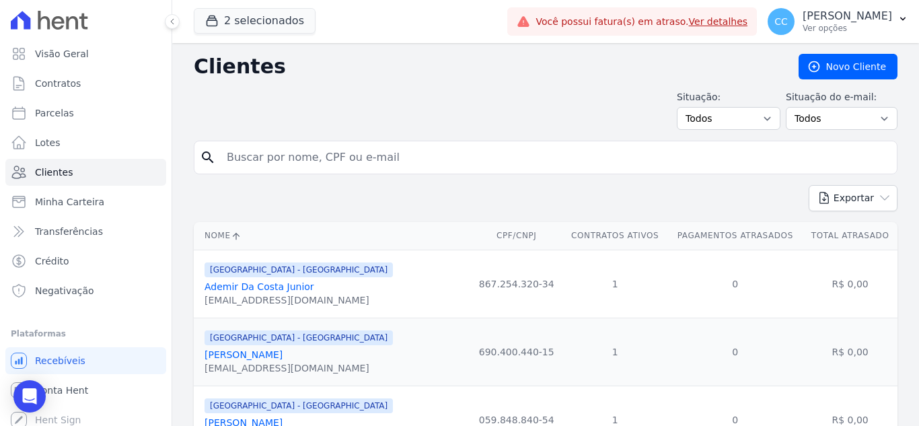
click at [291, 161] on input "search" at bounding box center [555, 157] width 672 height 27
type input "thiago manoel"
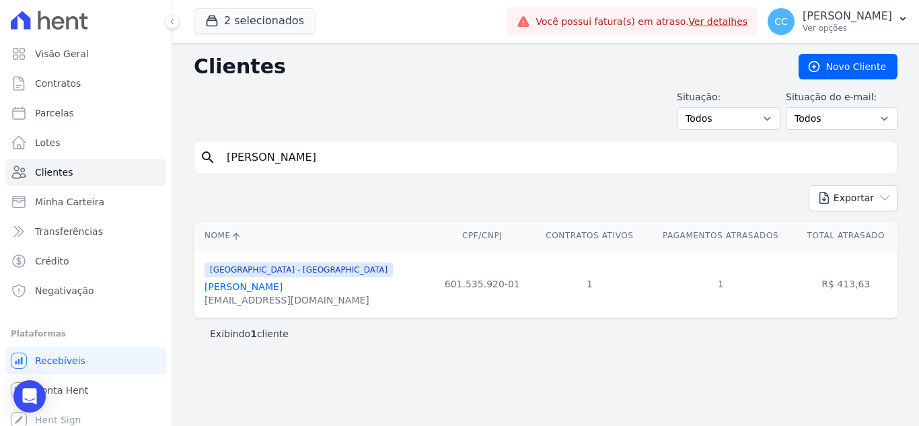
click at [282, 283] on link "Thiago Manoel Da Luz Machado" at bounding box center [243, 286] width 78 height 11
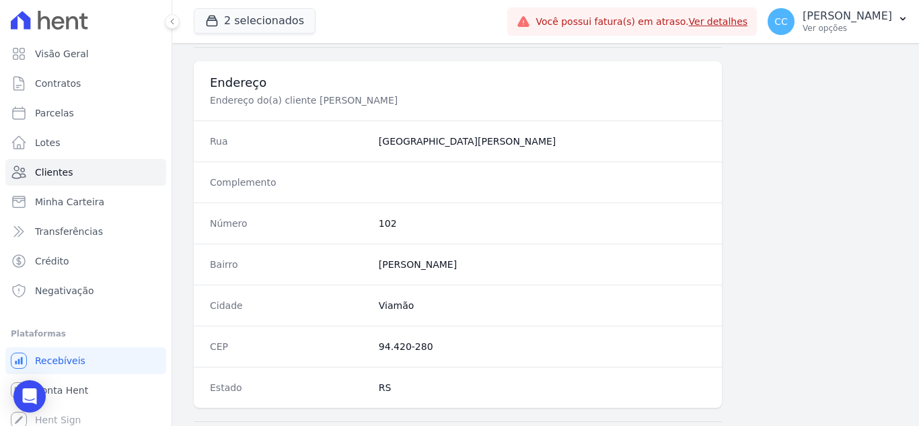
scroll to position [894, 0]
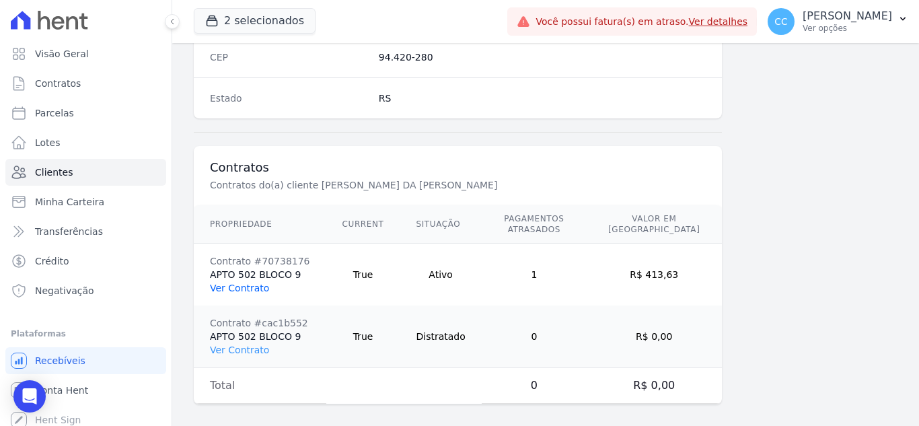
click at [215, 282] on link "Ver Contrato" at bounding box center [239, 287] width 59 height 11
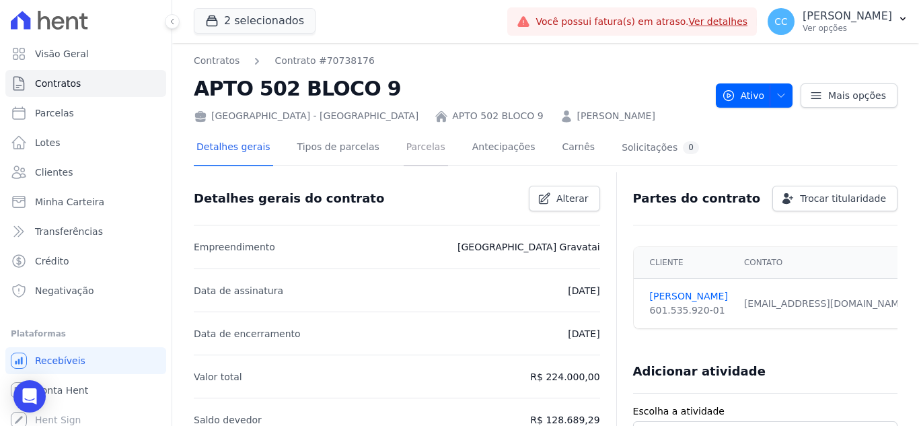
click at [403, 153] on link "Parcelas" at bounding box center [425, 148] width 44 height 36
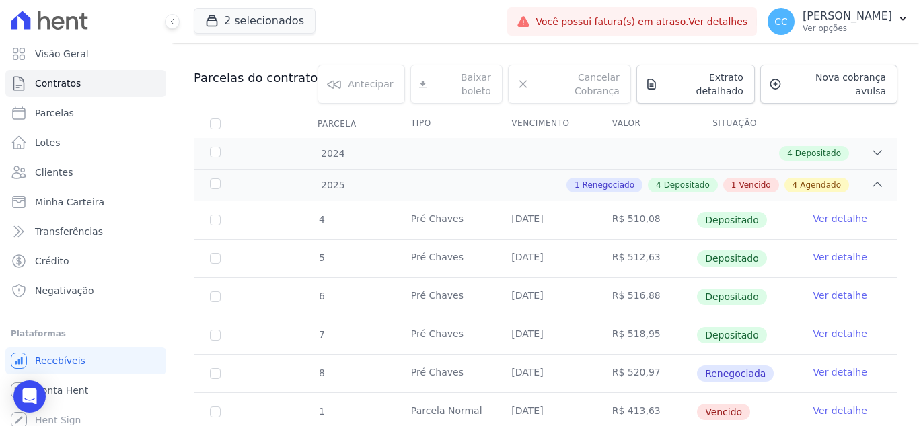
scroll to position [336, 0]
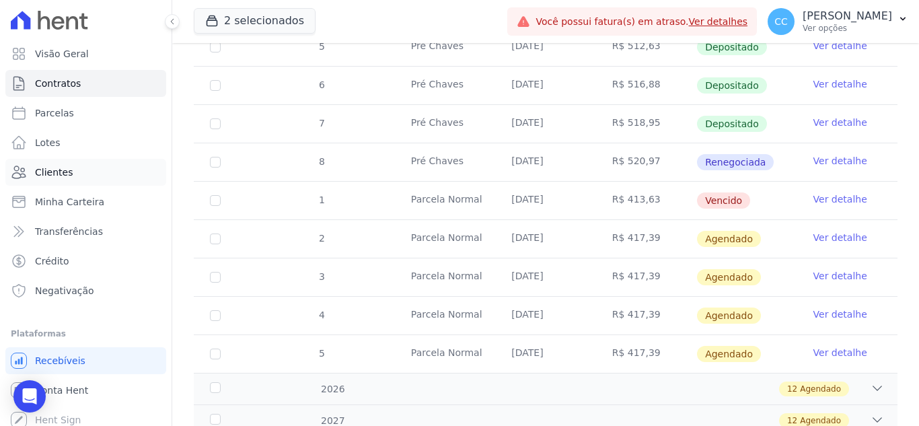
click at [63, 171] on span "Clientes" at bounding box center [54, 171] width 38 height 13
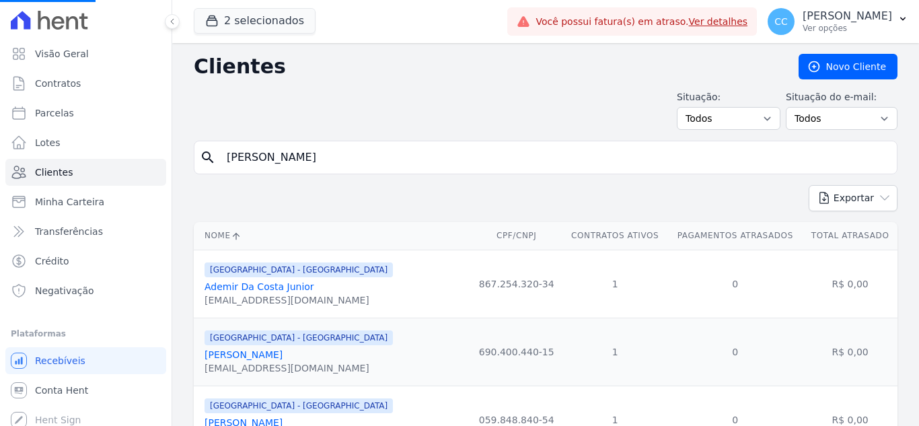
click at [328, 159] on input "thiago manoel" at bounding box center [555, 157] width 672 height 27
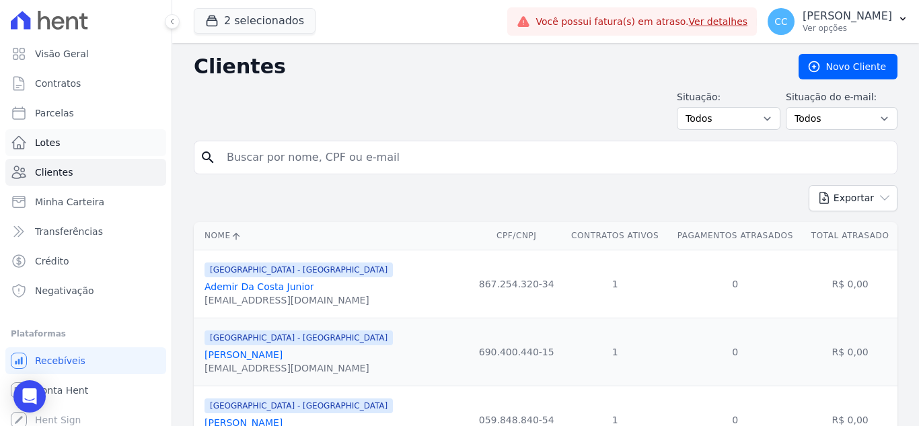
click at [114, 139] on div "Visão Geral Contratos [GEOGRAPHIC_DATA] Lotes Clientes Minha Carteira Transferê…" at bounding box center [459, 213] width 919 height 426
click at [349, 151] on input "search" at bounding box center [555, 157] width 672 height 27
type input "gloria pa"
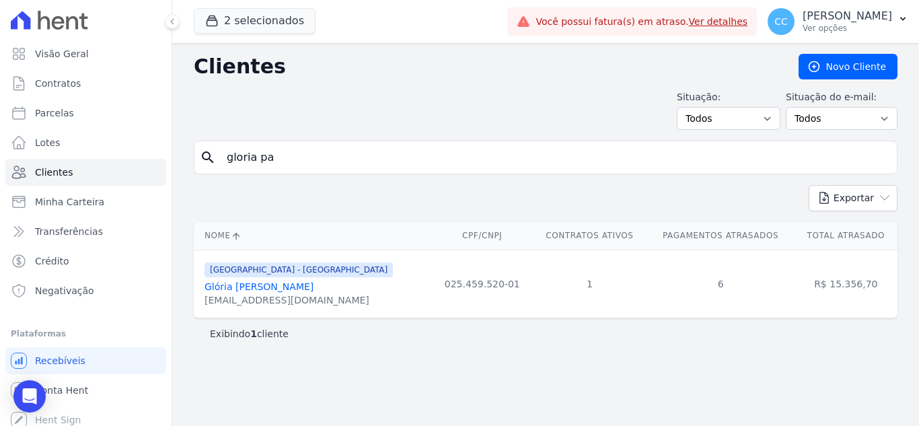
click at [245, 288] on link "Glória [PERSON_NAME]" at bounding box center [258, 286] width 109 height 11
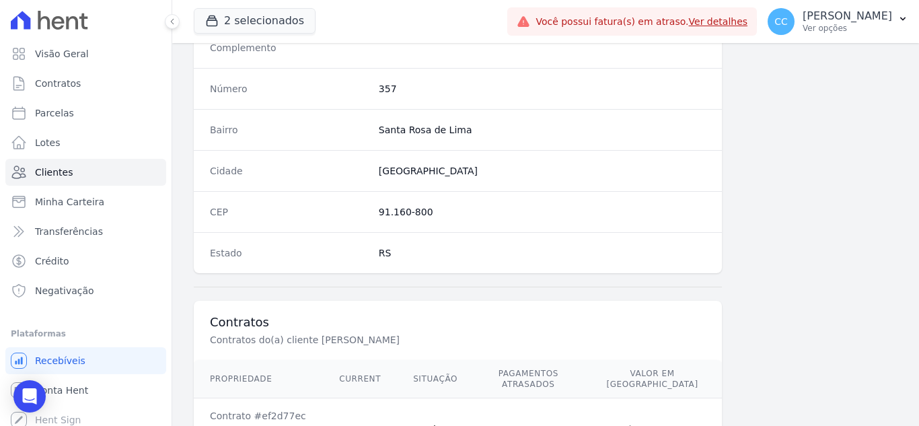
scroll to position [833, 0]
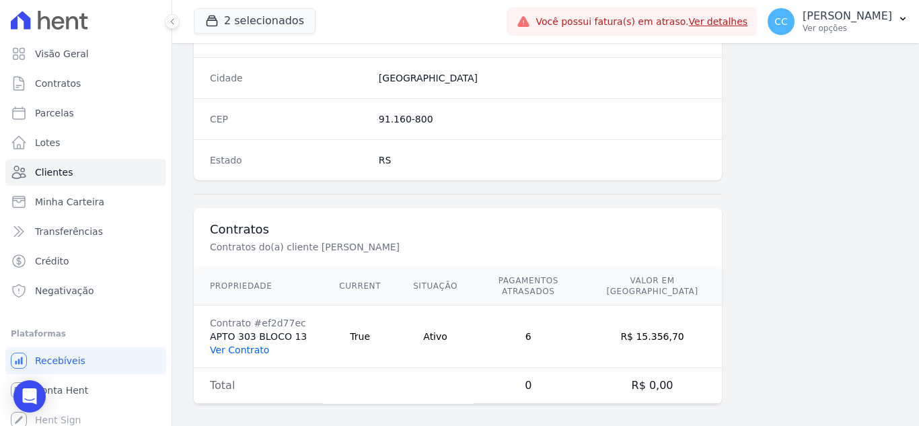
click at [245, 344] on link "Ver Contrato" at bounding box center [239, 349] width 59 height 11
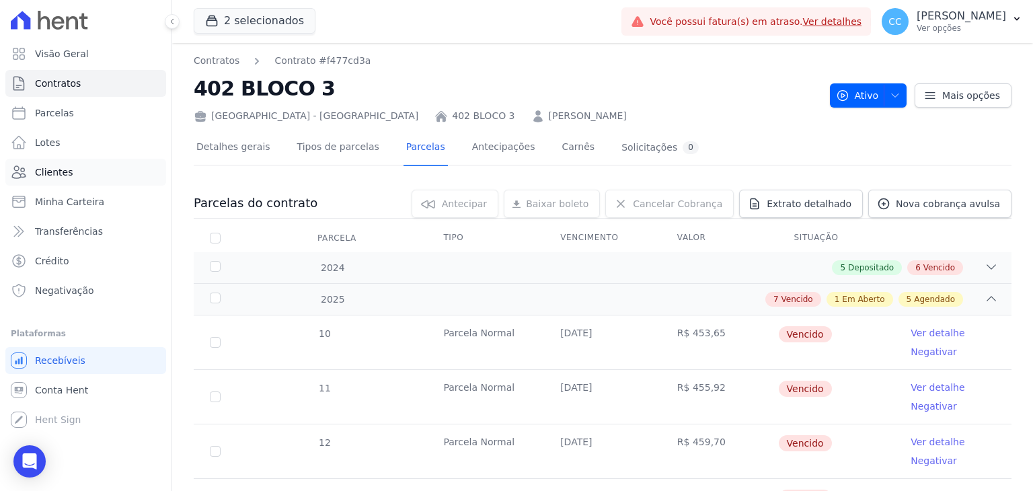
click at [62, 167] on span "Clientes" at bounding box center [54, 171] width 38 height 13
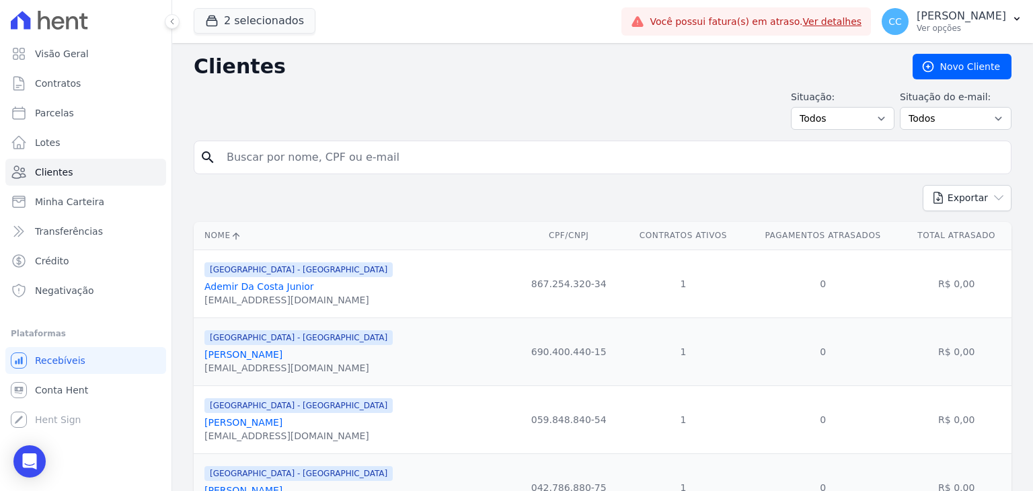
click at [283, 159] on input "search" at bounding box center [612, 157] width 787 height 27
type input "[PERSON_NAME]"
click at [362, 149] on input "[PERSON_NAME]" at bounding box center [612, 157] width 787 height 27
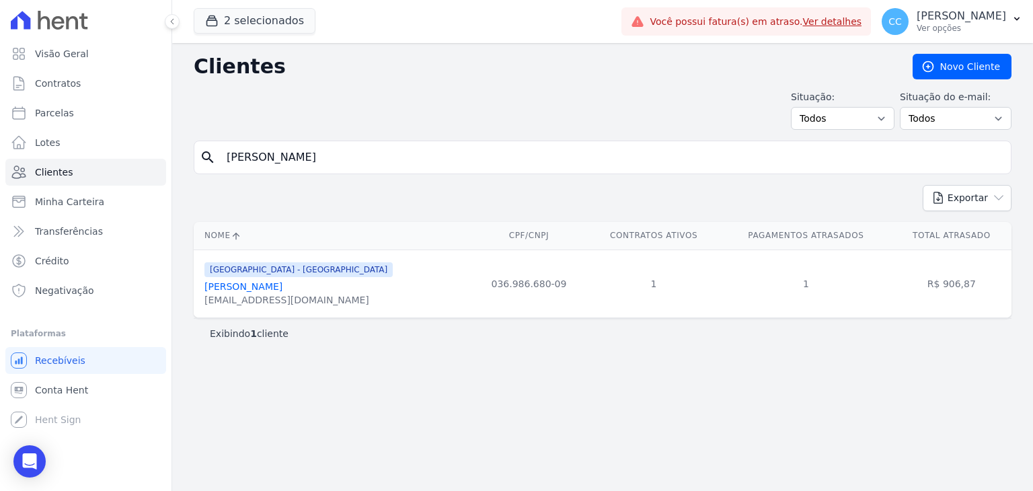
click at [262, 194] on link "[PERSON_NAME]" at bounding box center [243, 286] width 78 height 11
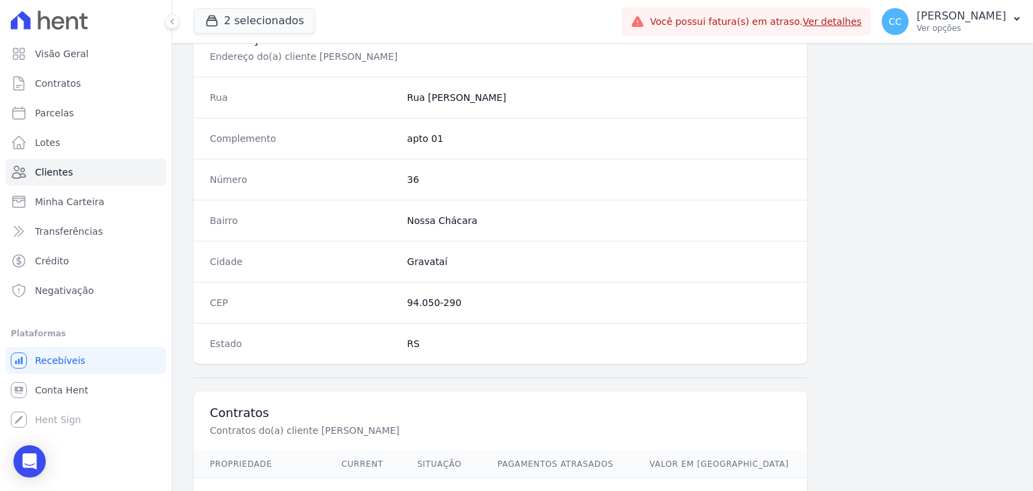
scroll to position [763, 0]
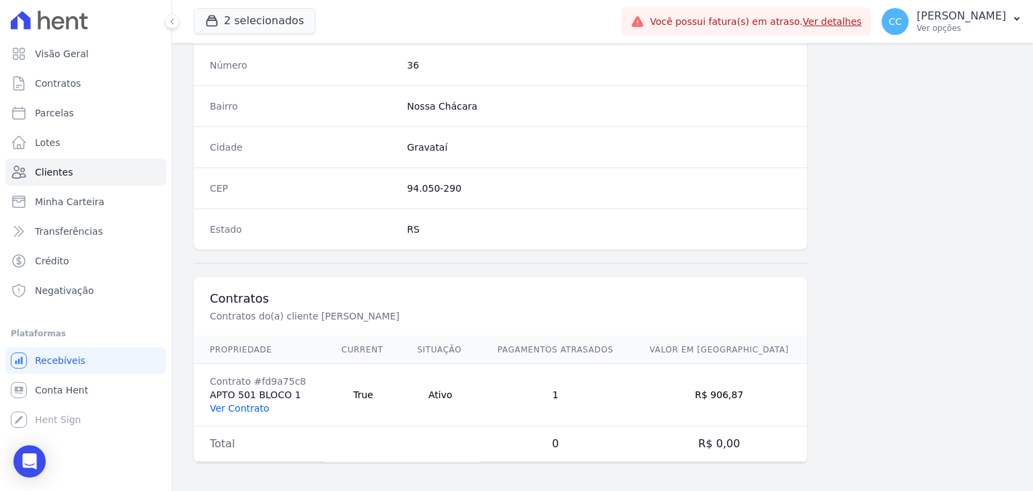
click at [234, 194] on link "Ver Contrato" at bounding box center [239, 408] width 59 height 11
click at [65, 171] on span "Clientes" at bounding box center [54, 171] width 38 height 13
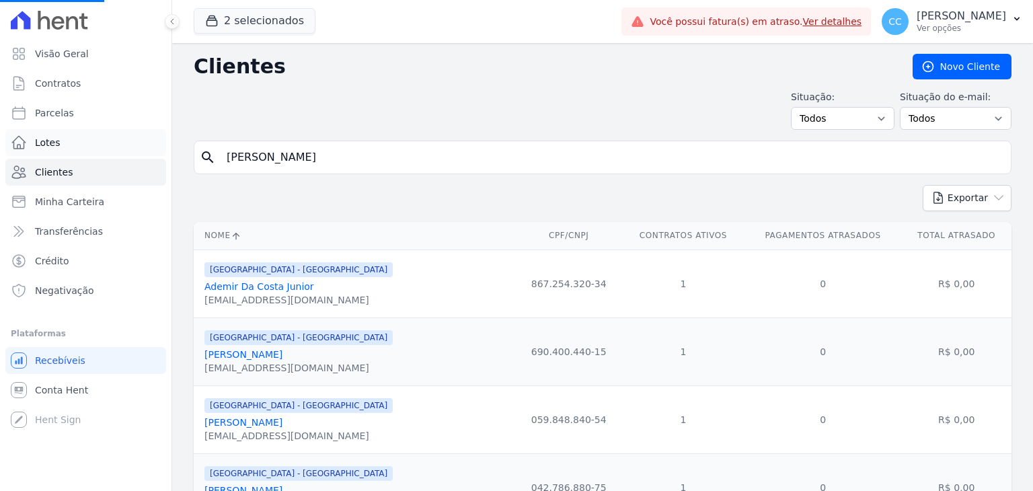
drag, startPoint x: 299, startPoint y: 157, endPoint x: 40, endPoint y: 155, distance: 258.2
click at [40, 155] on div "Visão Geral Contratos [GEOGRAPHIC_DATA] Lotes Clientes Minha Carteira Transferê…" at bounding box center [516, 245] width 1033 height 491
type input "ra"
click at [272, 155] on input "search" at bounding box center [612, 157] width 787 height 27
type input "raiele"
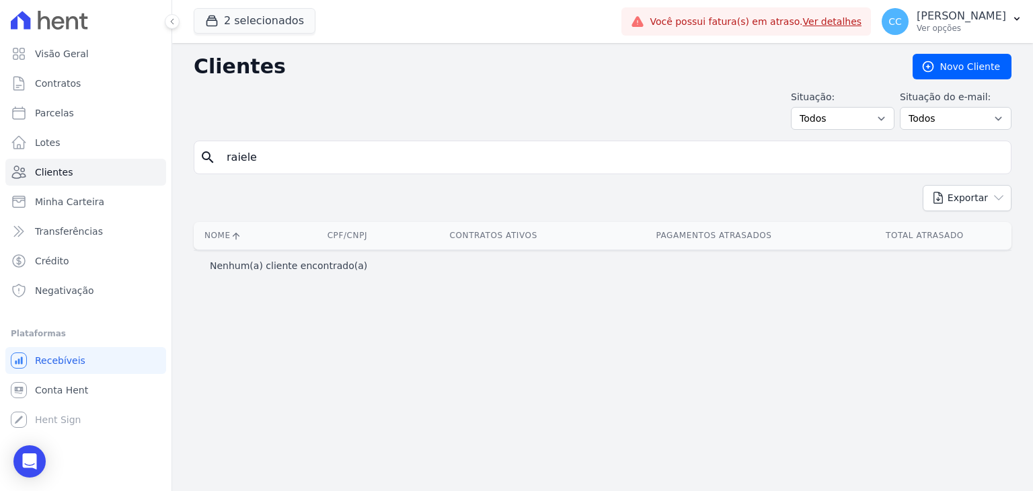
click at [343, 180] on form "search raiele" at bounding box center [603, 163] width 818 height 44
click at [252, 40] on div "2 selecionados Apice Incorporadora Arty Park - Gravatai Arty Park - JPI RESIDEN…" at bounding box center [405, 21] width 422 height 44
click at [243, 26] on button "2 selecionados" at bounding box center [255, 21] width 122 height 26
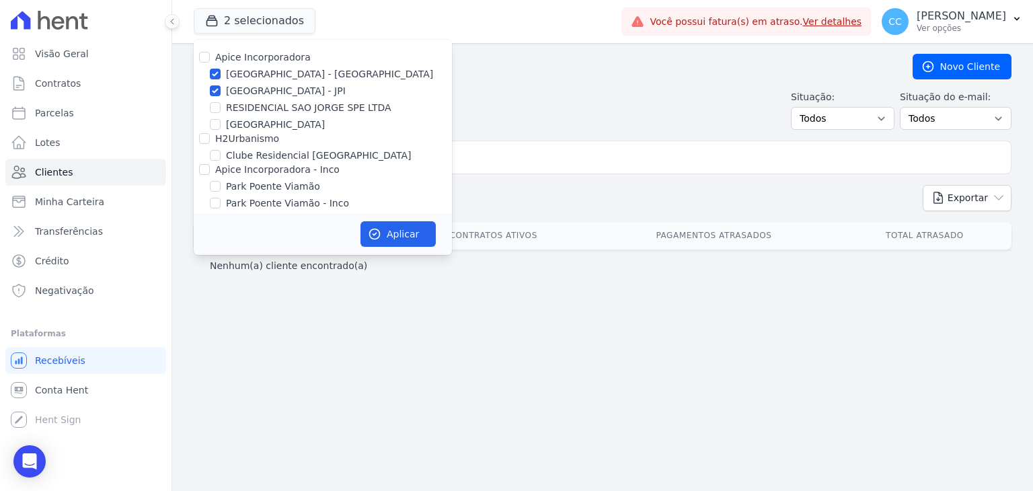
click at [200, 50] on div at bounding box center [204, 56] width 11 height 13
click at [207, 61] on input "Apice Incorporadora" at bounding box center [204, 57] width 11 height 11
checkbox input "true"
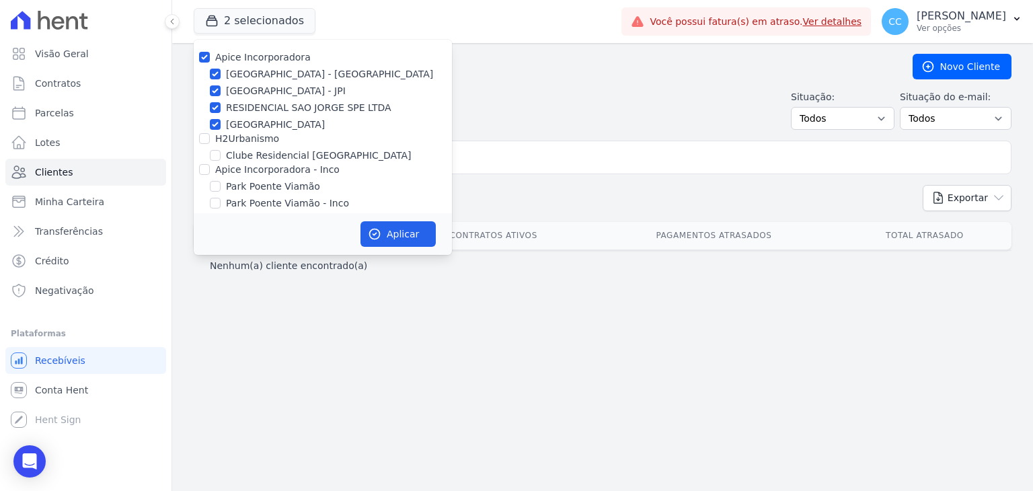
click at [213, 139] on div "H2Urbanismo" at bounding box center [323, 139] width 258 height 14
click at [199, 140] on input "H2Urbanismo" at bounding box center [204, 138] width 11 height 11
checkbox input "true"
click at [203, 169] on input "Apice Incorporadora - Inco" at bounding box center [204, 169] width 11 height 11
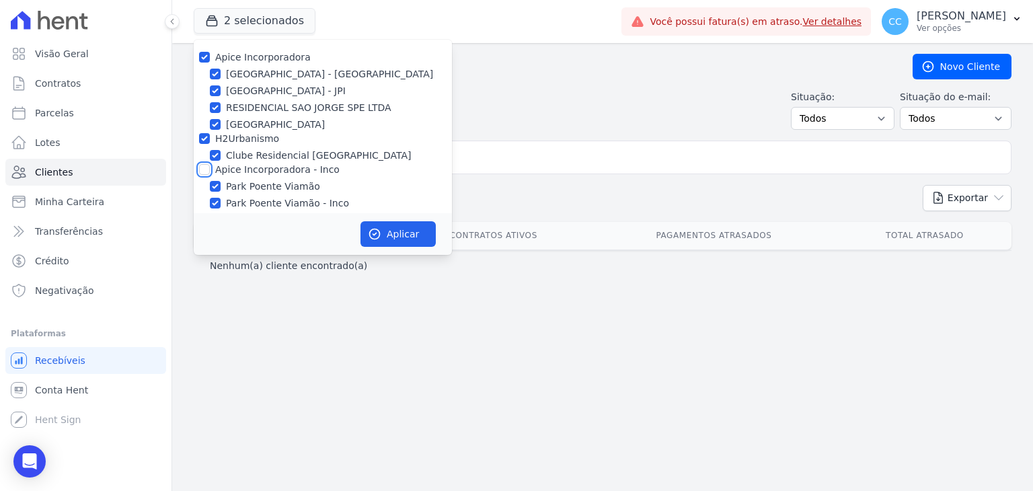
checkbox input "true"
click at [362, 194] on button "Aplicar" at bounding box center [397, 234] width 75 height 26
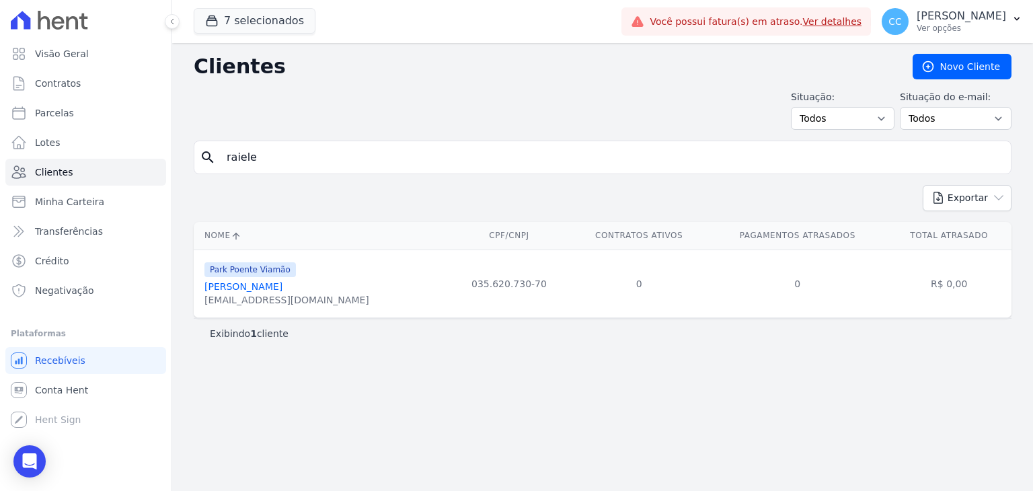
drag, startPoint x: 288, startPoint y: 159, endPoint x: 213, endPoint y: 165, distance: 76.3
click at [213, 165] on div "search raiele" at bounding box center [603, 158] width 818 height 34
type input "[PERSON_NAME]"
click at [237, 194] on link "[PERSON_NAME]" at bounding box center [243, 286] width 78 height 11
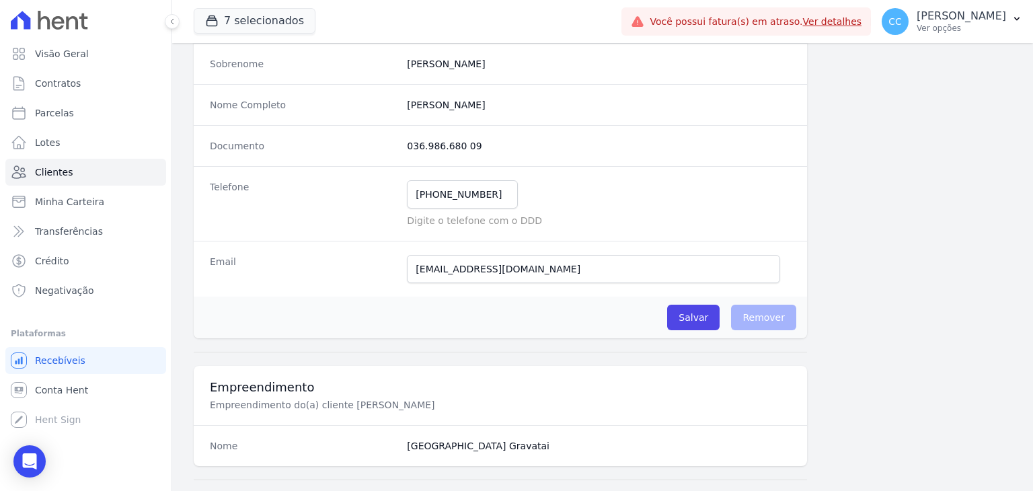
scroll to position [158, 0]
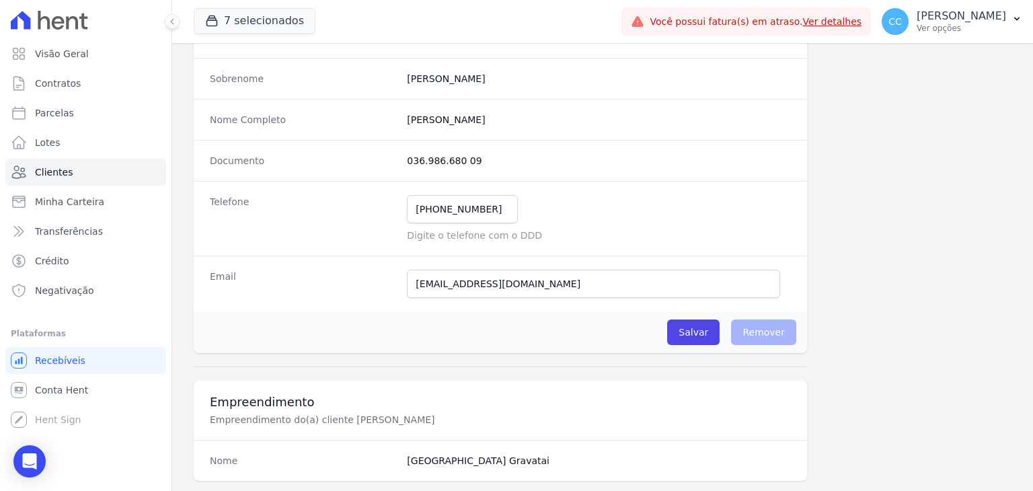
drag, startPoint x: 403, startPoint y: 159, endPoint x: 489, endPoint y: 157, distance: 85.4
click at [362, 157] on dd "036.986.680 09" at bounding box center [599, 160] width 384 height 13
drag, startPoint x: 422, startPoint y: 117, endPoint x: 518, endPoint y: 114, distance: 95.6
click at [362, 114] on div "Nome Completo Bruna Chaves Da Silva" at bounding box center [500, 119] width 613 height 41
copy completo "[PERSON_NAME]"
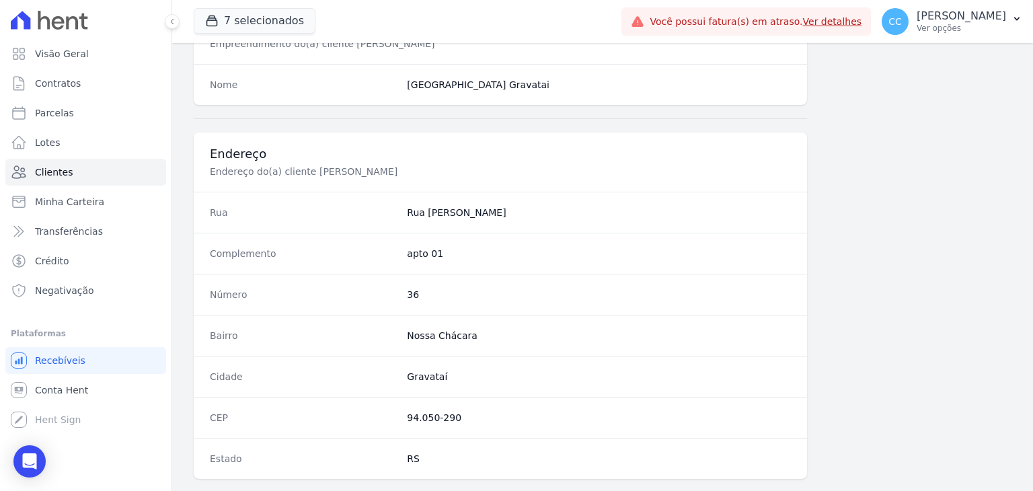
scroll to position [605, 0]
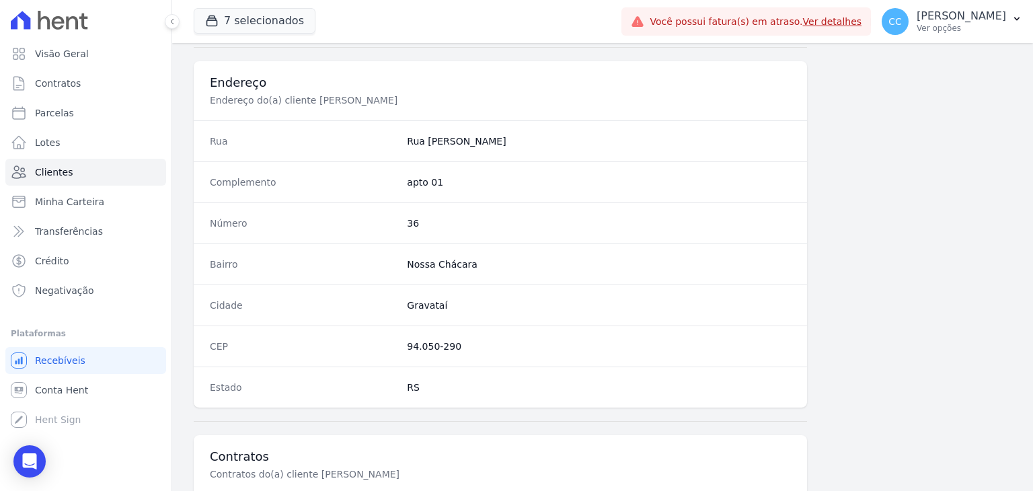
drag, startPoint x: 406, startPoint y: 345, endPoint x: 465, endPoint y: 344, distance: 59.2
click at [362, 194] on dd "94.050-290" at bounding box center [599, 346] width 384 height 13
copy dd "94.050-290"
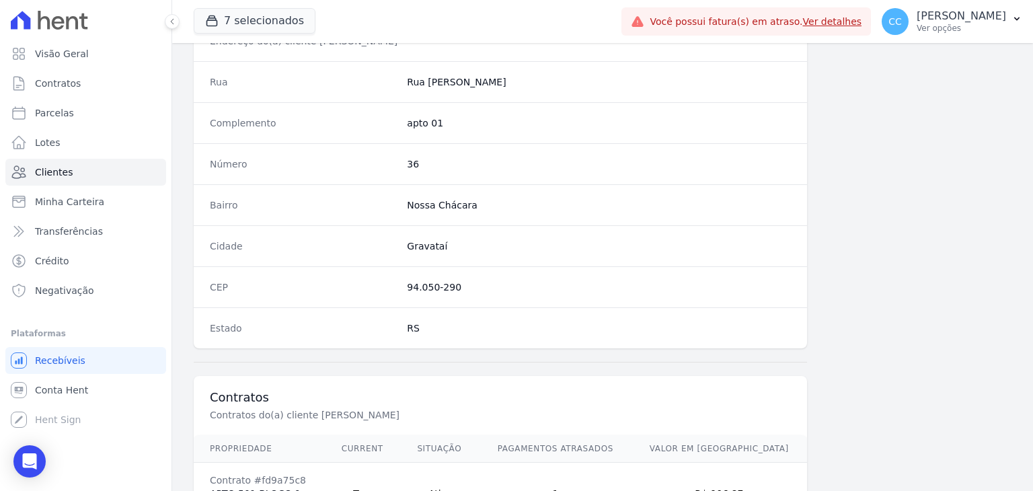
scroll to position [763, 0]
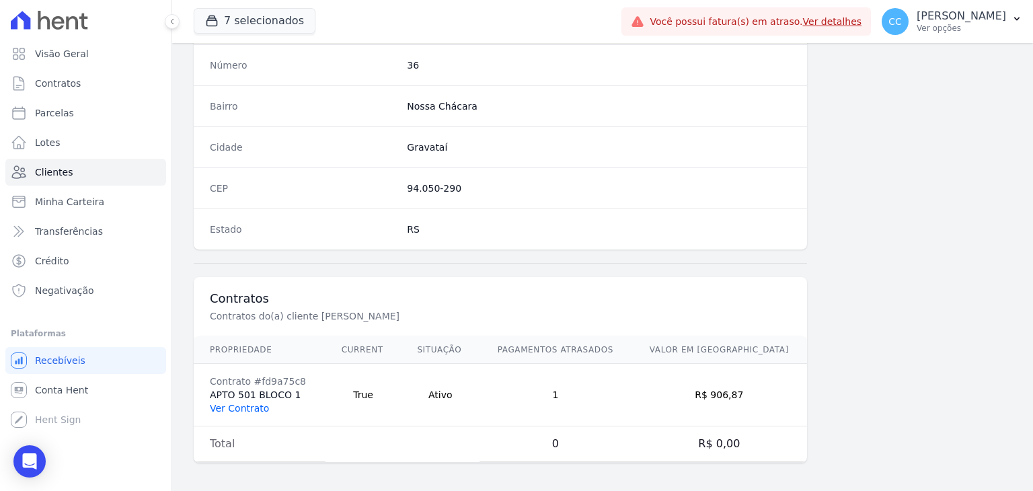
click at [264, 194] on link "Ver Contrato" at bounding box center [239, 408] width 59 height 11
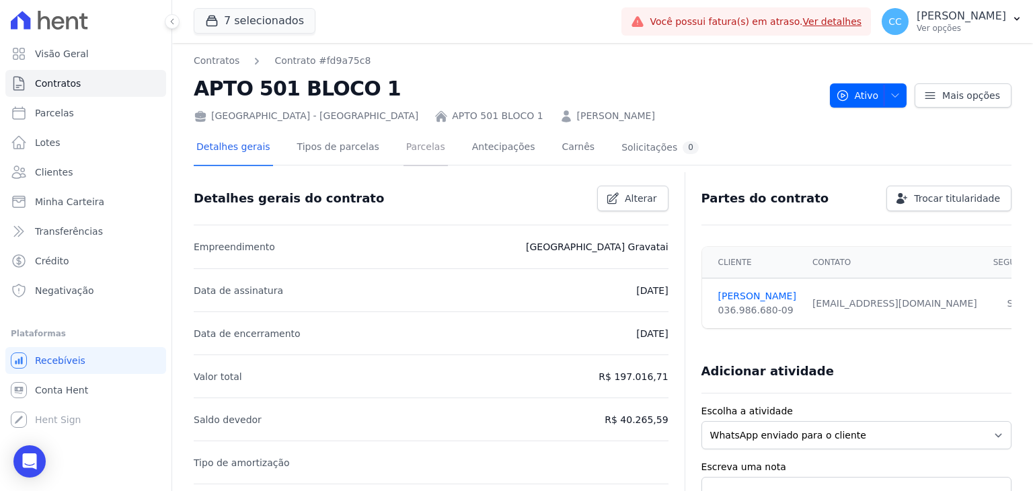
click at [362, 146] on link "Parcelas" at bounding box center [425, 148] width 44 height 36
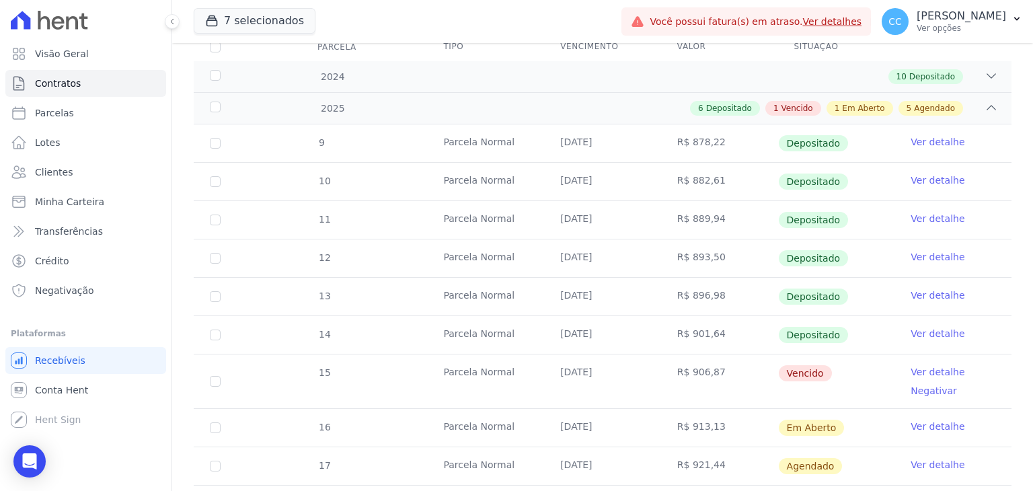
scroll to position [269, 0]
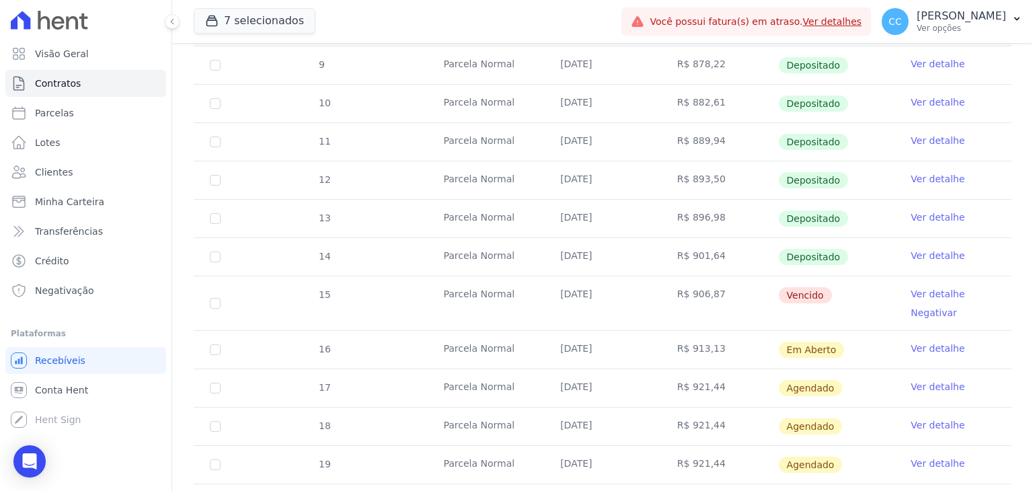
click at [362, 194] on link "Ver detalhe" at bounding box center [938, 293] width 54 height 13
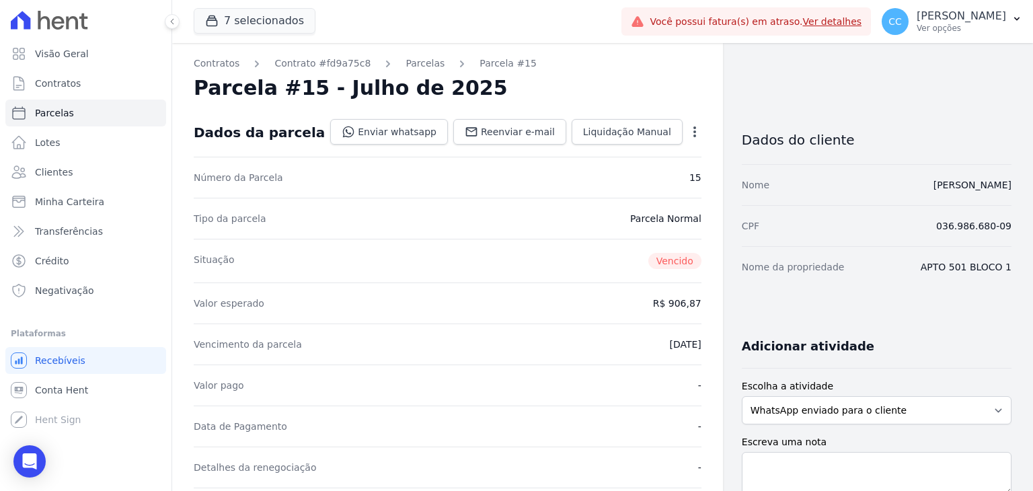
click at [362, 130] on div "Open options Alterar Cancelar Cobrança Cancelar boleto Você está prestes a canc…" at bounding box center [692, 133] width 19 height 23
click at [362, 131] on icon "button" at bounding box center [694, 131] width 13 height 13
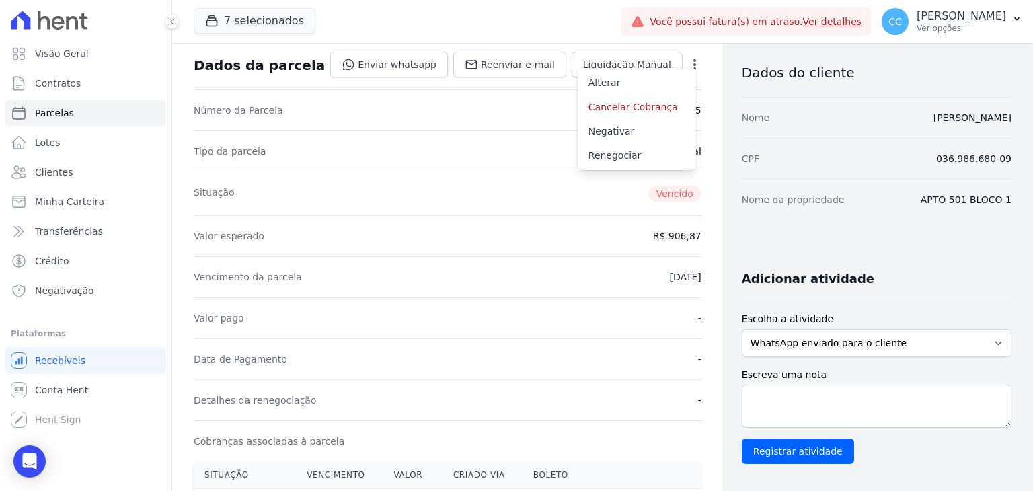
scroll to position [202, 0]
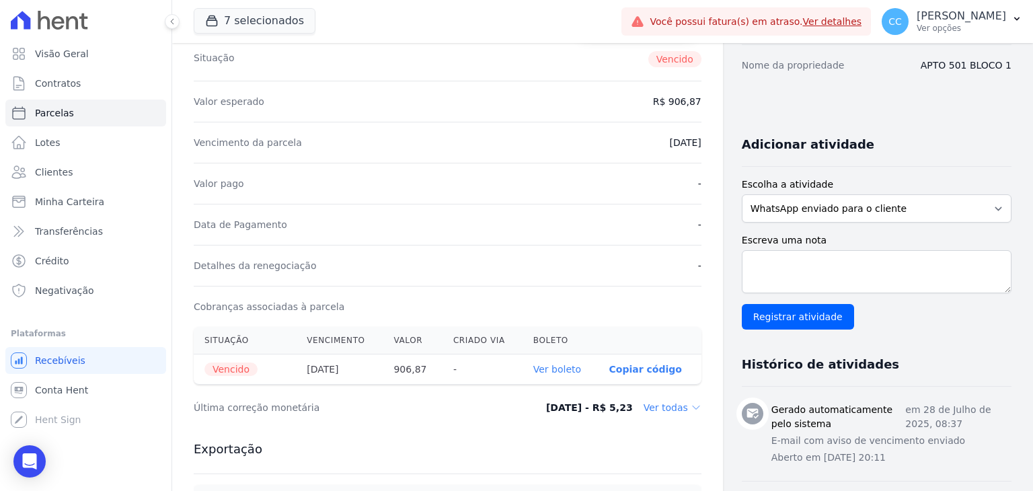
click at [362, 194] on div "Data de Pagamento -" at bounding box center [448, 224] width 508 height 41
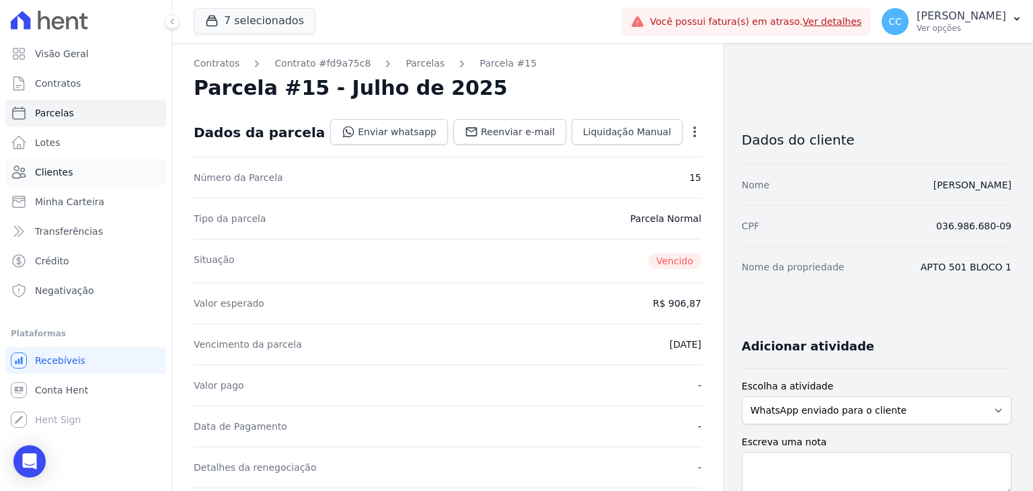
click at [40, 174] on span "Clientes" at bounding box center [54, 171] width 38 height 13
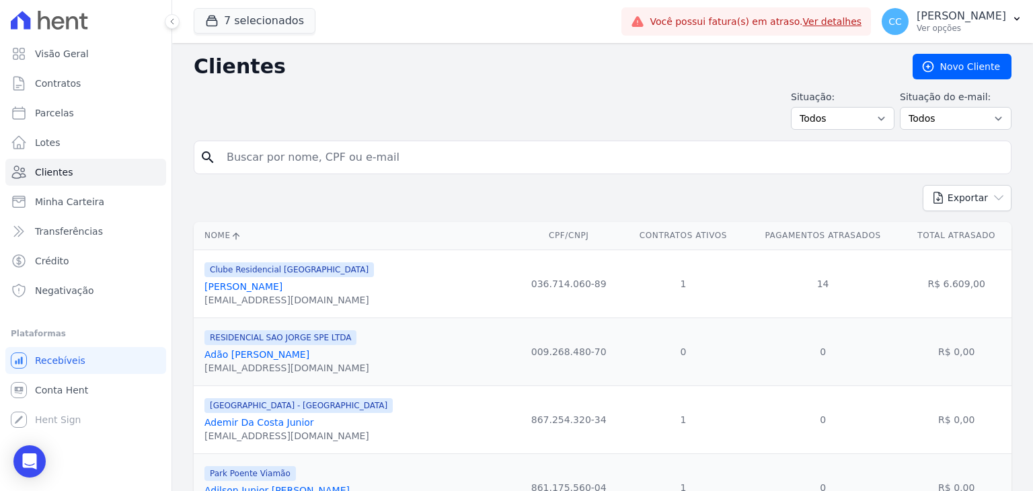
click at [279, 157] on input "search" at bounding box center [612, 157] width 787 height 27
type input "DEBORA FERR"
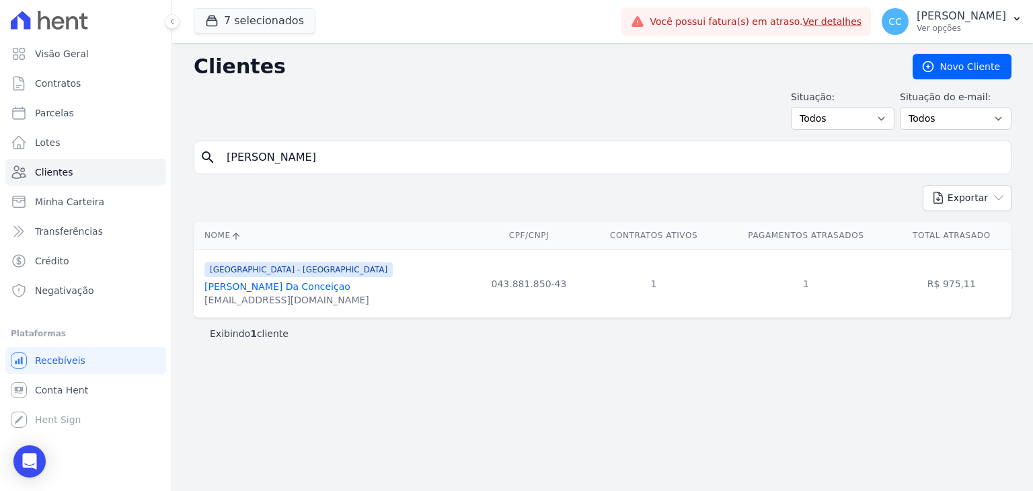
click at [277, 194] on link "[PERSON_NAME] Da Conceiçao" at bounding box center [277, 286] width 146 height 11
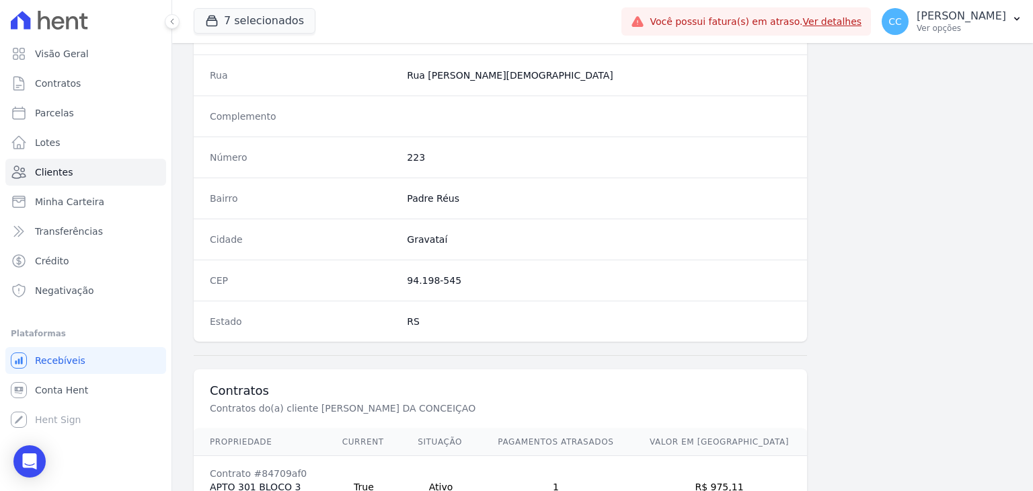
scroll to position [763, 0]
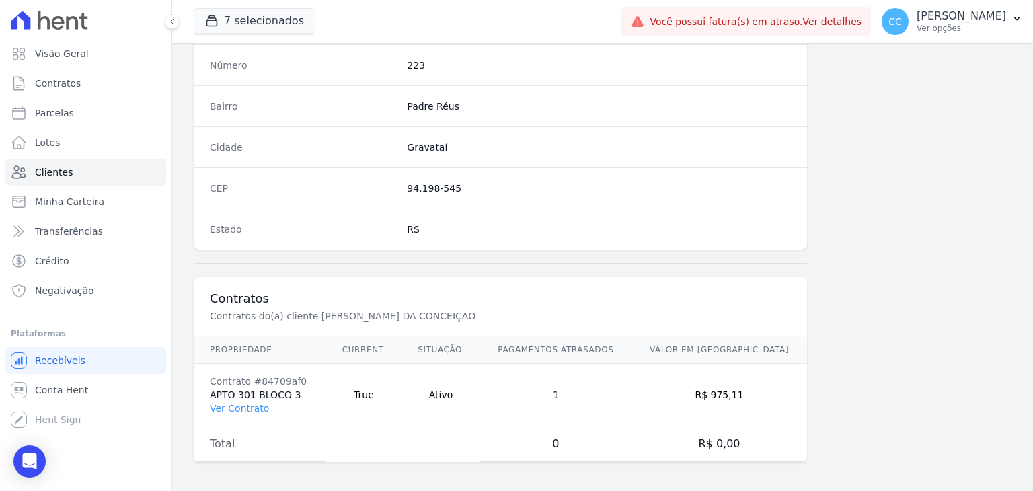
click at [362, 194] on div "Contratos Contratos do(a) cliente DEBORA FERREIRA DA CONCEIÇAO" at bounding box center [500, 306] width 613 height 59
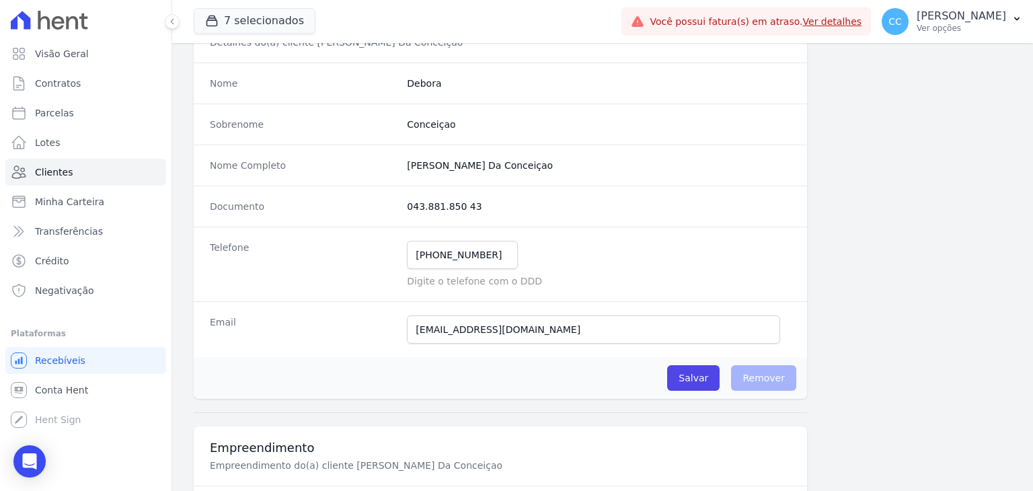
scroll to position [91, 0]
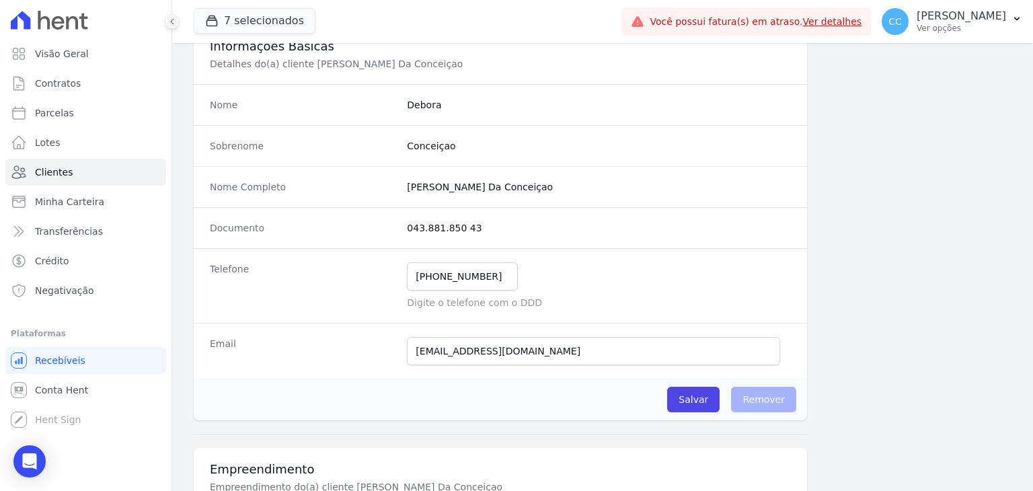
drag, startPoint x: 406, startPoint y: 224, endPoint x: 481, endPoint y: 235, distance: 76.8
click at [362, 194] on div "Documento 043.881.850 43" at bounding box center [500, 227] width 613 height 41
copy dd "043.881.850 43"
drag, startPoint x: 408, startPoint y: 186, endPoint x: 535, endPoint y: 181, distance: 127.2
click at [362, 181] on completo "[PERSON_NAME] Da Conceiçao" at bounding box center [599, 186] width 384 height 13
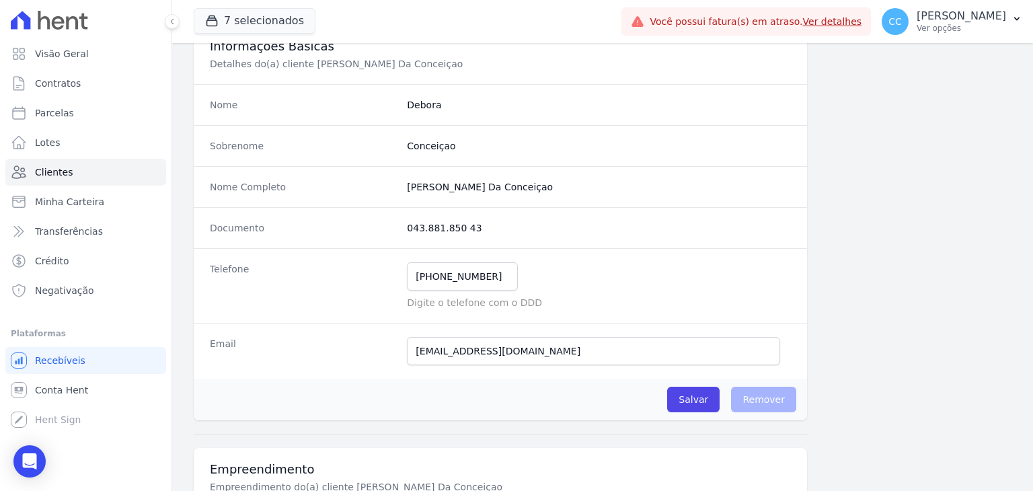
click at [362, 192] on completo "[PERSON_NAME] Da Conceiçao" at bounding box center [599, 186] width 384 height 13
drag, startPoint x: 406, startPoint y: 185, endPoint x: 556, endPoint y: 182, distance: 150.0
click at [362, 182] on completo "[PERSON_NAME] Da Conceiçao" at bounding box center [599, 186] width 384 height 13
copy completo "[PERSON_NAME] Da Conceiçao"
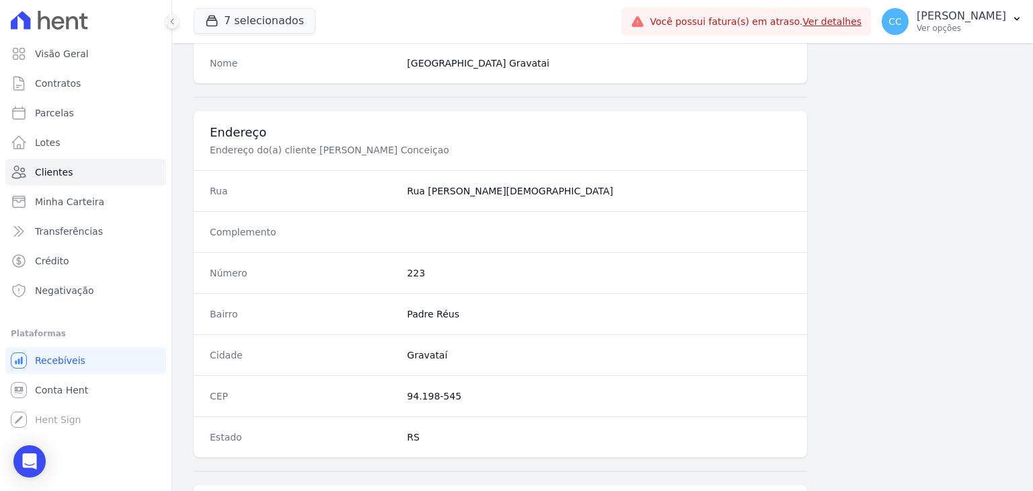
scroll to position [629, 0]
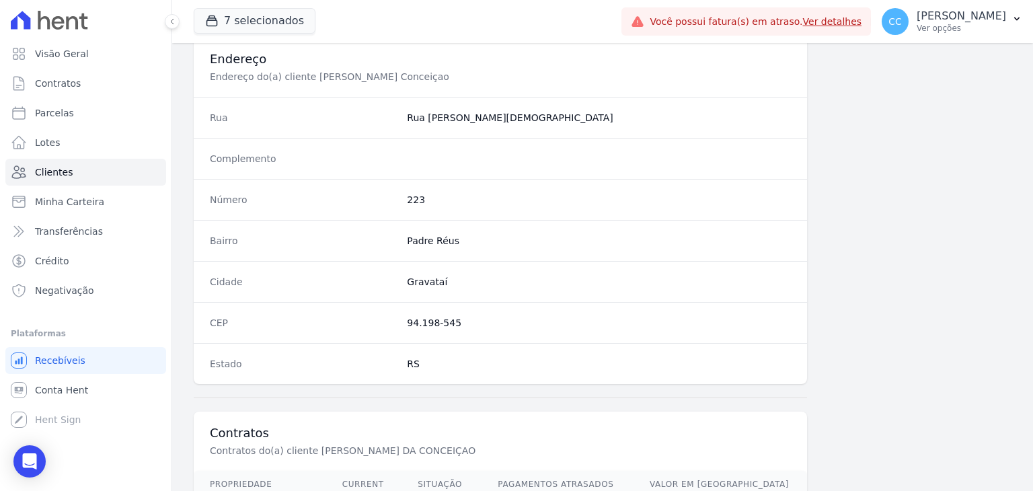
drag, startPoint x: 400, startPoint y: 315, endPoint x: 480, endPoint y: 320, distance: 80.2
click at [362, 194] on div "CEP 94.198-545" at bounding box center [500, 322] width 613 height 41
copy dd "94.198-545"
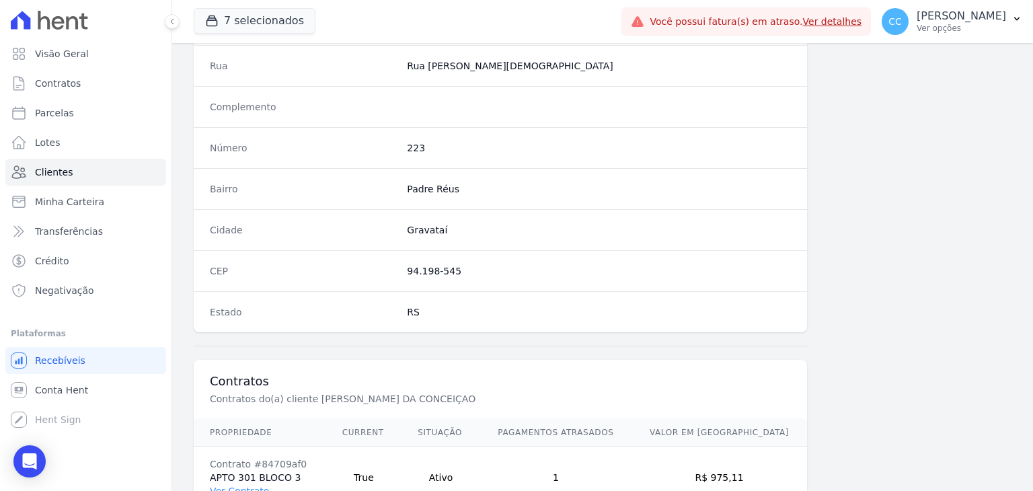
scroll to position [763, 0]
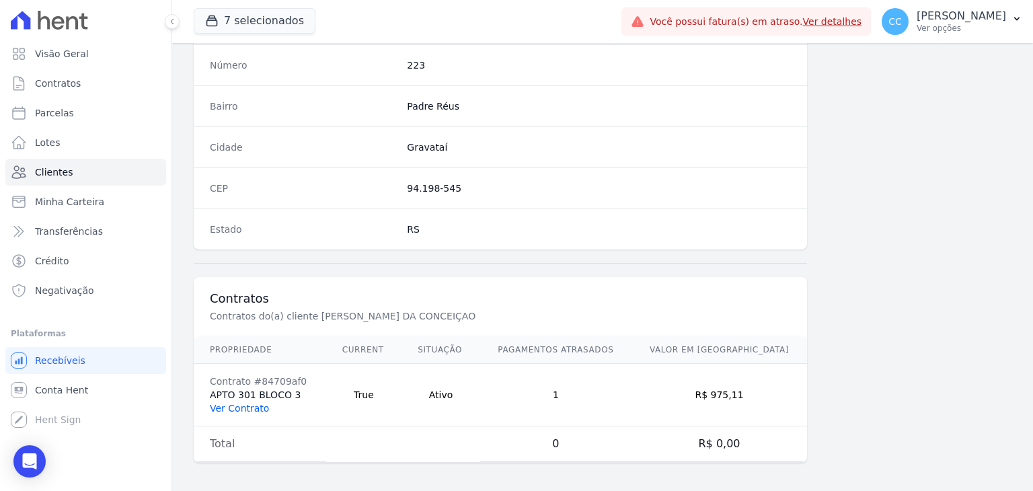
click at [237, 194] on link "Ver Contrato" at bounding box center [239, 408] width 59 height 11
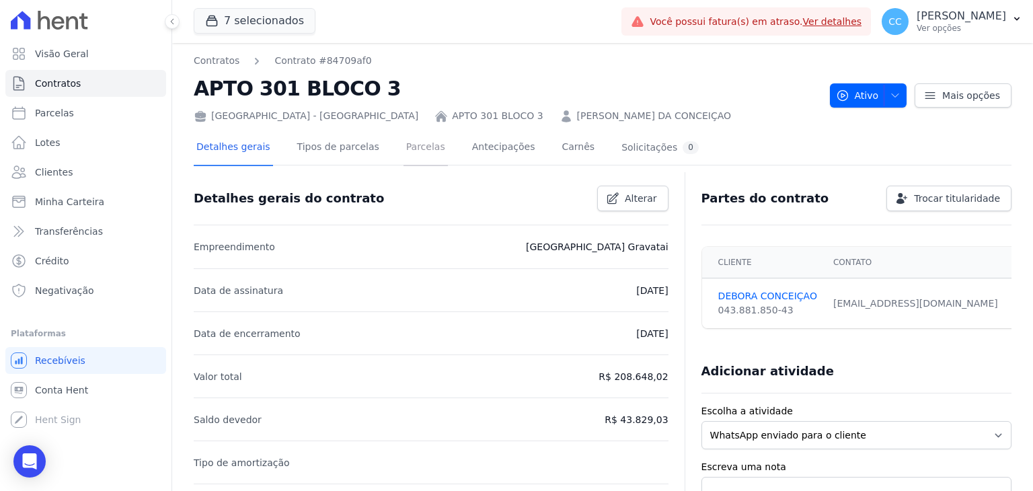
click at [362, 152] on link "Parcelas" at bounding box center [425, 148] width 44 height 36
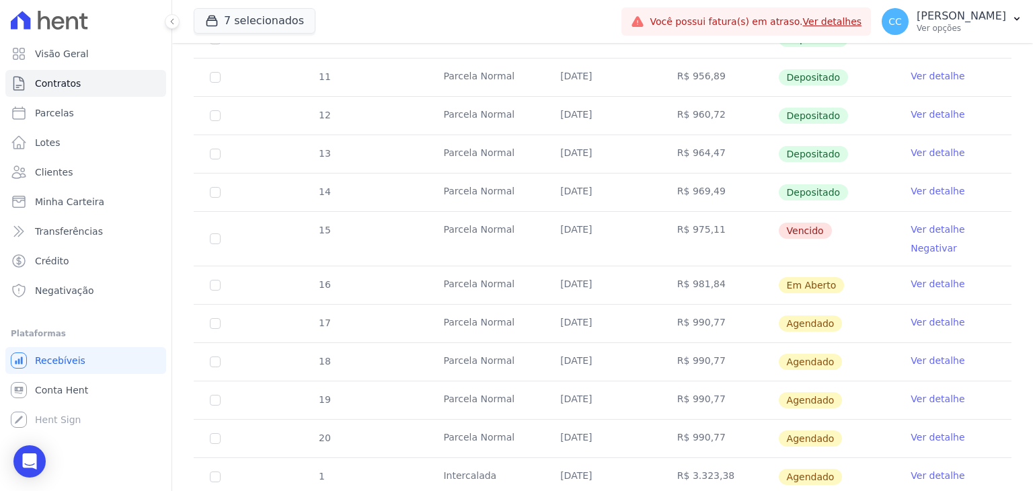
scroll to position [336, 0]
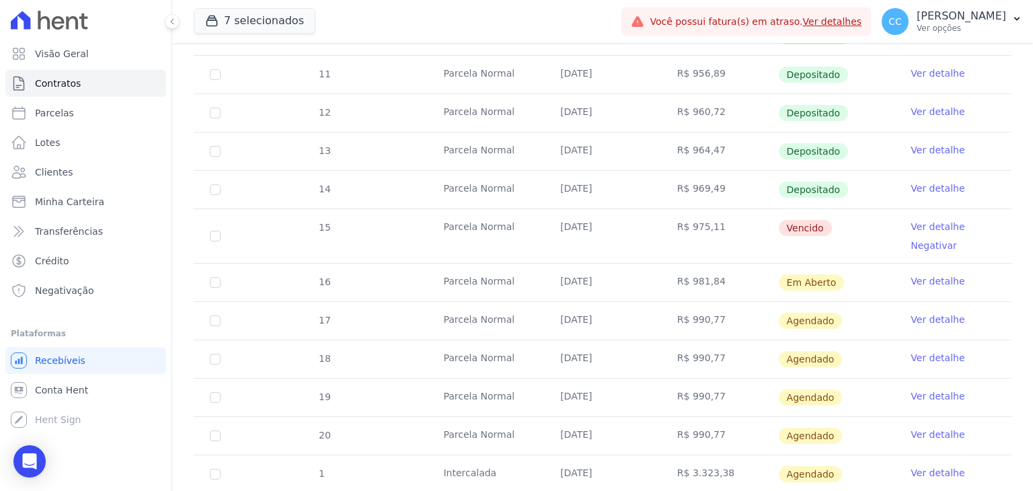
click at [362, 194] on link "Ver detalhe" at bounding box center [938, 226] width 54 height 13
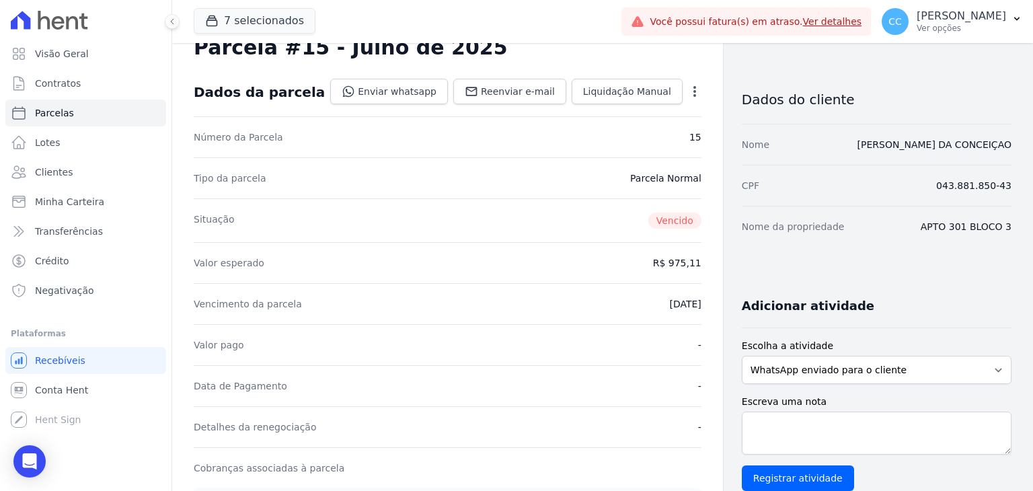
scroll to position [269, 0]
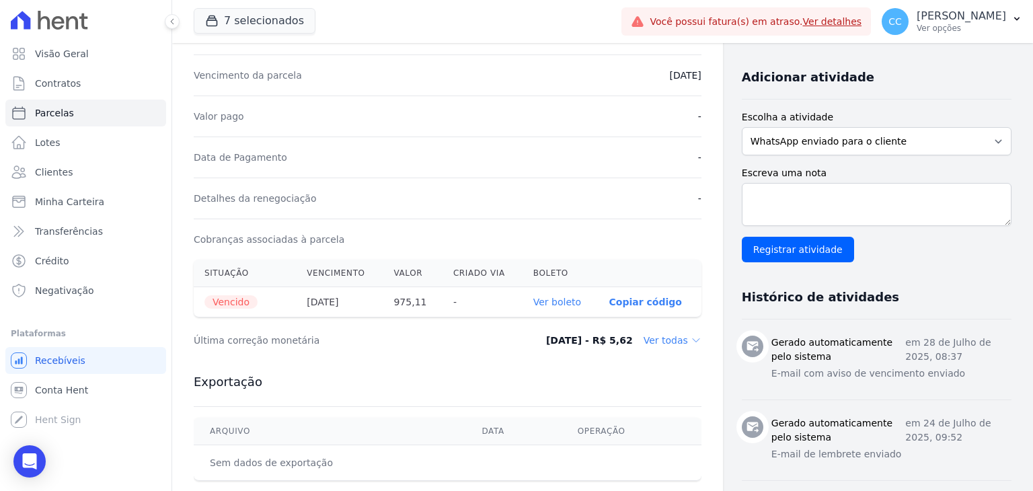
click at [362, 194] on link "Ver boleto" at bounding box center [557, 302] width 48 height 11
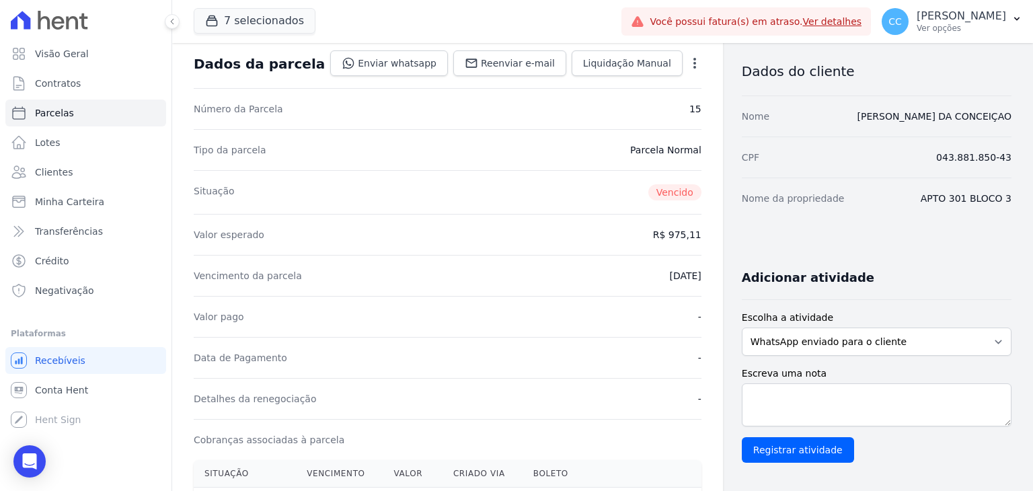
scroll to position [0, 0]
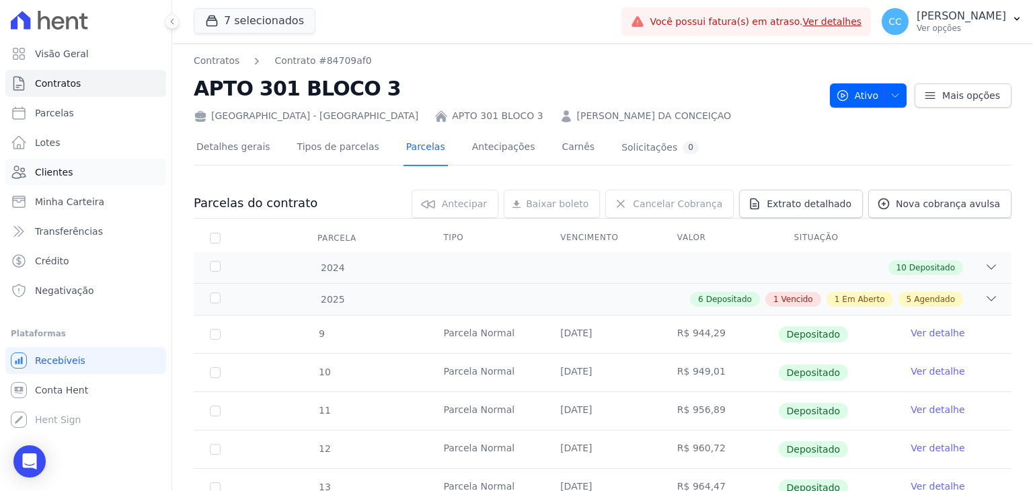
click at [60, 171] on span "Clientes" at bounding box center [54, 171] width 38 height 13
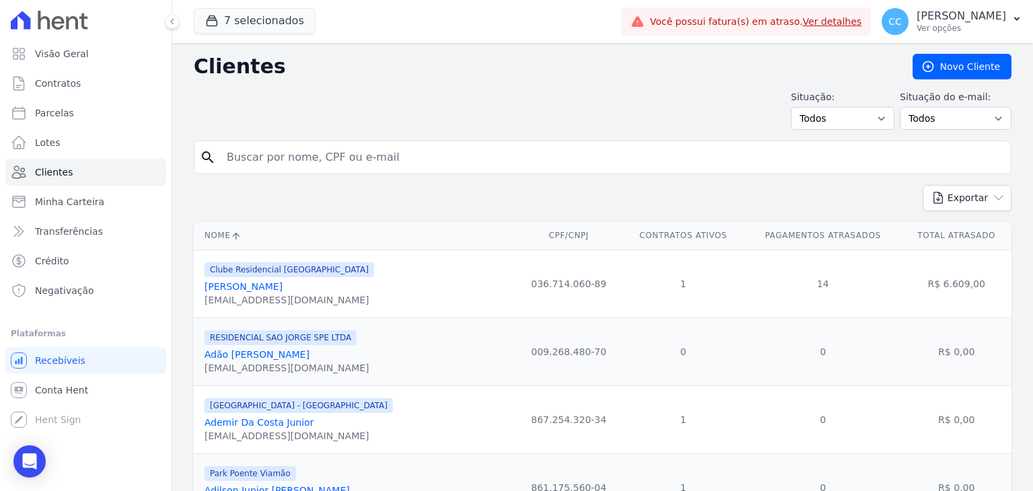
click at [362, 158] on input "search" at bounding box center [612, 157] width 787 height 27
type input "[PERSON_NAME]"
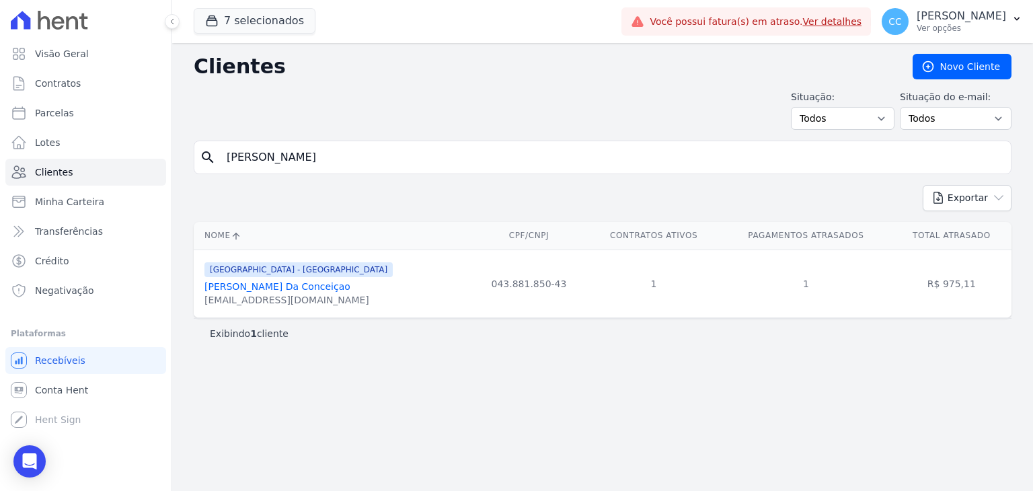
click at [286, 194] on link "[PERSON_NAME] Da Conceiçao" at bounding box center [277, 286] width 146 height 11
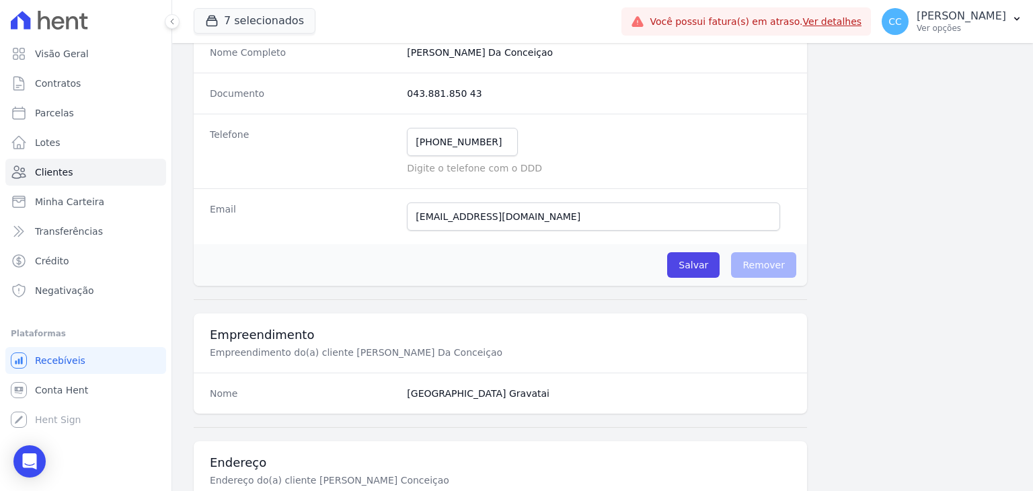
scroll to position [158, 0]
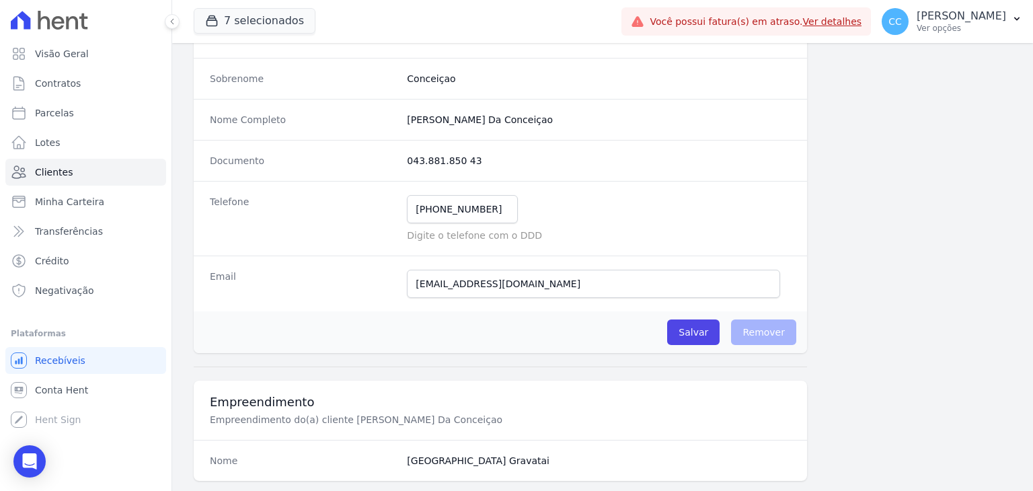
drag, startPoint x: 401, startPoint y: 154, endPoint x: 496, endPoint y: 152, distance: 94.2
click at [362, 152] on div "Documento 043.881.850 43" at bounding box center [500, 160] width 613 height 41
copy dd "043.881.850 43"
drag, startPoint x: 404, startPoint y: 116, endPoint x: 571, endPoint y: 119, distance: 166.8
click at [362, 119] on completo "[PERSON_NAME] Da Conceiçao" at bounding box center [599, 119] width 384 height 13
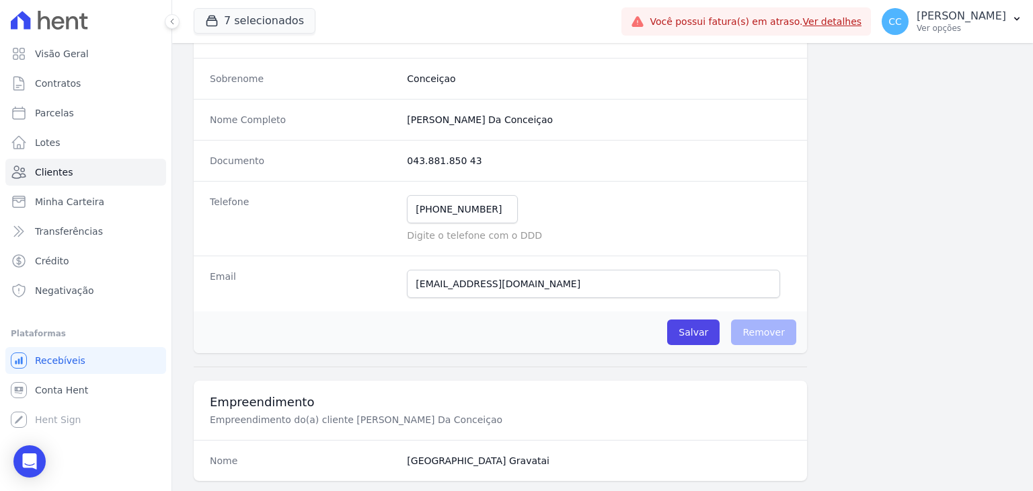
copy completo "[PERSON_NAME] Da Conceiçao"
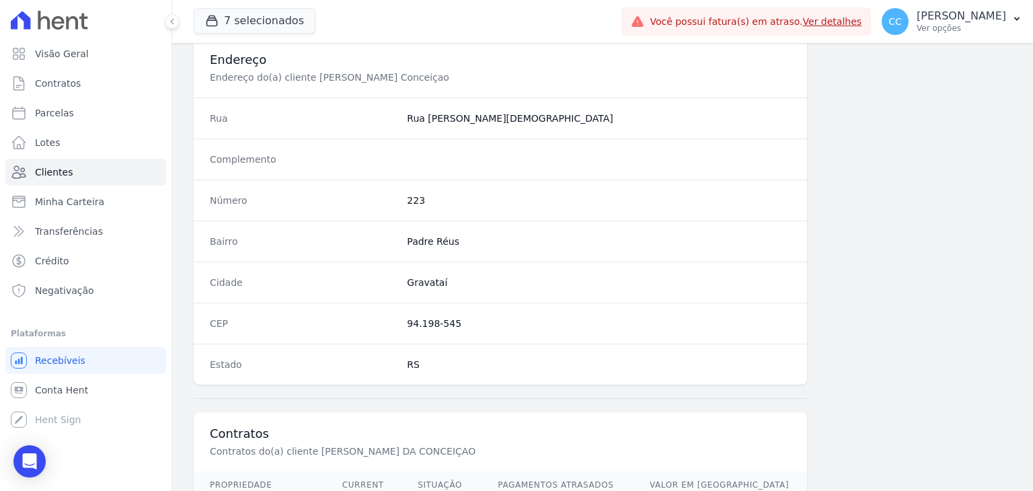
scroll to position [629, 0]
drag, startPoint x: 408, startPoint y: 315, endPoint x: 463, endPoint y: 321, distance: 55.4
click at [362, 194] on dd "94.198-545" at bounding box center [599, 322] width 384 height 13
drag, startPoint x: 407, startPoint y: 320, endPoint x: 511, endPoint y: 323, distance: 104.3
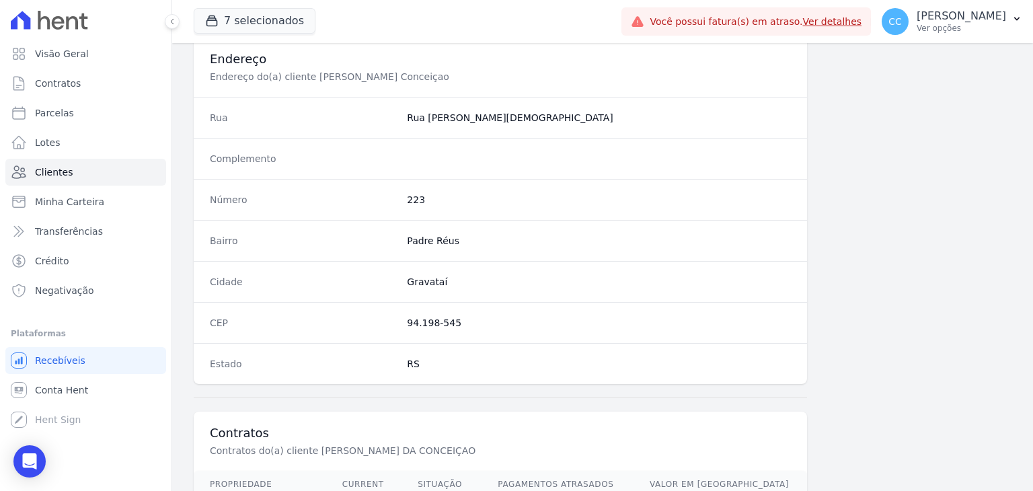
click at [362, 194] on dd "94.198-545" at bounding box center [599, 322] width 384 height 13
copy dd "94.198-545"
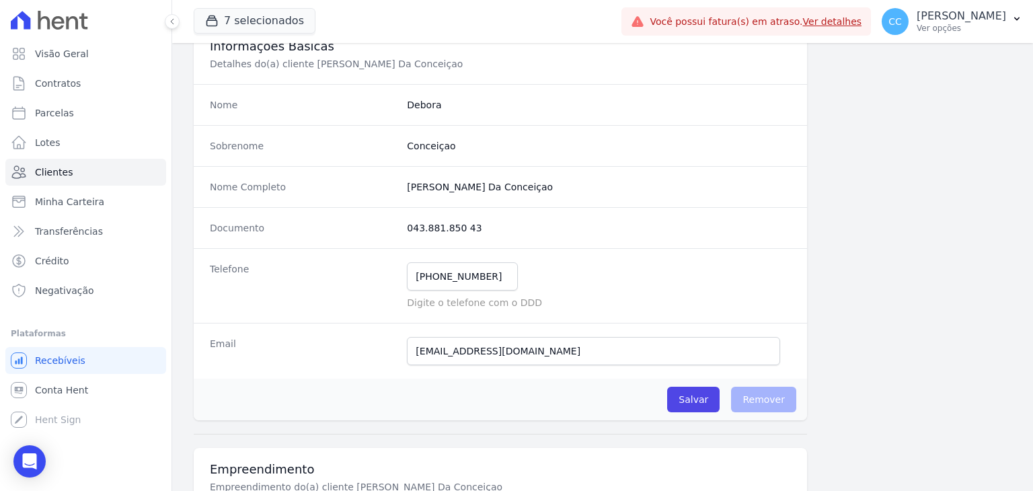
scroll to position [0, 0]
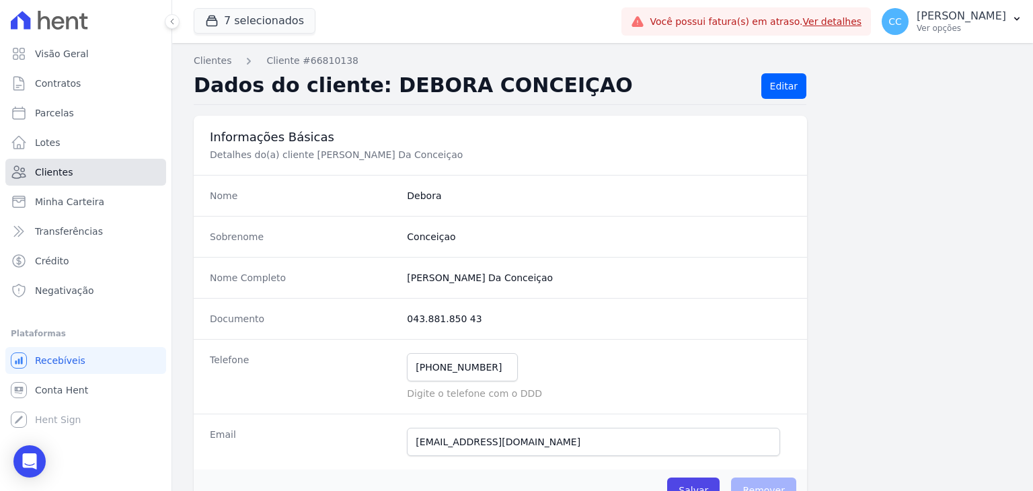
click at [82, 181] on link "Clientes" at bounding box center [85, 172] width 161 height 27
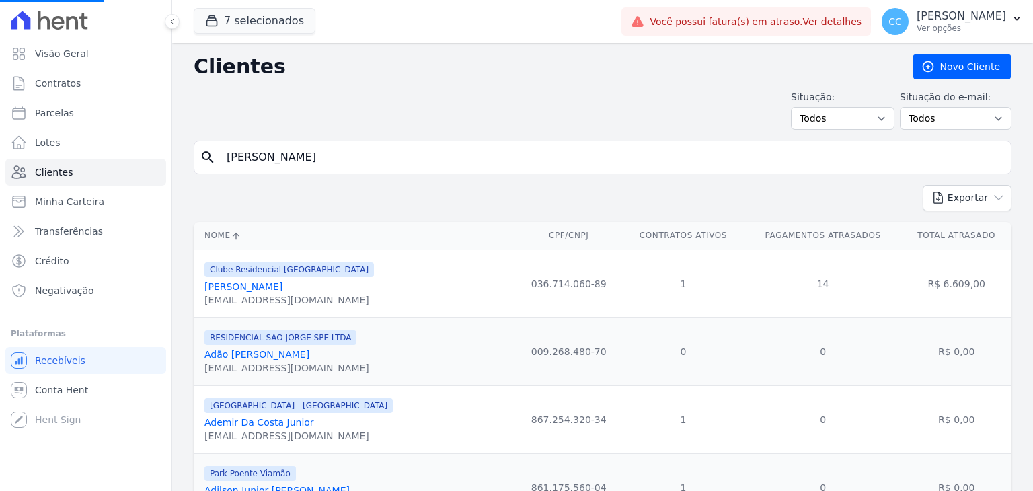
click at [342, 162] on input "[PERSON_NAME]" at bounding box center [612, 157] width 787 height 27
type input "[PERSON_NAME]"
click at [362, 157] on input "[PERSON_NAME]" at bounding box center [612, 157] width 787 height 27
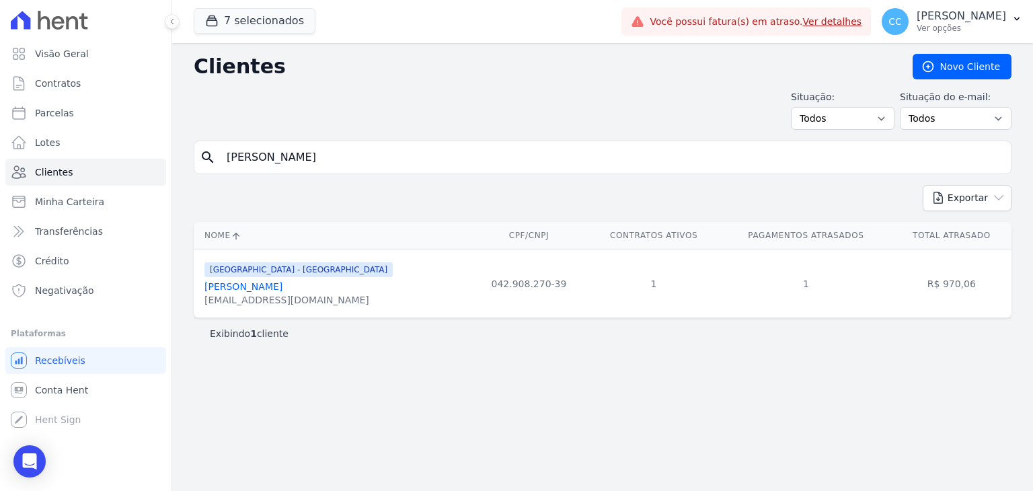
click at [282, 194] on link "[PERSON_NAME]" at bounding box center [243, 286] width 78 height 11
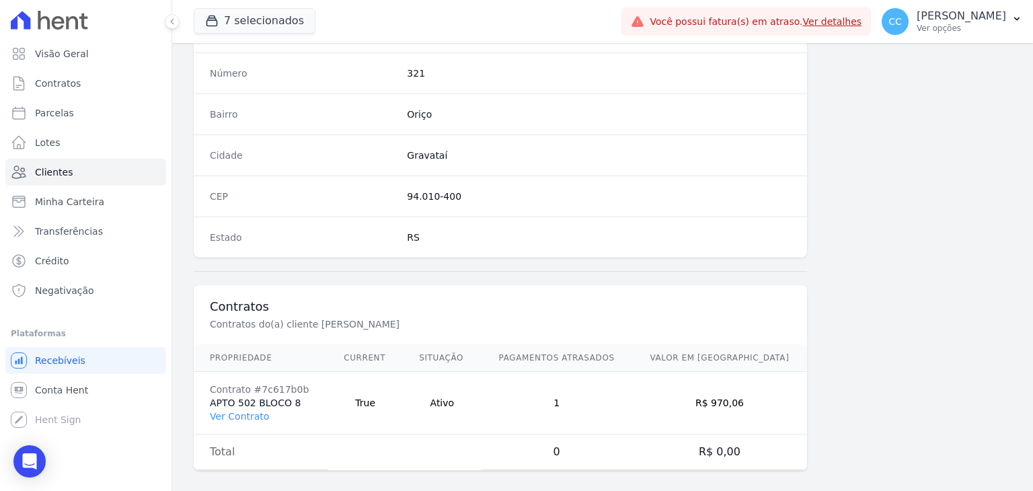
scroll to position [763, 0]
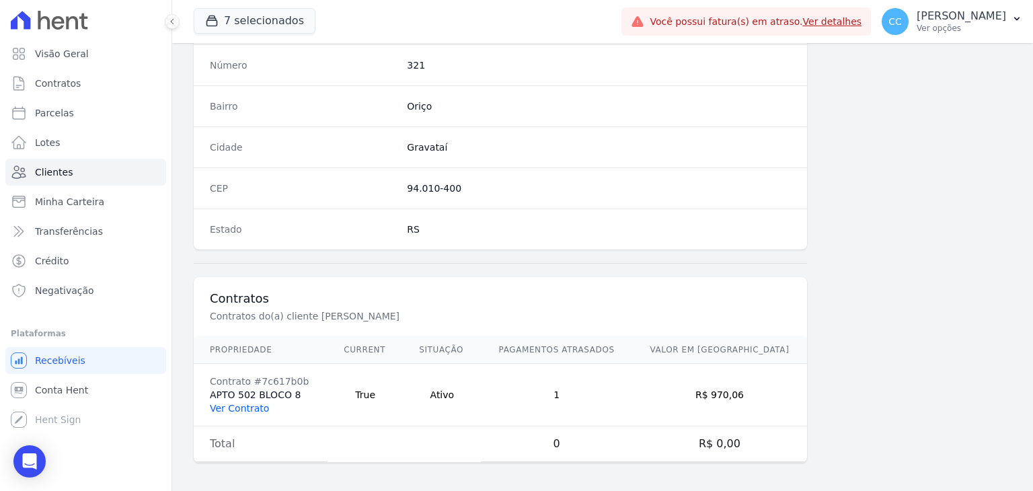
click at [241, 194] on link "Ver Contrato" at bounding box center [239, 408] width 59 height 11
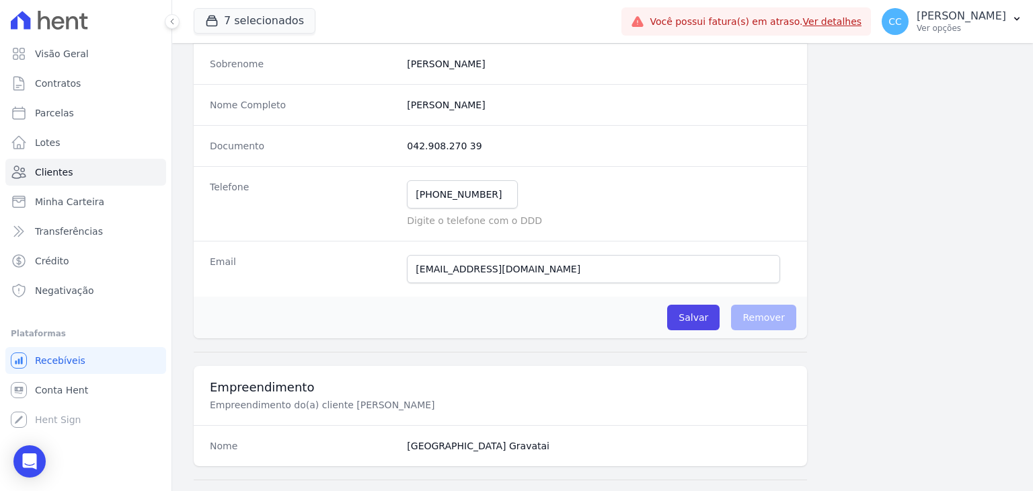
scroll to position [91, 0]
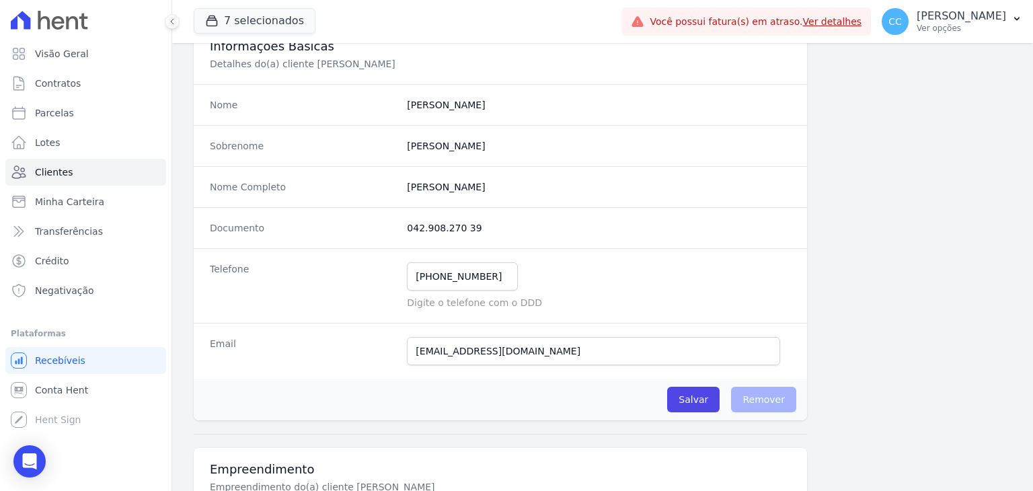
drag, startPoint x: 408, startPoint y: 227, endPoint x: 492, endPoint y: 235, distance: 84.4
click at [362, 194] on div "Documento 042.908.270 39" at bounding box center [500, 227] width 613 height 41
copy dd "042.908.270 39"
drag, startPoint x: 411, startPoint y: 188, endPoint x: 403, endPoint y: 186, distance: 7.7
click at [362, 186] on completo "[PERSON_NAME]" at bounding box center [599, 186] width 384 height 13
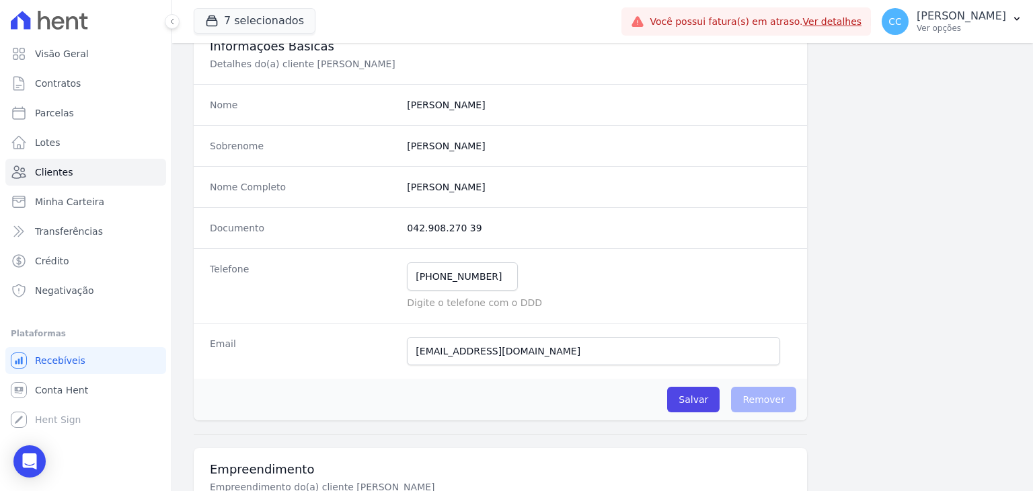
click at [362, 189] on completo "[PERSON_NAME]" at bounding box center [599, 186] width 384 height 13
drag, startPoint x: 542, startPoint y: 189, endPoint x: 382, endPoint y: 194, distance: 160.1
click at [362, 194] on div "Nome Completo Juan Camargo Cambraia Ferreira" at bounding box center [500, 186] width 613 height 41
copy div "[PERSON_NAME]"
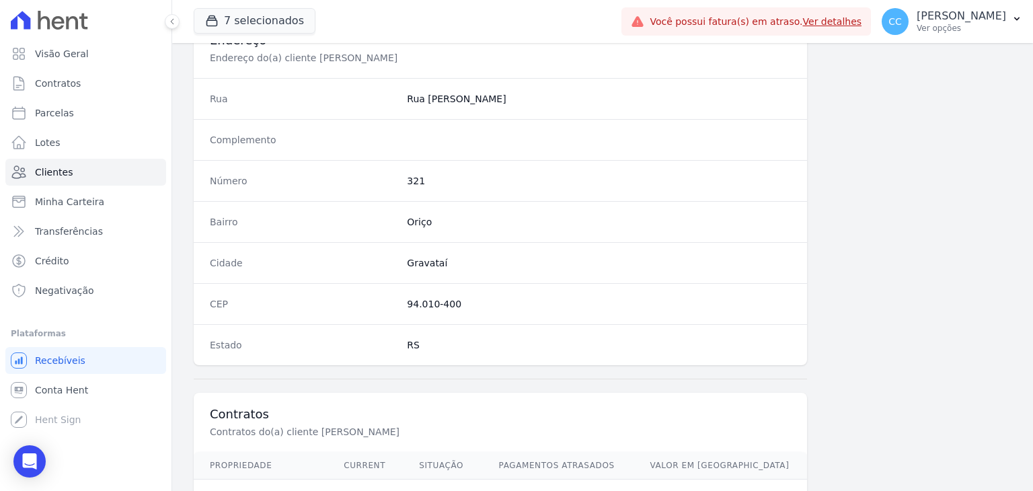
scroll to position [763, 0]
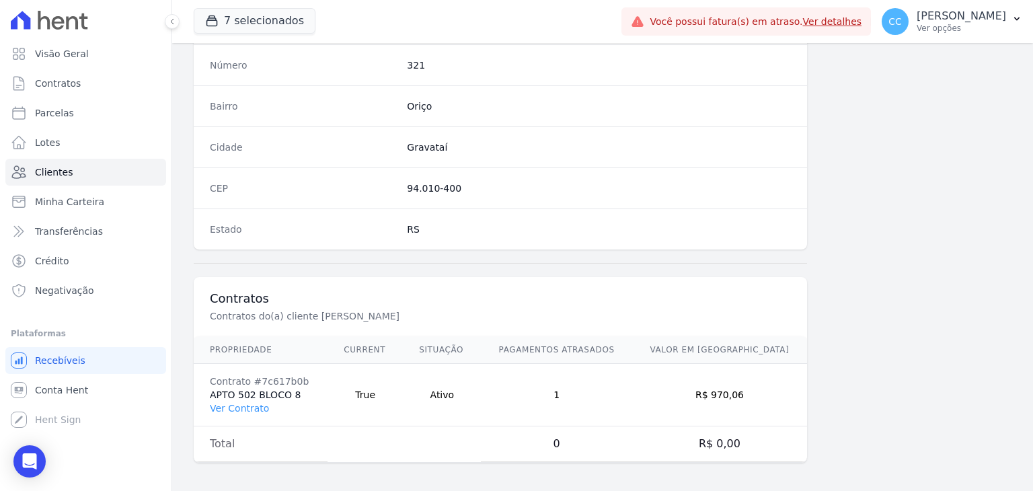
drag, startPoint x: 402, startPoint y: 189, endPoint x: 485, endPoint y: 181, distance: 83.1
click at [362, 181] on div "CEP 94.010-400" at bounding box center [500, 187] width 613 height 41
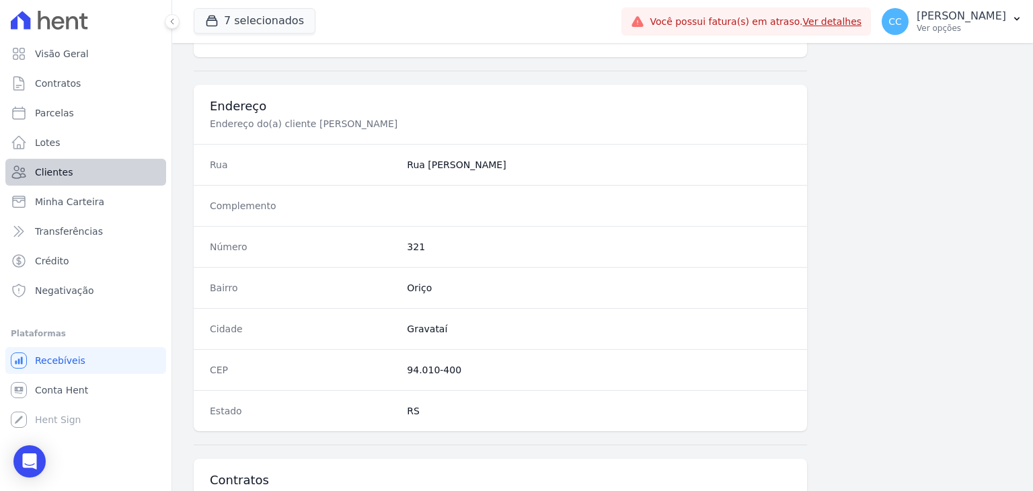
scroll to position [562, 0]
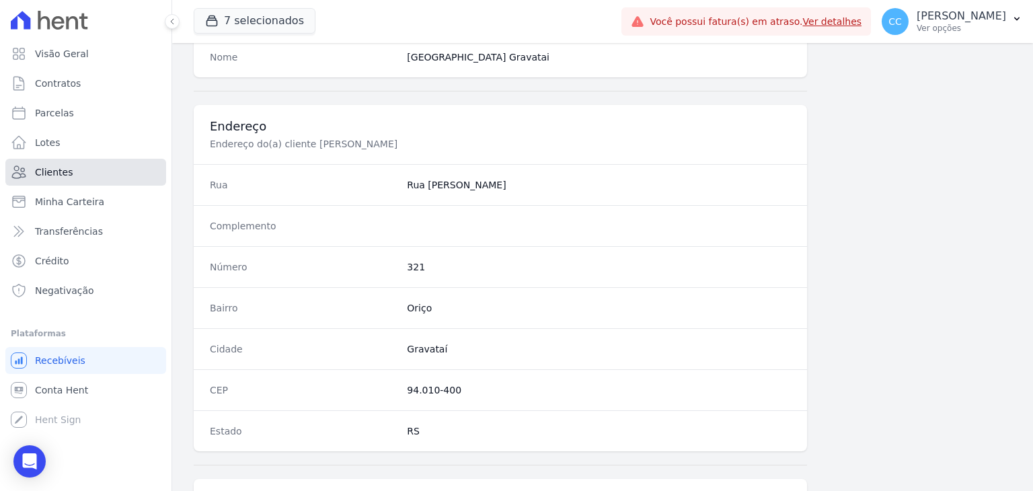
click at [89, 178] on link "Clientes" at bounding box center [85, 172] width 161 height 27
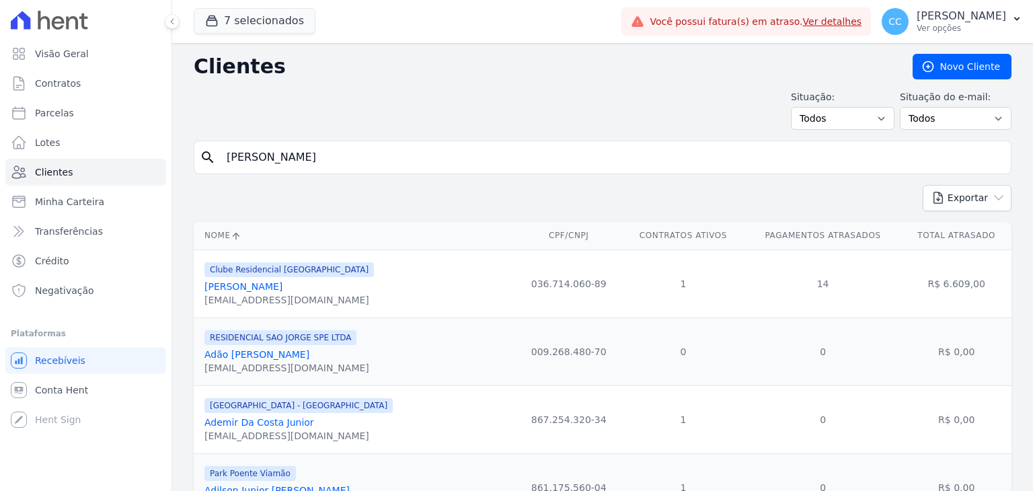
click at [350, 145] on input "[PERSON_NAME]" at bounding box center [612, 157] width 787 height 27
drag, startPoint x: 143, startPoint y: 145, endPoint x: 115, endPoint y: 145, distance: 27.6
click at [115, 145] on div "Visão Geral Contratos [GEOGRAPHIC_DATA] Lotes Clientes Minha Carteira Transferê…" at bounding box center [516, 245] width 1033 height 491
click at [322, 162] on input "search" at bounding box center [612, 157] width 787 height 27
type input "KARINA"
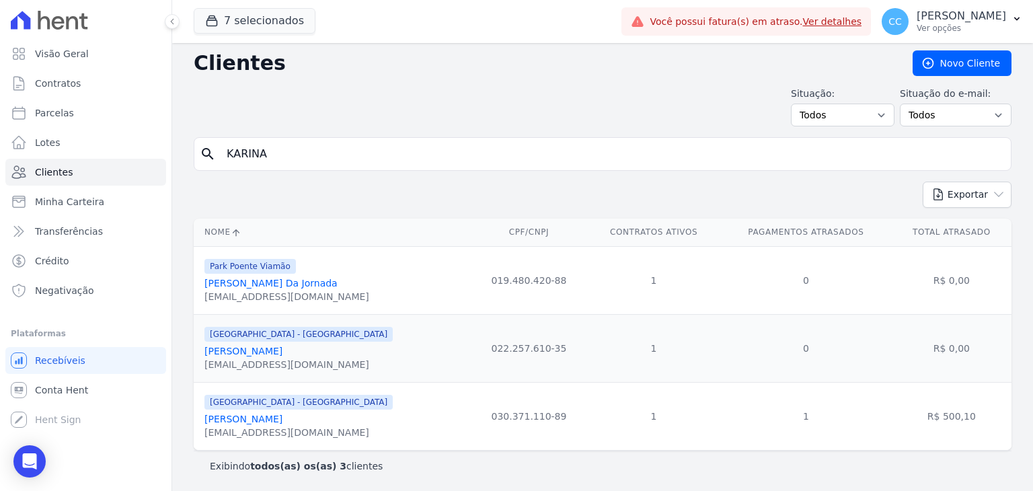
scroll to position [5, 0]
click at [282, 194] on link "[PERSON_NAME]" at bounding box center [243, 418] width 78 height 11
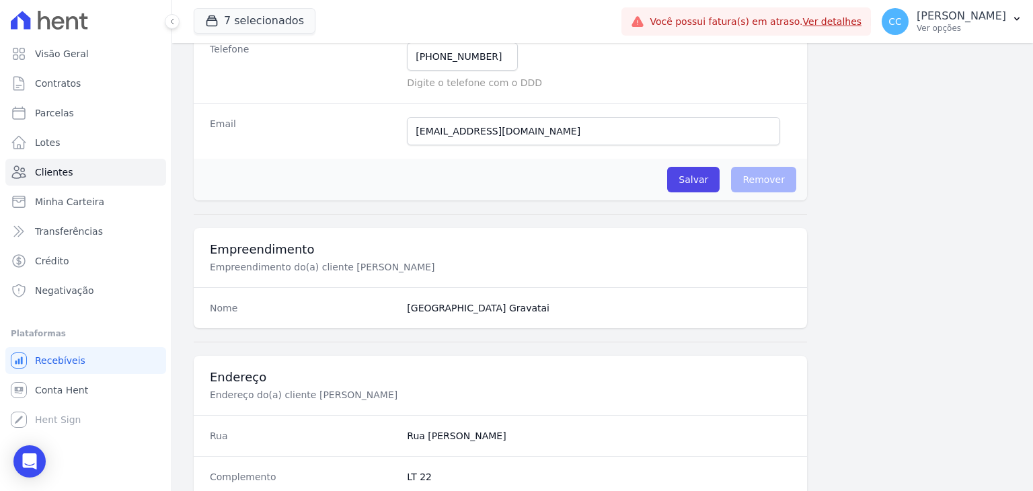
scroll to position [158, 0]
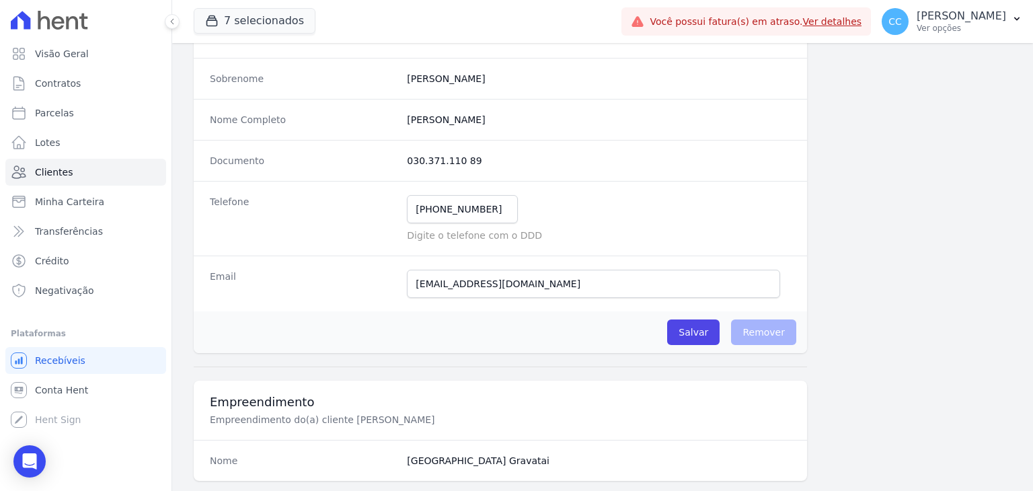
drag, startPoint x: 401, startPoint y: 157, endPoint x: 478, endPoint y: 165, distance: 77.1
click at [362, 165] on div "Documento 030.371.110 89" at bounding box center [500, 160] width 613 height 41
drag, startPoint x: 403, startPoint y: 128, endPoint x: 543, endPoint y: 116, distance: 140.3
click at [362, 116] on div "Nome Completo Karina Waltermann Dos Santos" at bounding box center [500, 119] width 613 height 41
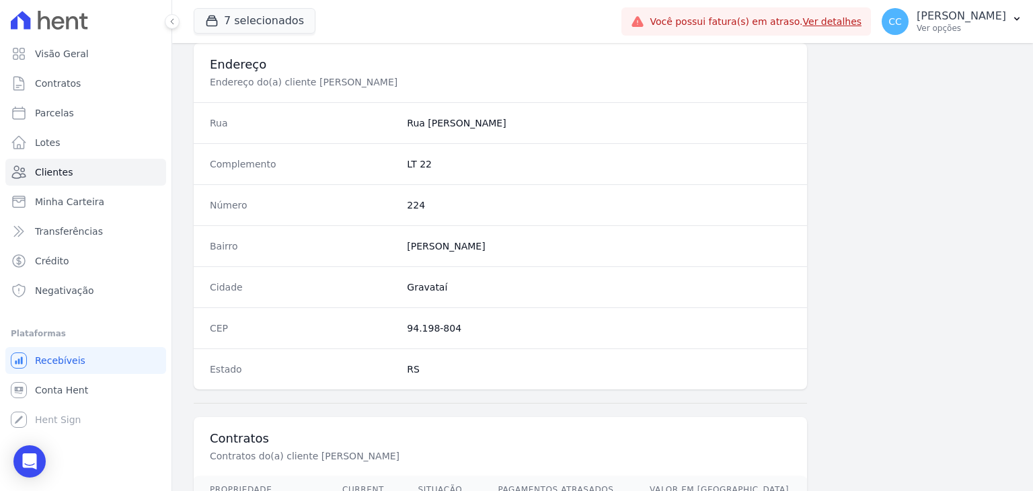
scroll to position [696, 0]
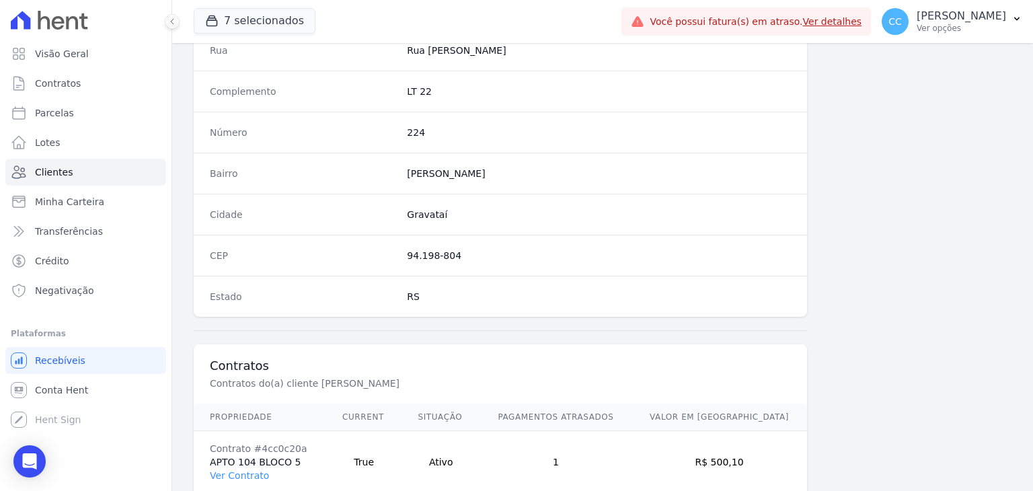
drag, startPoint x: 396, startPoint y: 254, endPoint x: 471, endPoint y: 254, distance: 74.6
click at [362, 194] on div "CEP 94.198-804" at bounding box center [500, 255] width 613 height 41
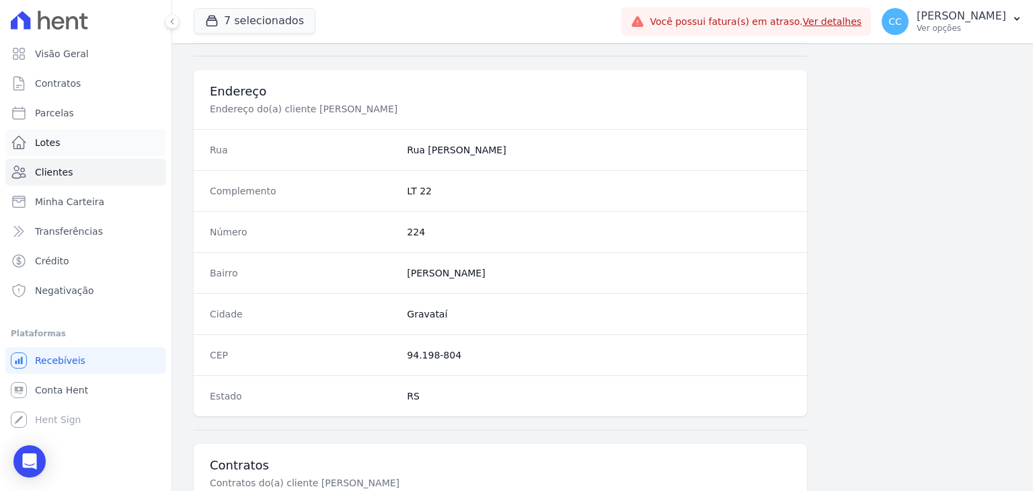
scroll to position [427, 0]
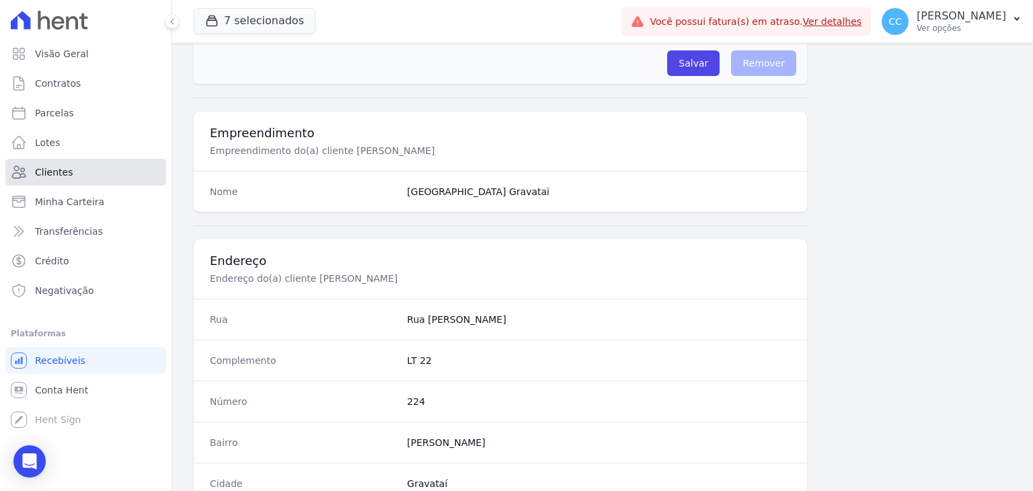
click at [81, 162] on link "Clientes" at bounding box center [85, 172] width 161 height 27
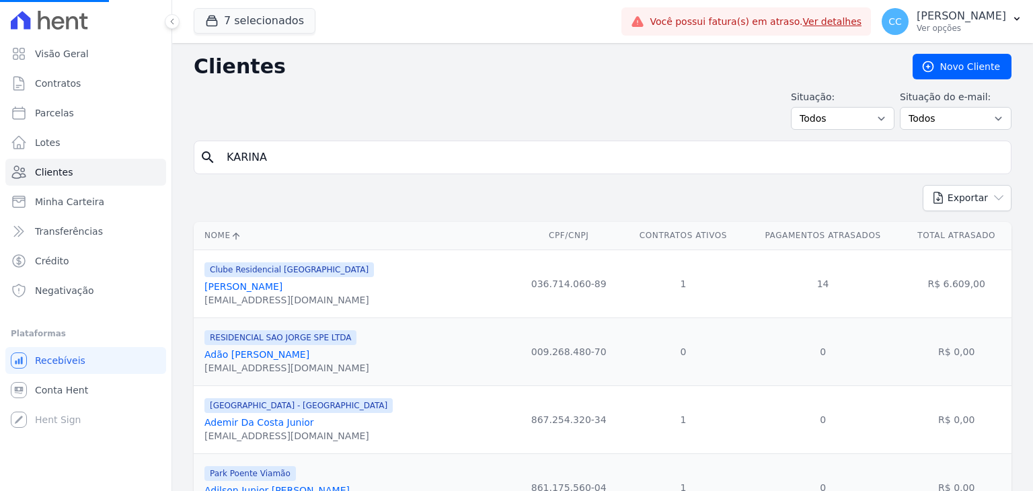
drag, startPoint x: 305, startPoint y: 155, endPoint x: 191, endPoint y: 149, distance: 113.8
type input "LI"
click at [233, 170] on div "search" at bounding box center [603, 158] width 818 height 34
type input "LILIAN"
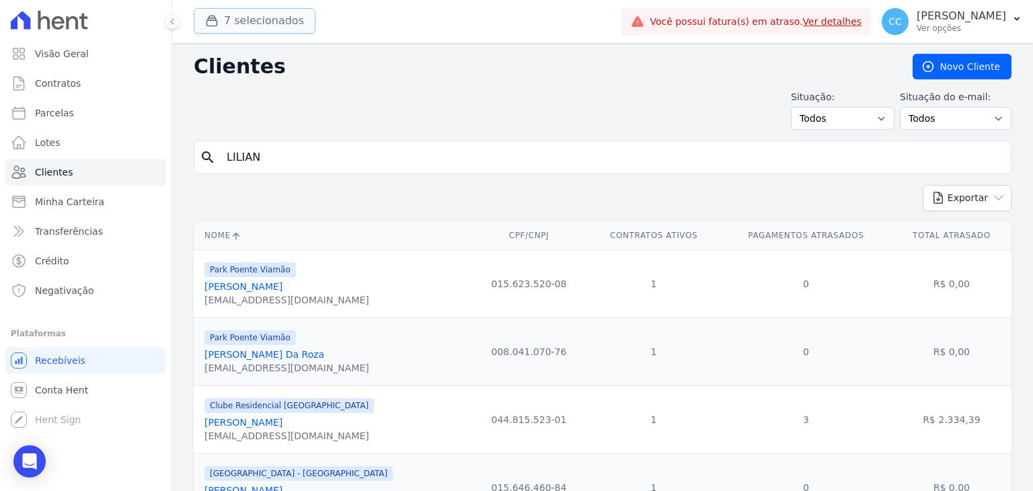
click at [225, 9] on button "7 selecionados" at bounding box center [255, 21] width 122 height 26
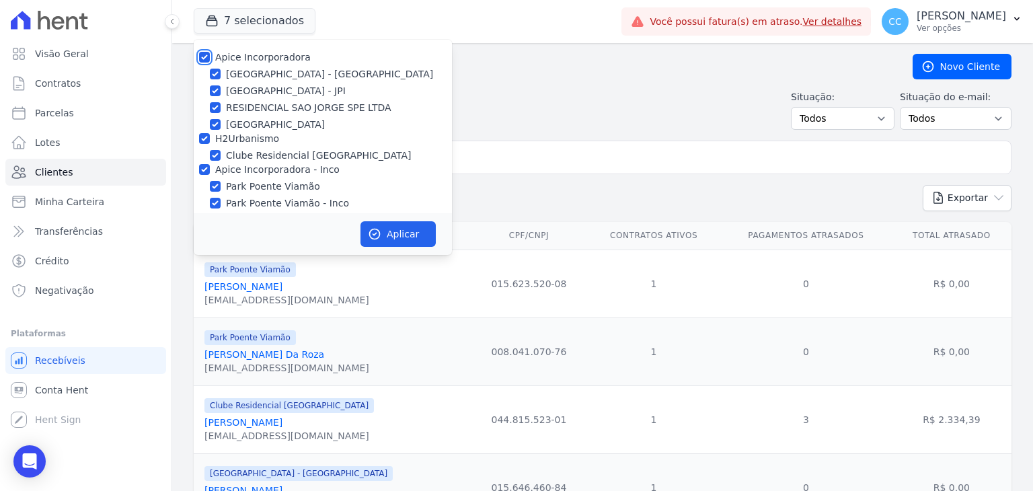
click at [200, 54] on input "Apice Incorporadora" at bounding box center [204, 57] width 11 height 11
checkbox input "false"
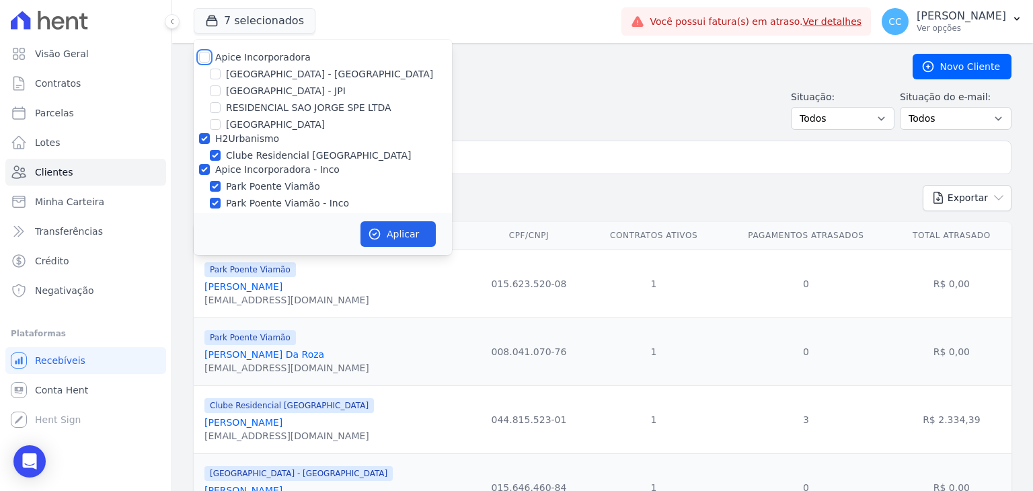
checkbox input "false"
click at [207, 142] on input "H2Urbanismo" at bounding box center [204, 138] width 11 height 11
checkbox input "false"
click at [207, 171] on input "Apice Incorporadora - Inco" at bounding box center [204, 169] width 11 height 11
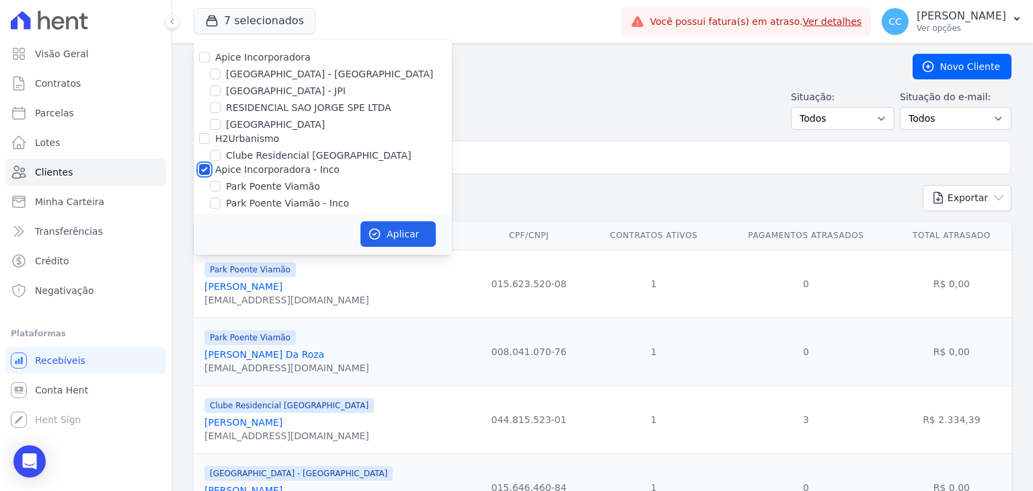
checkbox input "false"
click at [210, 79] on input "[GEOGRAPHIC_DATA] - [GEOGRAPHIC_DATA]" at bounding box center [215, 74] width 11 height 11
checkbox input "true"
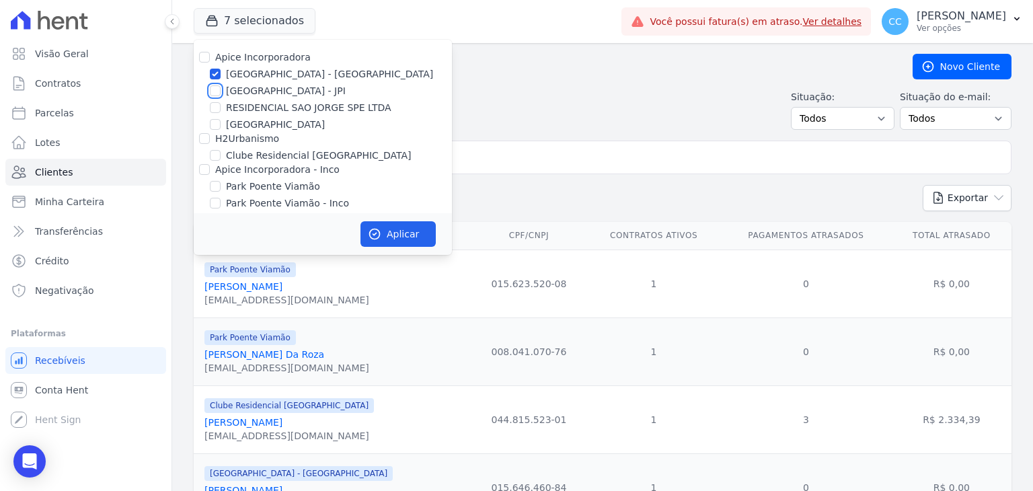
click at [215, 93] on input "[GEOGRAPHIC_DATA] - JPI" at bounding box center [215, 90] width 11 height 11
checkbox input "true"
click at [362, 194] on button "Aplicar" at bounding box center [397, 234] width 75 height 26
